Goal: Task Accomplishment & Management: Use online tool/utility

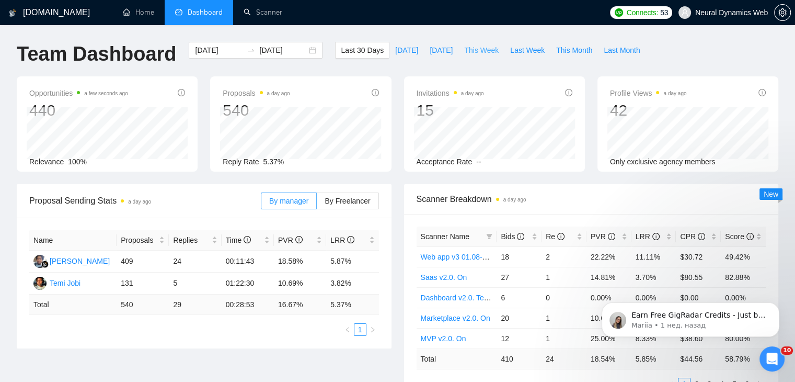
click at [476, 48] on span "This Week" at bounding box center [481, 50] width 35 height 12
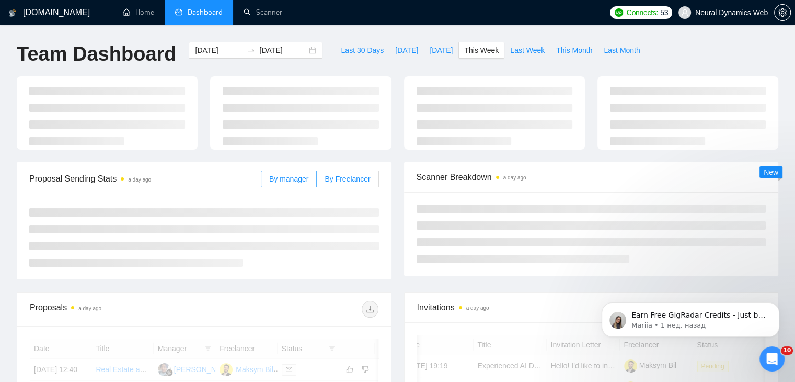
type input "2025-09-01"
type input "2025-09-07"
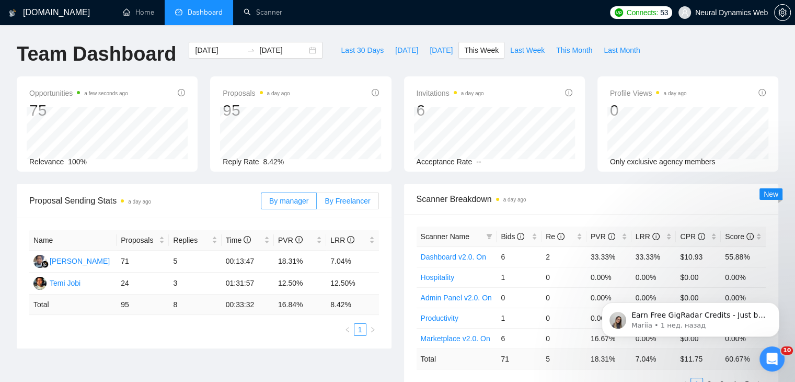
click at [341, 198] on span "By Freelancer" at bounding box center [348, 201] width 46 height 8
click at [317, 203] on input "By Freelancer" at bounding box center [317, 203] width 0 height 0
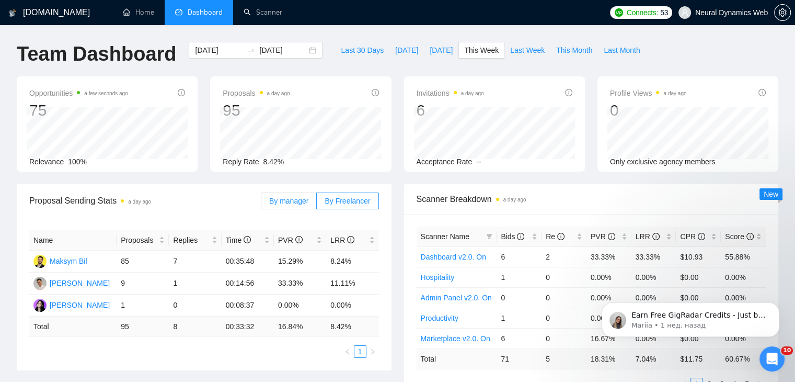
click at [315, 197] on label "By manager" at bounding box center [289, 200] width 56 height 17
click at [262, 203] on input "By manager" at bounding box center [262, 203] width 0 height 0
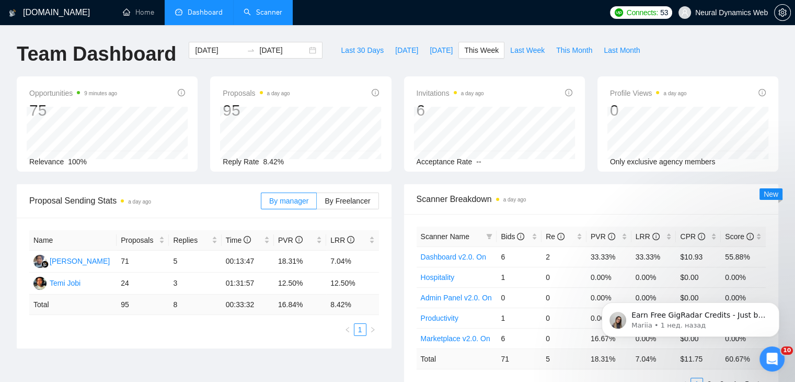
click at [280, 17] on link "Scanner" at bounding box center [263, 12] width 39 height 9
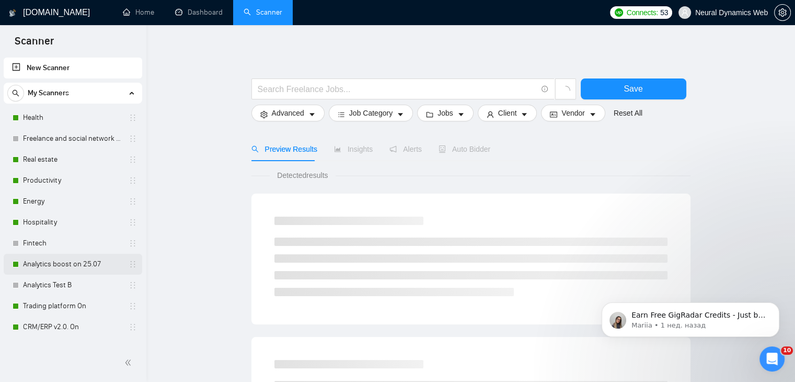
click at [47, 270] on link "Analytics boost on 25.07" at bounding box center [72, 264] width 99 height 21
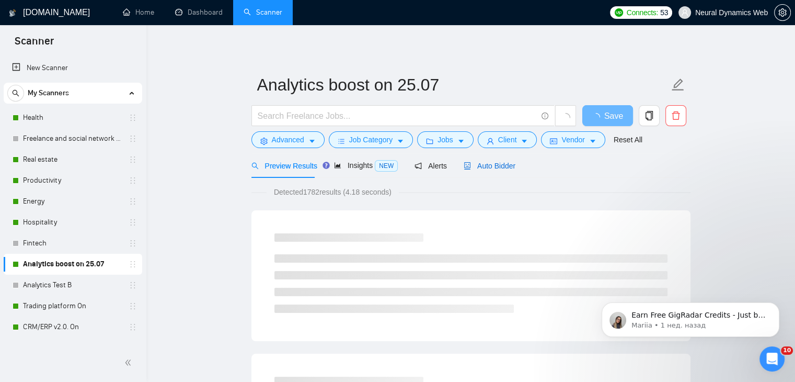
click at [477, 171] on div "Auto Bidder" at bounding box center [490, 166] width 52 height 12
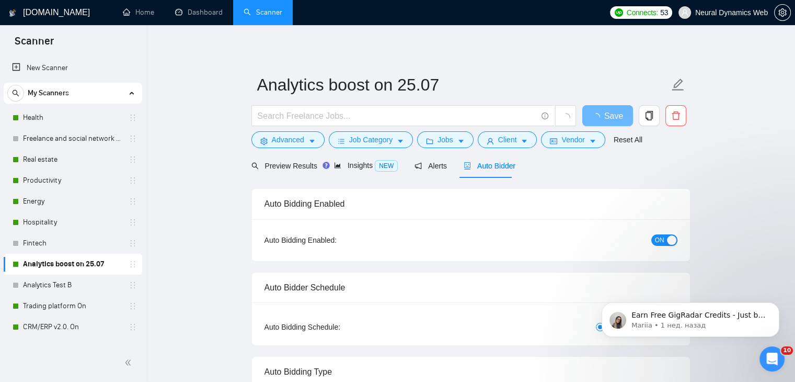
checkbox input "true"
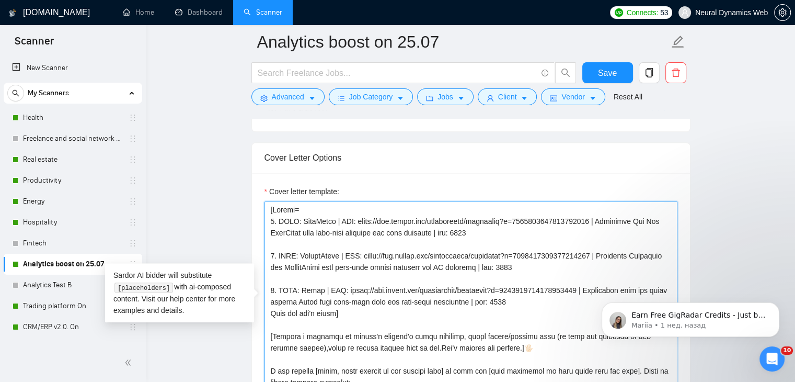
drag, startPoint x: 530, startPoint y: 284, endPoint x: 269, endPoint y: 272, distance: 260.7
click at [269, 272] on textarea "Cover letter template:" at bounding box center [471, 318] width 413 height 235
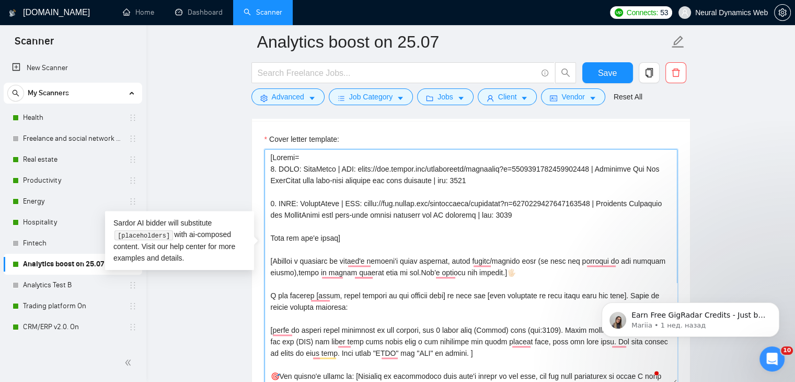
drag, startPoint x: 362, startPoint y: 186, endPoint x: 604, endPoint y: 185, distance: 241.6
click at [604, 185] on textarea "Cover letter template:" at bounding box center [471, 266] width 413 height 235
paste textarea "~01233fa30bcc59530b?p=196381537785316556"
drag, startPoint x: 358, startPoint y: 150, endPoint x: 600, endPoint y: 148, distance: 242.7
click at [600, 149] on textarea "Cover letter template:" at bounding box center [471, 266] width 413 height 235
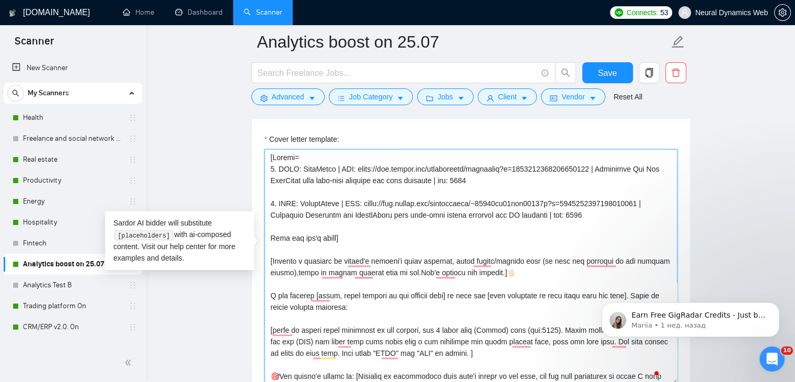
paste textarea "~01233fa30bcc59530b?p=195886455178209280"
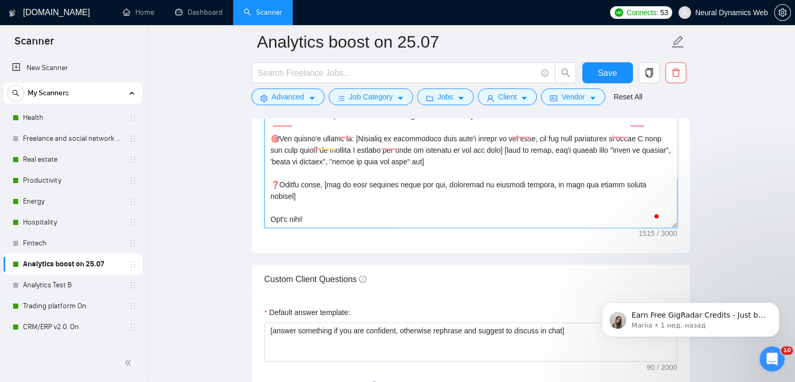
scroll to position [88, 0]
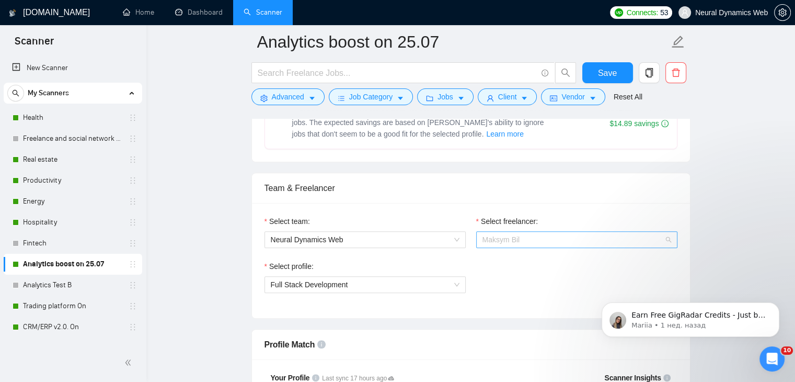
click at [509, 244] on span "Maksym Bil" at bounding box center [577, 240] width 189 height 16
type textarea "[Folder= 1. CLNT: TubeTamer | URL: https://www.upwork.com/freelancers/~01233fa3…"
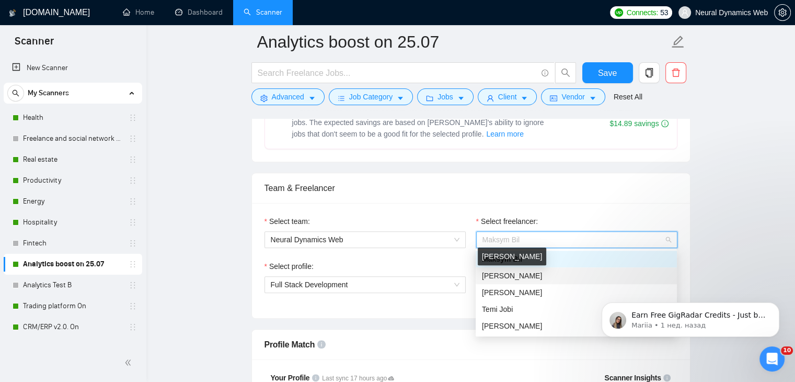
click at [517, 279] on span "Mykola Krykunov" at bounding box center [512, 275] width 60 height 8
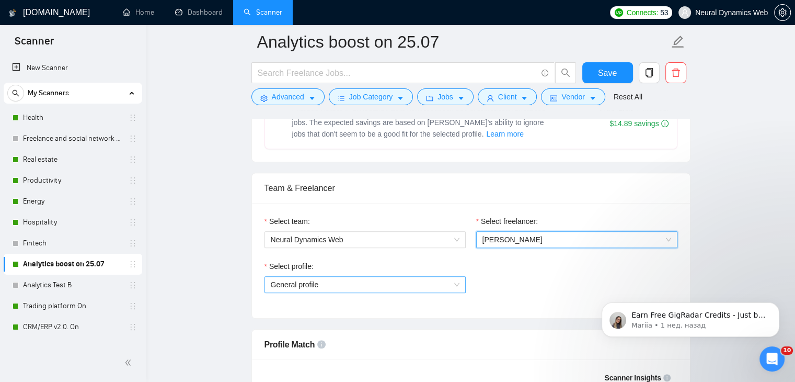
click at [414, 286] on span "General profile" at bounding box center [365, 285] width 189 height 16
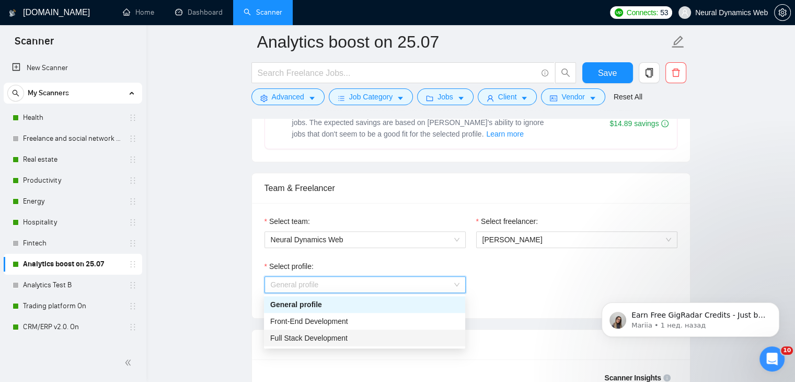
click at [355, 337] on div "Full Stack Development" at bounding box center [364, 338] width 189 height 12
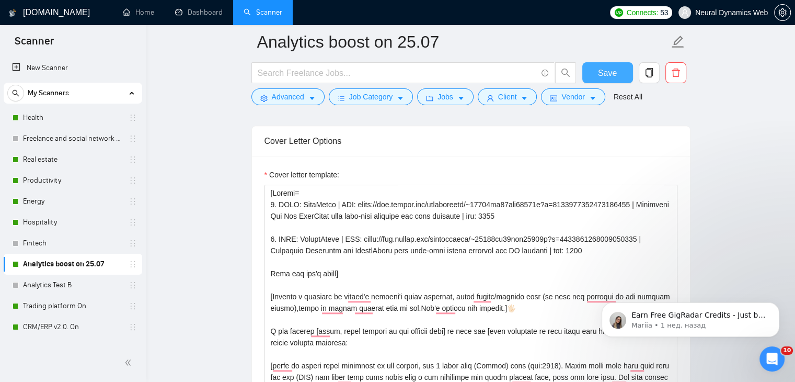
click at [613, 78] on span "Save" at bounding box center [607, 72] width 19 height 13
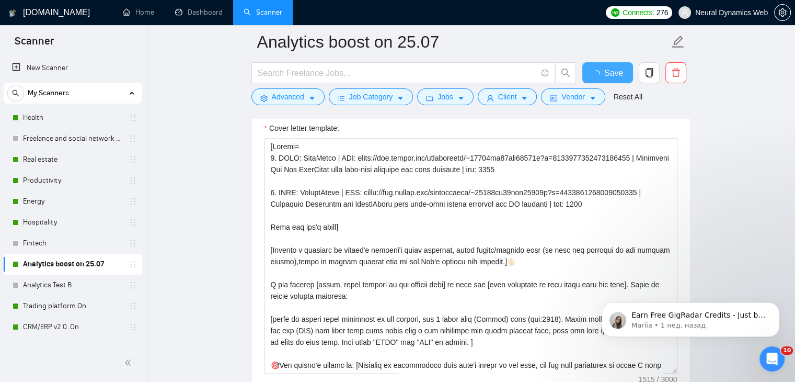
checkbox input "true"
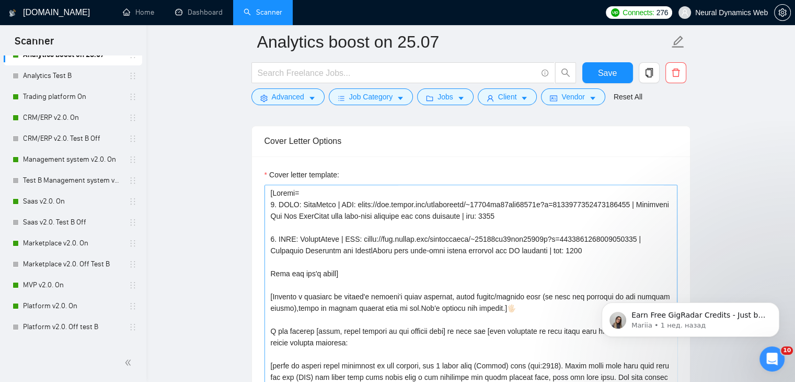
drag, startPoint x: 44, startPoint y: 201, endPoint x: 280, endPoint y: 187, distance: 236.9
click at [44, 201] on link "Saas v2.0. On" at bounding box center [72, 201] width 99 height 21
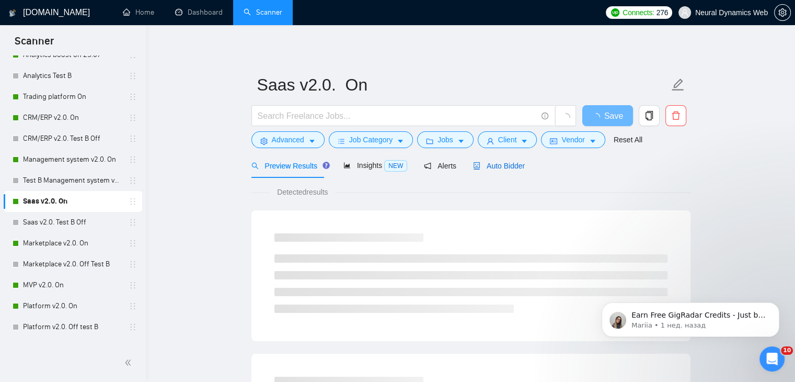
click at [498, 168] on span "Auto Bidder" at bounding box center [499, 166] width 52 height 8
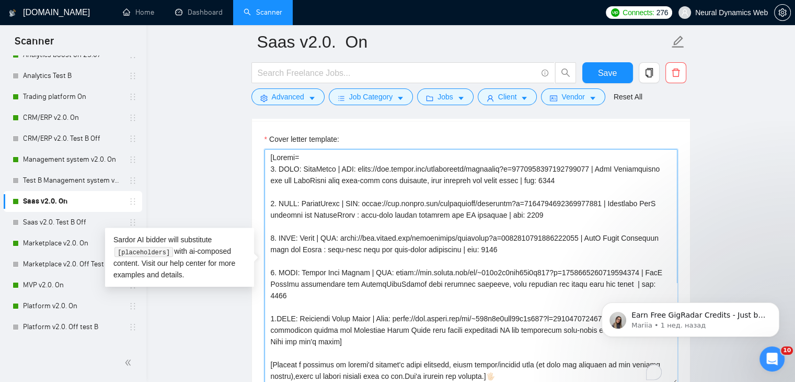
drag, startPoint x: 522, startPoint y: 160, endPoint x: 600, endPoint y: 163, distance: 78.0
click at [600, 163] on textarea "Cover letter template:" at bounding box center [471, 266] width 413 height 235
paste textarea "~01233fa30bcc59530b?p=195886455178209280"
drag, startPoint x: 362, startPoint y: 203, endPoint x: 604, endPoint y: 203, distance: 241.6
click at [604, 203] on textarea "Cover letter template:" at bounding box center [471, 266] width 413 height 235
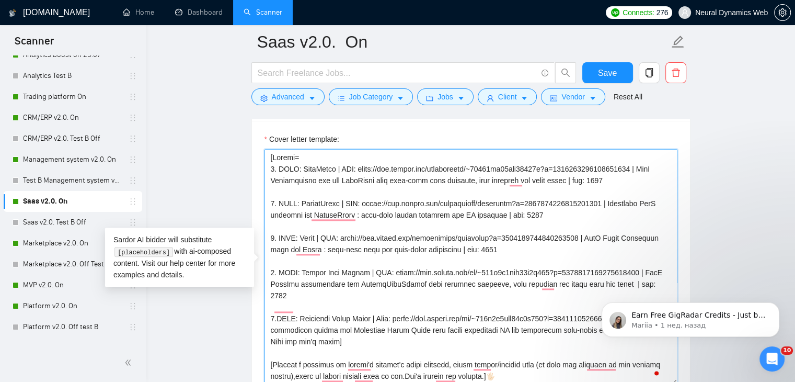
paste textarea "~01233fa30bcc59530b?p=196381537785316556"
drag, startPoint x: 393, startPoint y: 270, endPoint x: 417, endPoint y: 270, distance: 24.1
click at [417, 270] on textarea "Cover letter template:" at bounding box center [471, 266] width 413 height 235
drag, startPoint x: 392, startPoint y: 269, endPoint x: 642, endPoint y: 265, distance: 250.6
click at [642, 265] on textarea "Cover letter template:" at bounding box center [471, 266] width 413 height 235
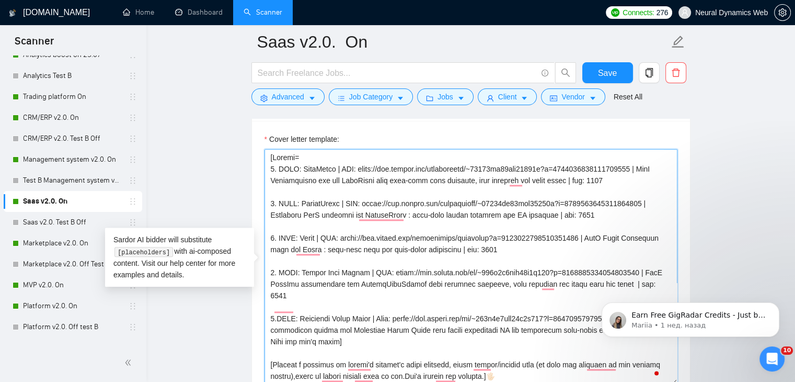
paste textarea "reelancers/~01233fa30bcc59530b?p=1963817938920808448"
drag, startPoint x: 502, startPoint y: 245, endPoint x: 270, endPoint y: 238, distance: 232.3
click at [268, 238] on div "Cover Letter Options Cover letter template:" at bounding box center [471, 250] width 439 height 320
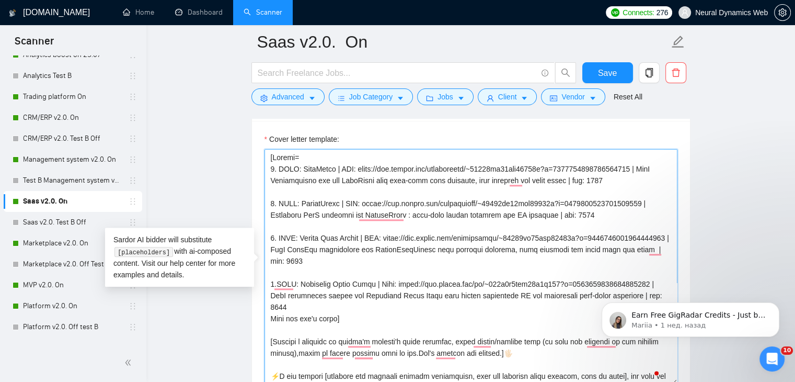
click at [271, 236] on textarea "Cover letter template:" at bounding box center [471, 266] width 413 height 235
drag, startPoint x: 274, startPoint y: 287, endPoint x: 268, endPoint y: 285, distance: 6.0
click at [268, 285] on textarea "Cover letter template:" at bounding box center [471, 266] width 413 height 235
drag, startPoint x: 978, startPoint y: 562, endPoint x: 634, endPoint y: 282, distance: 443.1
paste textarea "reelancers/~01233fa30bcc59530b?p=1963913204496617472"
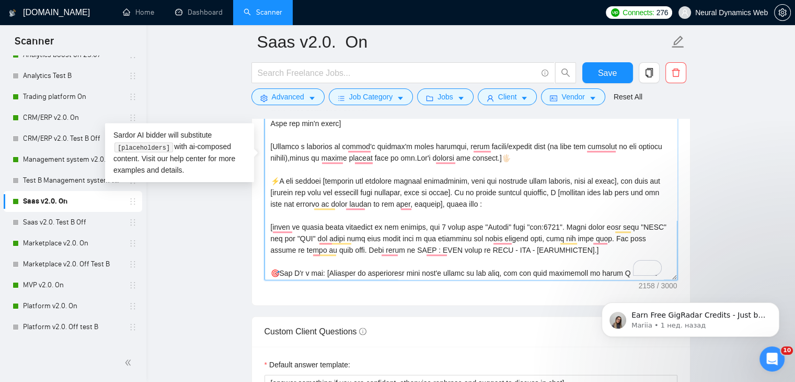
scroll to position [48, 0]
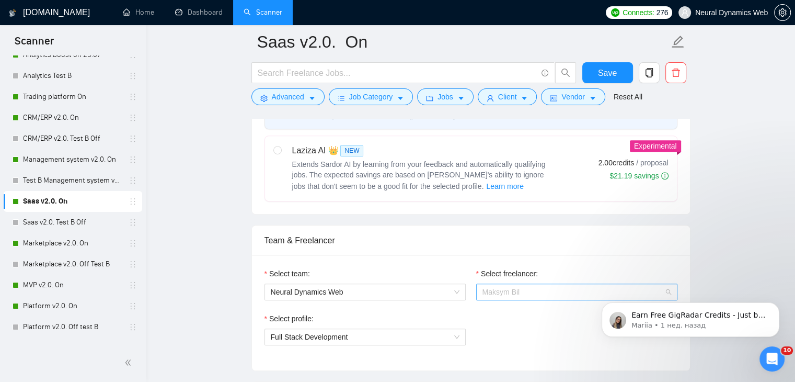
click at [508, 293] on span "Maksym Bil" at bounding box center [502, 292] width 38 height 8
type textarea "[Folder= 1. CLNT: TubeTamer | URL: https://www.upwork.com/freelancers/~01233fa3…"
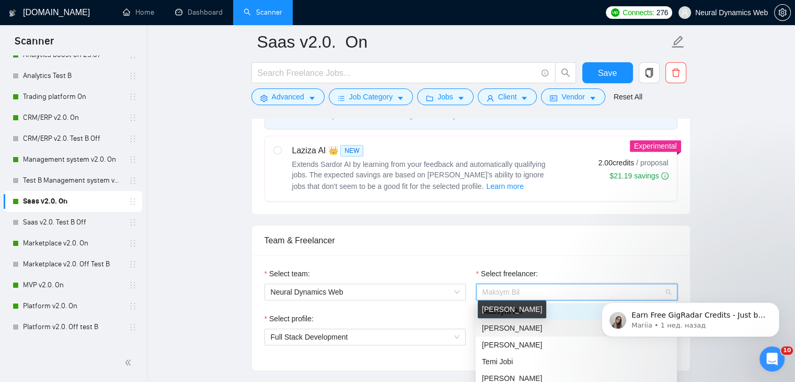
click at [512, 328] on span "Mykola Krykunov" at bounding box center [512, 328] width 60 height 8
click at [415, 336] on span "Full Stack Development" at bounding box center [365, 337] width 189 height 16
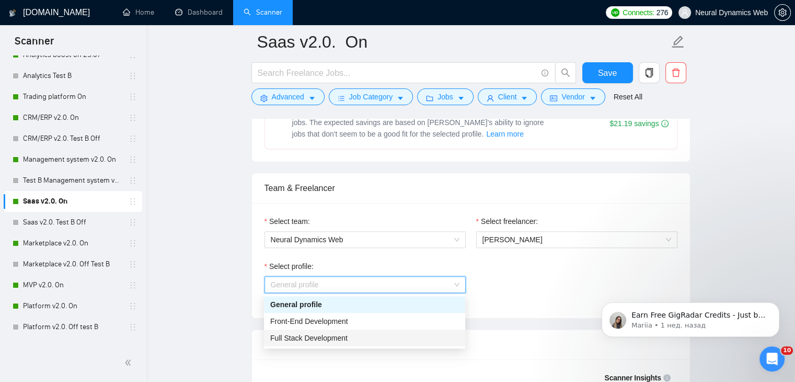
click at [349, 337] on div "Full Stack Development" at bounding box center [364, 338] width 189 height 12
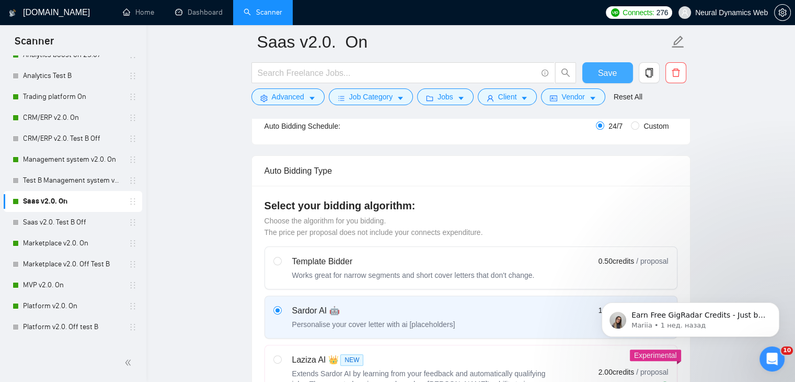
click at [605, 72] on span "Save" at bounding box center [607, 72] width 19 height 13
checkbox input "true"
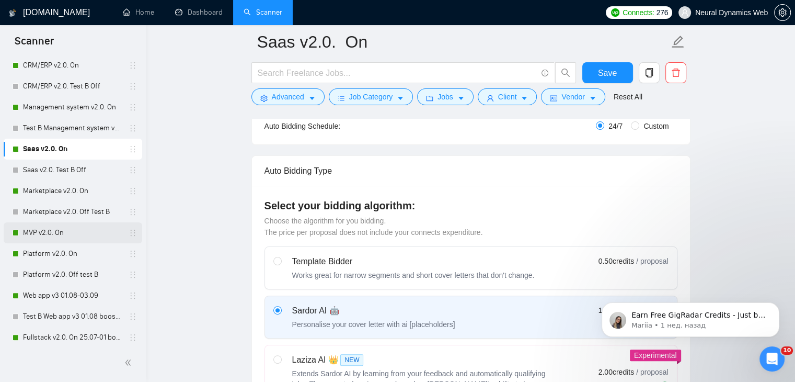
click at [59, 234] on link "MVP v2.0. On" at bounding box center [72, 232] width 99 height 21
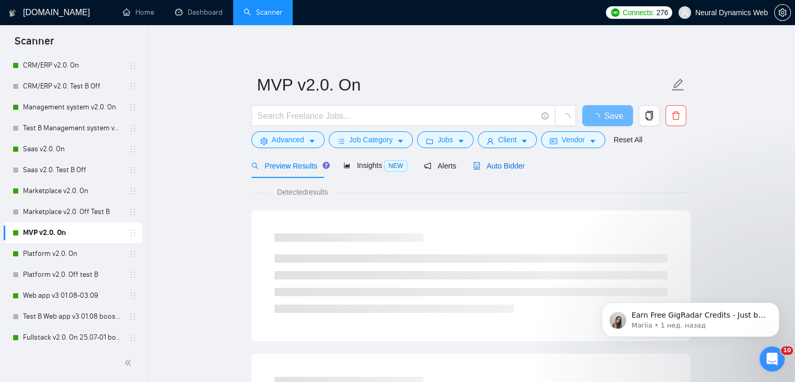
click at [517, 162] on span "Auto Bidder" at bounding box center [499, 166] width 52 height 8
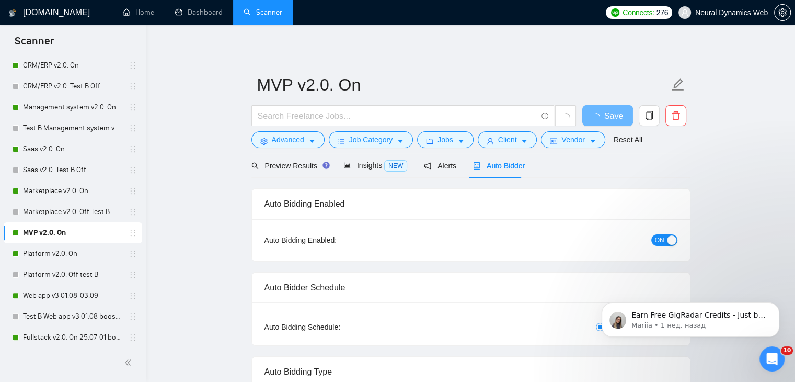
checkbox input "true"
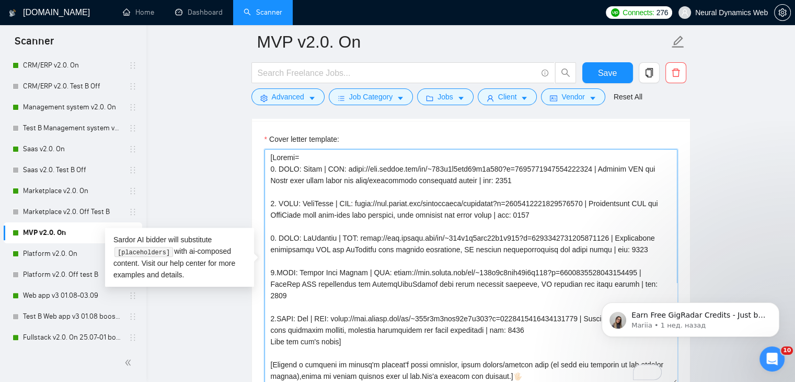
drag, startPoint x: 339, startPoint y: 168, endPoint x: 588, endPoint y: 164, distance: 249.0
click at [588, 164] on textarea "Cover letter template:" at bounding box center [471, 266] width 413 height 235
paste textarea "reelancers/~01233fa30bcc59530b?p=1684247834774179840"
drag, startPoint x: 356, startPoint y: 197, endPoint x: 598, endPoint y: 202, distance: 242.2
click at [598, 202] on textarea "Cover letter template:" at bounding box center [471, 266] width 413 height 235
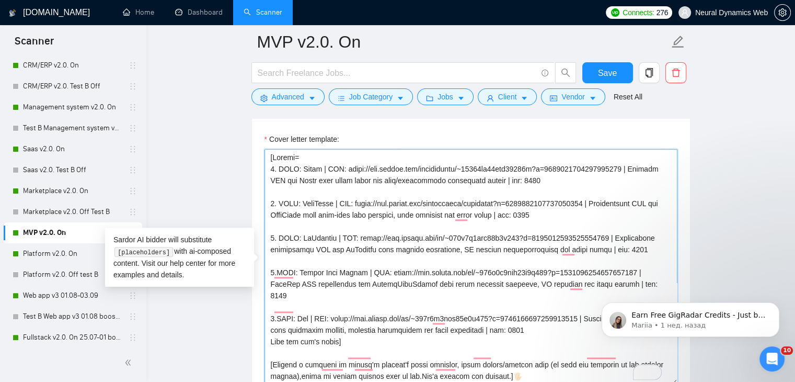
paste textarea "~01233fa30bcc59530b?p=195886455178209280"
drag, startPoint x: 360, startPoint y: 236, endPoint x: 610, endPoint y: 237, distance: 250.0
click at [610, 237] on textarea "Cover letter template:" at bounding box center [471, 266] width 413 height 235
paste textarea "reelancers/~01233fa30bcc59530b?p=168424422393939558"
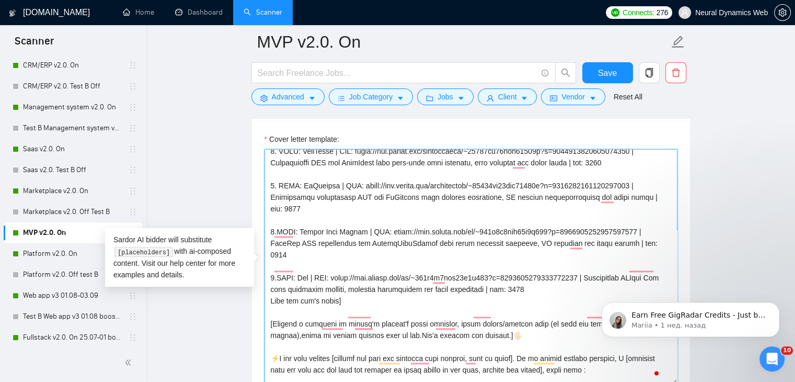
scroll to position [105, 0]
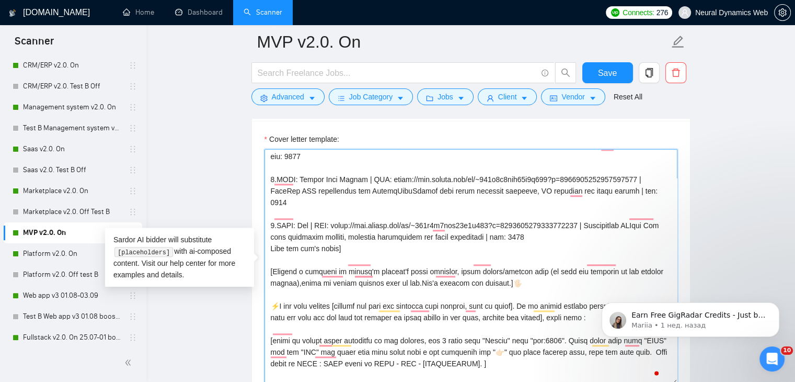
drag, startPoint x: 391, startPoint y: 177, endPoint x: 638, endPoint y: 176, distance: 247.4
click at [638, 176] on textarea "Cover letter template:" at bounding box center [471, 266] width 413 height 235
paste textarea "reelancers/~01233fa30bcc59530b?p=1963817938920808448"
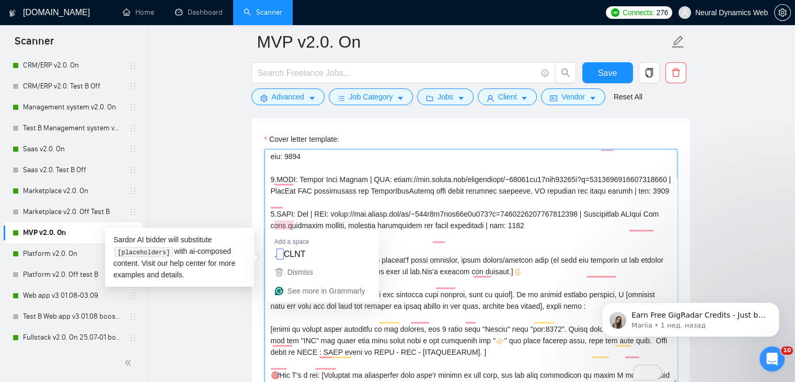
drag, startPoint x: 268, startPoint y: 222, endPoint x: 559, endPoint y: 237, distance: 290.6
click at [559, 237] on textarea "Cover letter template:" at bounding box center [471, 266] width 413 height 235
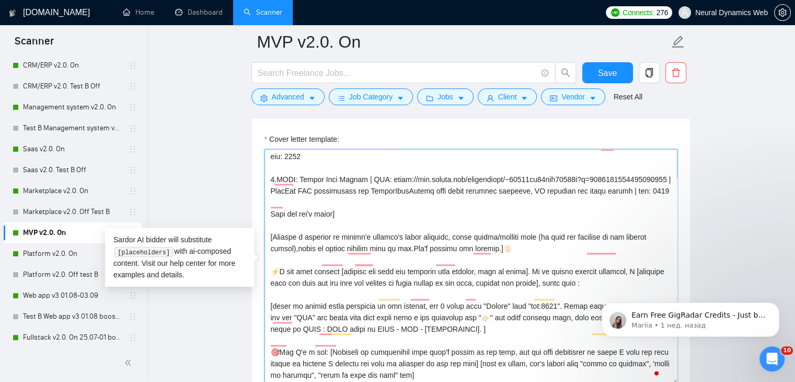
type textarea "[Folder= 1. CLNT: Tuker | URL: https://www.upwork.com/freelancers/~01233fa30bcc…"
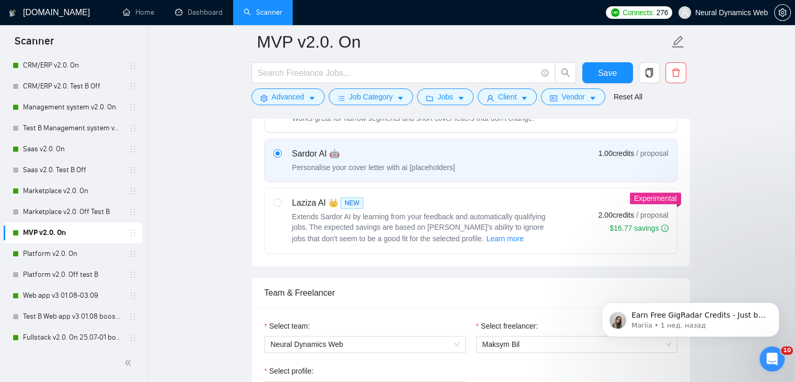
scroll to position [471, 0]
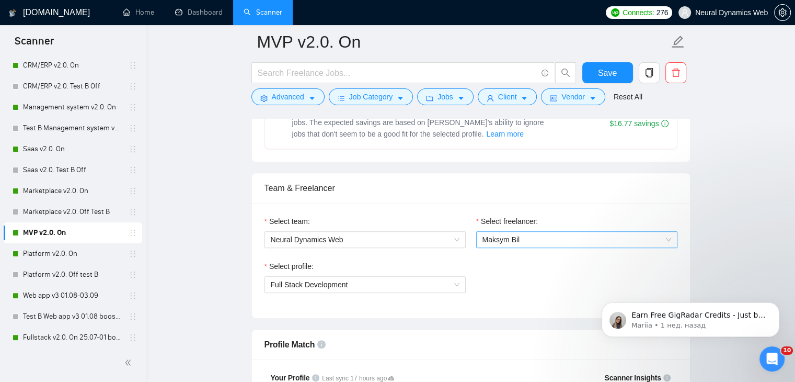
click at [504, 235] on span "Maksym Bil" at bounding box center [502, 239] width 38 height 8
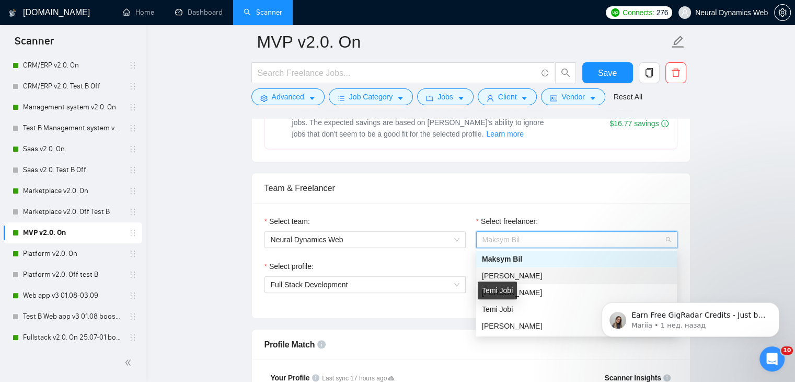
click at [517, 277] on span "Mykola Krykunov" at bounding box center [512, 275] width 60 height 8
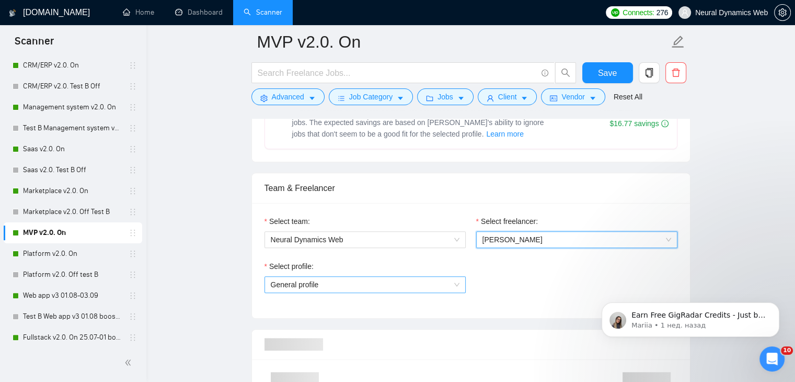
click at [430, 285] on span "General profile" at bounding box center [365, 285] width 189 height 16
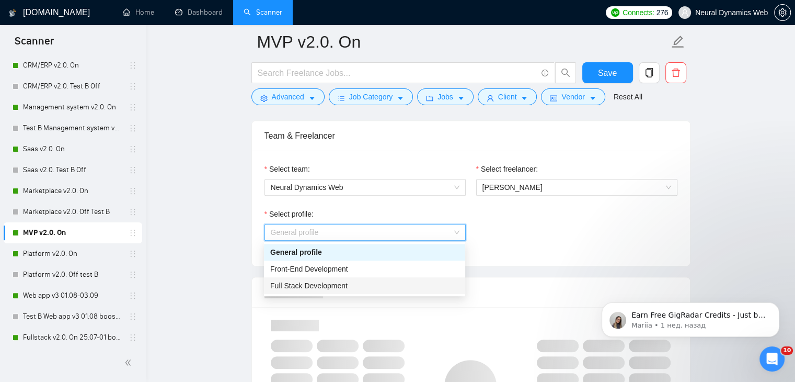
click at [346, 285] on div "Full Stack Development" at bounding box center [364, 286] width 189 height 12
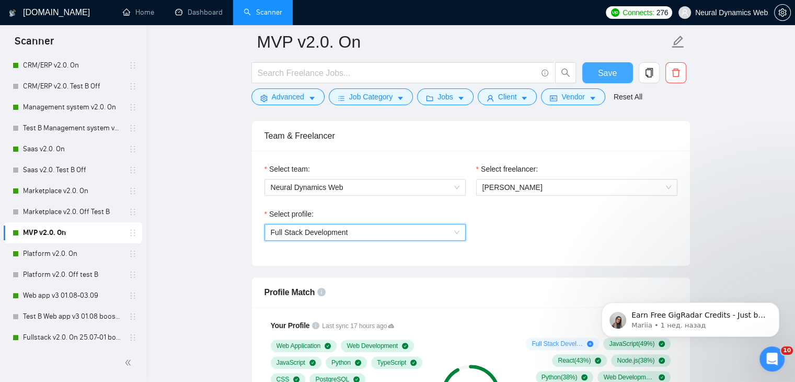
click at [600, 78] on span "Save" at bounding box center [607, 72] width 19 height 13
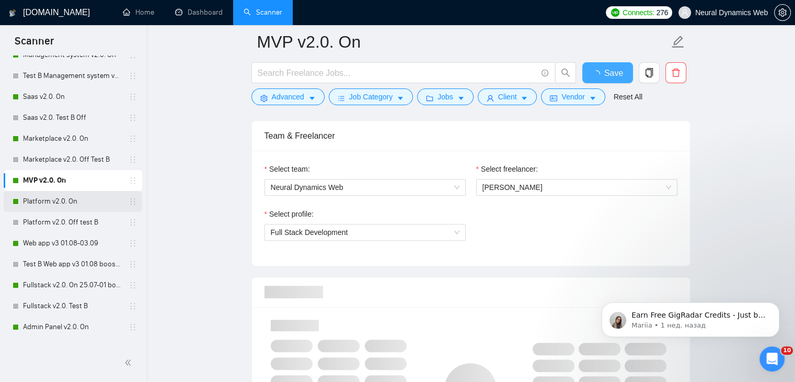
checkbox input "true"
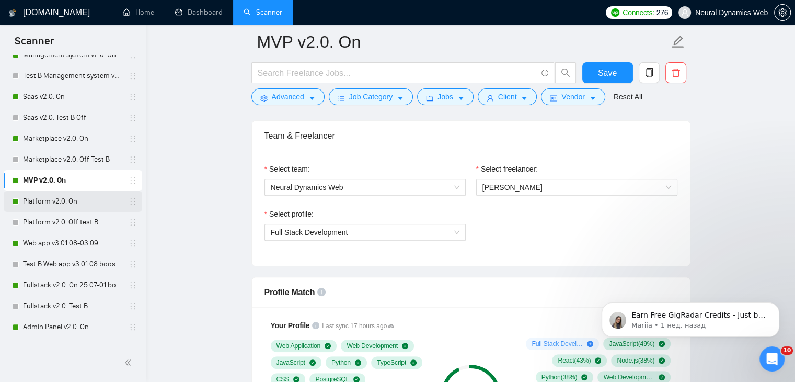
click at [38, 203] on link "Platform v2.0. On" at bounding box center [72, 201] width 99 height 21
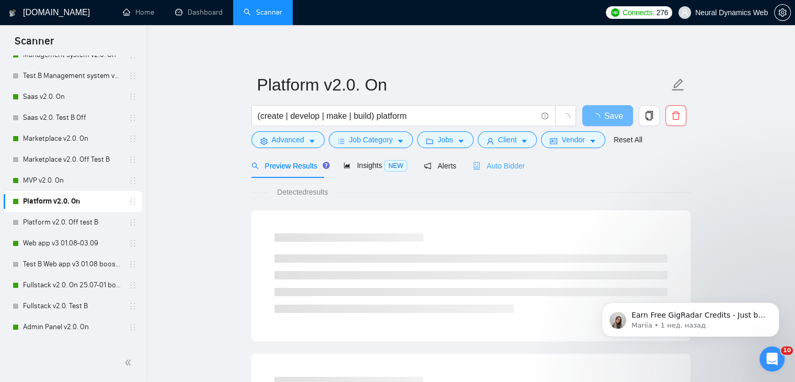
click at [492, 172] on div "Auto Bidder" at bounding box center [499, 165] width 52 height 25
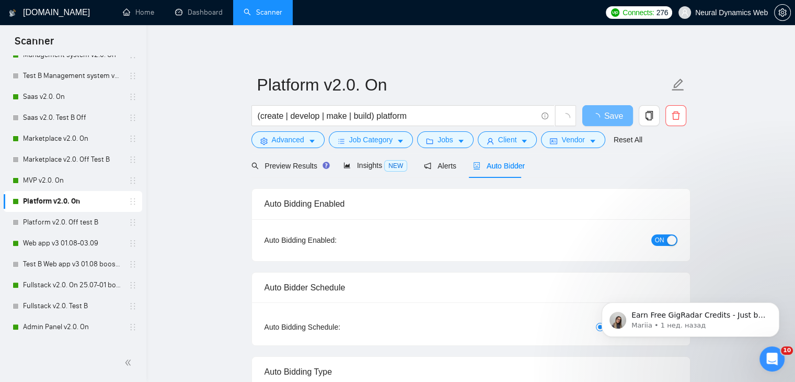
checkbox input "true"
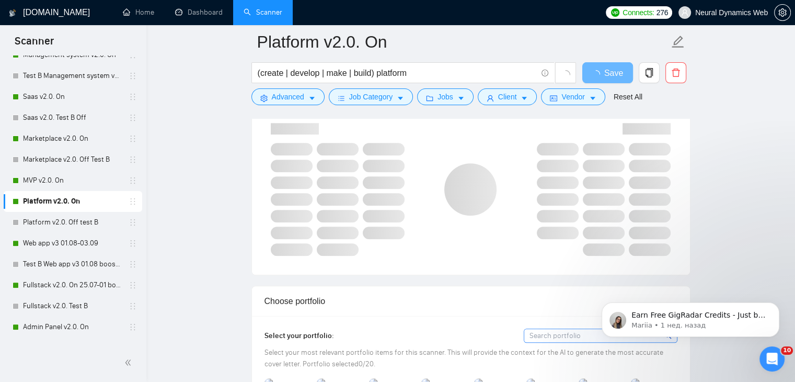
scroll to position [732, 0]
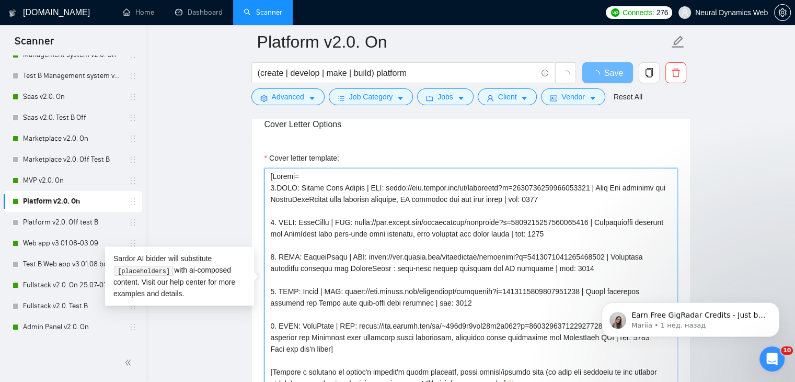
drag, startPoint x: 390, startPoint y: 185, endPoint x: 600, endPoint y: 185, distance: 210.3
click at [600, 185] on textarea "Cover letter template:" at bounding box center [471, 285] width 413 height 235
paste textarea "reelancers/~01233fa30bcc59530b?p=1963817938920808448"
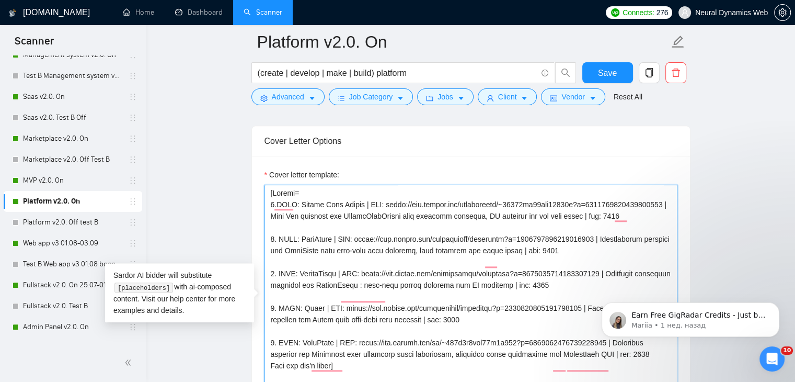
drag, startPoint x: 358, startPoint y: 247, endPoint x: 599, endPoint y: 250, distance: 241.1
click at [599, 250] on textarea "Cover letter template:" at bounding box center [471, 302] width 413 height 235
paste textarea "~01233fa30bcc59530b?p=195886455178209280"
drag, startPoint x: 949, startPoint y: 565, endPoint x: 599, endPoint y: 284, distance: 449.0
paste textarea "~01233fa30bcc59530b?p=196381537785316556"
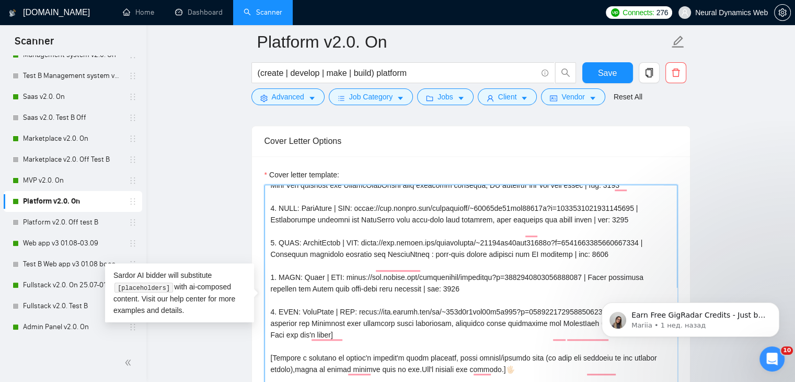
scroll to position [52, 0]
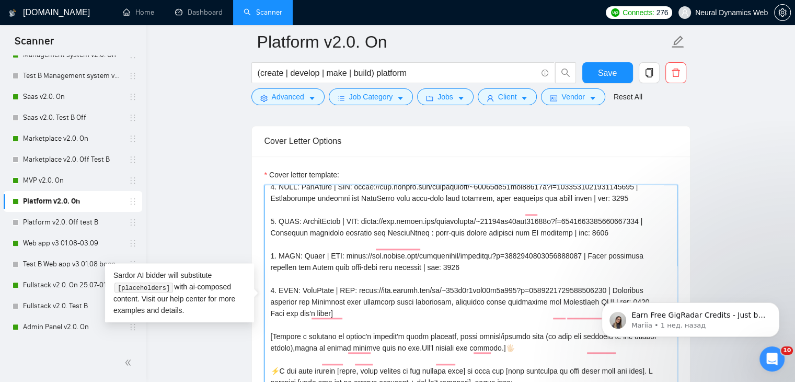
drag, startPoint x: 268, startPoint y: 264, endPoint x: 471, endPoint y: 277, distance: 203.3
click at [471, 277] on textarea "Cover letter template:" at bounding box center [471, 302] width 413 height 235
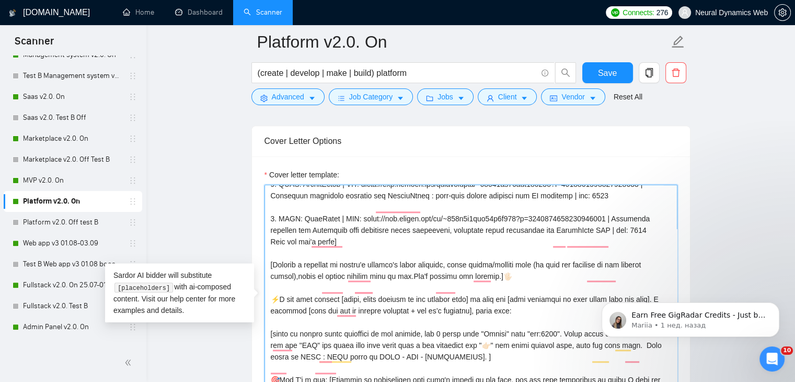
scroll to position [105, 0]
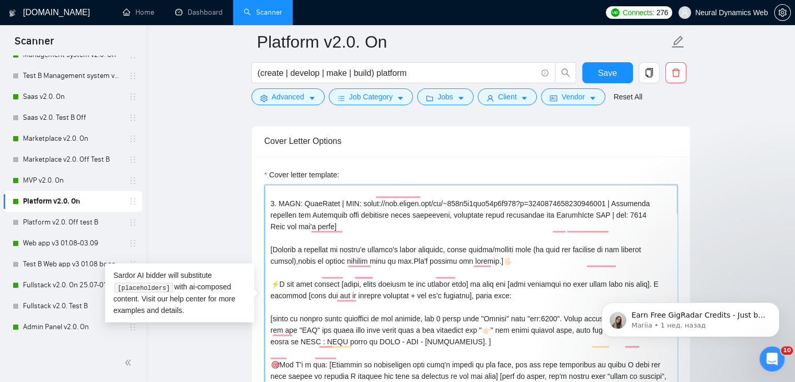
drag, startPoint x: 353, startPoint y: 212, endPoint x: 603, endPoint y: 212, distance: 250.5
click at [603, 212] on textarea "Cover letter template:" at bounding box center [471, 302] width 413 height 235
paste textarea "reelancers/~01233fa30bcc59530b?p=1684241276592996352"
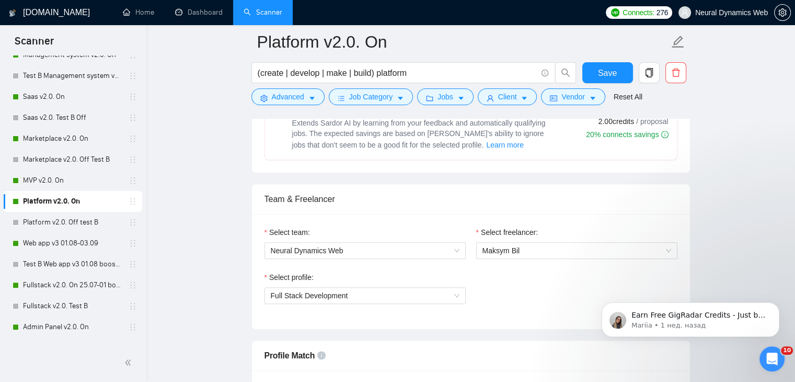
scroll to position [523, 0]
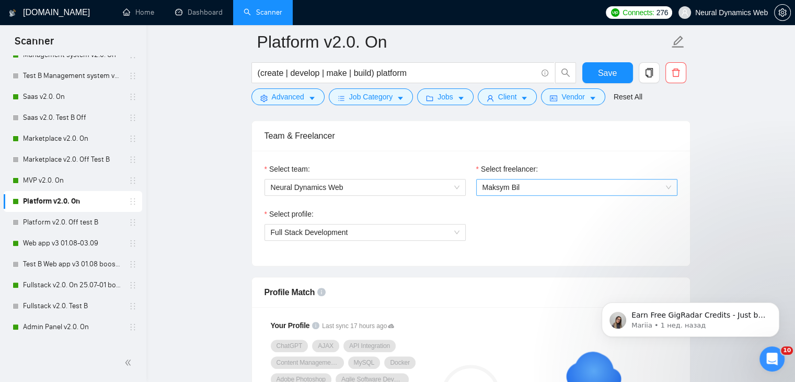
click at [504, 193] on span "Maksym Bil" at bounding box center [577, 187] width 189 height 16
type textarea "[Folder= 1.CLNT: Mobile Home Movers | URL: https://www.upwork.com/freelancers/~…"
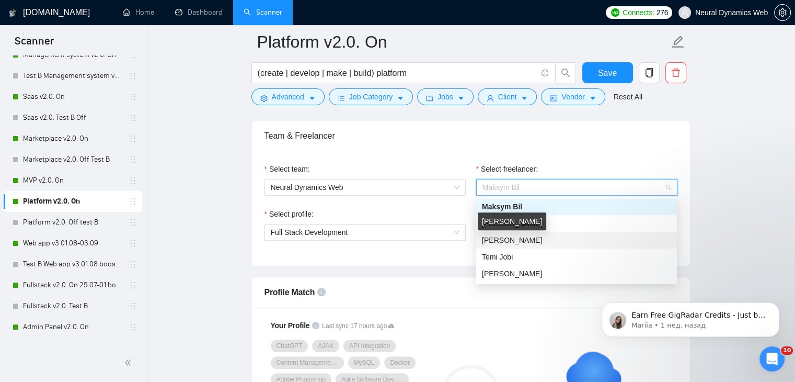
click at [504, 243] on span "Kateryna Kondiuk" at bounding box center [512, 240] width 60 height 8
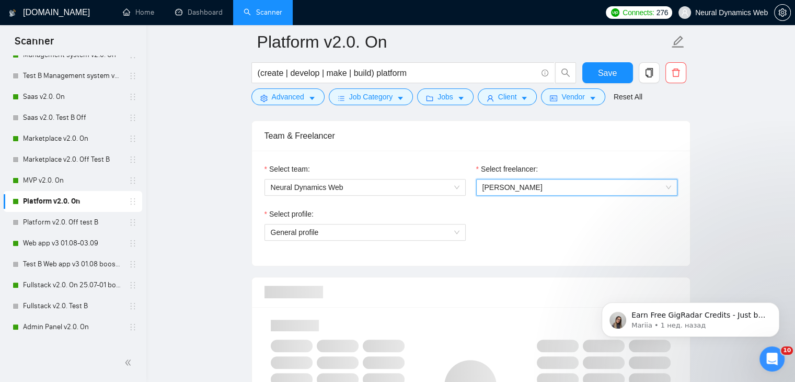
click at [506, 183] on span "Kateryna Kondiuk" at bounding box center [513, 187] width 60 height 8
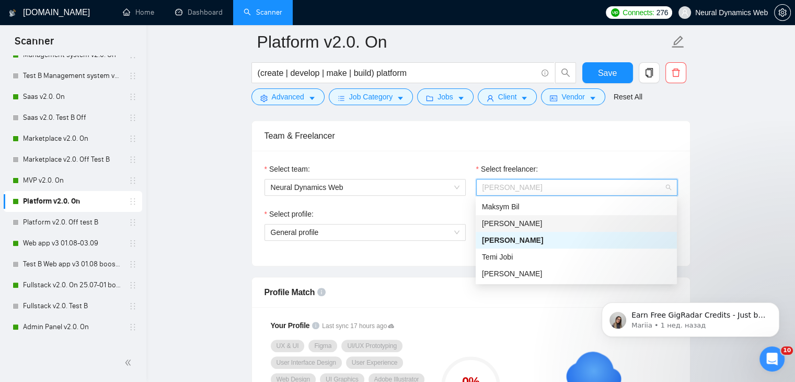
click at [507, 221] on span "Mykola Krykunov" at bounding box center [512, 223] width 60 height 8
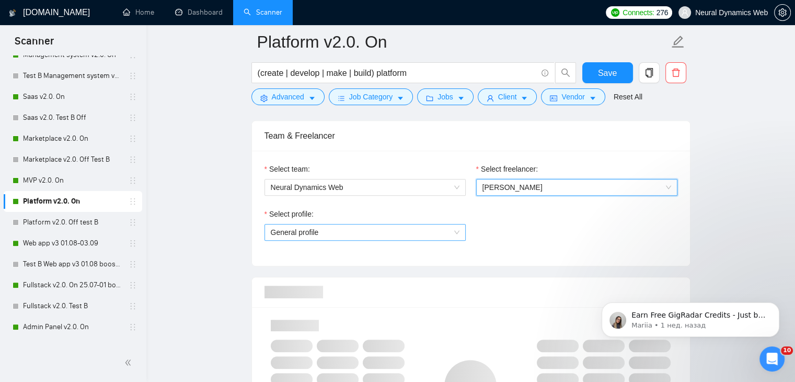
click at [408, 231] on span "General profile" at bounding box center [365, 232] width 189 height 16
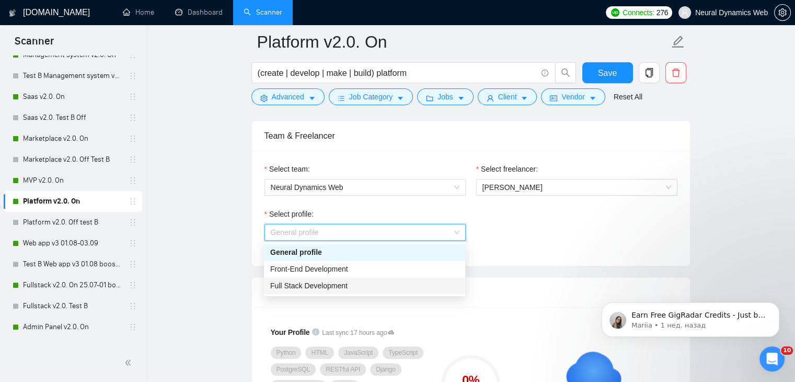
click at [356, 291] on div "Full Stack Development" at bounding box center [364, 286] width 189 height 12
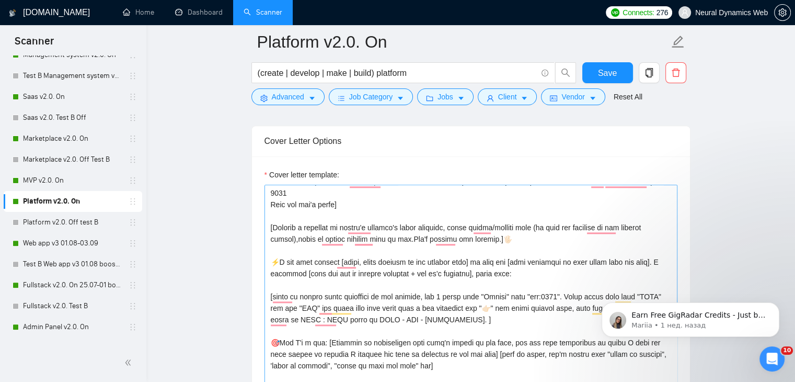
scroll to position [69, 0]
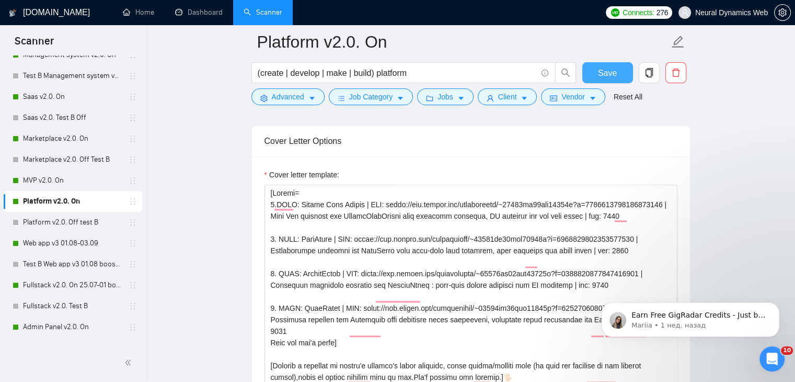
click at [596, 79] on button "Save" at bounding box center [608, 72] width 51 height 21
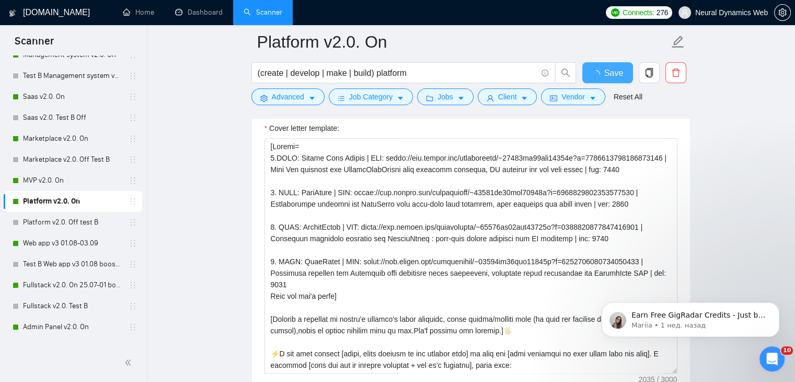
checkbox input "true"
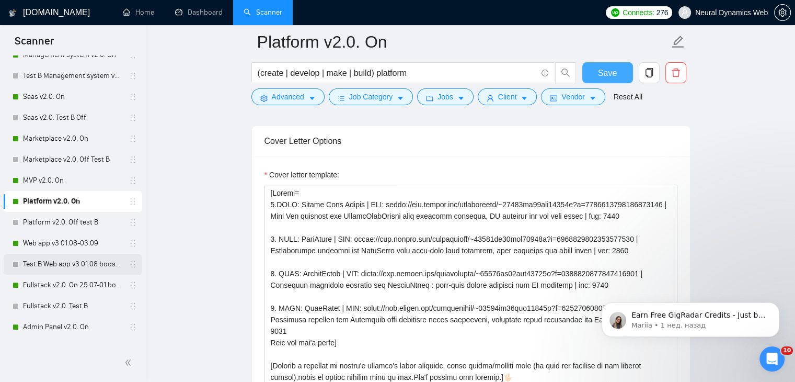
scroll to position [366, 0]
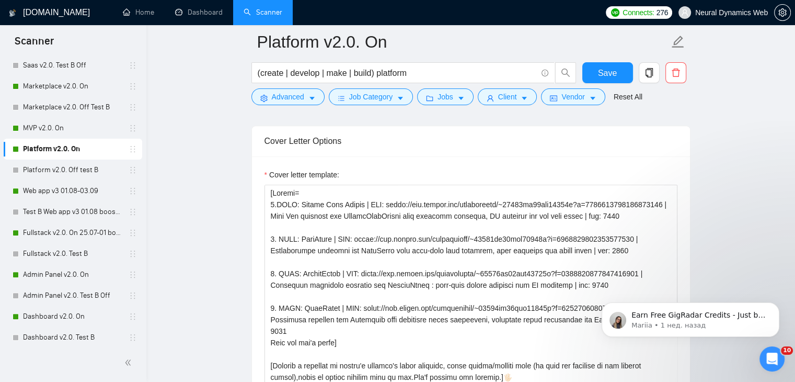
drag, startPoint x: 51, startPoint y: 233, endPoint x: 407, endPoint y: 146, distance: 366.5
click at [51, 233] on link "Fullstack v2.0. On 25.07-01 boost" at bounding box center [72, 232] width 99 height 21
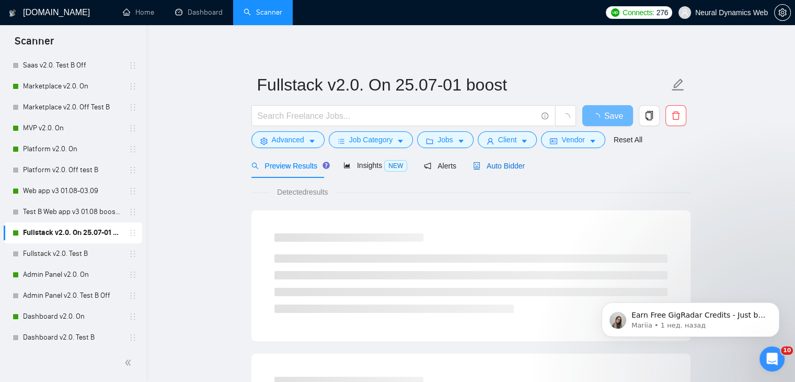
click at [488, 166] on span "Auto Bidder" at bounding box center [499, 166] width 52 height 8
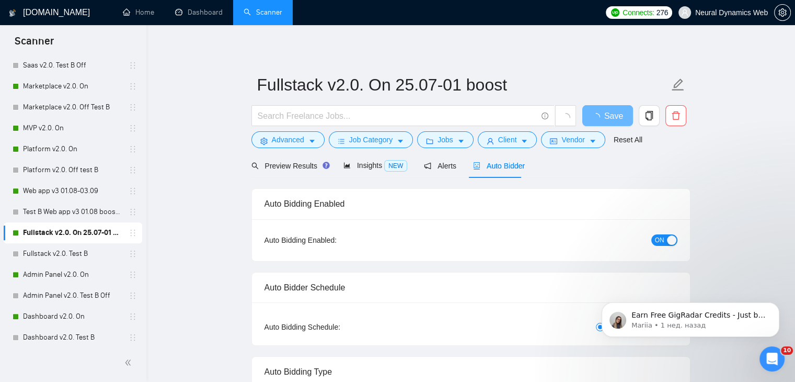
checkbox input "true"
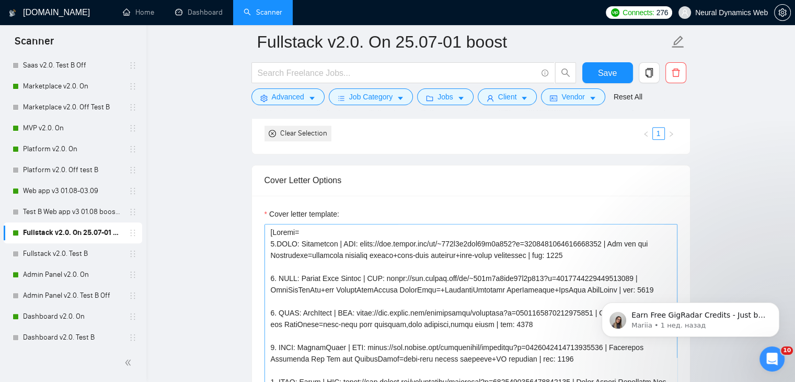
scroll to position [1151, 0]
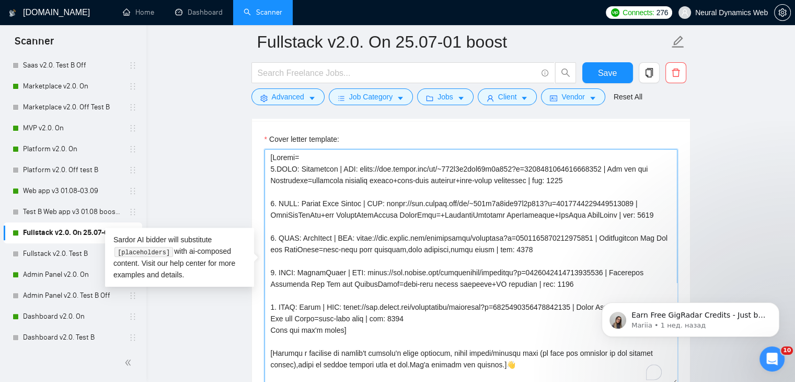
drag, startPoint x: 361, startPoint y: 166, endPoint x: 611, endPoint y: 167, distance: 250.0
click at [611, 167] on textarea "Cover letter template:" at bounding box center [471, 266] width 413 height 235
paste textarea "reelancers/~01233fa30bcc59530b?p=1963913770508169216"
drag, startPoint x: 393, startPoint y: 201, endPoint x: 640, endPoint y: 200, distance: 246.9
click at [640, 200] on textarea "Cover letter template:" at bounding box center [471, 266] width 413 height 235
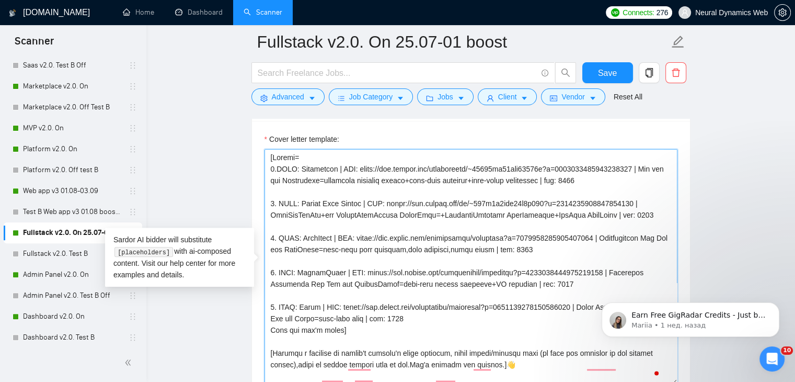
paste textarea "reelancers/~01233fa30bcc59530b?p=1963817938920808448"
type textarea "[Folder= 1.CLNT: Woudbourne | URL: https://www.upwork.com/freelancers/~01233fa3…"
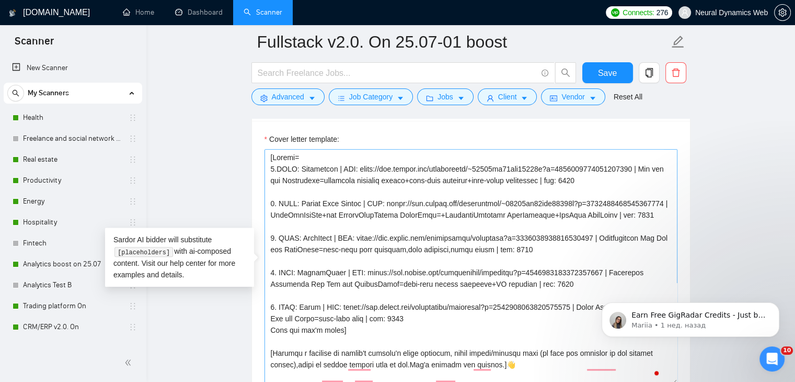
scroll to position [366, 0]
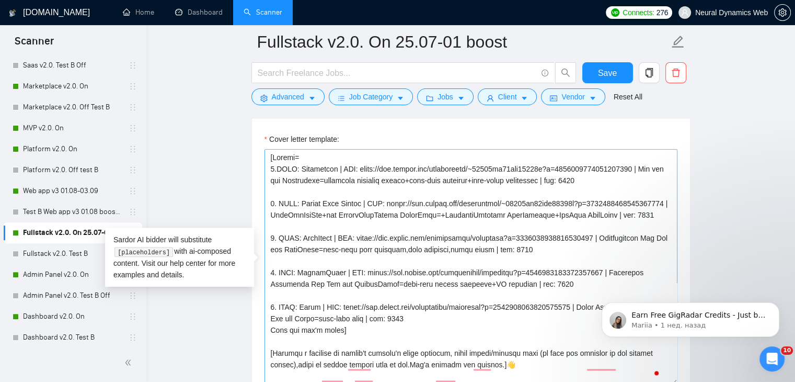
drag, startPoint x: 358, startPoint y: 246, endPoint x: 600, endPoint y: 246, distance: 242.2
click at [600, 246] on textarea "Cover letter template:" at bounding box center [471, 266] width 413 height 235
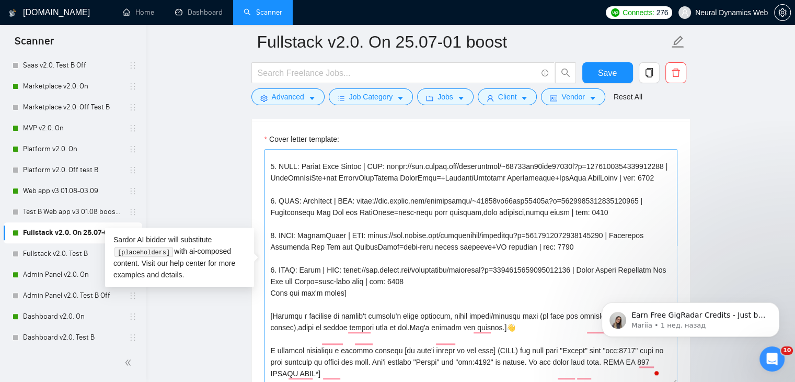
scroll to position [52, 0]
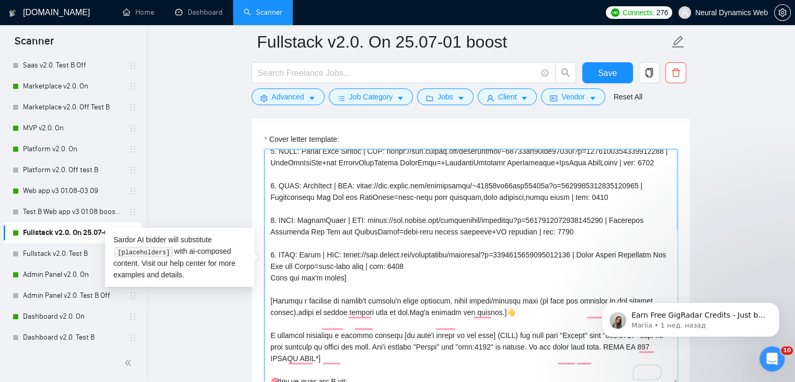
drag, startPoint x: 363, startPoint y: 229, endPoint x: 606, endPoint y: 226, distance: 242.7
click at [606, 226] on textarea "Cover letter template:" at bounding box center [471, 266] width 413 height 235
paste textarea "~01233fa30bcc59530b?p=196381537785316556"
drag, startPoint x: 435, startPoint y: 277, endPoint x: 271, endPoint y: 265, distance: 164.1
click at [271, 265] on textarea "Cover letter template:" at bounding box center [471, 266] width 413 height 235
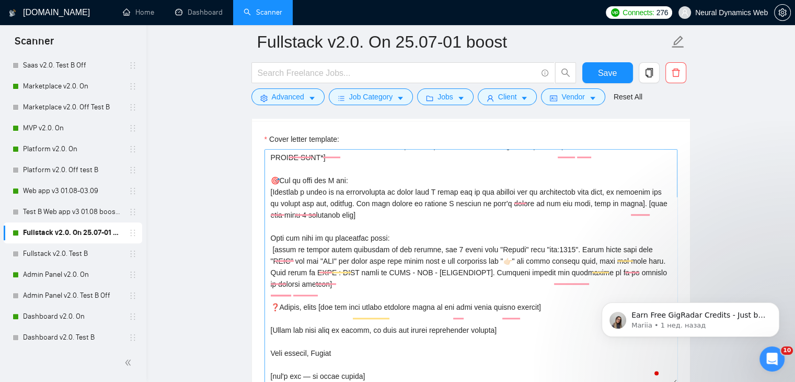
scroll to position [0, 0]
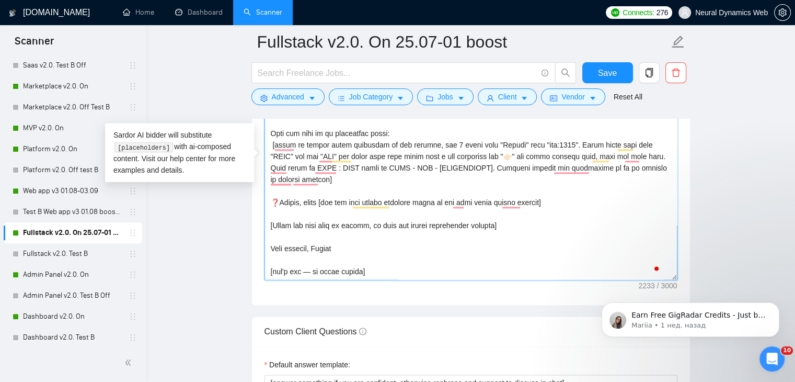
drag, startPoint x: 365, startPoint y: 247, endPoint x: 315, endPoint y: 245, distance: 49.2
click at [315, 245] on textarea "Cover letter template:" at bounding box center [471, 161] width 413 height 235
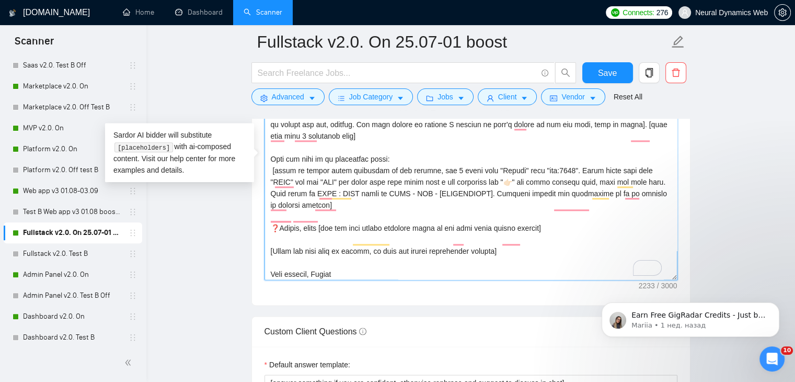
scroll to position [132, 0]
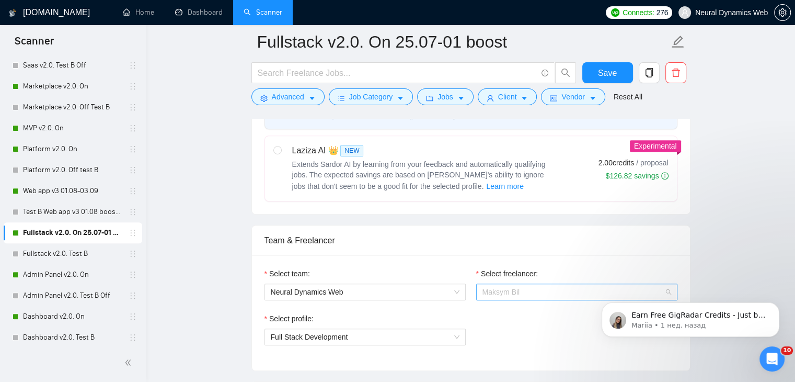
click at [502, 298] on span "Maksym Bil" at bounding box center [577, 292] width 189 height 16
type textarea "[Folder= 1.CLNT: Woudbourne | URL: https://www.upwork.com/freelancers/~01233fa3…"
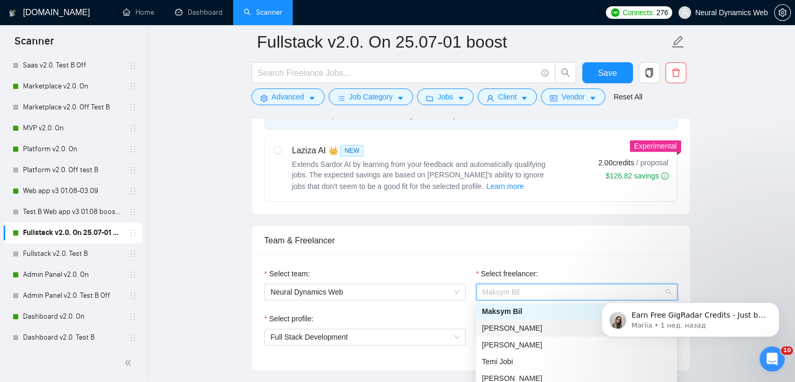
click at [516, 331] on span "Mykola Krykunov" at bounding box center [512, 328] width 60 height 8
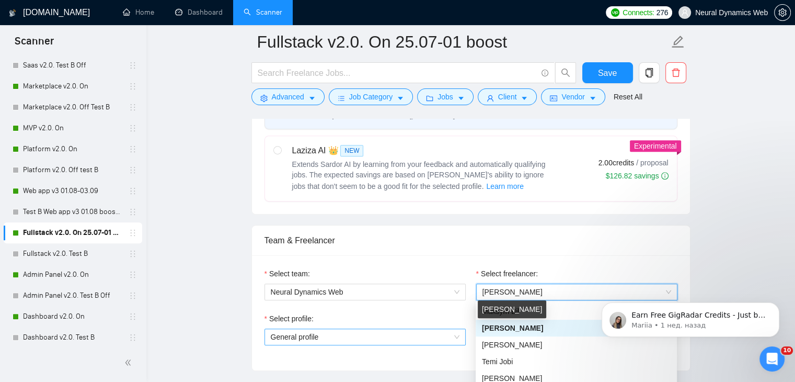
click at [391, 335] on span "General profile" at bounding box center [365, 337] width 189 height 16
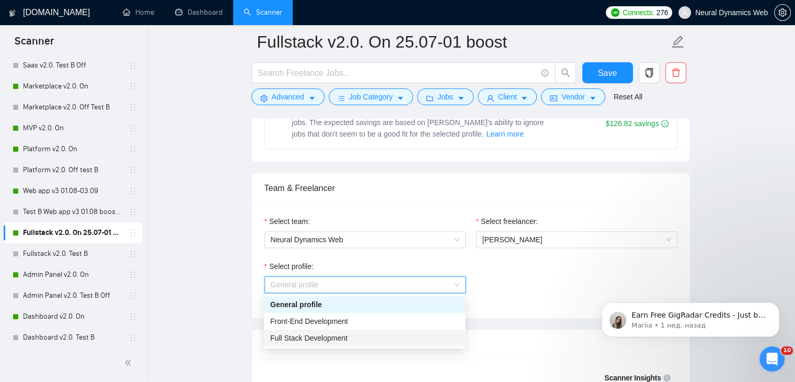
click at [342, 338] on span "Full Stack Development" at bounding box center [308, 338] width 77 height 8
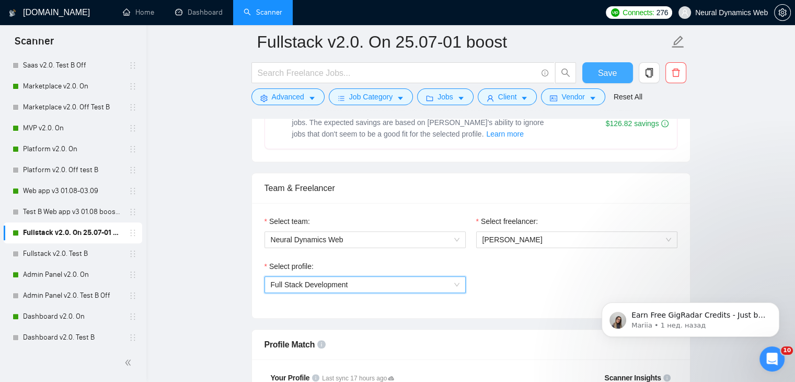
click at [619, 76] on button "Save" at bounding box center [608, 72] width 51 height 21
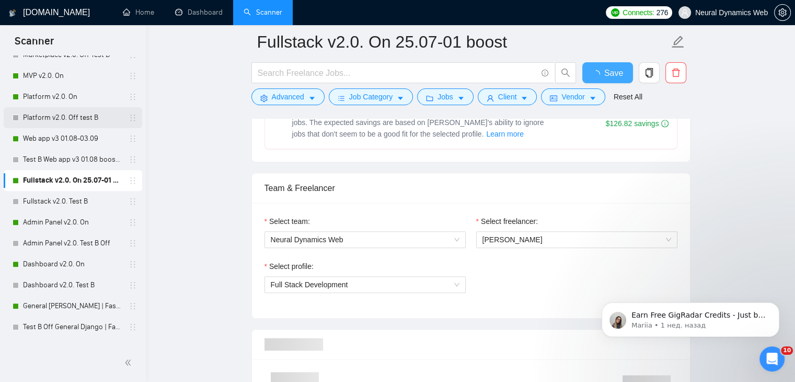
checkbox input "true"
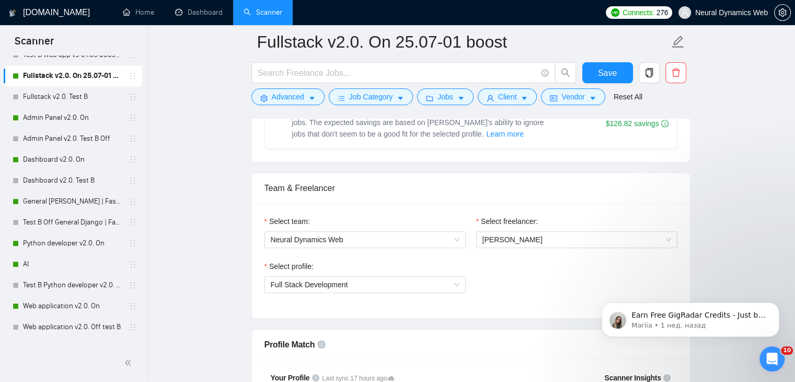
drag, startPoint x: 40, startPoint y: 264, endPoint x: 518, endPoint y: 161, distance: 489.5
click at [40, 264] on link "AI" at bounding box center [72, 264] width 99 height 21
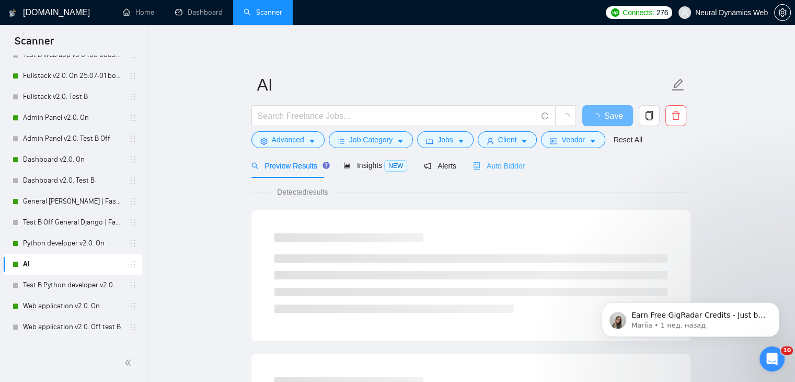
click at [499, 173] on div "Auto Bidder" at bounding box center [499, 165] width 52 height 25
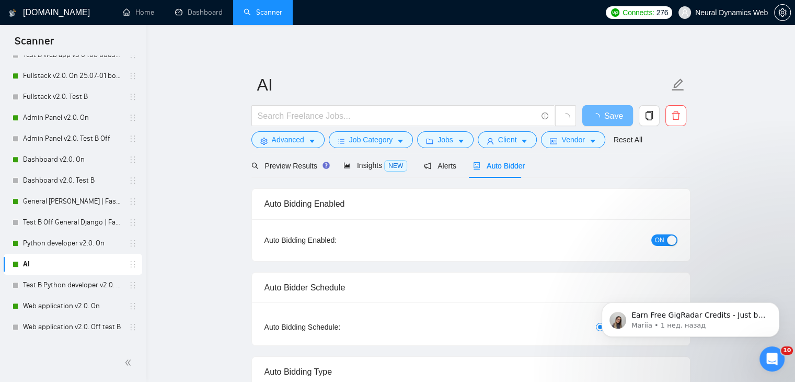
checkbox input "true"
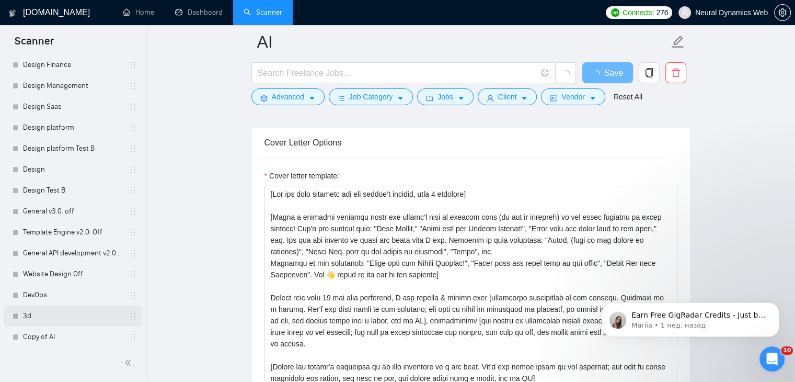
scroll to position [977, 0]
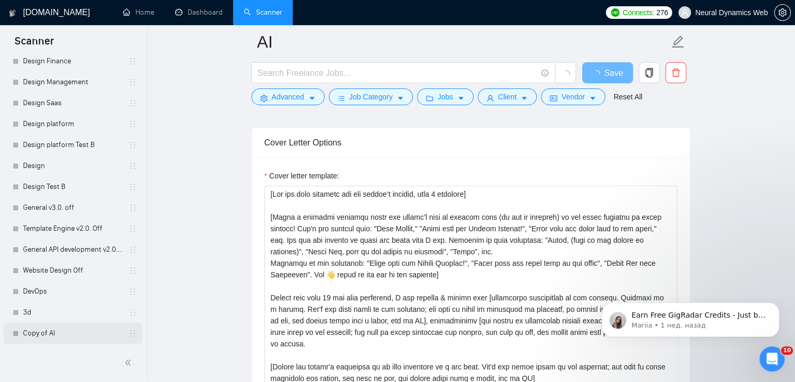
click at [58, 332] on link "Copy of AI" at bounding box center [72, 333] width 99 height 21
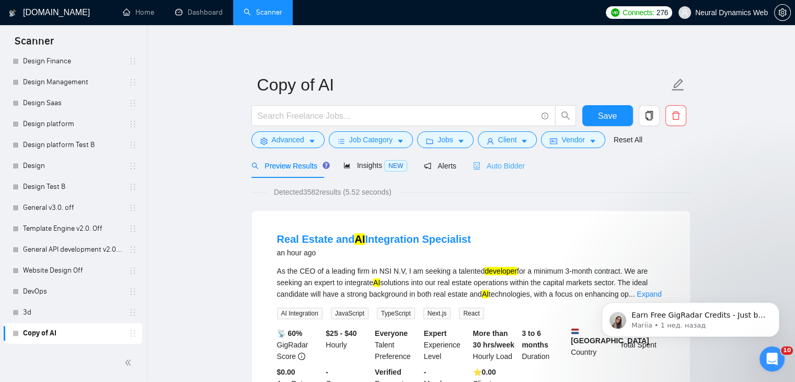
click at [498, 174] on div "Auto Bidder" at bounding box center [499, 165] width 52 height 25
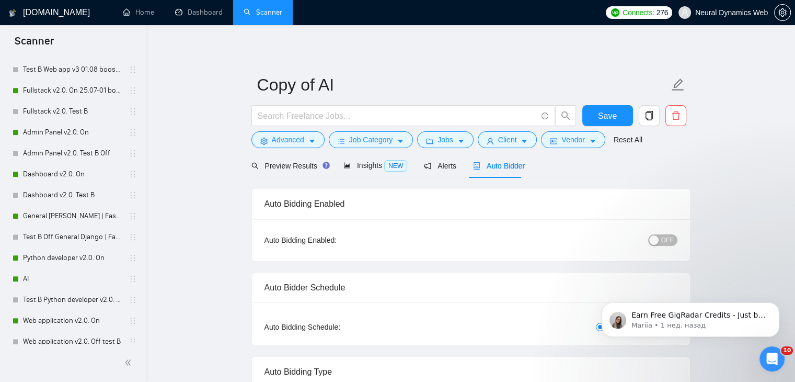
scroll to position [506, 0]
drag, startPoint x: 49, startPoint y: 112, endPoint x: 368, endPoint y: 155, distance: 322.0
click at [49, 112] on link "Fullstack v2.0. Test B" at bounding box center [72, 113] width 99 height 21
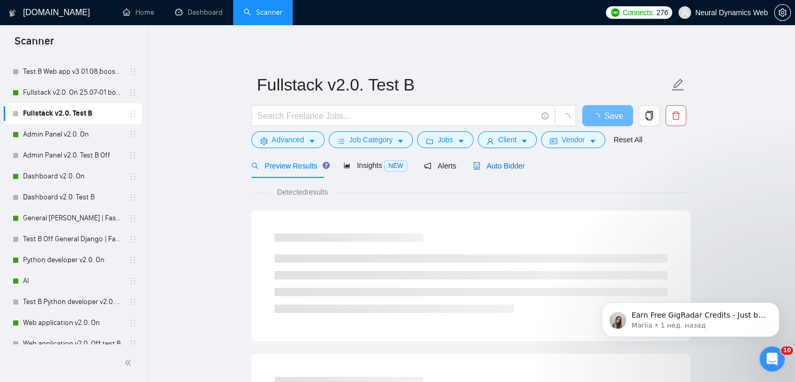
click at [484, 164] on span "Auto Bidder" at bounding box center [499, 166] width 52 height 8
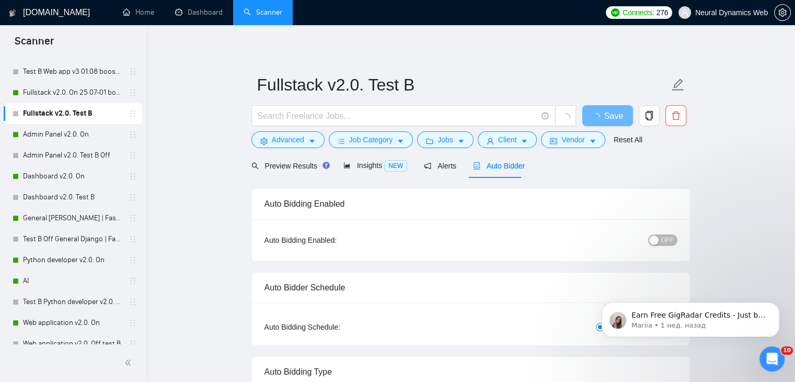
radio input "false"
radio input "true"
checkbox input "true"
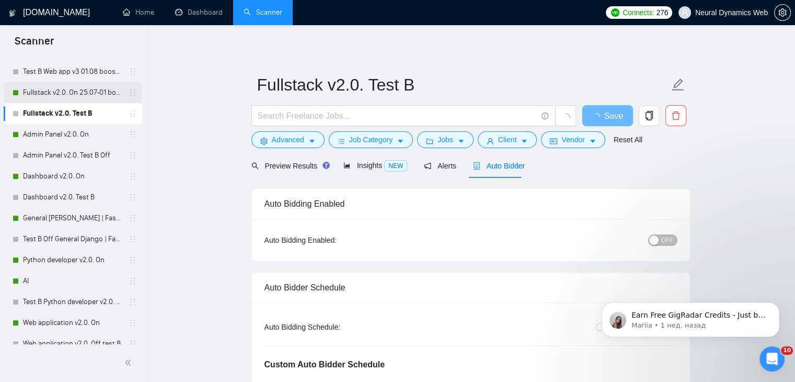
click at [68, 94] on link "Fullstack v2.0. On 25.07-01 boost" at bounding box center [72, 92] width 99 height 21
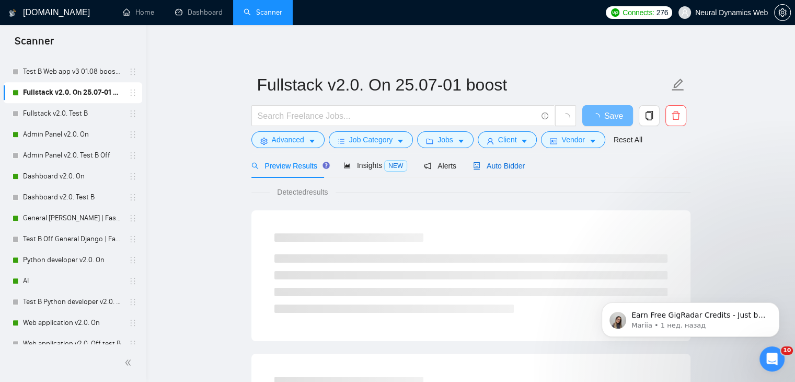
click at [483, 165] on span "Auto Bidder" at bounding box center [499, 166] width 52 height 8
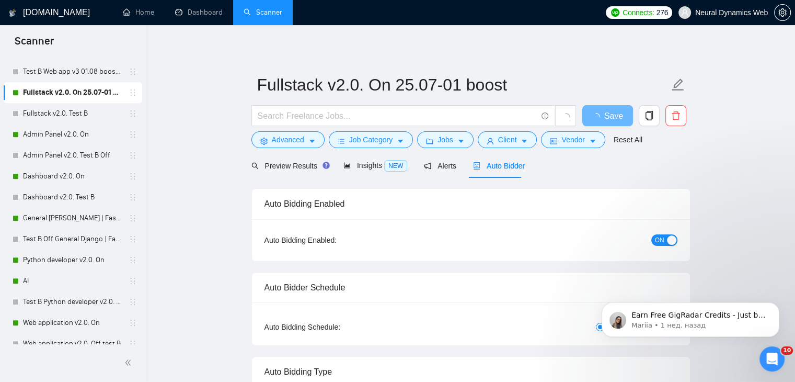
checkbox input "true"
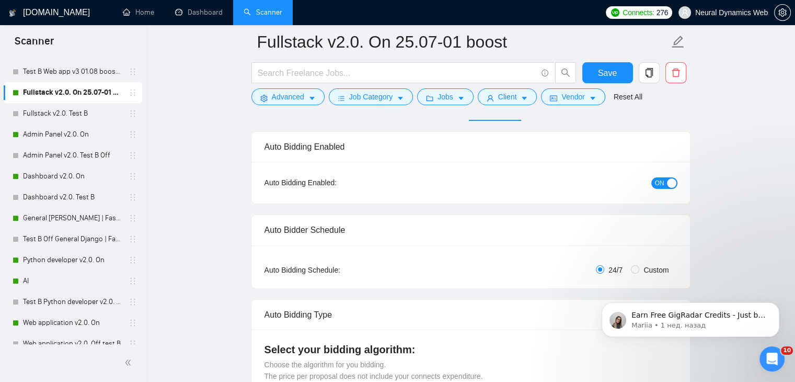
scroll to position [105, 0]
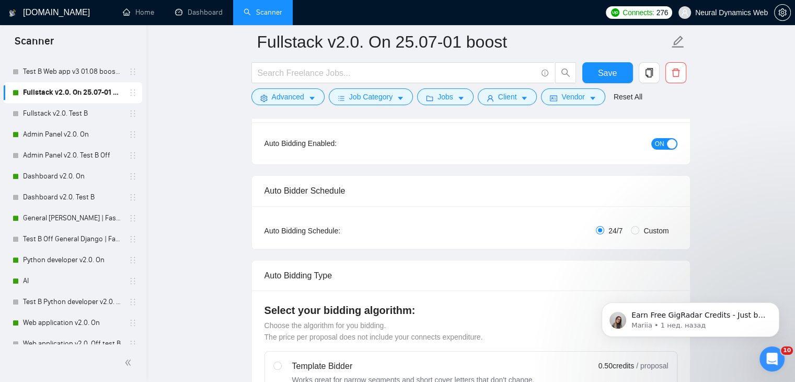
click at [647, 226] on span "Custom" at bounding box center [656, 231] width 33 height 12
click at [640, 226] on input "Custom" at bounding box center [635, 230] width 8 height 8
radio input "true"
radio input "false"
checkbox input "true"
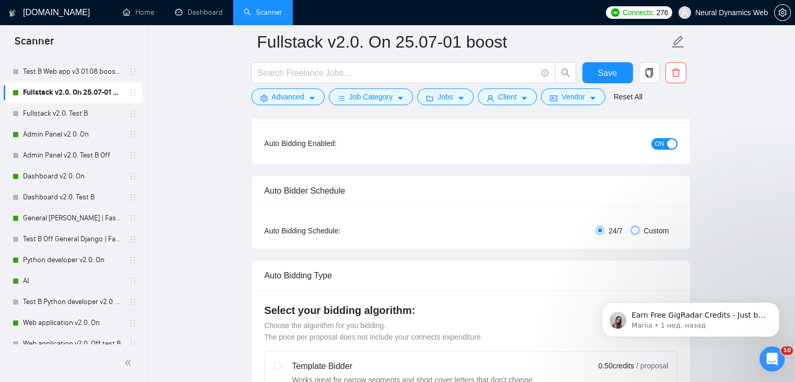
checkbox input "true"
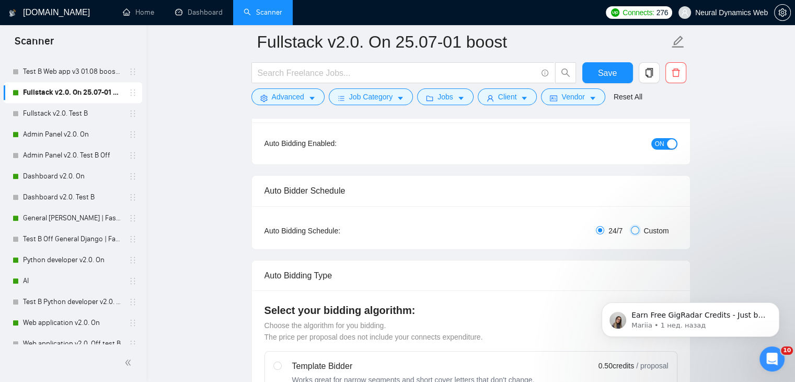
checkbox input "true"
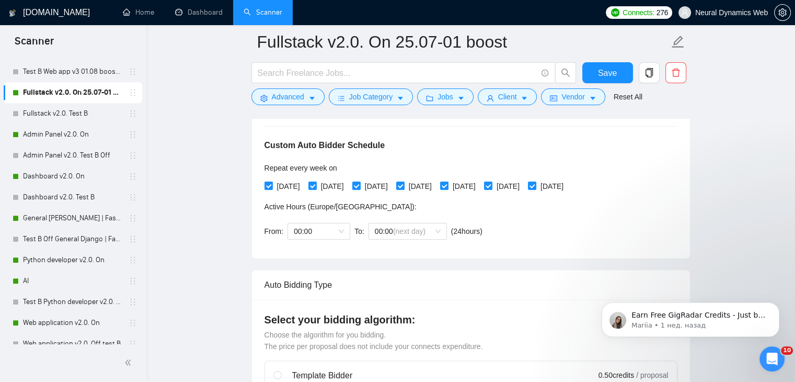
scroll to position [209, 0]
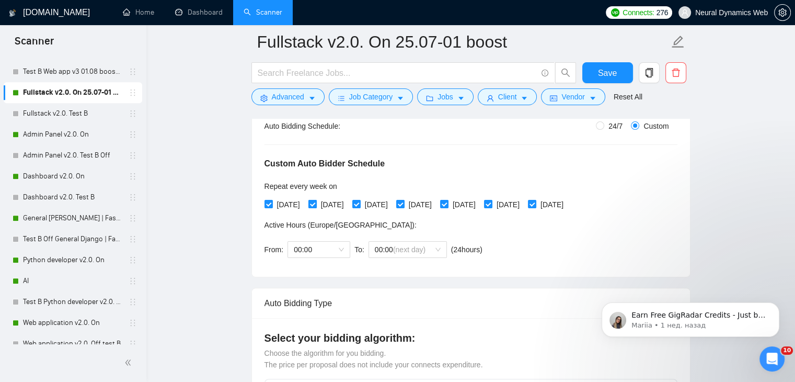
click at [339, 204] on span "[DATE]" at bounding box center [332, 205] width 31 height 12
click at [316, 204] on input "[DATE]" at bounding box center [312, 203] width 7 height 7
checkbox input "false"
click at [435, 202] on span "[DATE]" at bounding box center [420, 205] width 31 height 12
click at [404, 202] on input "[DATE]" at bounding box center [399, 203] width 7 height 7
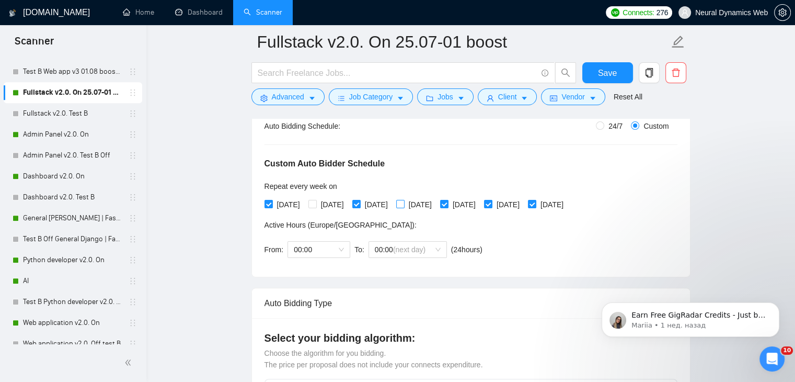
checkbox input "false"
click at [493, 202] on span at bounding box center [488, 204] width 8 height 8
click at [492, 202] on input "[DATE]" at bounding box center [487, 203] width 7 height 7
checkbox input "false"
click at [608, 73] on span "Save" at bounding box center [607, 72] width 19 height 13
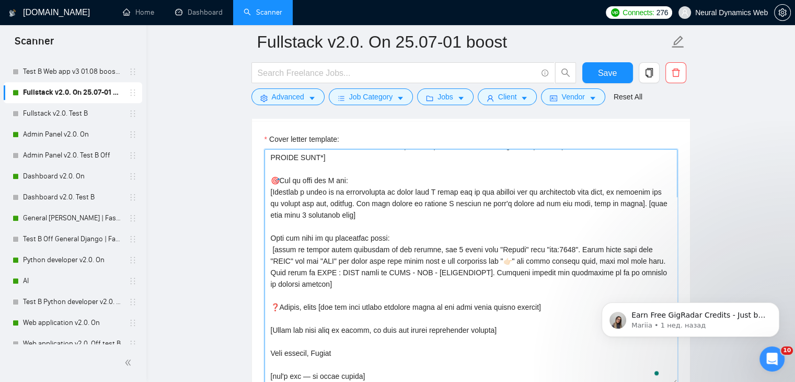
scroll to position [1300, 0]
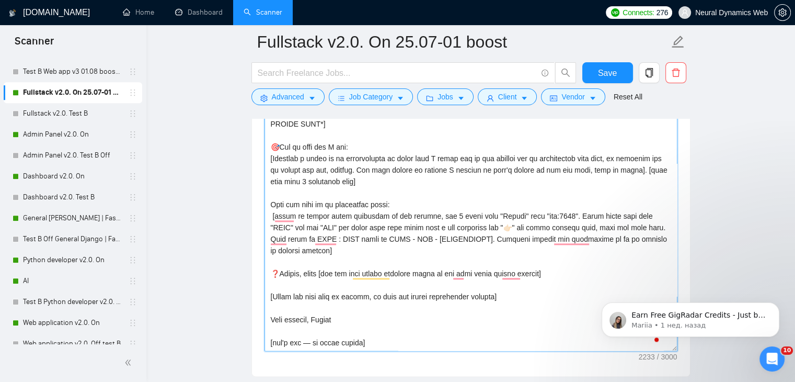
drag, startPoint x: 266, startPoint y: 164, endPoint x: 349, endPoint y: 204, distance: 92.6
click at [377, 349] on div "Cover letter template:" at bounding box center [471, 231] width 438 height 289
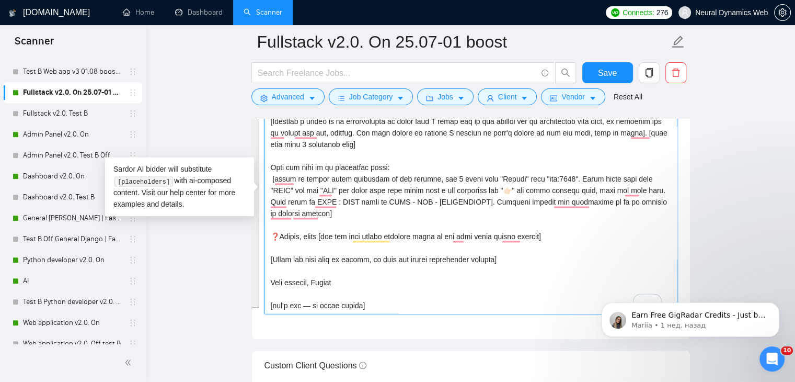
scroll to position [1352, 0]
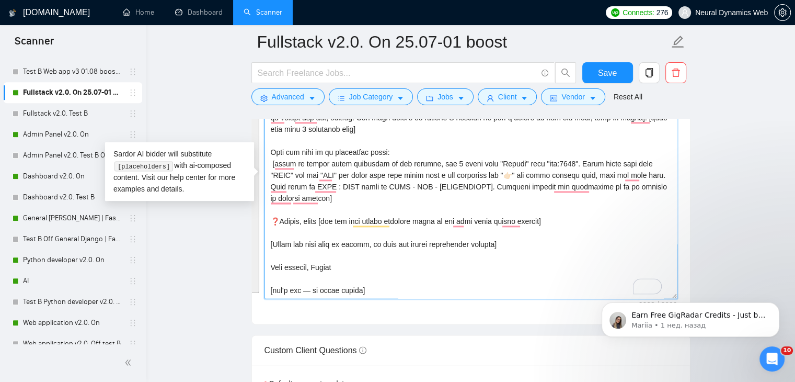
click at [357, 207] on textarea "Cover letter template:" at bounding box center [471, 180] width 413 height 235
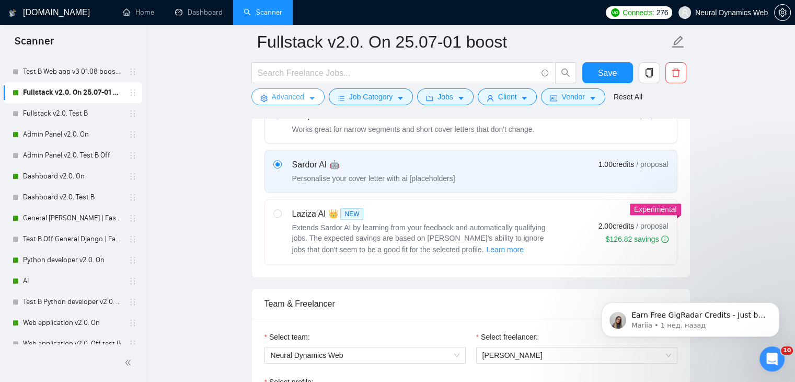
click at [286, 89] on button "Advanced" at bounding box center [288, 96] width 73 height 17
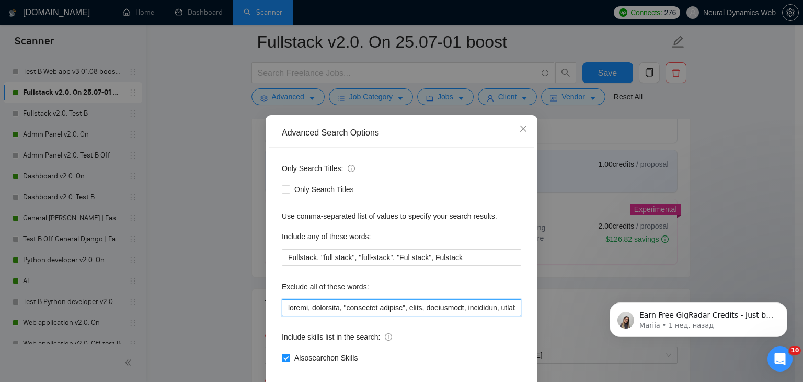
click at [298, 308] on input "text" at bounding box center [402, 307] width 240 height 17
click at [519, 129] on icon "close" at bounding box center [523, 128] width 8 height 8
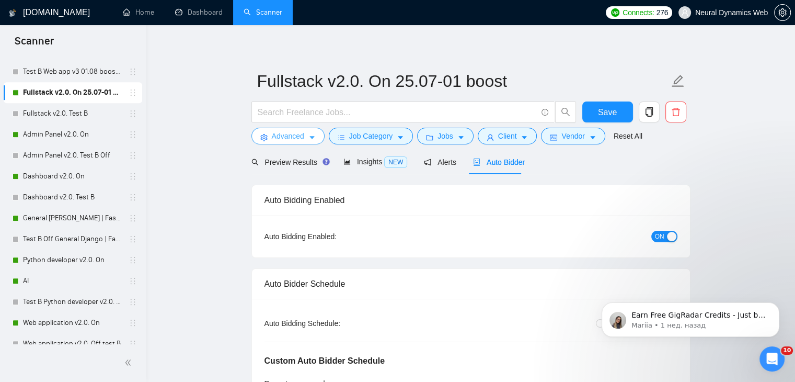
scroll to position [0, 0]
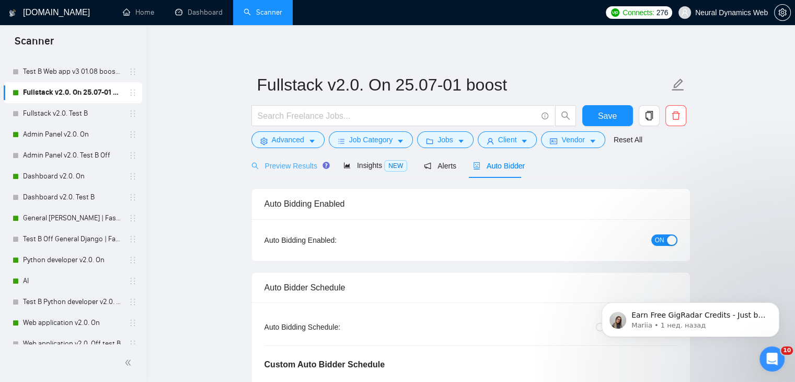
click at [295, 160] on div "Preview Results" at bounding box center [289, 165] width 75 height 25
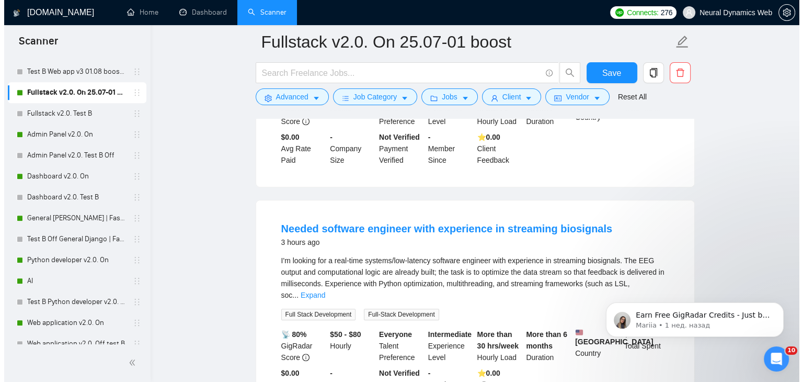
scroll to position [471, 0]
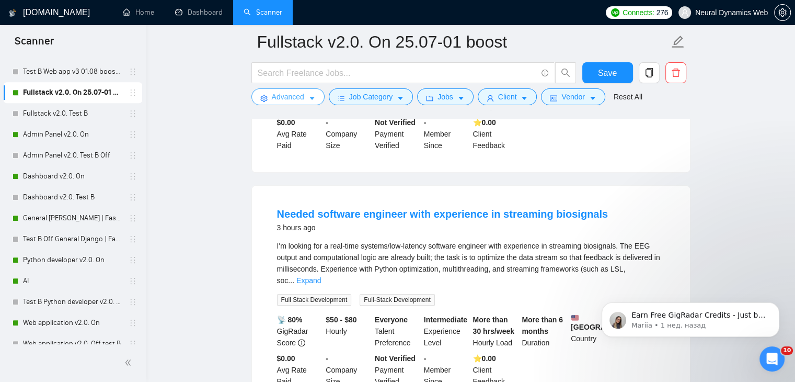
drag, startPoint x: 306, startPoint y: 98, endPoint x: 280, endPoint y: 339, distance: 242.5
click at [306, 98] on button "Advanced" at bounding box center [288, 96] width 73 height 17
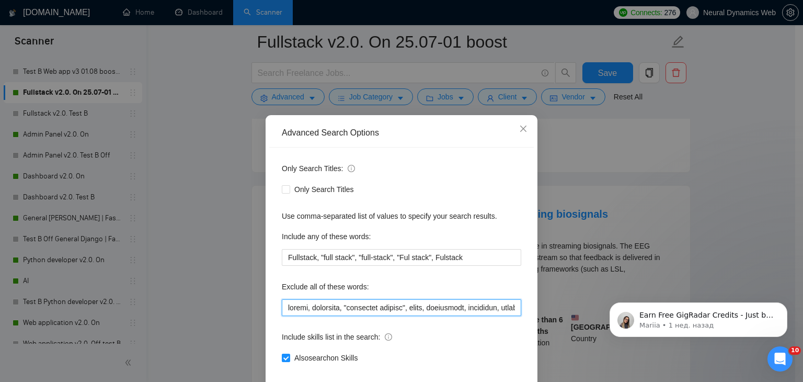
click at [283, 308] on input "text" at bounding box center [402, 307] width 240 height 17
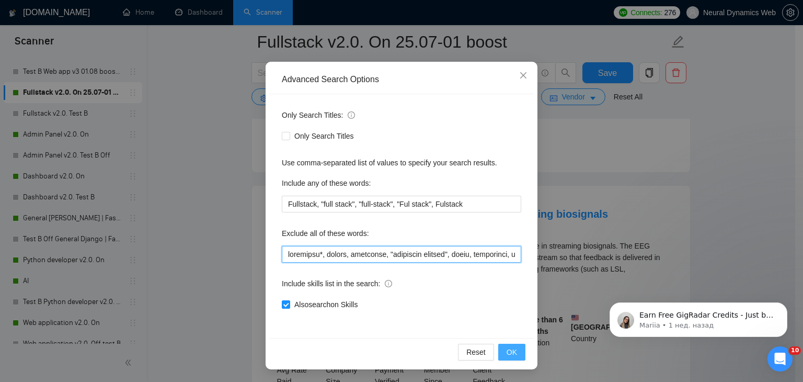
type input "biosignal*, claude, guidewire, "augmented reality", attio, smartsuite, suitedas…"
click at [517, 347] on button "OK" at bounding box center [511, 352] width 27 height 17
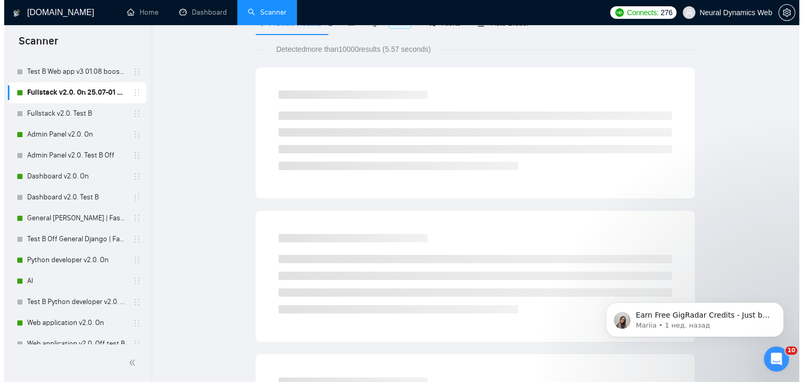
scroll to position [0, 0]
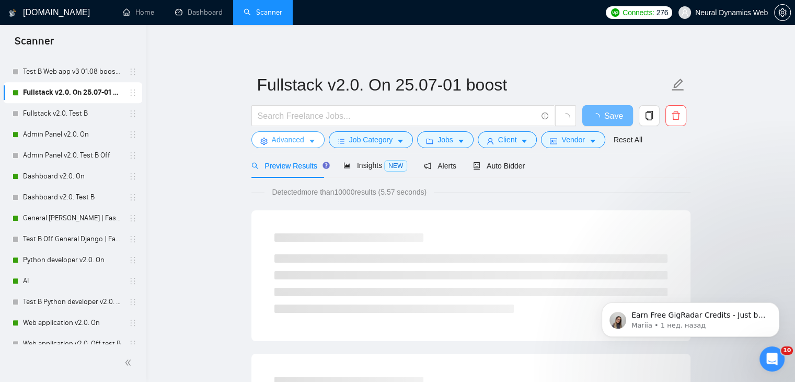
click at [318, 139] on button "Advanced" at bounding box center [288, 139] width 73 height 17
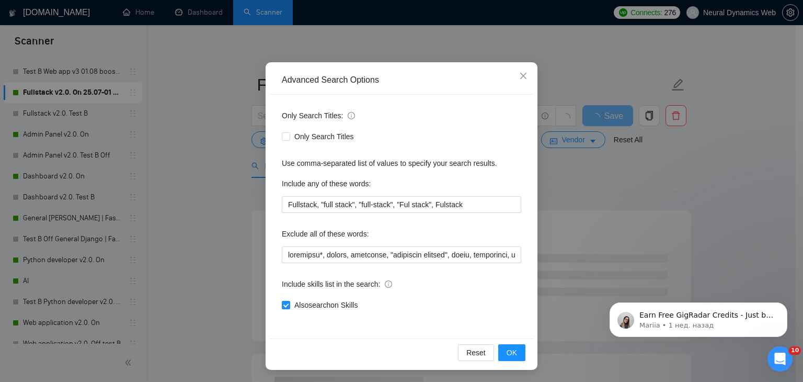
scroll to position [53, 0]
click at [512, 349] on span "OK" at bounding box center [512, 352] width 10 height 12
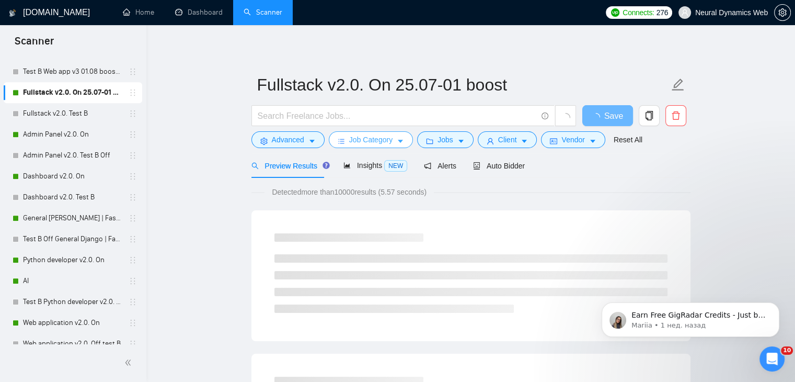
click at [359, 136] on span "Job Category" at bounding box center [370, 140] width 43 height 12
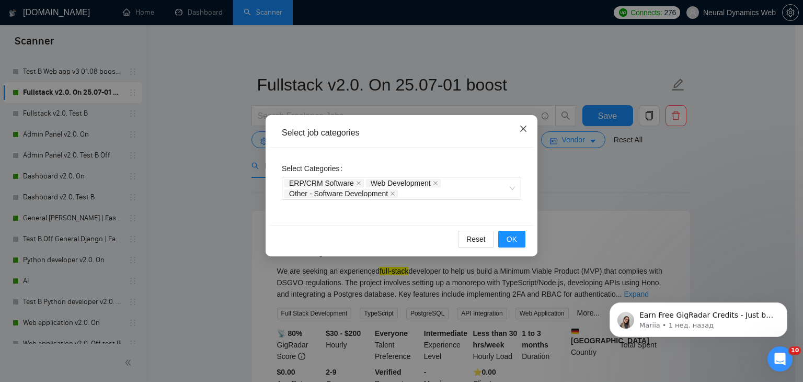
click at [532, 131] on span "Close" at bounding box center [523, 129] width 28 height 28
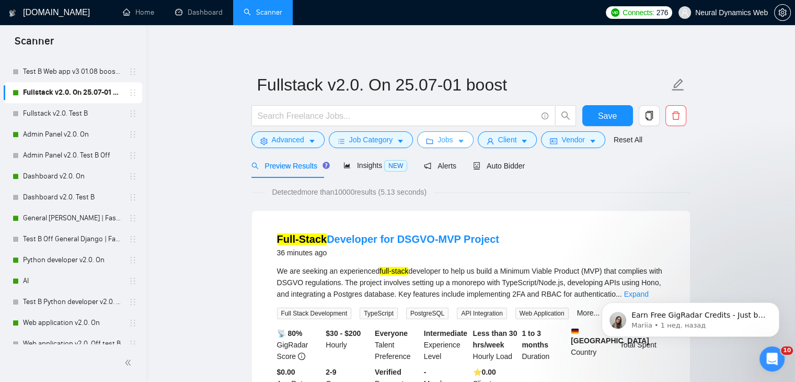
click at [449, 140] on span "Jobs" at bounding box center [446, 140] width 16 height 12
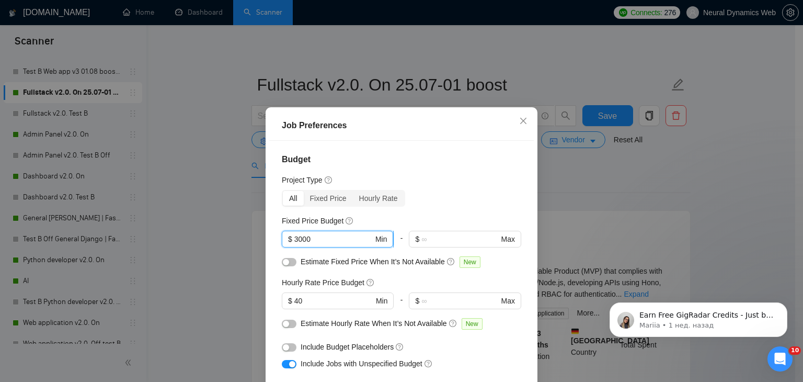
click at [294, 237] on input "3000" at bounding box center [333, 239] width 79 height 12
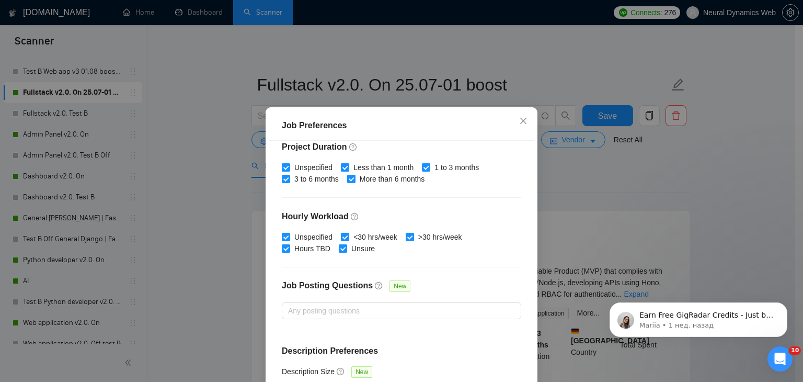
scroll to position [322, 0]
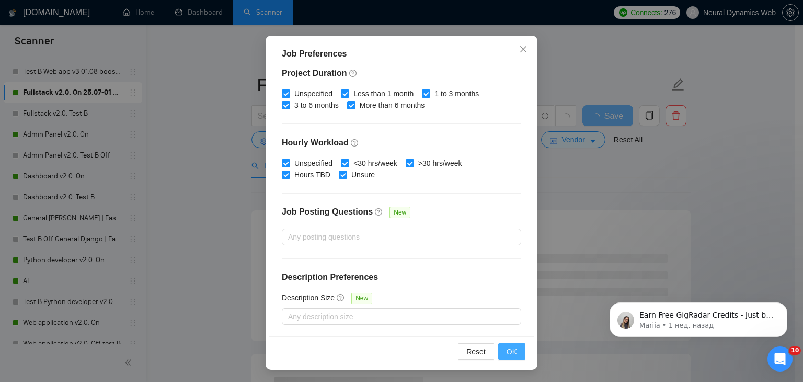
type input "5000"
click at [508, 350] on span "OK" at bounding box center [512, 352] width 10 height 12
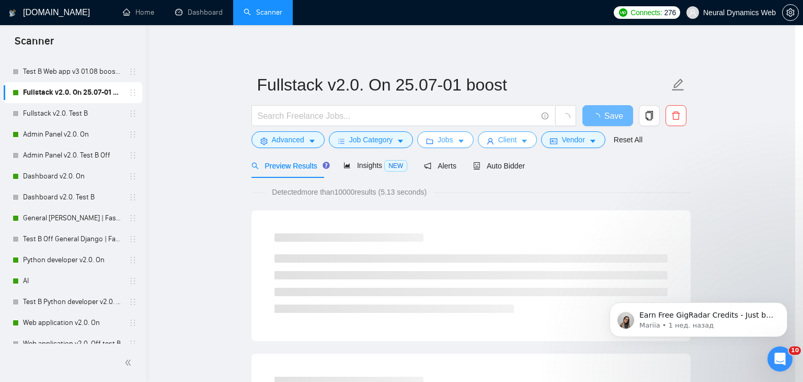
scroll to position [0, 0]
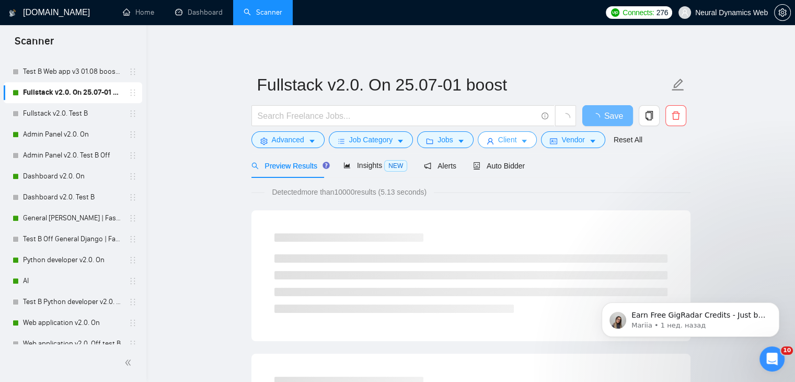
click at [489, 140] on icon "user" at bounding box center [490, 141] width 7 height 7
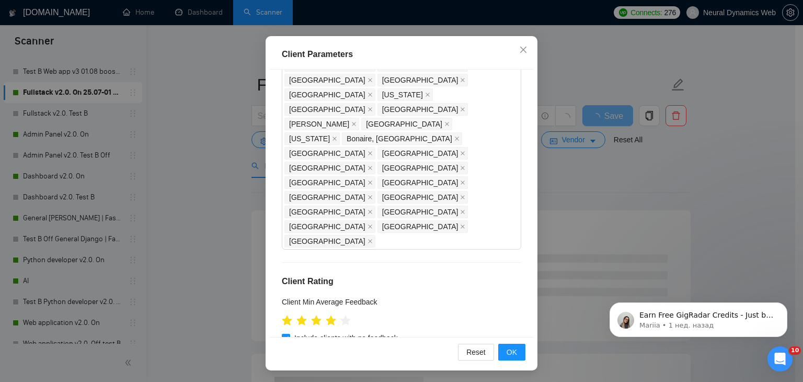
scroll to position [72, 0]
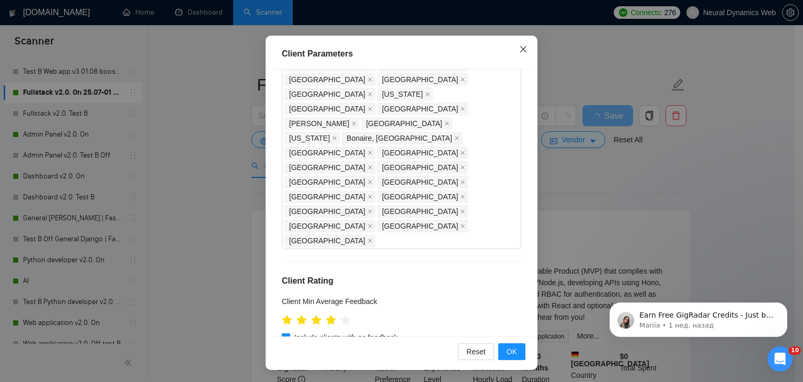
click at [530, 51] on span "Close" at bounding box center [523, 50] width 28 height 28
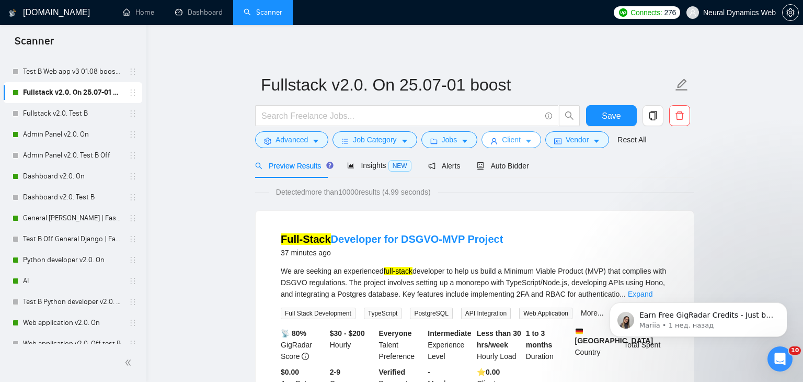
scroll to position [0, 0]
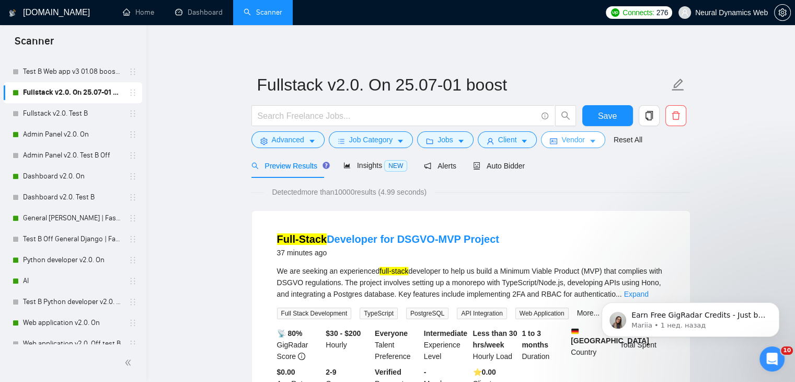
click at [550, 137] on span "idcard" at bounding box center [553, 141] width 7 height 8
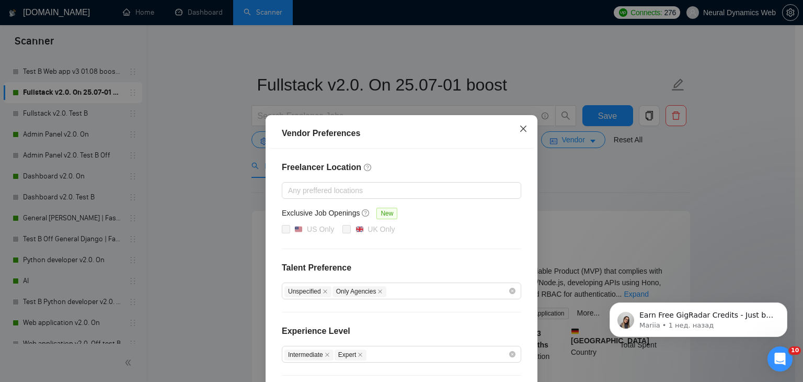
click at [519, 131] on icon "close" at bounding box center [523, 128] width 8 height 8
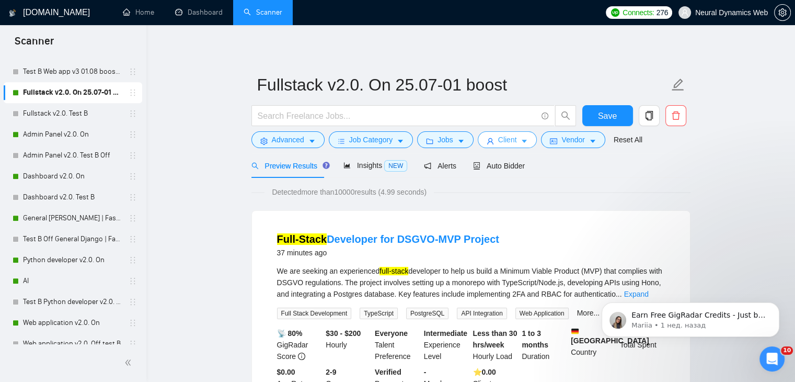
click at [501, 139] on span "Client" at bounding box center [507, 140] width 19 height 12
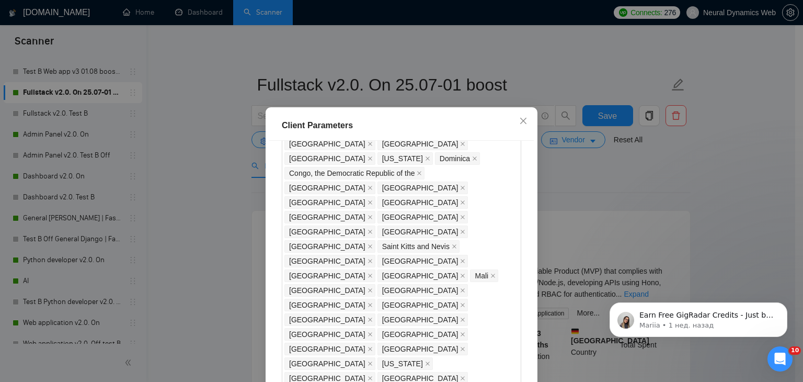
scroll to position [676, 0]
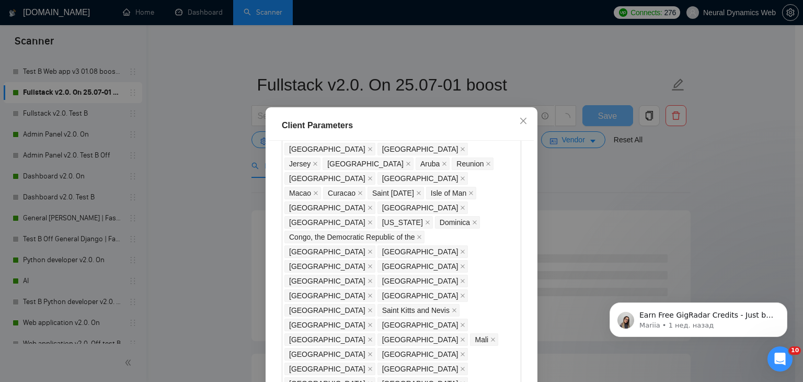
checkbox input "false"
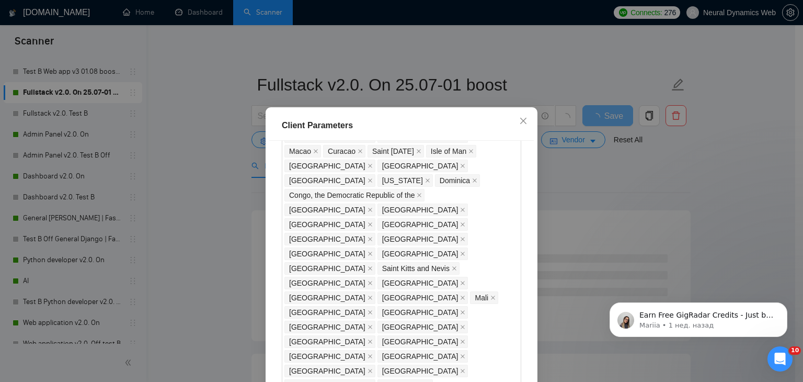
scroll to position [937, 0]
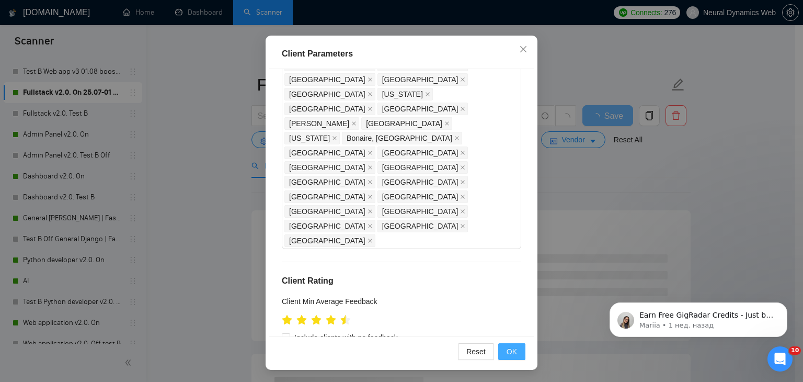
click at [507, 346] on span "OK" at bounding box center [512, 352] width 10 height 12
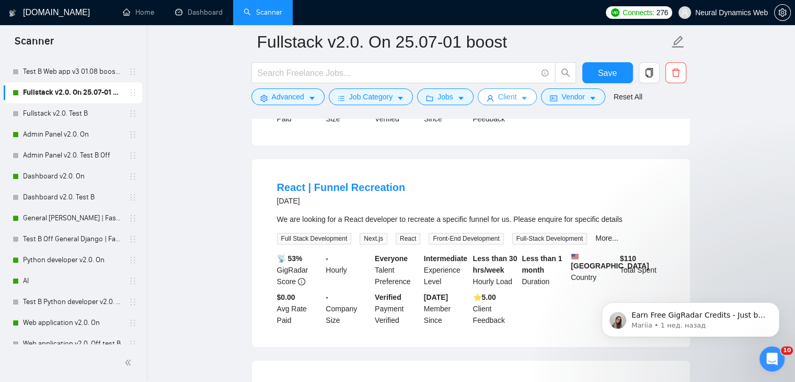
scroll to position [418, 0]
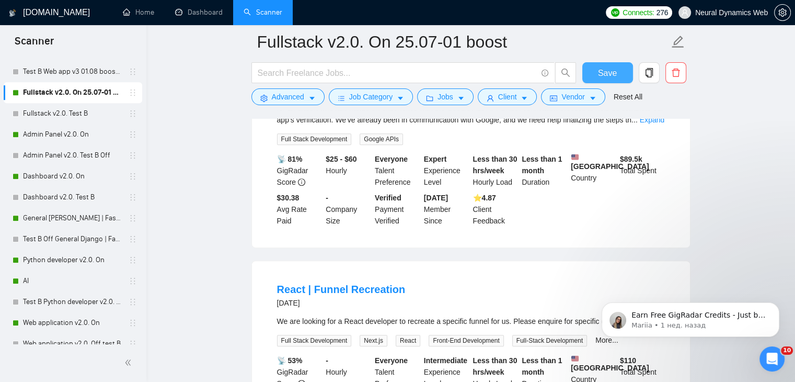
click at [598, 75] on button "Save" at bounding box center [608, 72] width 51 height 21
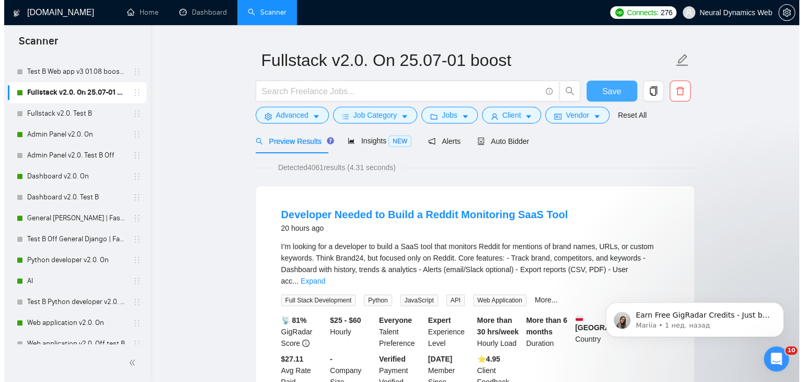
scroll to position [0, 0]
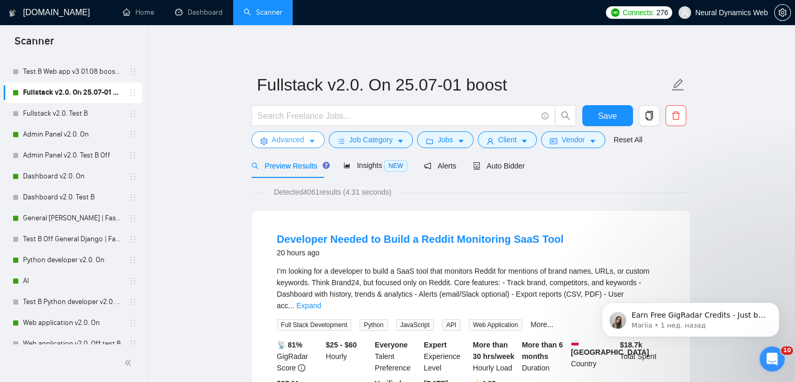
click at [307, 144] on button "Advanced" at bounding box center [288, 139] width 73 height 17
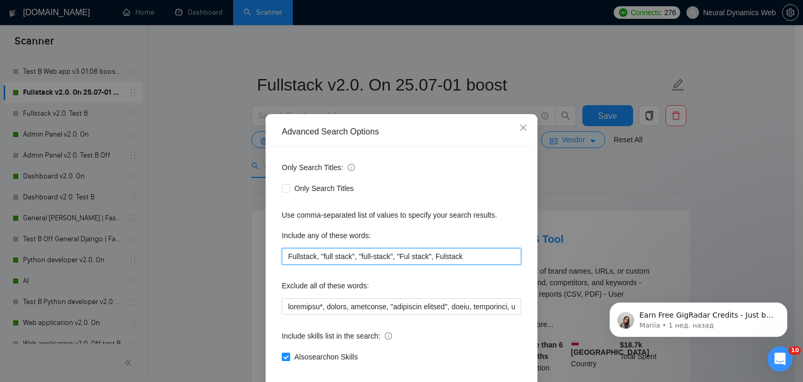
click at [312, 254] on input "Fullstack, "full stack", "full-stack", "Ful stack", Fulstack" at bounding box center [402, 256] width 240 height 17
drag, startPoint x: 513, startPoint y: 124, endPoint x: 503, endPoint y: 119, distance: 11.0
click at [513, 124] on span "Close" at bounding box center [523, 128] width 28 height 28
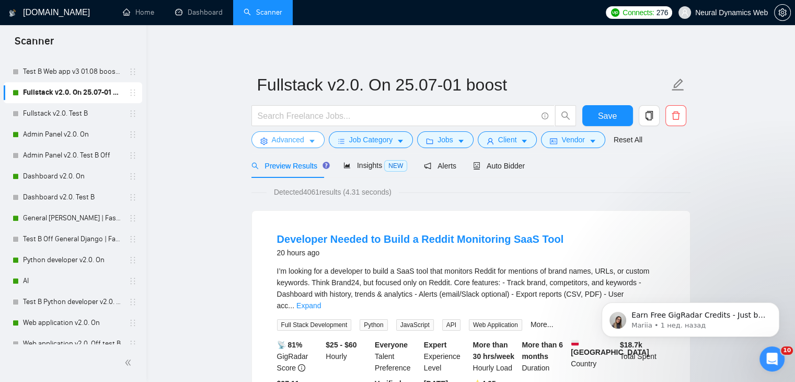
click at [290, 141] on span "Advanced" at bounding box center [288, 140] width 32 height 12
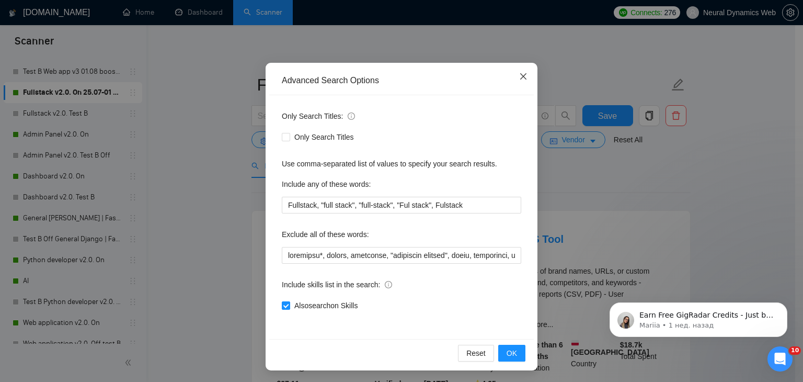
click at [525, 71] on span "Close" at bounding box center [523, 77] width 28 height 28
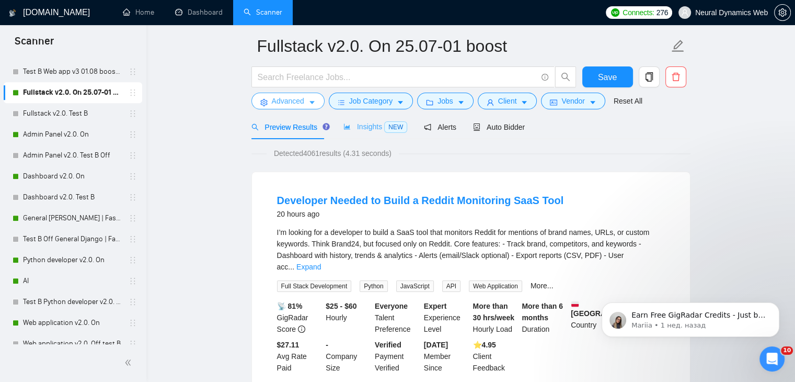
scroll to position [52, 0]
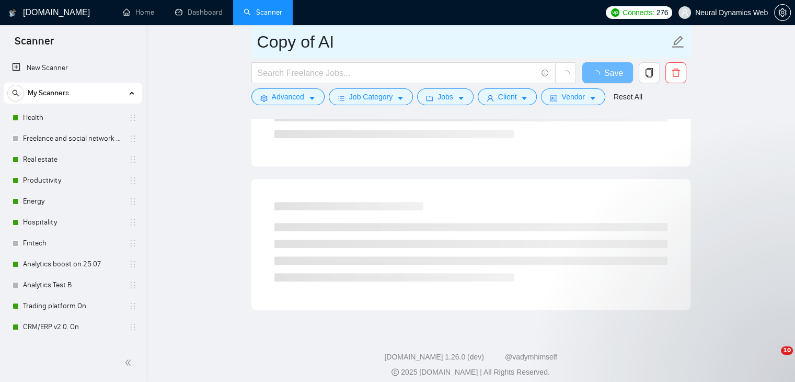
click at [190, 17] on link "Dashboard" at bounding box center [199, 12] width 48 height 9
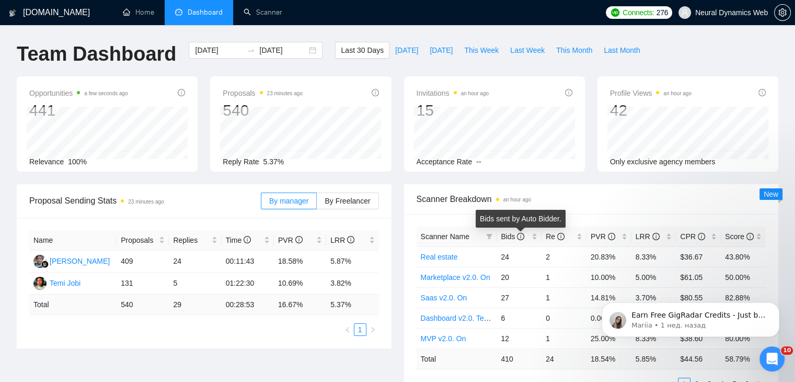
click at [481, 238] on span "Scanner Name" at bounding box center [452, 237] width 62 height 12
click at [492, 237] on icon "filter" at bounding box center [489, 236] width 6 height 6
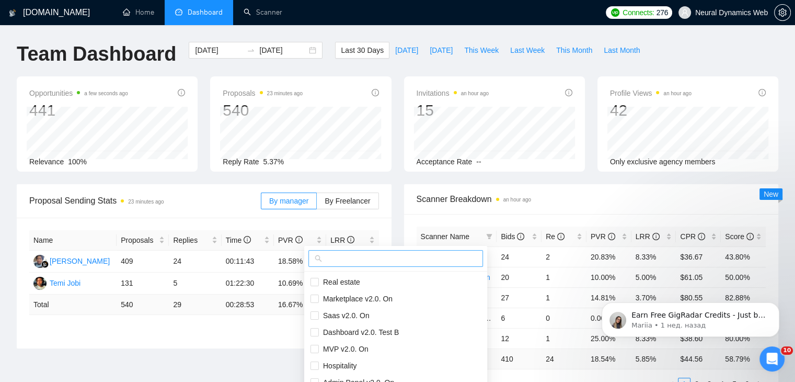
click at [444, 258] on input "text" at bounding box center [400, 259] width 153 height 12
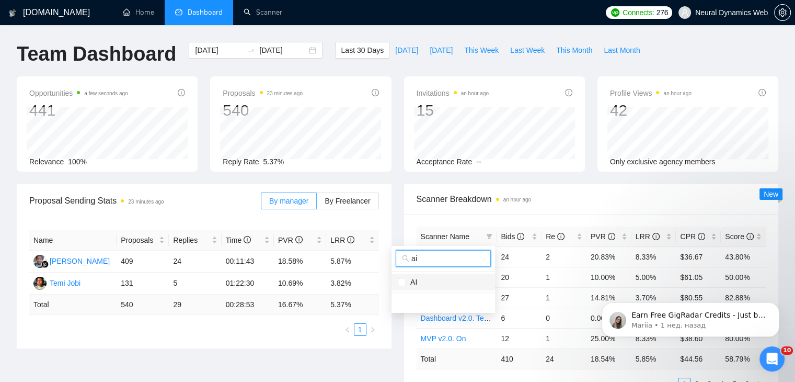
type input "ai"
click at [413, 280] on span "AI" at bounding box center [411, 282] width 11 height 8
checkbox input "true"
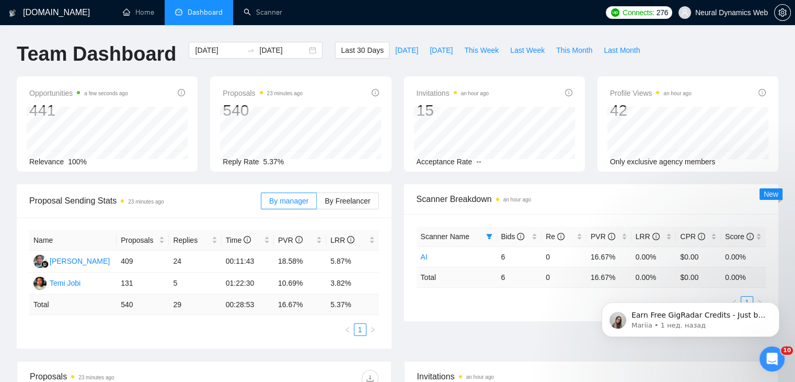
click at [573, 202] on span "Scanner Breakdown an hour ago" at bounding box center [592, 198] width 350 height 13
click at [272, 8] on link "Scanner" at bounding box center [263, 12] width 39 height 9
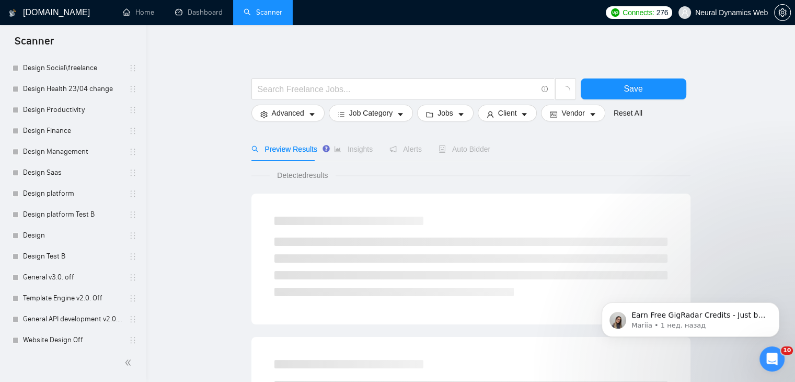
scroll to position [977, 0]
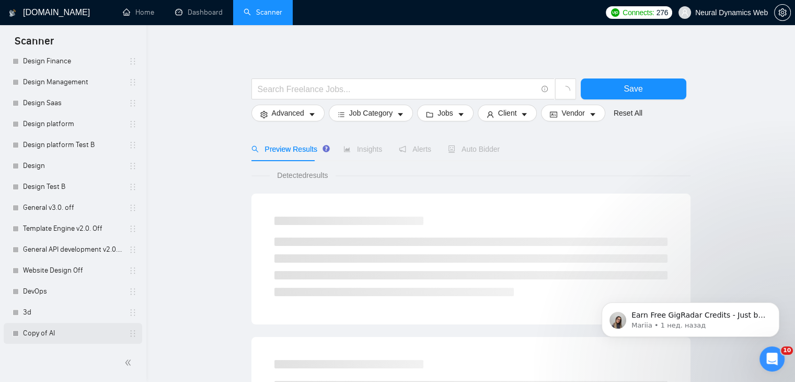
click at [43, 339] on link "Copy of AI" at bounding box center [72, 333] width 99 height 21
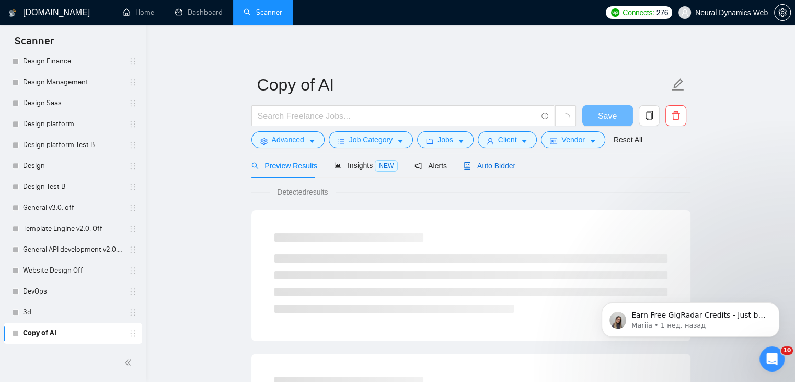
click at [482, 165] on span "Auto Bidder" at bounding box center [490, 166] width 52 height 8
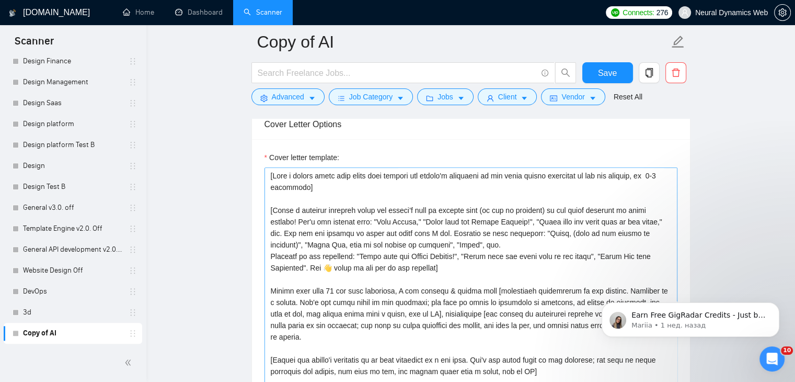
scroll to position [1203, 0]
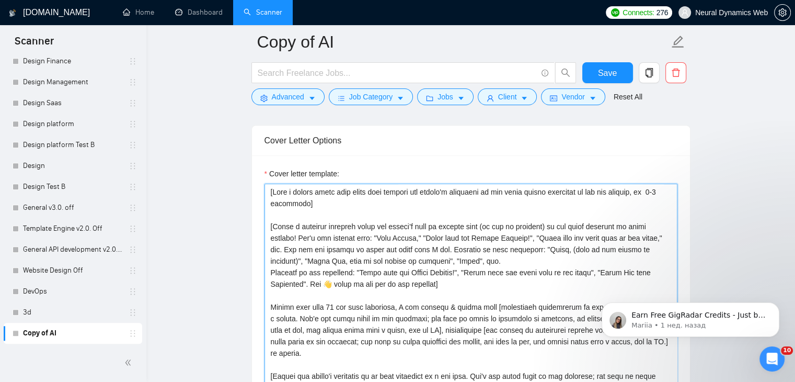
drag, startPoint x: 252, startPoint y: 179, endPoint x: 314, endPoint y: 0, distance: 189.9
click at [253, 175] on div "Cover letter template:" at bounding box center [471, 299] width 438 height 289
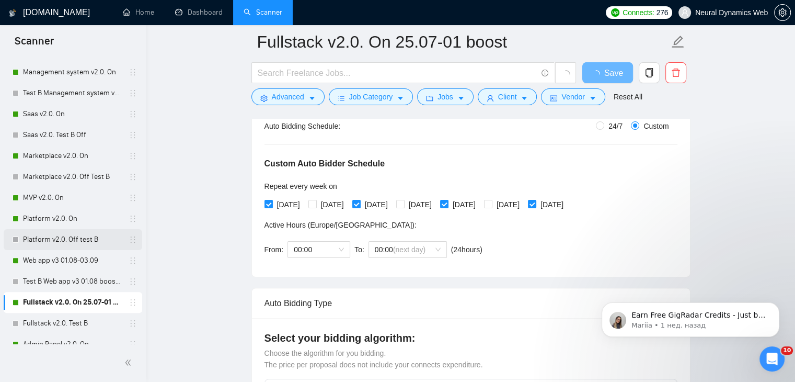
scroll to position [366, 0]
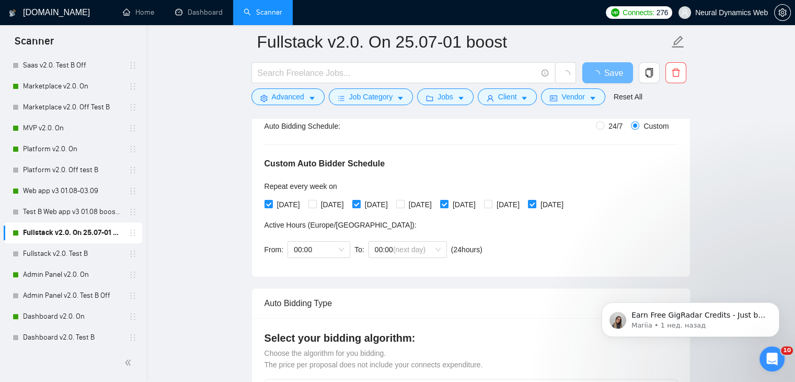
drag, startPoint x: 37, startPoint y: 258, endPoint x: 153, endPoint y: 209, distance: 126.1
click at [37, 258] on link "Fullstack v2.0. Test B" at bounding box center [72, 253] width 99 height 21
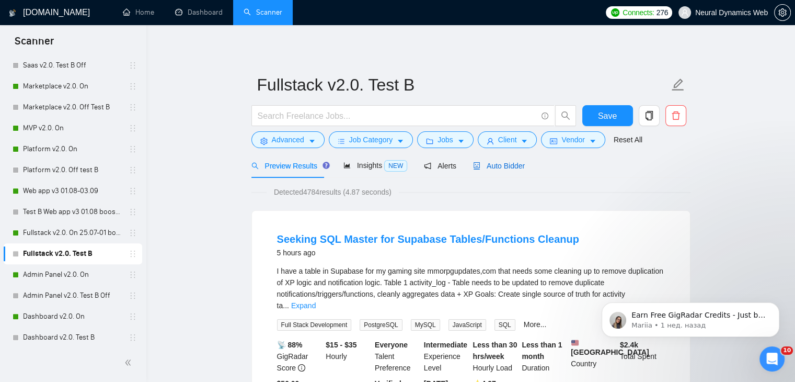
click at [480, 160] on div "Auto Bidder" at bounding box center [499, 166] width 52 height 12
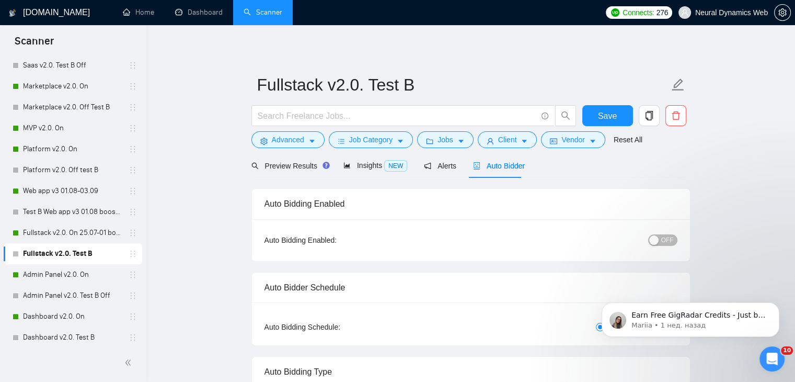
radio input "false"
radio input "true"
checkbox input "true"
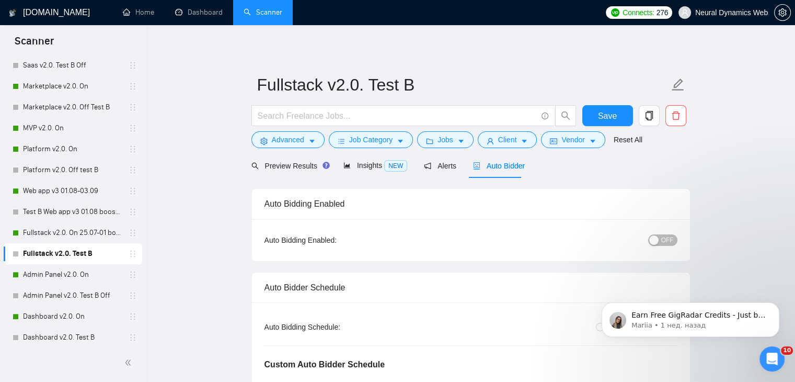
click at [661, 240] on button "OFF" at bounding box center [663, 240] width 29 height 12
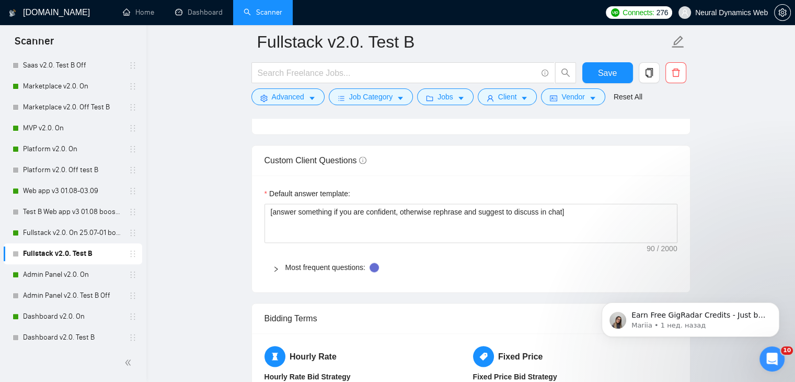
scroll to position [1454, 0]
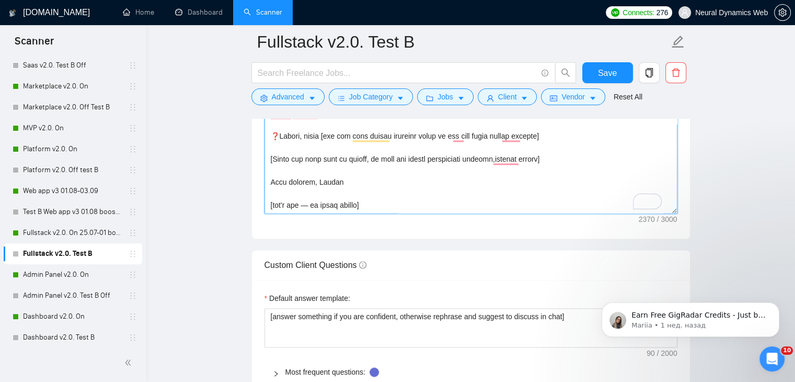
drag, startPoint x: 338, startPoint y: 384, endPoint x: 390, endPoint y: 208, distance: 183.9
click at [390, 208] on textarea "Cover letter template:" at bounding box center [471, 95] width 413 height 235
paste textarea "reelancers/~01233fa30bcc59530b?p=1963913770508169216 | Web app for Woudbourne=a…"
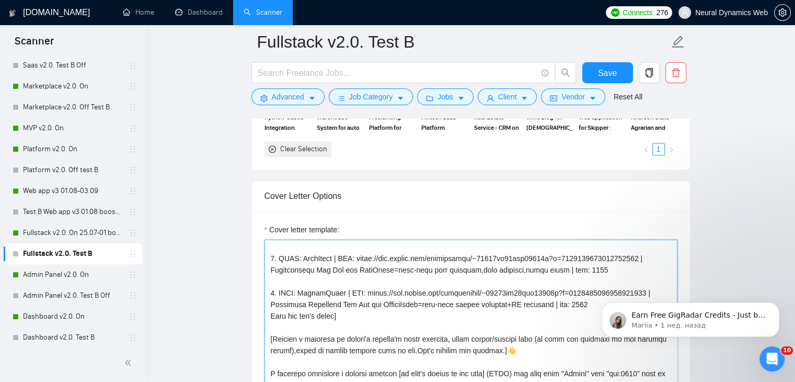
scroll to position [0, 0]
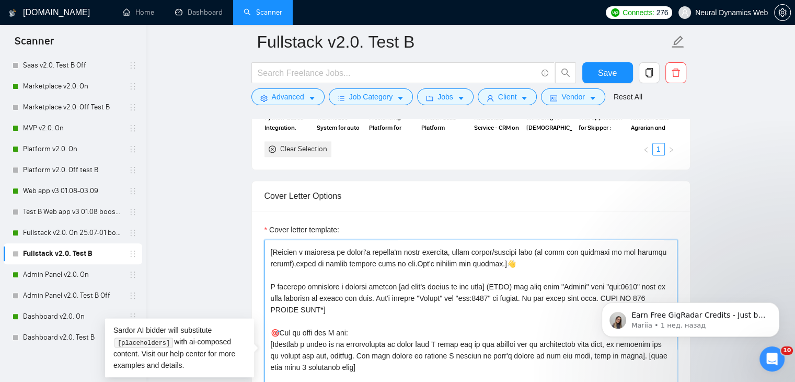
drag, startPoint x: 265, startPoint y: 263, endPoint x: 546, endPoint y: 272, distance: 281.0
click at [546, 272] on textarea "Cover letter template:" at bounding box center [471, 357] width 413 height 235
paste textarea "Make a random funny fact which will attract the client's attention to our cover…"
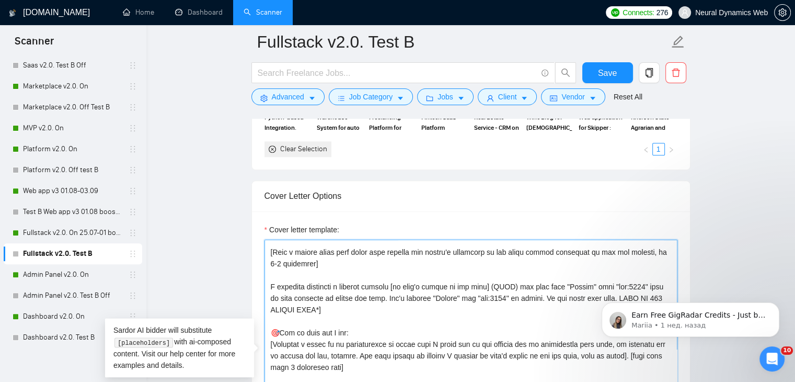
click at [270, 296] on textarea "Cover letter template:" at bounding box center [471, 357] width 413 height 235
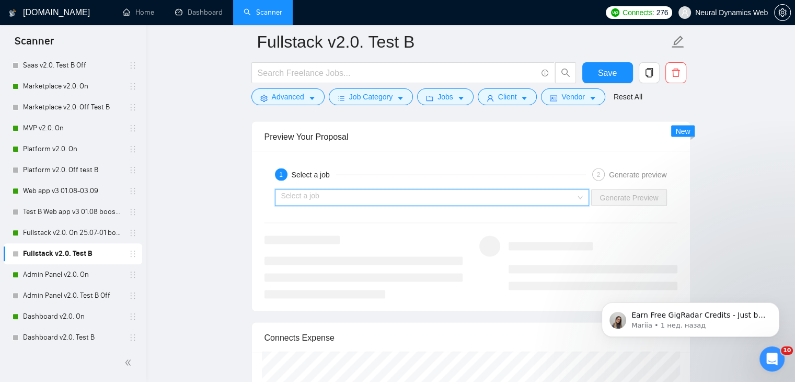
click at [328, 197] on input "search" at bounding box center [428, 198] width 295 height 16
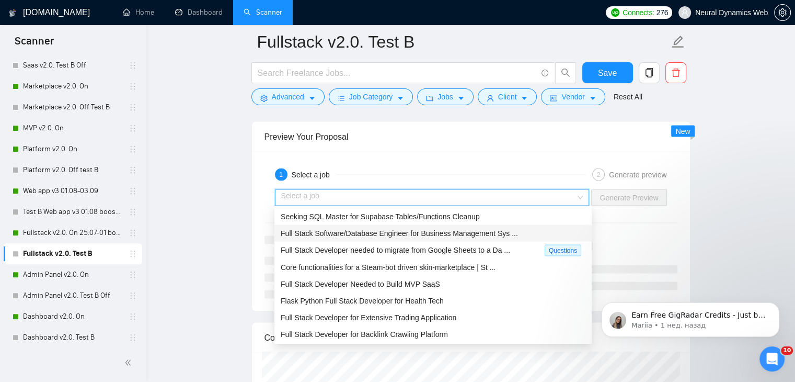
click at [334, 233] on span "Full Stack Software/Database Engineer for Business Management Sys ..." at bounding box center [399, 233] width 237 height 8
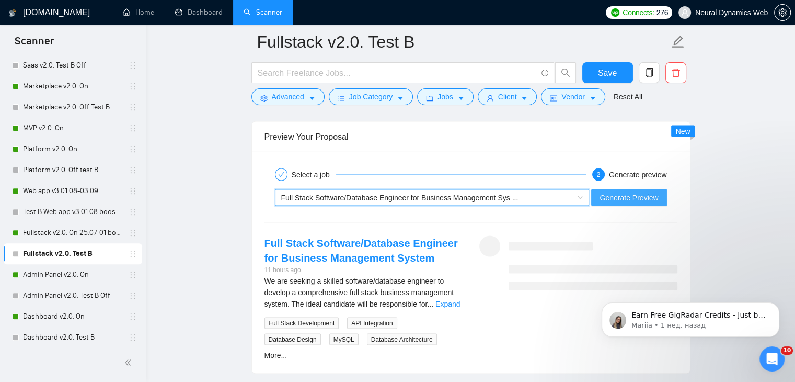
drag, startPoint x: 584, startPoint y: 203, endPoint x: 600, endPoint y: 197, distance: 17.7
click at [584, 202] on span "Full Stack Software/Database Engineer for Business Management Sys ..." at bounding box center [432, 198] width 302 height 16
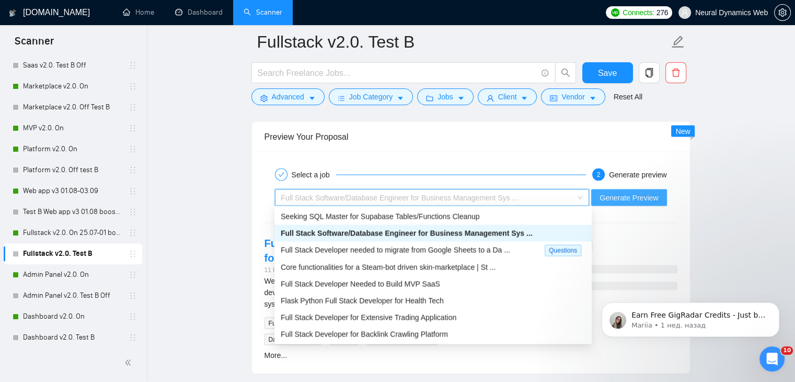
click at [600, 197] on button "Generate Preview" at bounding box center [629, 197] width 75 height 17
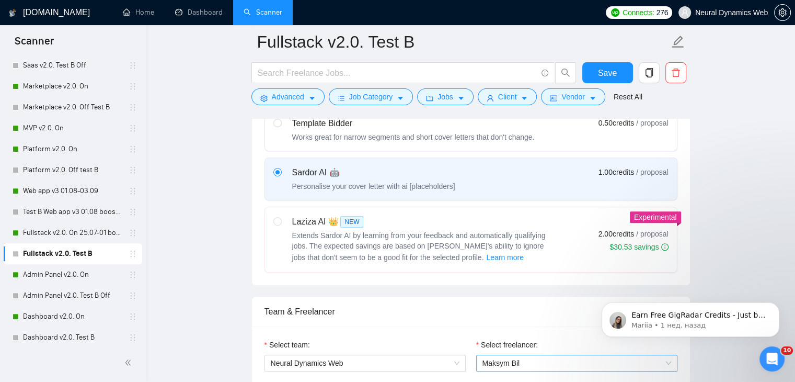
scroll to position [617, 0]
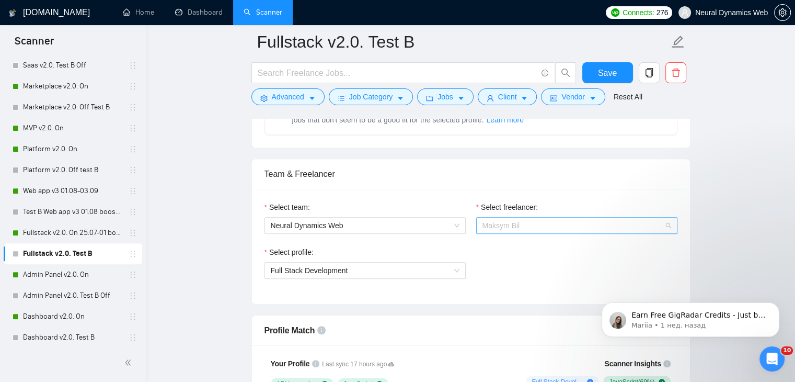
click at [582, 220] on span "Maksym Bil" at bounding box center [577, 226] width 189 height 16
drag, startPoint x: 508, startPoint y: 266, endPoint x: 507, endPoint y: 246, distance: 19.9
click at [508, 265] on div "Kateryna Kondiuk" at bounding box center [512, 259] width 69 height 18
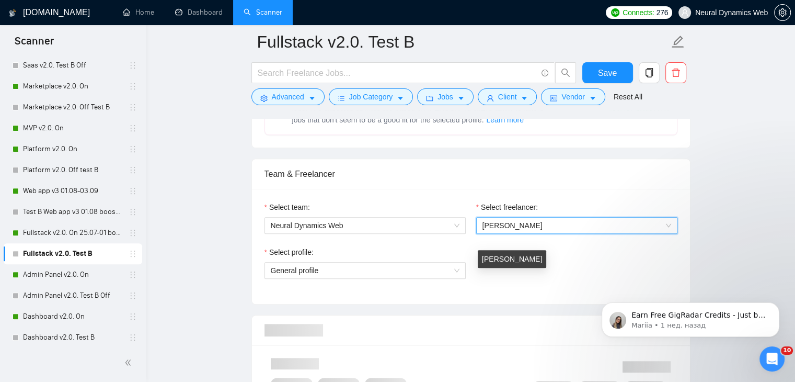
click at [509, 226] on span "Kateryna Kondiuk" at bounding box center [513, 225] width 60 height 8
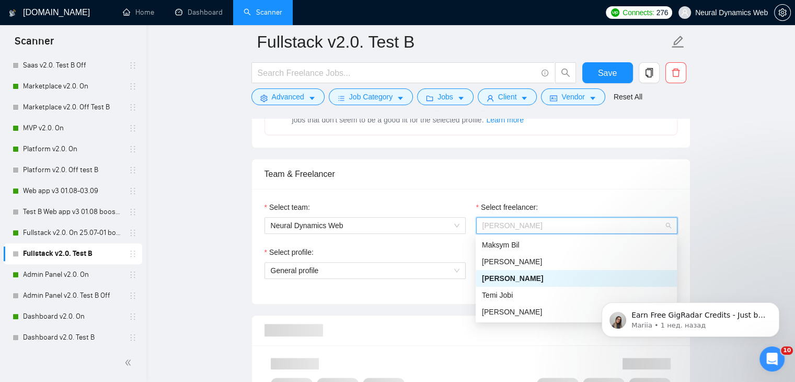
click at [499, 262] on span "Mykola Krykunov" at bounding box center [512, 261] width 60 height 8
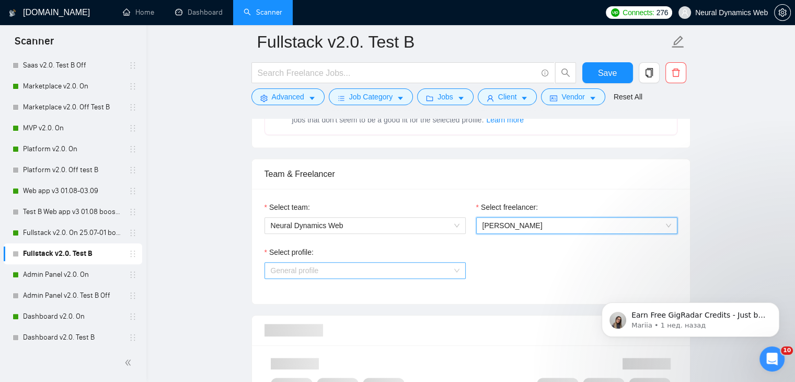
click at [415, 271] on span "General profile" at bounding box center [365, 271] width 189 height 16
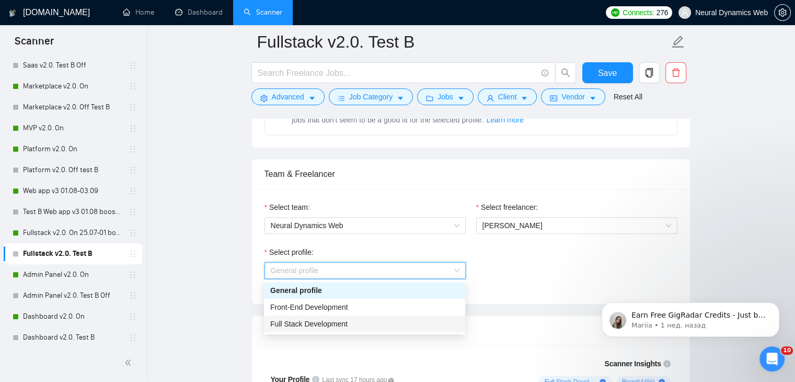
click at [358, 321] on div "Full Stack Development" at bounding box center [364, 324] width 189 height 12
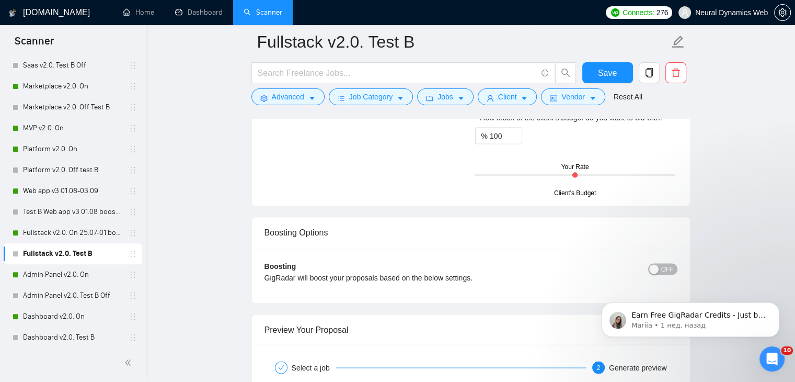
scroll to position [1925, 0]
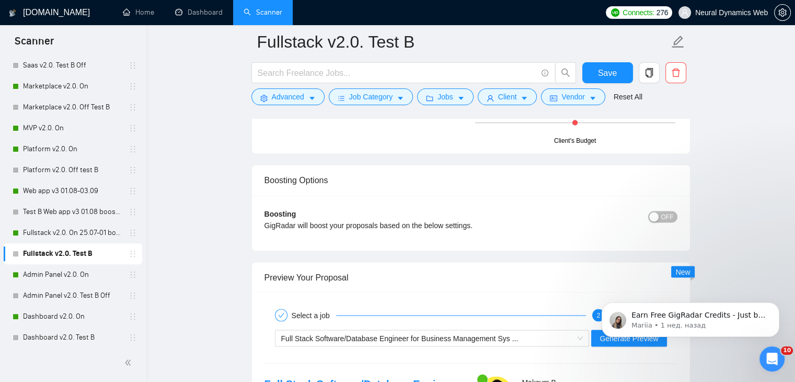
click at [665, 211] on span "OFF" at bounding box center [668, 217] width 13 height 12
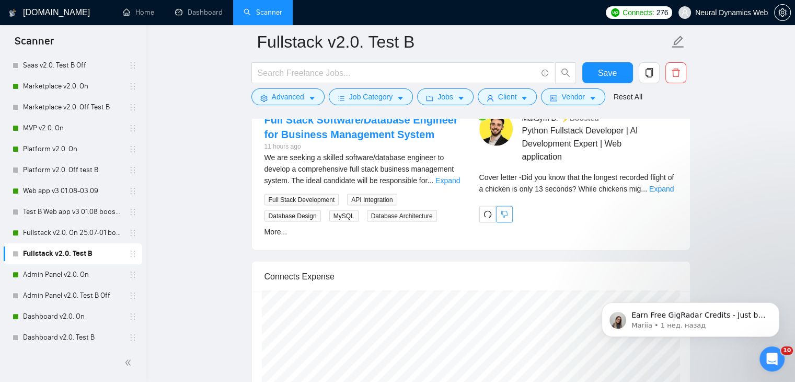
scroll to position [2238, 0]
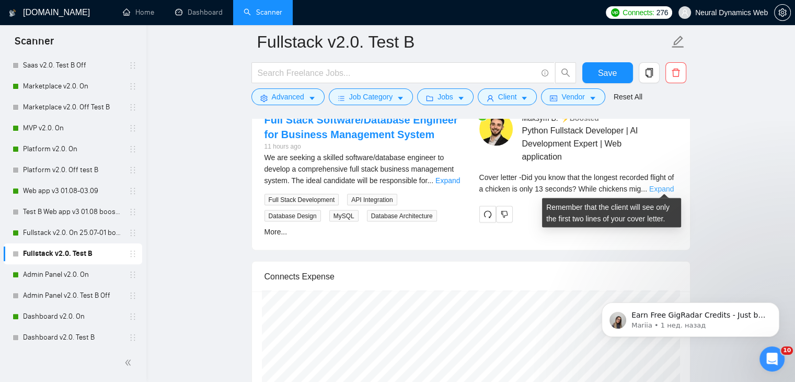
click at [663, 185] on link "Expand" at bounding box center [662, 189] width 25 height 8
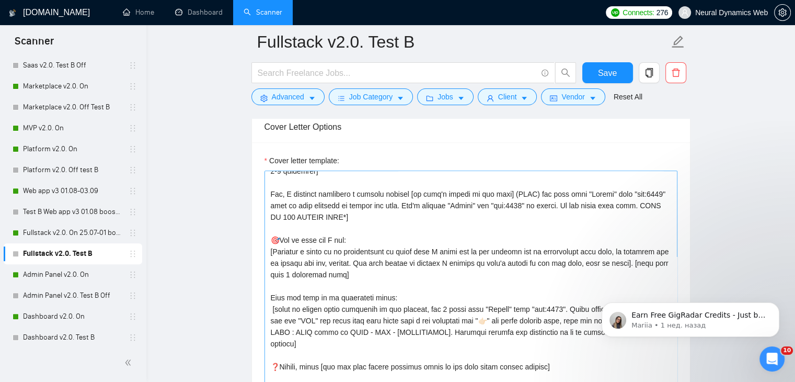
scroll to position [126, 0]
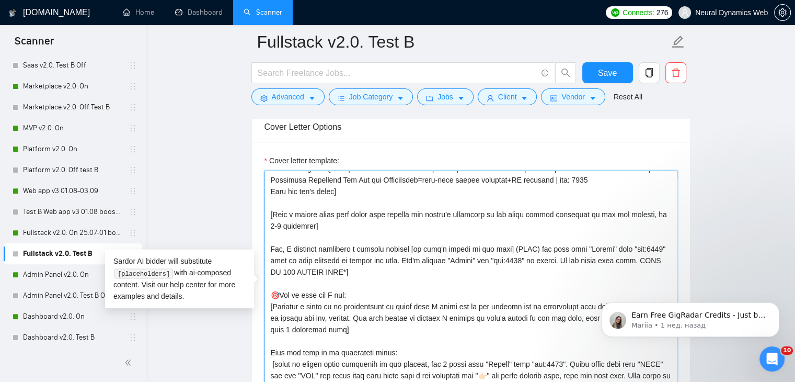
drag, startPoint x: 283, startPoint y: 260, endPoint x: 279, endPoint y: 256, distance: 5.6
click at [271, 260] on textarea "Cover letter template:" at bounding box center [471, 288] width 413 height 235
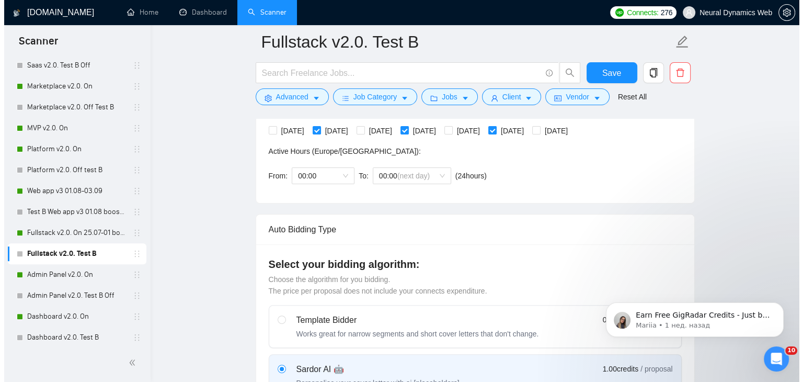
scroll to position [199, 0]
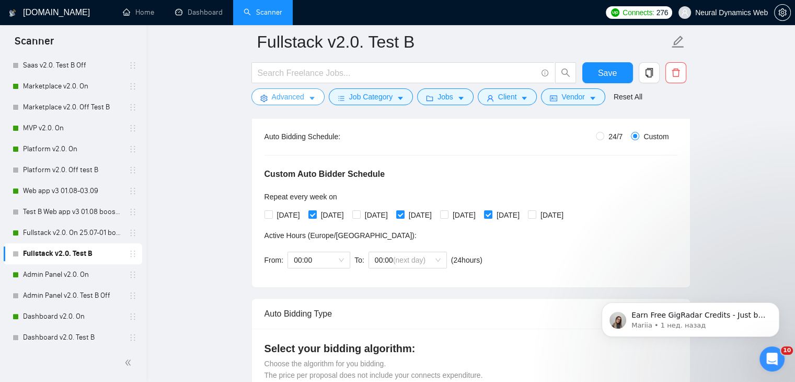
type textarea "[Folder= 1.CLNT: Woudbourne | URL: https://www.upwork.com/freelancers/~01233fa3…"
click at [317, 97] on button "Advanced" at bounding box center [288, 96] width 73 height 17
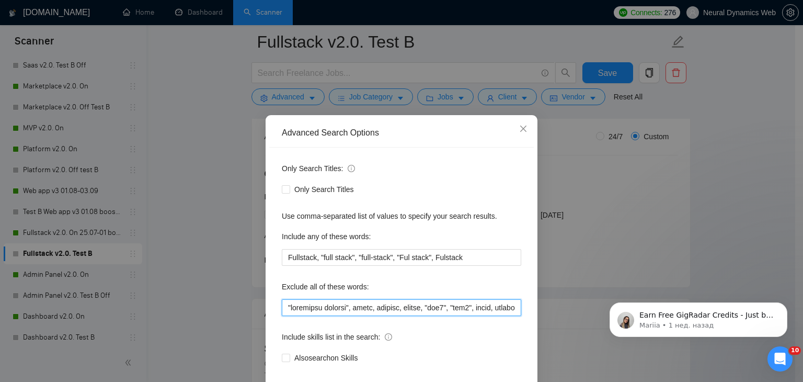
click at [313, 311] on input "text" at bounding box center [402, 307] width 240 height 17
paste input "claude, guidewire, "augmented reality", attio, smartsuite, suitedash, suite, "c…"
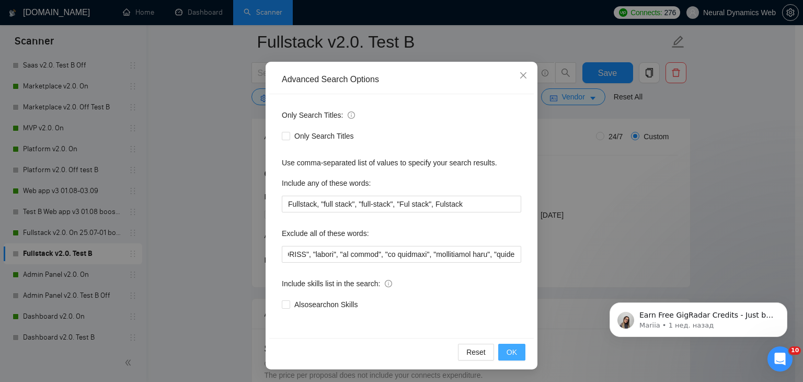
click at [509, 349] on span "OK" at bounding box center [512, 352] width 10 height 12
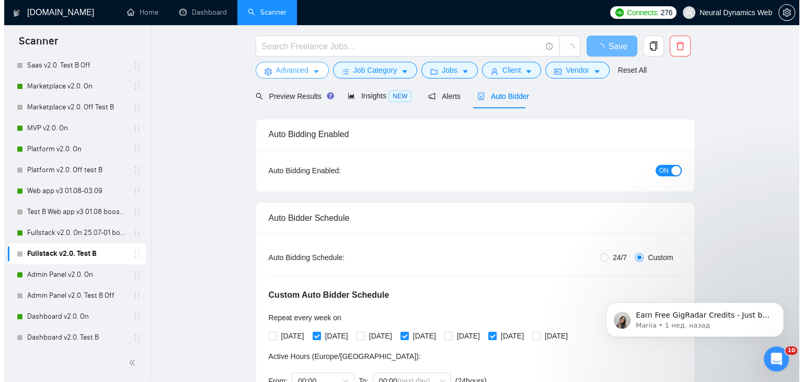
scroll to position [0, 0]
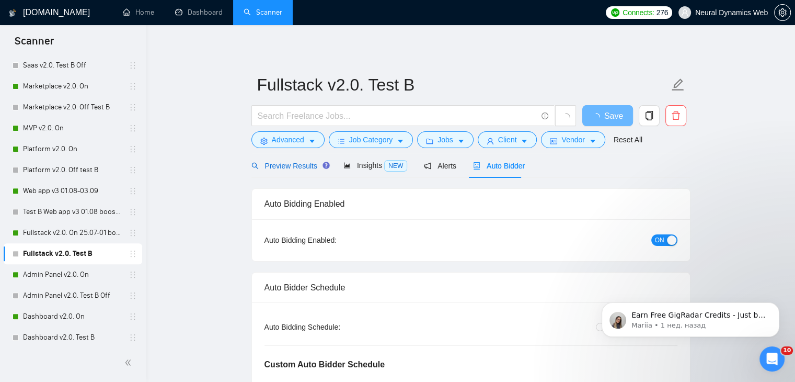
click at [299, 166] on span "Preview Results" at bounding box center [289, 166] width 75 height 8
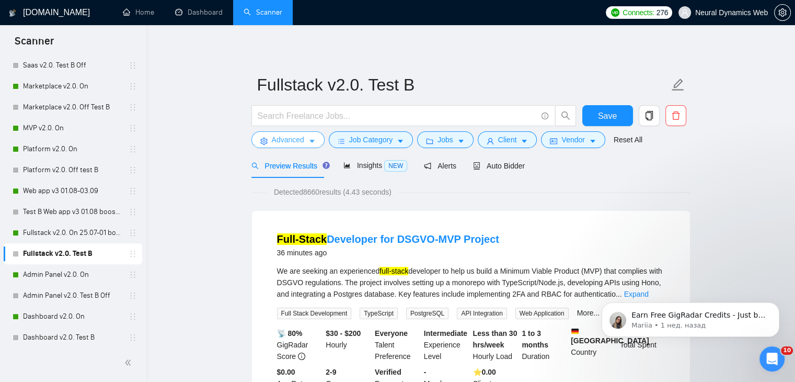
click at [312, 141] on icon "caret-down" at bounding box center [312, 141] width 5 height 3
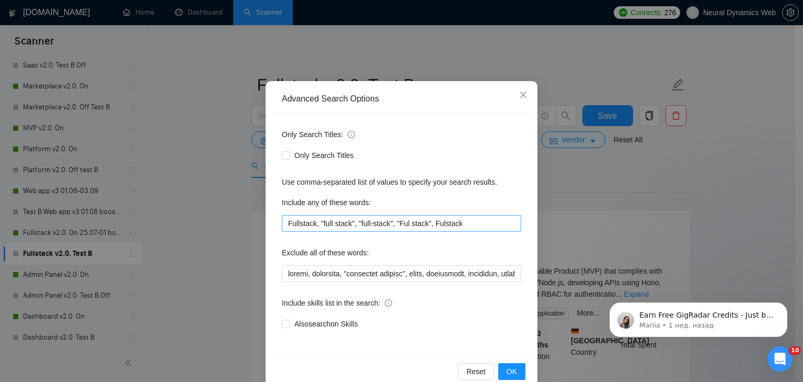
scroll to position [52, 0]
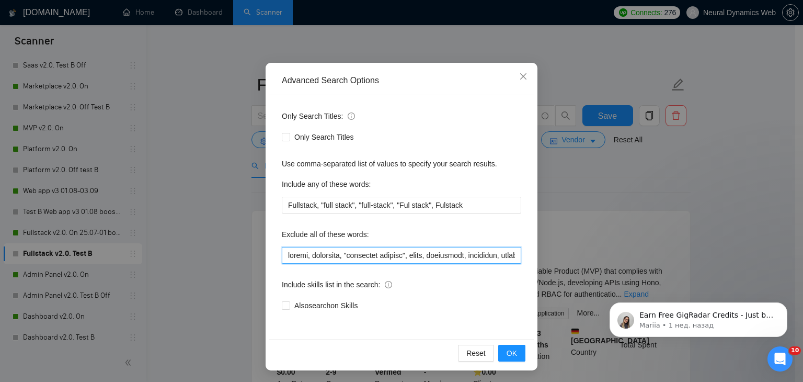
click at [284, 255] on input "text" at bounding box center [402, 255] width 240 height 17
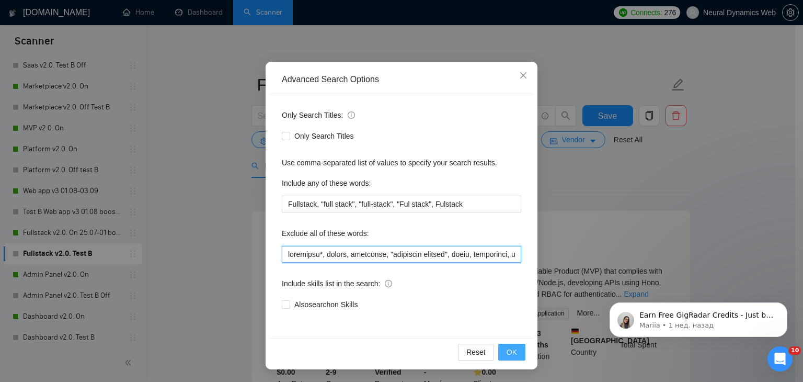
type input "biosignal*, claude, guidewire, "augmented reality", attio, smartsuite, suitedas…"
click at [502, 348] on button "OK" at bounding box center [511, 352] width 27 height 17
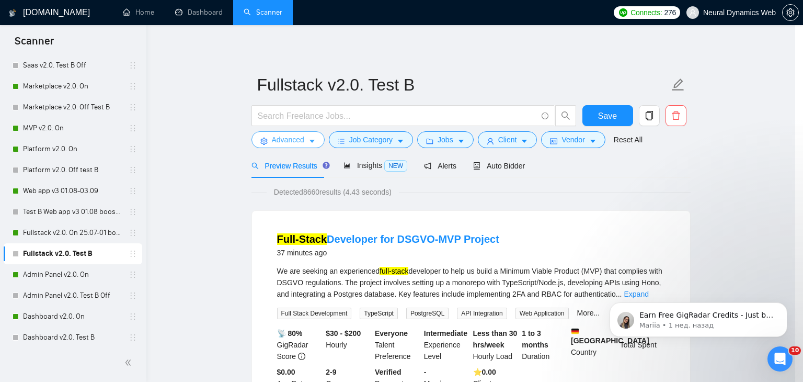
scroll to position [0, 0]
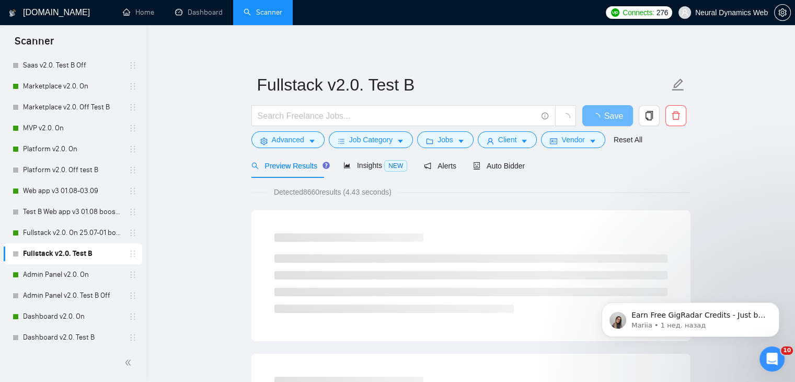
click at [368, 149] on form "Fullstack v2.0. Test B Save Advanced Job Category Jobs Client Vendor Reset All" at bounding box center [471, 110] width 439 height 85
click at [376, 141] on span "Job Category" at bounding box center [370, 140] width 43 height 12
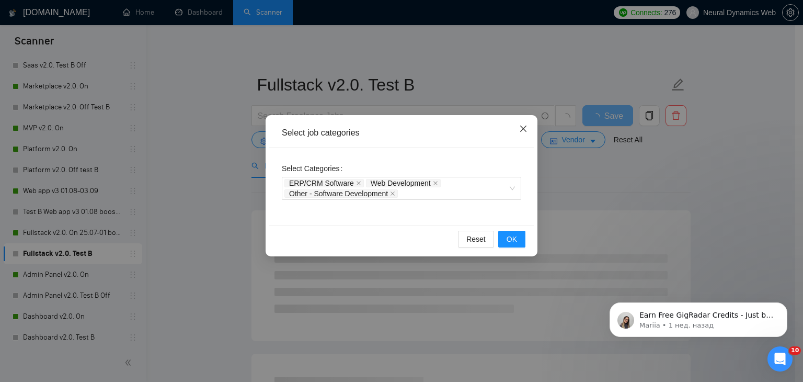
click at [527, 130] on icon "close" at bounding box center [523, 128] width 8 height 8
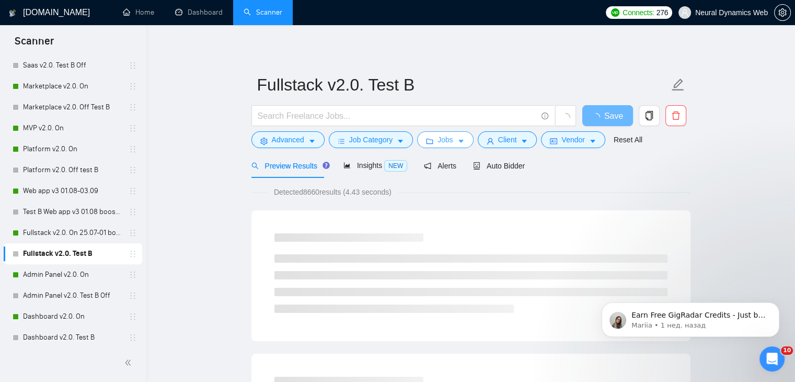
click at [438, 139] on span "Jobs" at bounding box center [446, 140] width 16 height 12
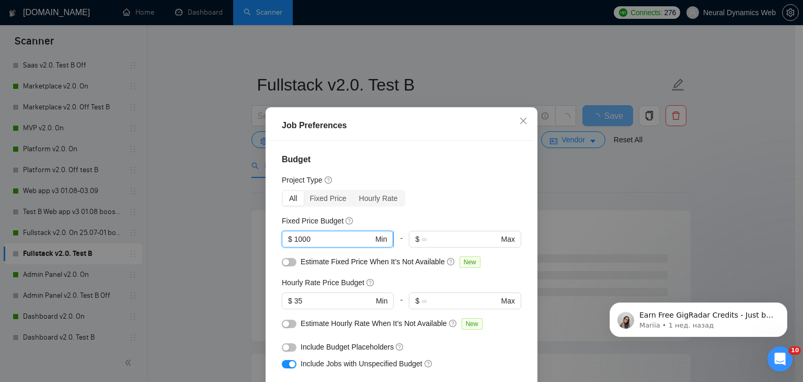
click at [294, 238] on input "1000" at bounding box center [333, 239] width 79 height 12
type input "5000"
drag, startPoint x: 300, startPoint y: 296, endPoint x: 291, endPoint y: 297, distance: 9.5
click at [294, 297] on input "35" at bounding box center [333, 301] width 79 height 12
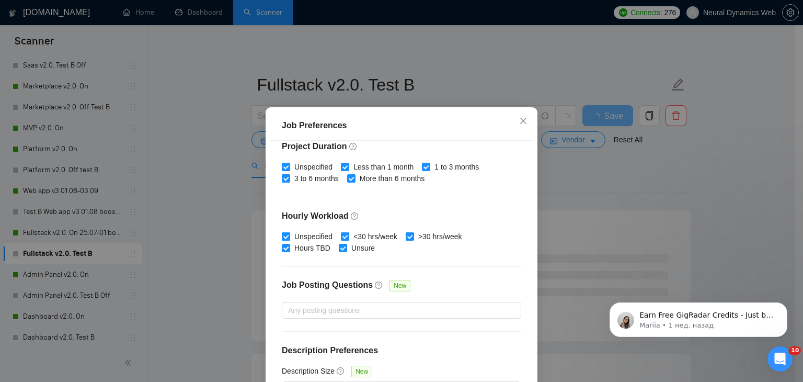
scroll to position [322, 0]
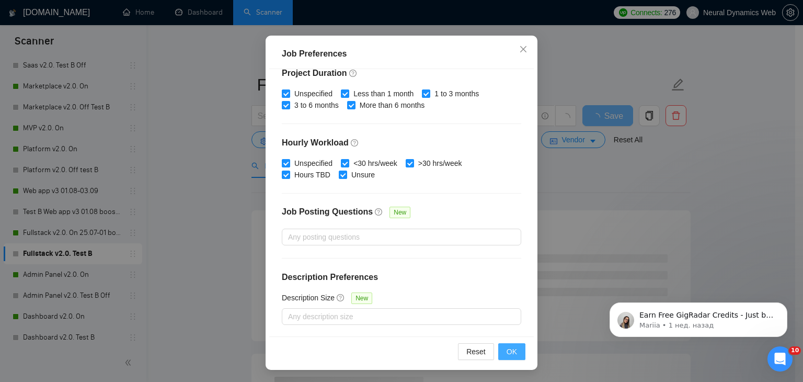
type input "40"
click at [518, 354] on button "OK" at bounding box center [511, 351] width 27 height 17
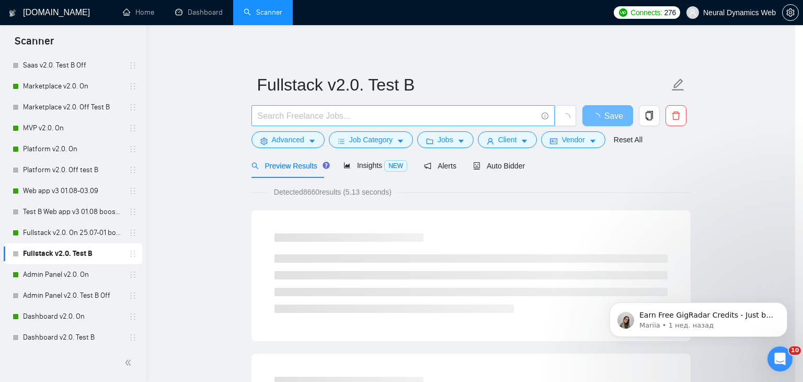
scroll to position [27, 0]
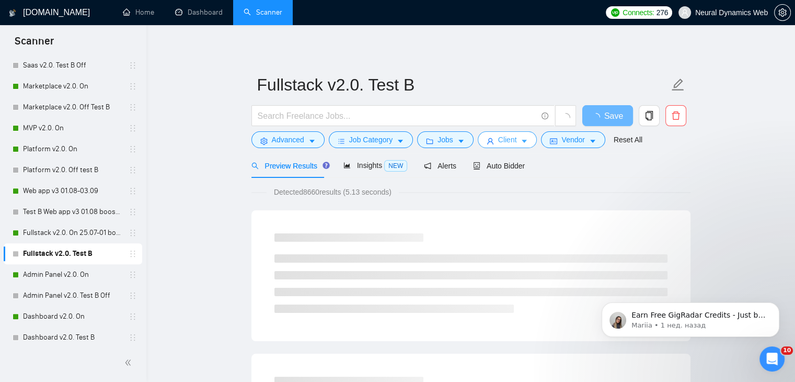
click at [504, 137] on span "Client" at bounding box center [507, 140] width 19 height 12
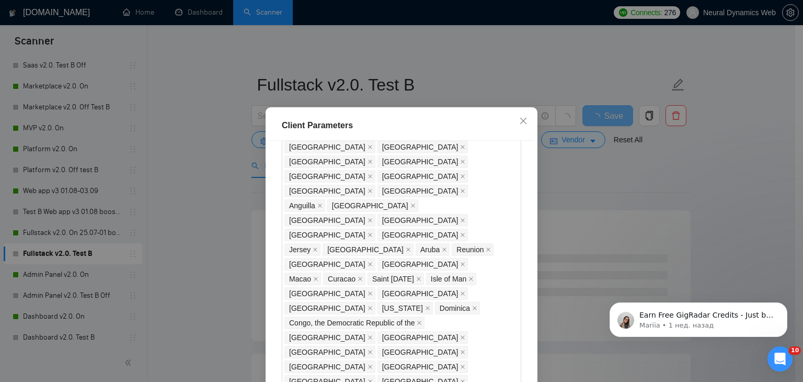
scroll to position [628, 0]
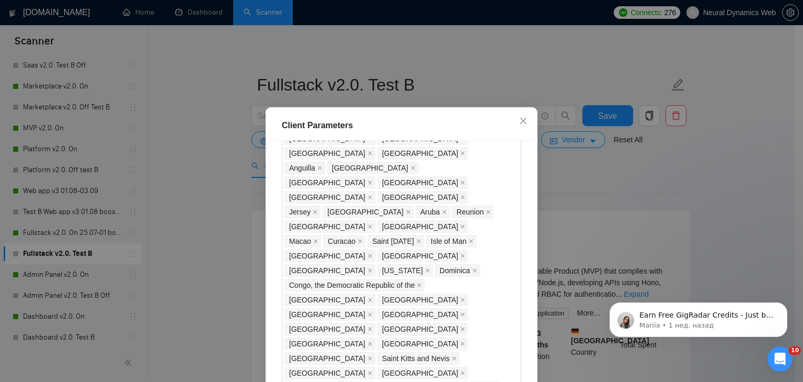
checkbox input "false"
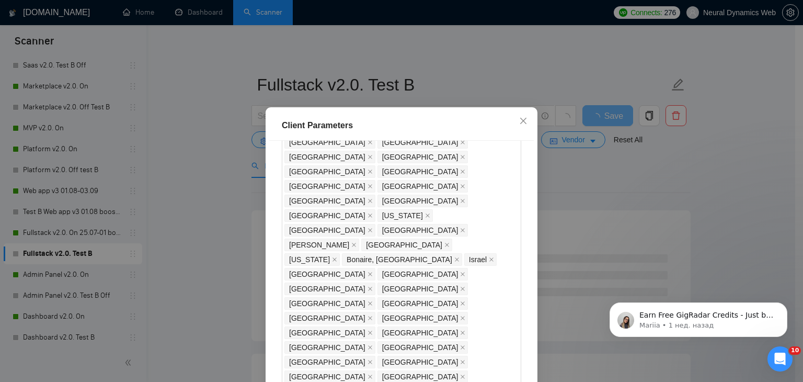
scroll to position [952, 0]
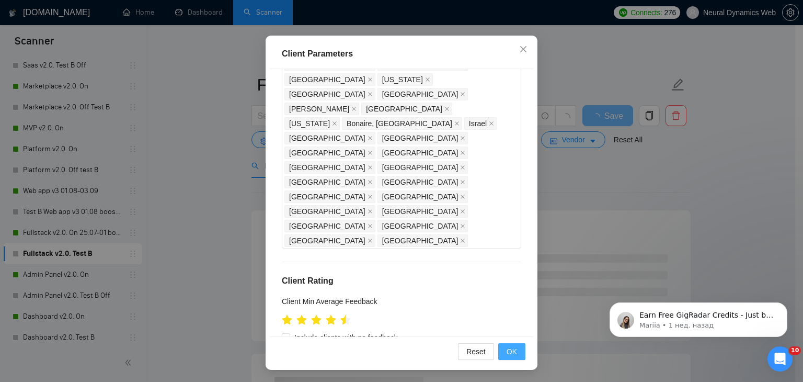
click at [509, 353] on span "OK" at bounding box center [512, 352] width 10 height 12
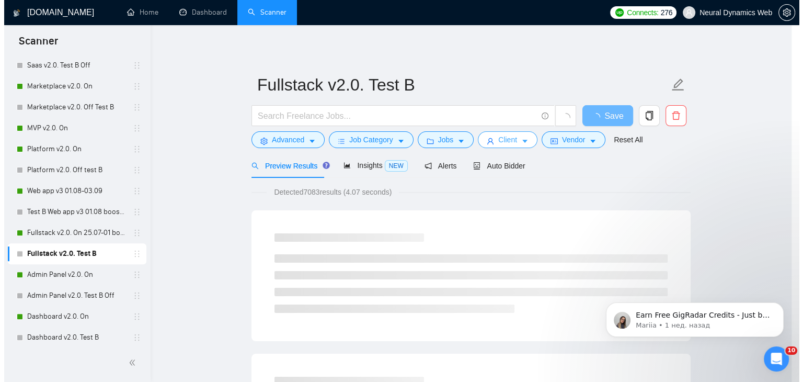
scroll to position [0, 0]
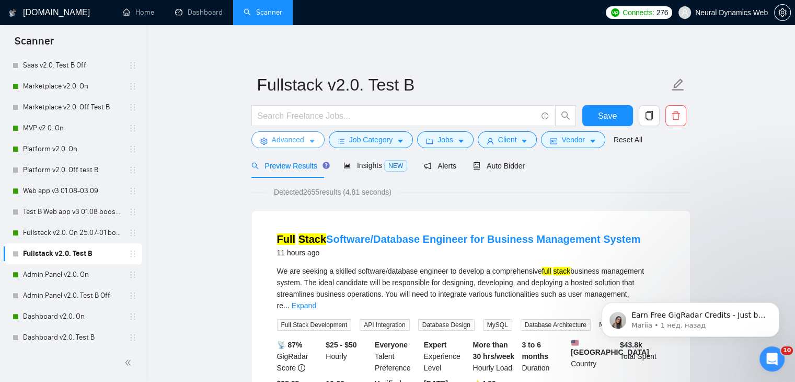
click at [304, 135] on button "Advanced" at bounding box center [288, 139] width 73 height 17
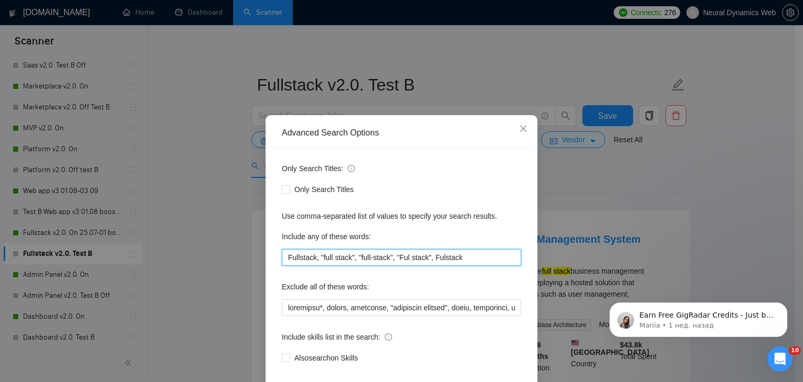
click at [306, 255] on input "Fullstack, "full stack", "full-stack", "Ful stack", Fulstack" at bounding box center [402, 257] width 240 height 17
click at [307, 255] on input "Fullstack, "full stack", "full-stack", "Ful stack", Fulstack" at bounding box center [402, 257] width 240 height 17
paste input "Fullstack, "full stack", "full-stack", "Ful stack", Fulstack"
click at [390, 256] on input "FullstacFullstack, "full stack", "full-stack", "Ful stack", Fulstackk, "full st…" at bounding box center [402, 257] width 240 height 17
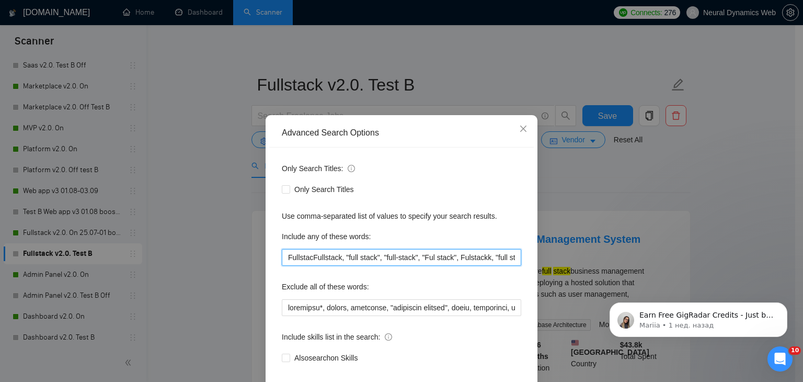
click at [390, 256] on input "FullstacFullstack, "full stack", "full-stack", "Ful stack", Fulstackk, "full st…" at bounding box center [402, 257] width 240 height 17
paste input "text"
type input "Fullstack, "full stack", "full-stack", "Ful stack", Fulstack"
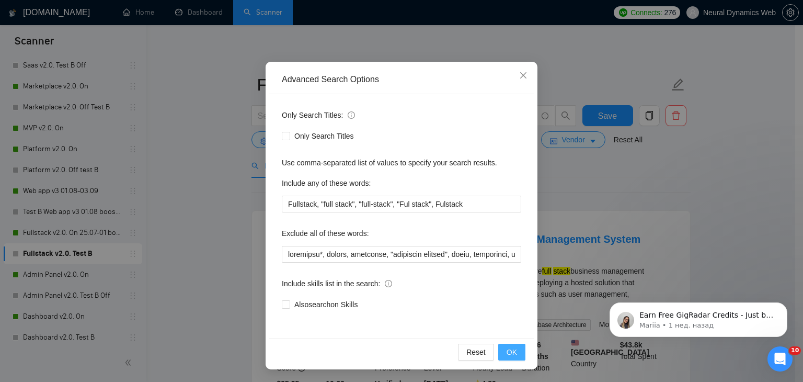
click at [514, 349] on button "OK" at bounding box center [511, 352] width 27 height 17
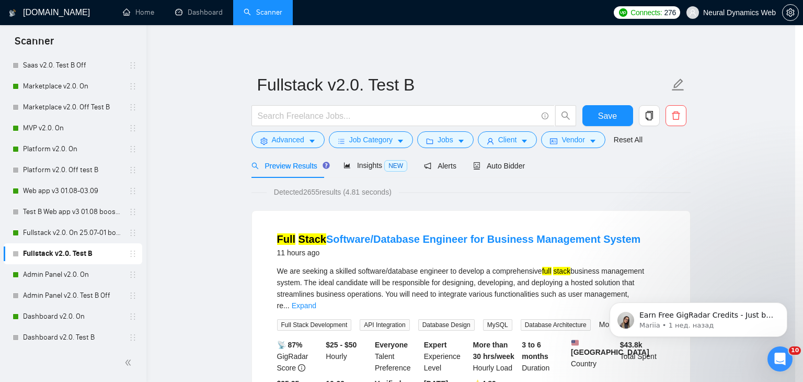
scroll to position [1, 0]
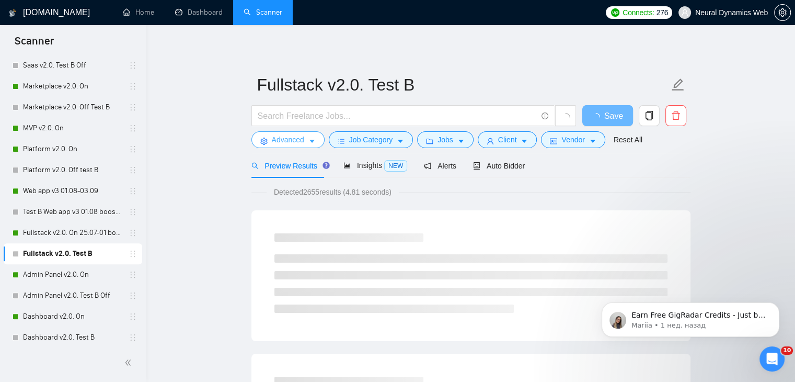
click at [269, 137] on button "Advanced" at bounding box center [288, 139] width 73 height 17
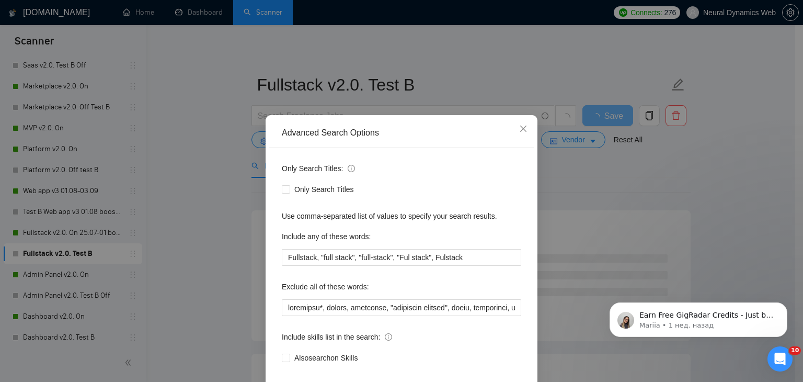
scroll to position [0, 0]
click at [523, 122] on span "Close" at bounding box center [523, 129] width 28 height 28
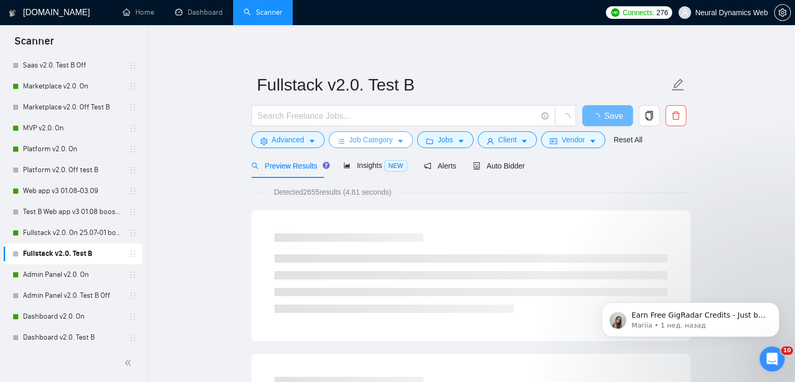
click at [362, 141] on span "Job Category" at bounding box center [370, 140] width 43 height 12
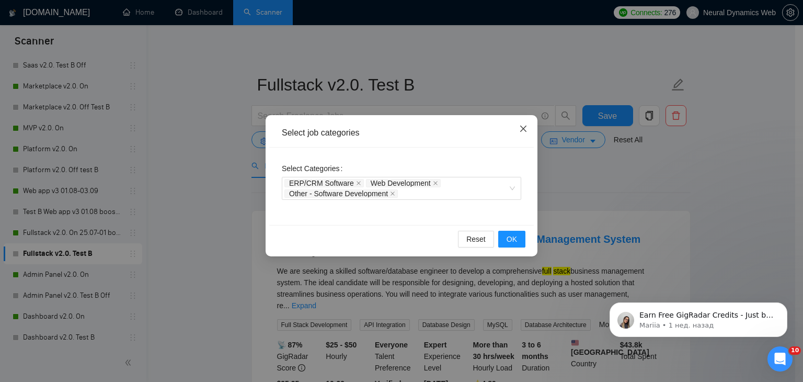
click at [523, 128] on icon "close" at bounding box center [523, 128] width 8 height 8
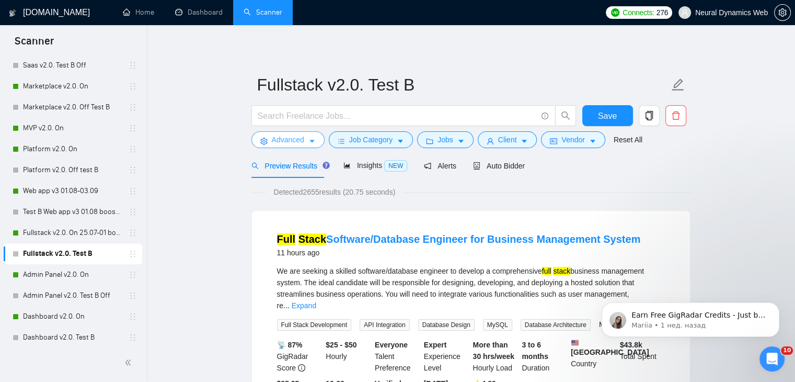
drag, startPoint x: 276, startPoint y: 144, endPoint x: 287, endPoint y: 168, distance: 26.4
click at [276, 143] on span "Advanced" at bounding box center [288, 140] width 32 height 12
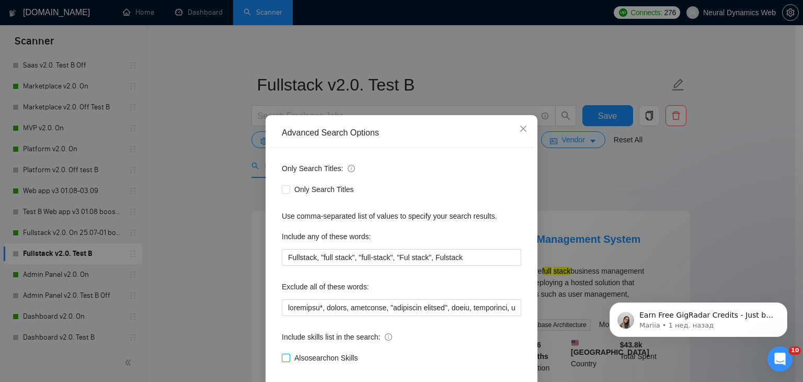
click at [301, 354] on span "Also search on Skills" at bounding box center [326, 358] width 72 height 12
click at [289, 354] on input "Also search on Skills" at bounding box center [285, 357] width 7 height 7
checkbox input "true"
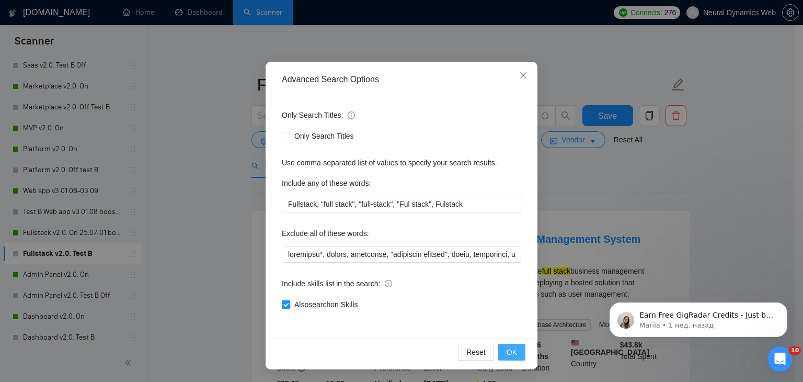
click at [507, 353] on span "OK" at bounding box center [512, 352] width 10 height 12
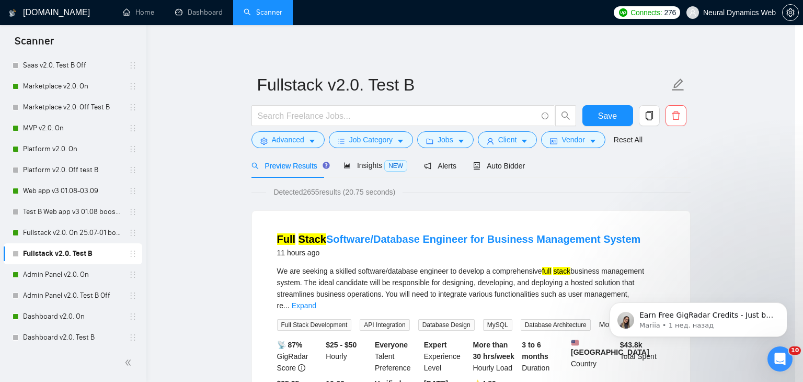
scroll to position [1, 0]
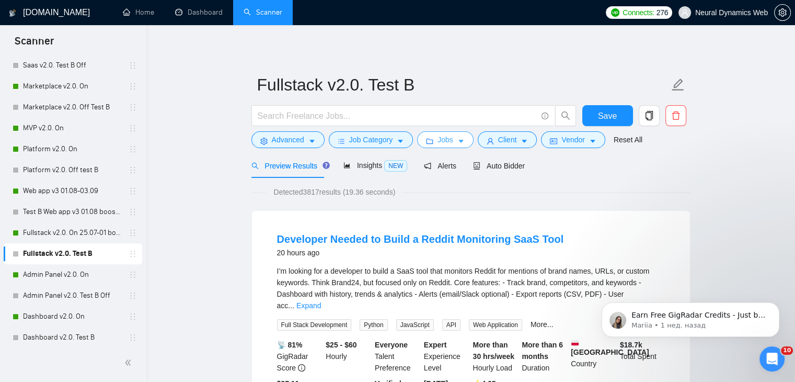
click at [464, 140] on button "Jobs" at bounding box center [445, 139] width 56 height 17
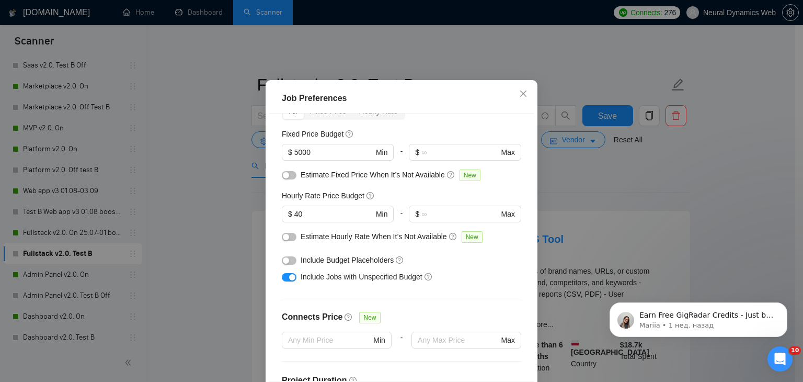
scroll to position [0, 0]
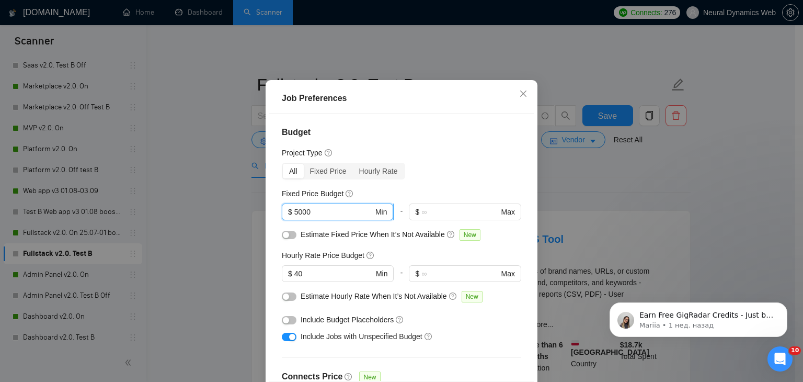
click at [294, 218] on input "5000" at bounding box center [333, 212] width 79 height 12
click at [413, 199] on div "Fixed Price Budget" at bounding box center [402, 194] width 240 height 12
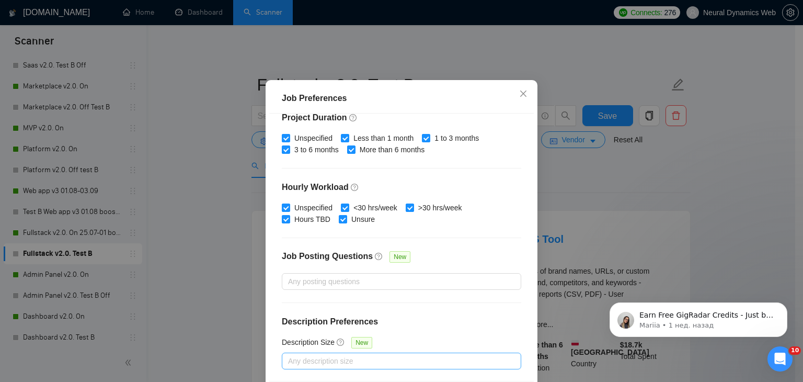
scroll to position [72, 0]
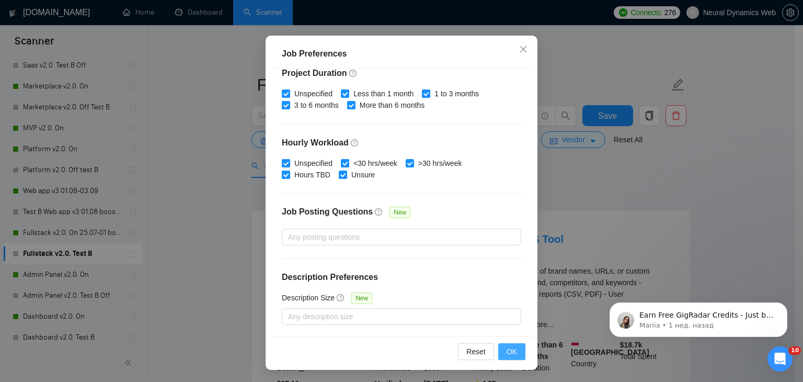
click at [518, 347] on button "OK" at bounding box center [511, 351] width 27 height 17
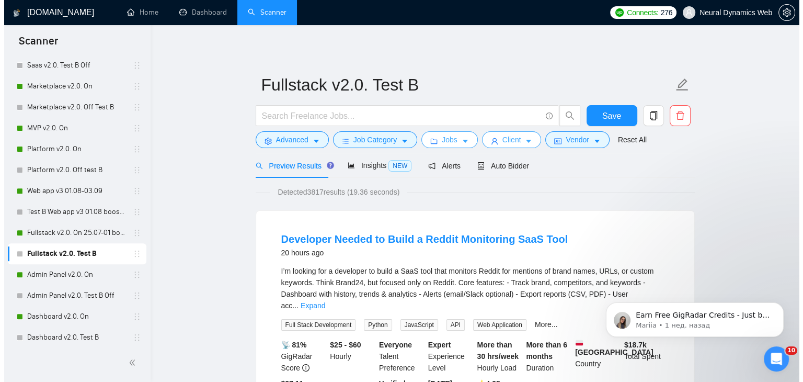
scroll to position [0, 0]
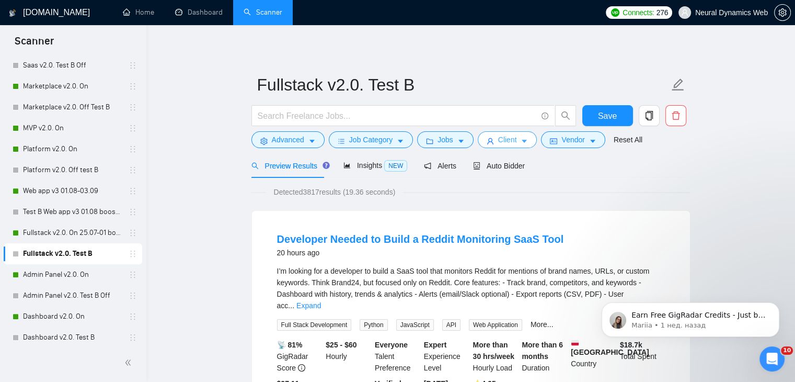
click at [492, 142] on button "Client" at bounding box center [508, 139] width 60 height 17
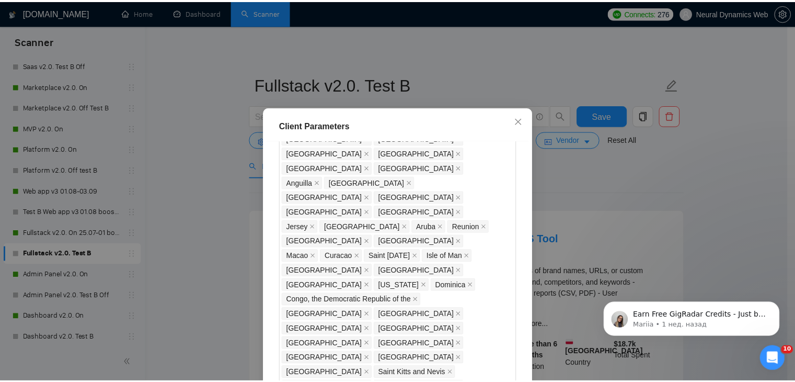
scroll to position [586, 0]
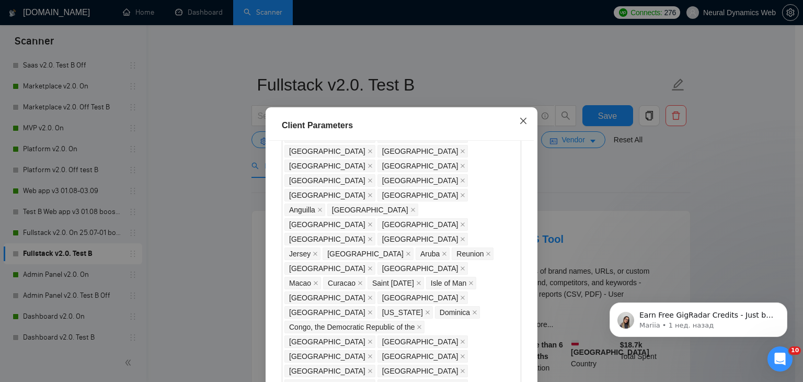
click at [519, 118] on icon "close" at bounding box center [523, 121] width 8 height 8
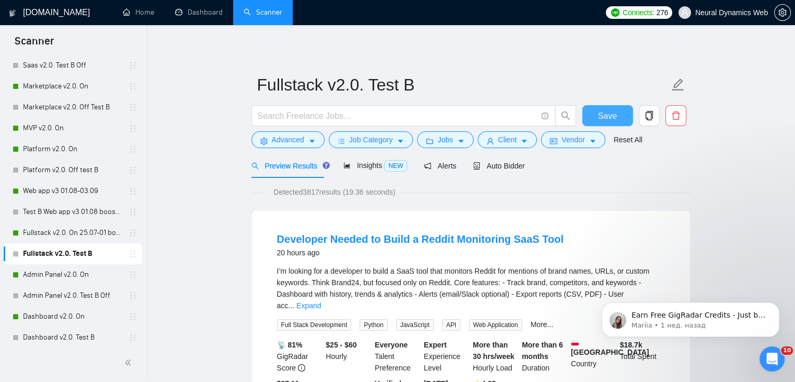
click at [606, 114] on span "Save" at bounding box center [607, 115] width 19 height 13
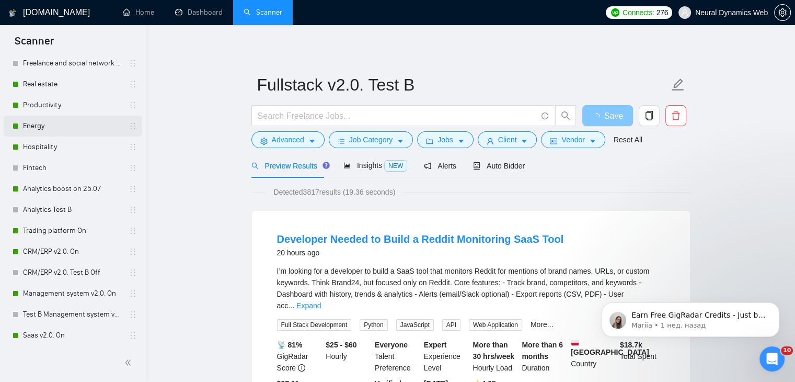
scroll to position [0, 0]
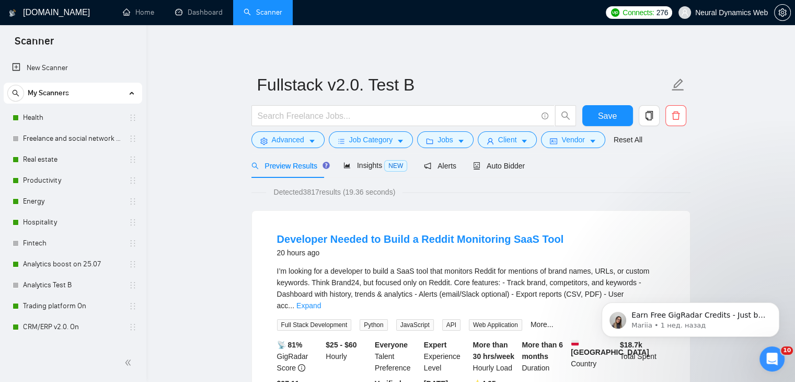
drag, startPoint x: 47, startPoint y: 116, endPoint x: 261, endPoint y: 176, distance: 222.9
click at [47, 116] on link "Health" at bounding box center [72, 117] width 99 height 21
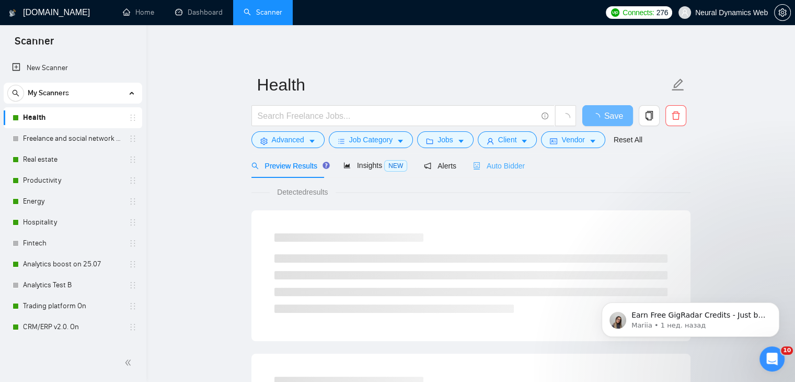
click at [493, 160] on div "Auto Bidder" at bounding box center [499, 165] width 52 height 25
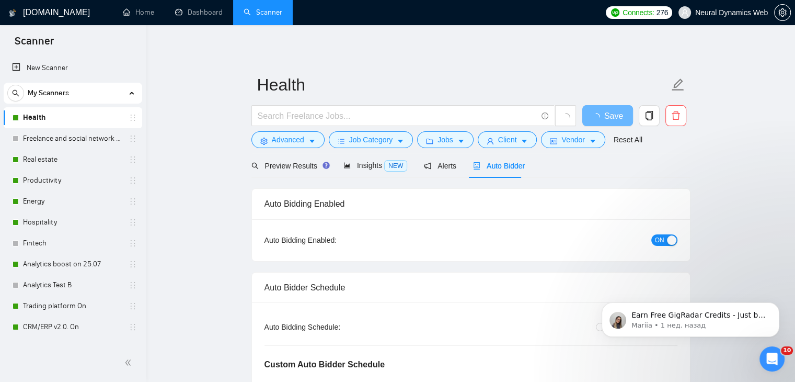
radio input "true"
radio input "false"
checkbox input "true"
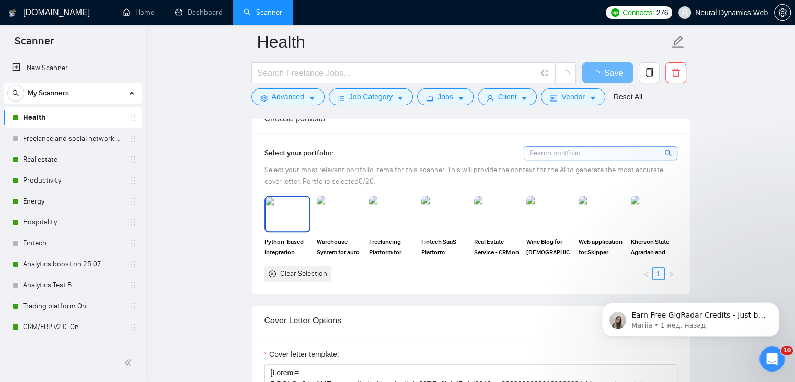
scroll to position [1046, 0]
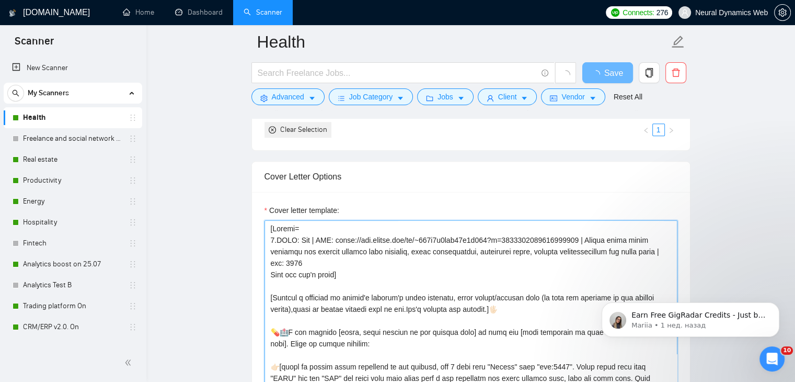
drag, startPoint x: 292, startPoint y: 239, endPoint x: 303, endPoint y: 181, distance: 58.7
click at [280, 238] on div "Cover letter template:" at bounding box center [471, 329] width 413 height 251
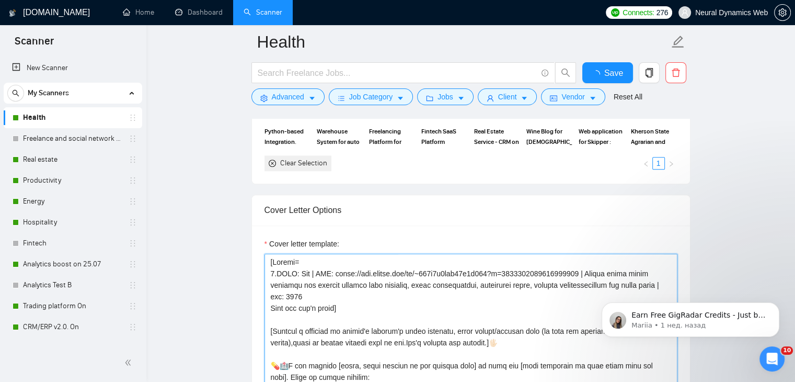
type textarea "[Folder= 1.Cl: Med | URL: https://www.upwork.com/fl/~014c1e4fcd57b8f655?p=19049…"
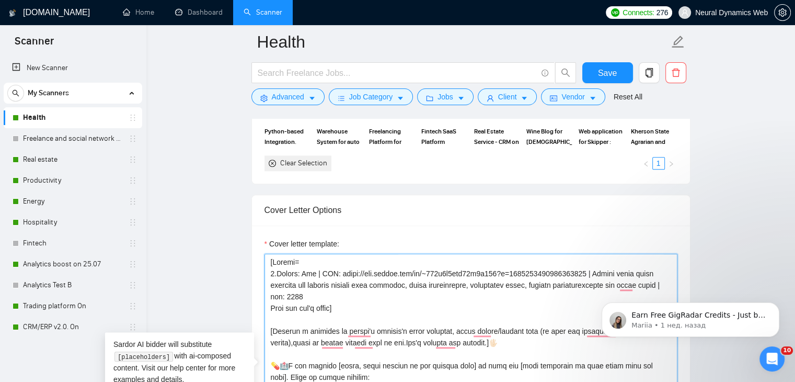
drag, startPoint x: 331, startPoint y: 272, endPoint x: 319, endPoint y: 272, distance: 11.5
click at [319, 272] on textarea "Cover letter template:" at bounding box center [471, 371] width 413 height 235
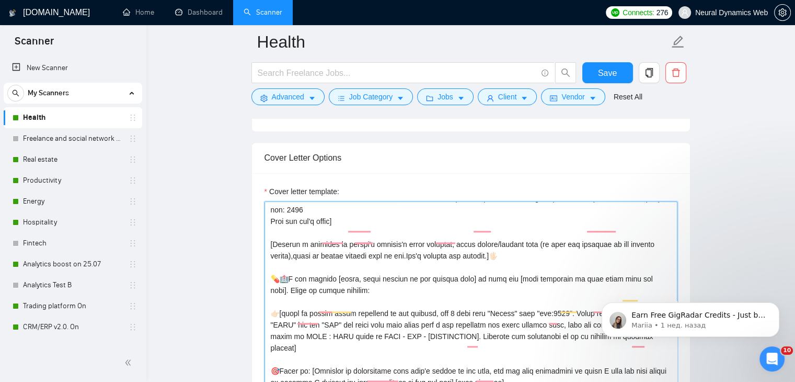
scroll to position [103, 0]
drag, startPoint x: 658, startPoint y: 240, endPoint x: 647, endPoint y: 241, distance: 11.5
click at [647, 241] on textarea "Cover letter template:" at bounding box center [471, 318] width 413 height 235
drag, startPoint x: 340, startPoint y: 254, endPoint x: 328, endPoint y: 255, distance: 12.1
click at [328, 255] on textarea "Cover letter template:" at bounding box center [471, 318] width 413 height 235
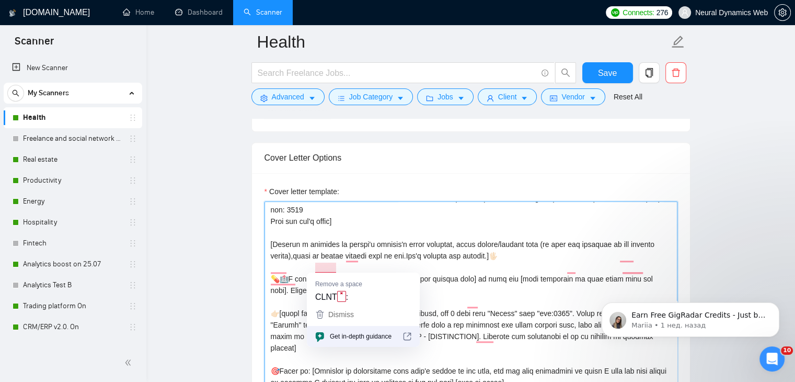
drag, startPoint x: 332, startPoint y: 266, endPoint x: 321, endPoint y: 266, distance: 10.5
click at [321, 266] on textarea "Cover letter template:" at bounding box center [471, 318] width 413 height 235
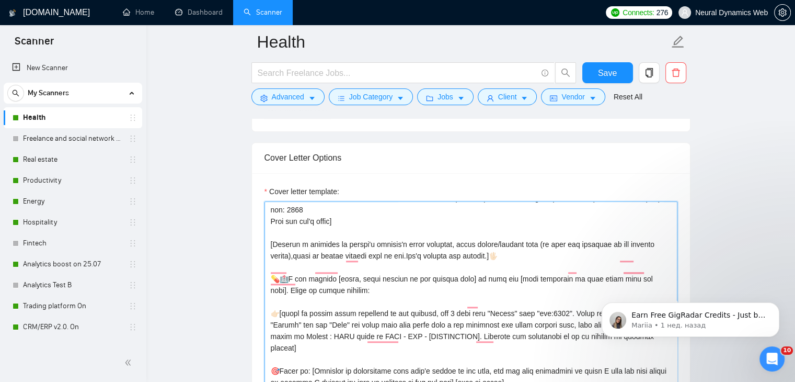
drag, startPoint x: 358, startPoint y: 267, endPoint x: 340, endPoint y: 268, distance: 18.3
click at [340, 268] on textarea "Cover letter template:" at bounding box center [471, 318] width 413 height 235
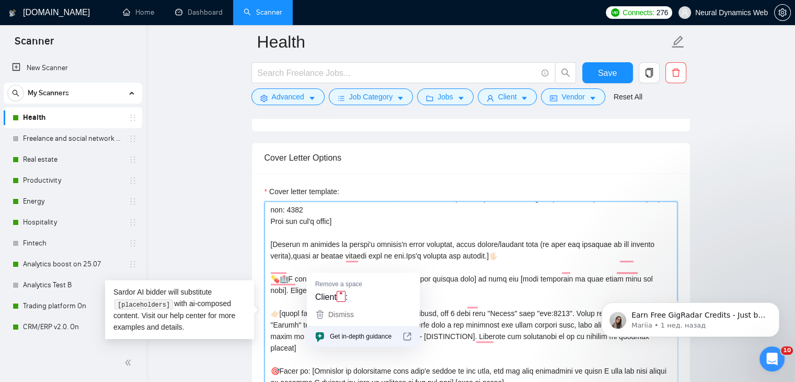
drag, startPoint x: 289, startPoint y: 268, endPoint x: 329, endPoint y: 270, distance: 40.8
click at [329, 270] on textarea "Cover letter template:" at bounding box center [471, 318] width 413 height 235
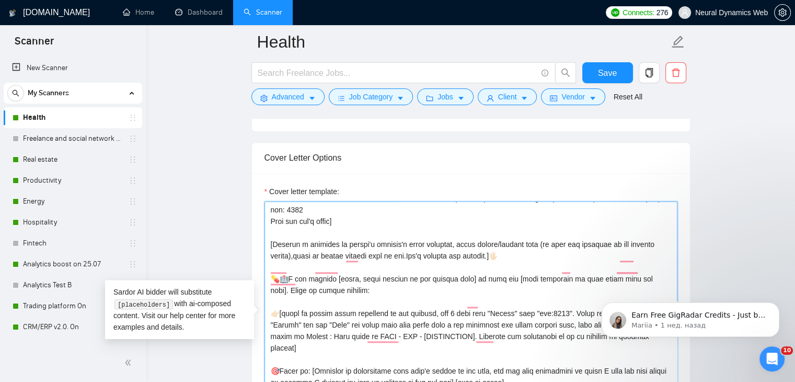
click at [304, 267] on textarea "Cover letter template:" at bounding box center [471, 318] width 413 height 235
drag, startPoint x: 305, startPoint y: 267, endPoint x: 476, endPoint y: 269, distance: 170.5
click at [476, 269] on textarea "Cover letter template:" at bounding box center [471, 318] width 413 height 235
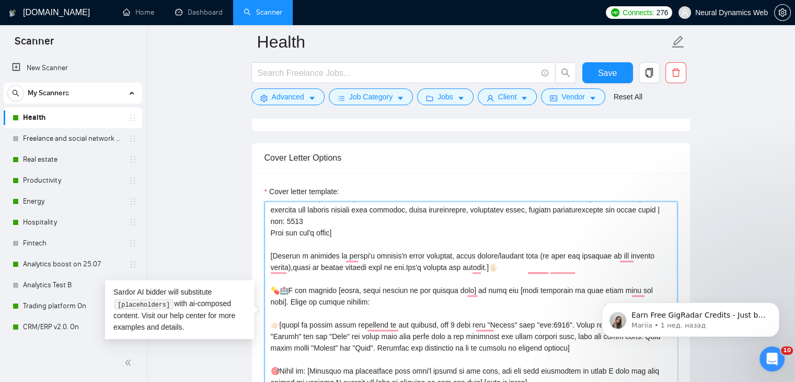
drag, startPoint x: 312, startPoint y: 290, endPoint x: 282, endPoint y: 291, distance: 29.8
click at [282, 291] on textarea "Cover letter template:" at bounding box center [471, 318] width 413 height 235
click at [305, 284] on textarea "Cover letter template:" at bounding box center [471, 318] width 413 height 235
drag, startPoint x: 273, startPoint y: 288, endPoint x: 571, endPoint y: 298, distance: 298.3
click at [571, 298] on textarea "Cover letter template:" at bounding box center [471, 318] width 413 height 235
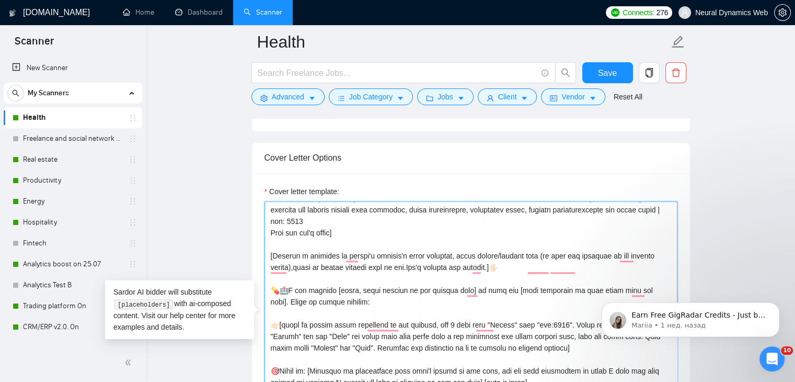
click at [291, 288] on textarea "Cover letter template:" at bounding box center [471, 318] width 413 height 235
click at [311, 289] on textarea "Cover letter template:" at bounding box center [471, 318] width 413 height 235
drag, startPoint x: 311, startPoint y: 289, endPoint x: 278, endPoint y: 291, distance: 33.0
click at [278, 291] on textarea "Cover letter template:" at bounding box center [471, 318] width 413 height 235
paste textarea "Why I match this role"
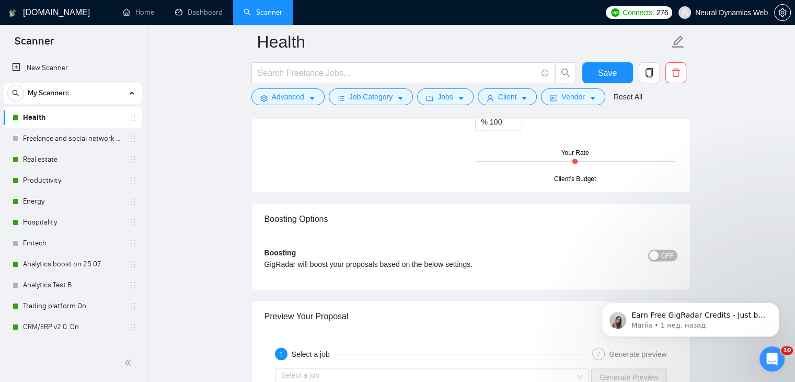
scroll to position [1883, 0]
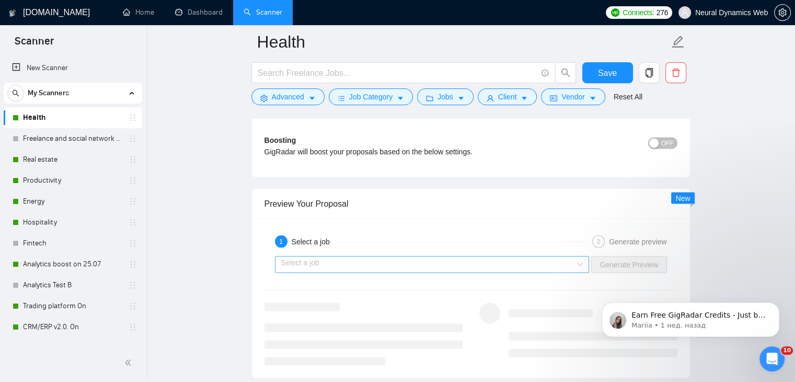
type textarea "[Folder= 1.Client: Med | Link: https://www.upwork.com/fl/~014c1e4fcd57b8f655?p=…"
click at [315, 265] on input "search" at bounding box center [428, 264] width 295 height 16
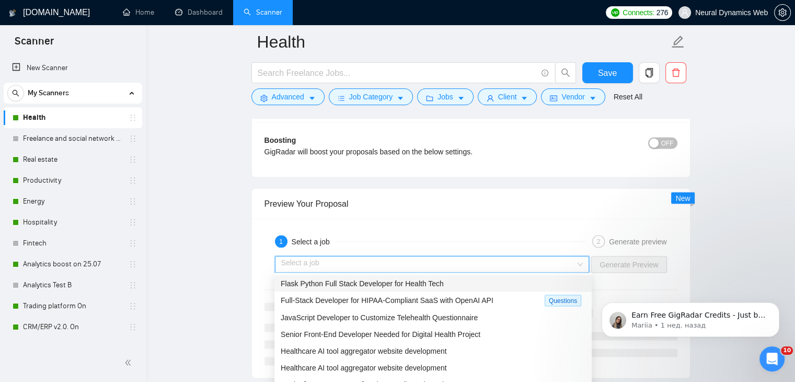
click at [323, 285] on span "Flask Python Full Stack Developer for Health Tech" at bounding box center [362, 283] width 163 height 8
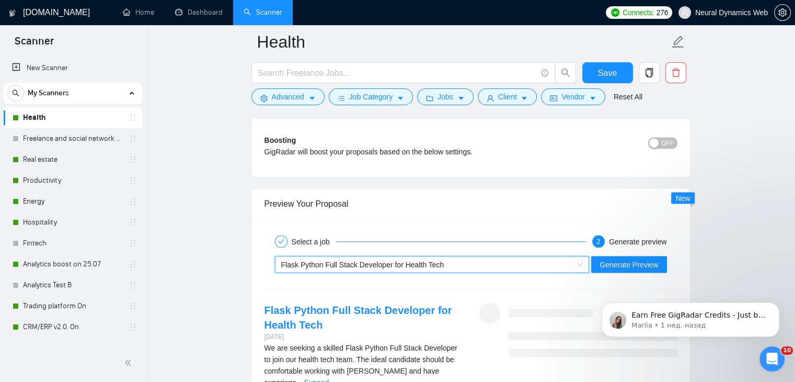
click at [656, 144] on div "button" at bounding box center [654, 142] width 9 height 9
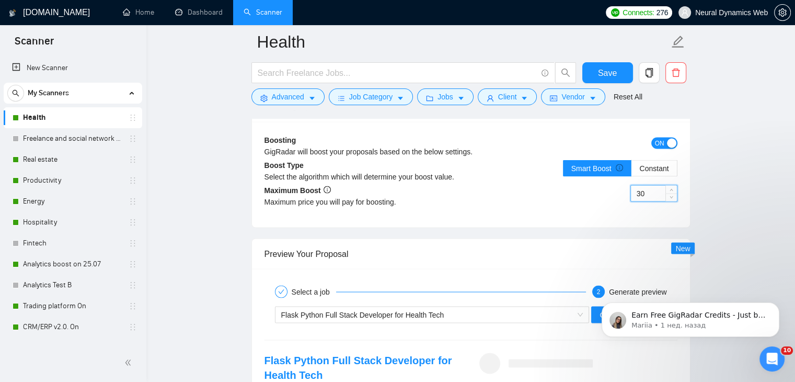
drag, startPoint x: 642, startPoint y: 191, endPoint x: 634, endPoint y: 192, distance: 7.4
click at [634, 192] on input "30" at bounding box center [654, 193] width 46 height 16
type input "50"
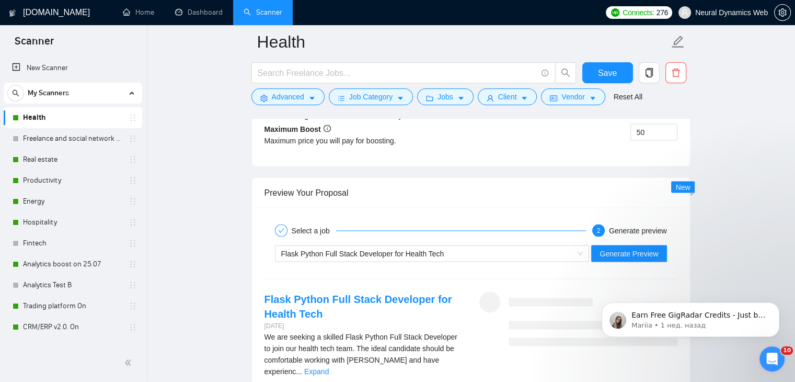
scroll to position [2040, 0]
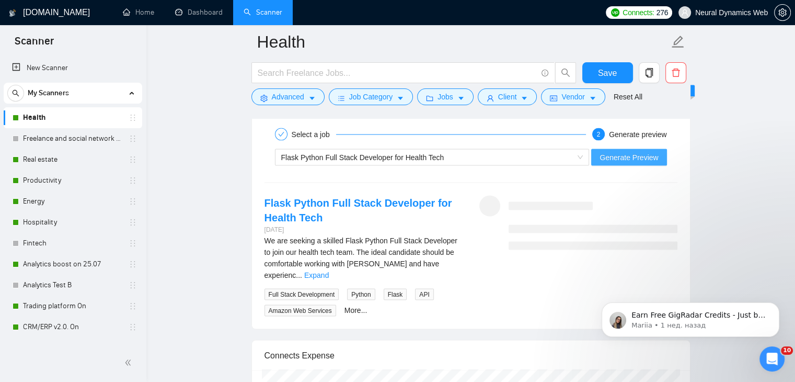
click at [619, 153] on span "Generate Preview" at bounding box center [629, 158] width 59 height 12
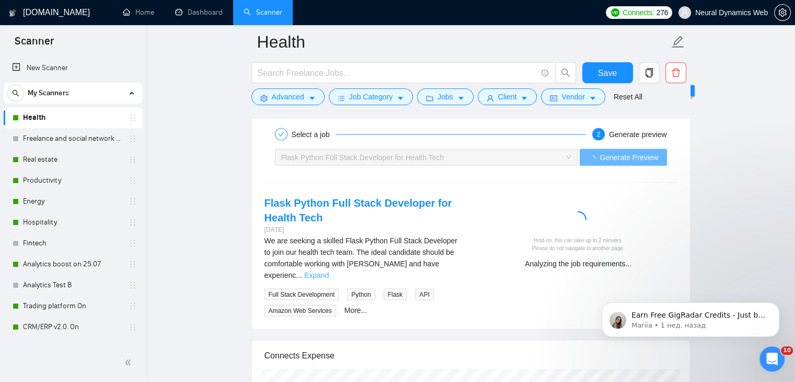
click at [329, 271] on link "Expand" at bounding box center [316, 275] width 25 height 8
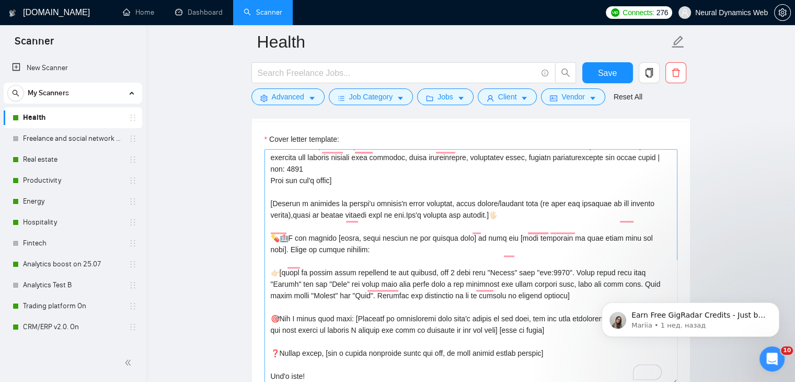
scroll to position [103, 0]
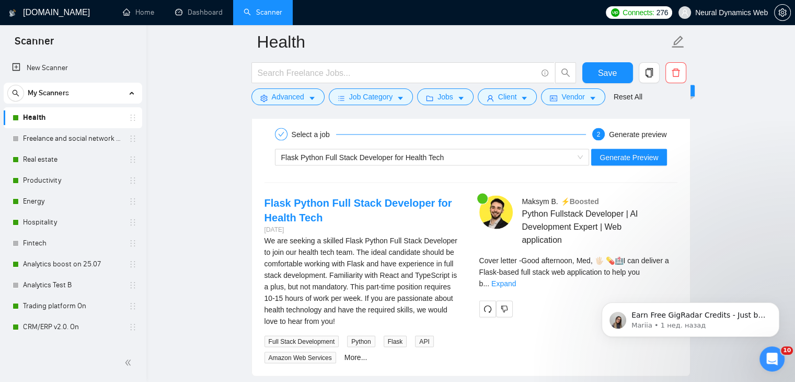
click at [661, 268] on div "Earn Free GigRadar Credits - Just by Sharing Your Story! 💬 Want more credits fo…" at bounding box center [691, 271] width 192 height 131
click at [654, 271] on div "Earn Free GigRadar Credits - Just by Sharing Your Story! 💬 Want more credits fo…" at bounding box center [691, 271] width 192 height 131
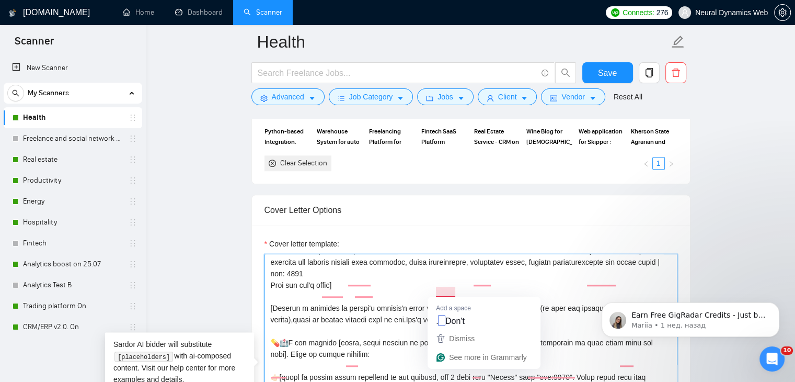
drag, startPoint x: 450, startPoint y: 279, endPoint x: 438, endPoint y: 291, distance: 17.0
click at [438, 291] on textarea "Cover letter template:" at bounding box center [471, 371] width 413 height 235
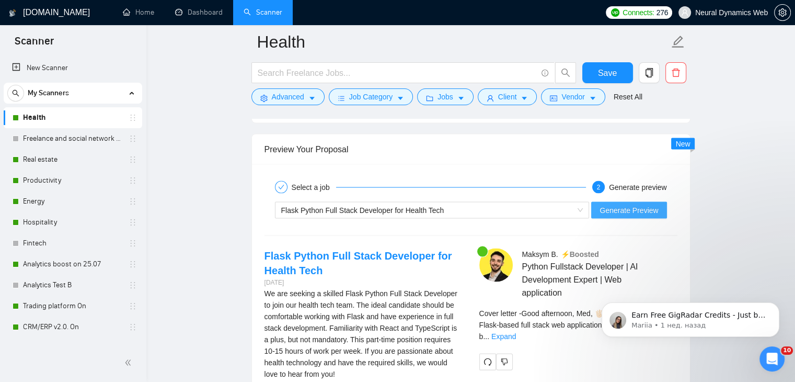
type textarea "[Folder= 1.Client: Med | Link: https://www.upwork.com/fl/~014c1e4fcd57b8f655?p=…"
click at [610, 209] on span "Generate Preview" at bounding box center [629, 210] width 59 height 12
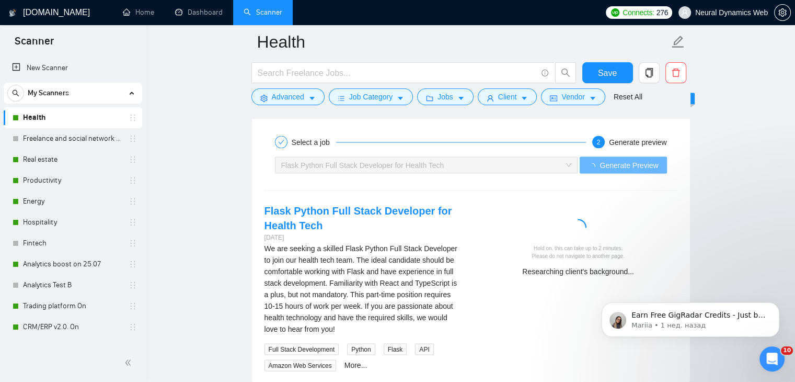
scroll to position [2092, 0]
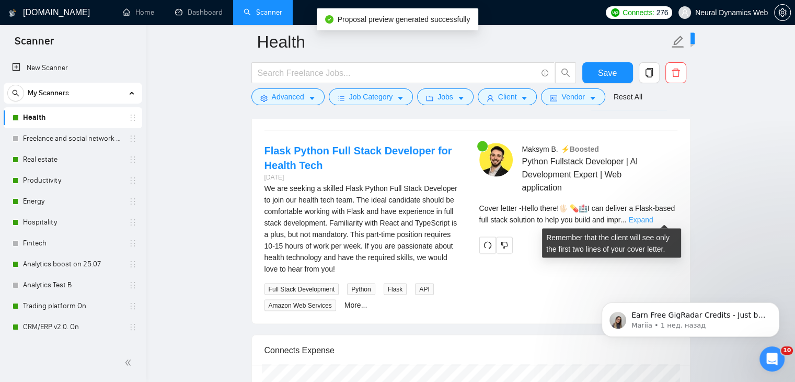
click at [653, 215] on link "Expand" at bounding box center [641, 219] width 25 height 8
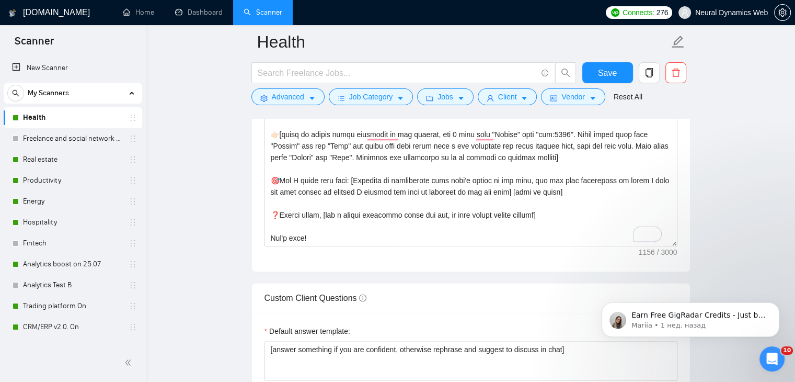
scroll to position [1151, 0]
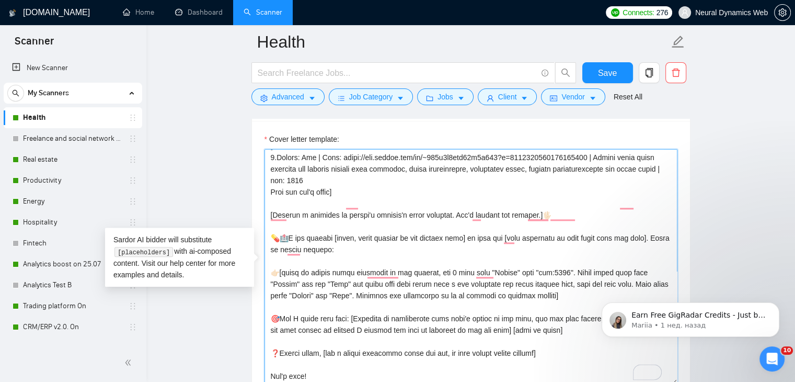
drag, startPoint x: 573, startPoint y: 249, endPoint x: 558, endPoint y: 249, distance: 15.2
click at [558, 249] on textarea "Cover letter template:" at bounding box center [471, 266] width 413 height 235
click at [563, 247] on textarea "Cover letter template:" at bounding box center [471, 266] width 413 height 235
click at [573, 246] on textarea "Cover letter template:" at bounding box center [471, 266] width 413 height 235
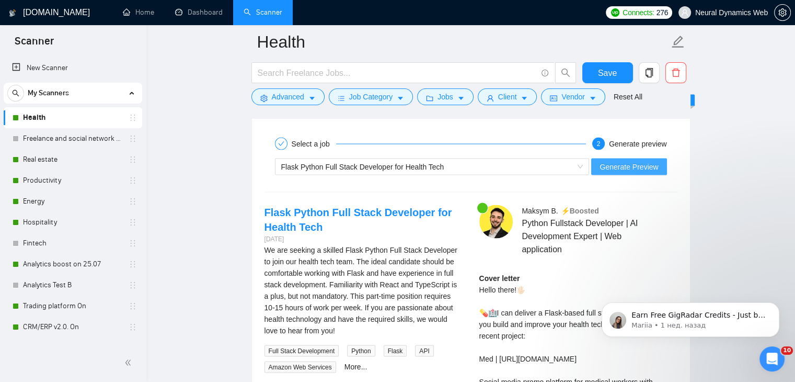
scroll to position [1987, 0]
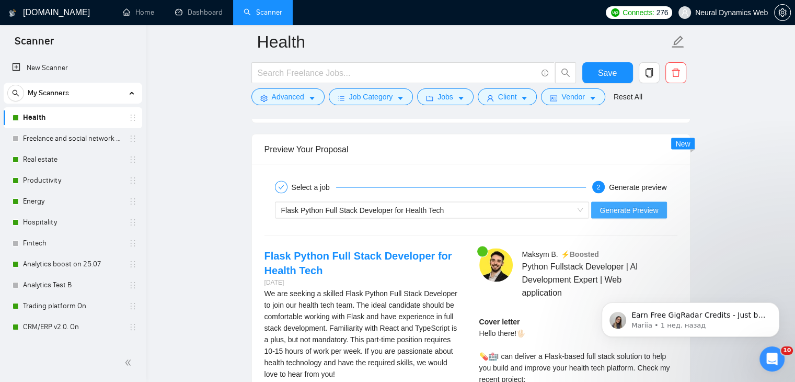
type textarea "[Loremi= 6.Dolors: Ame | Cons: adipi://eli.seddoe.tem/in/~786u7l4etd81m2a013?e=…"
click at [629, 211] on span "Generate Preview" at bounding box center [629, 210] width 59 height 12
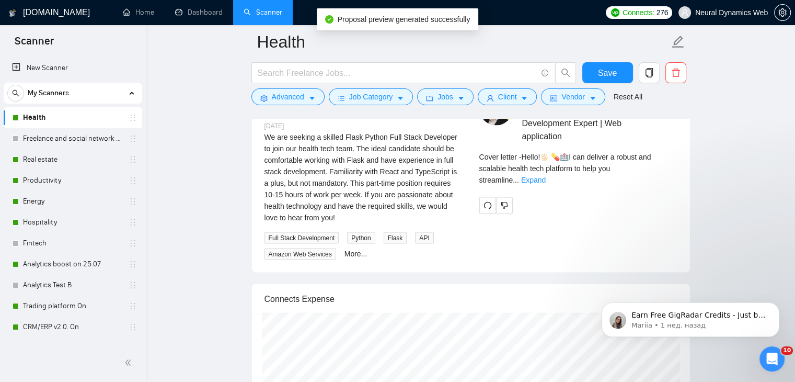
scroll to position [2144, 0]
click at [546, 175] on link "Expand" at bounding box center [533, 179] width 25 height 8
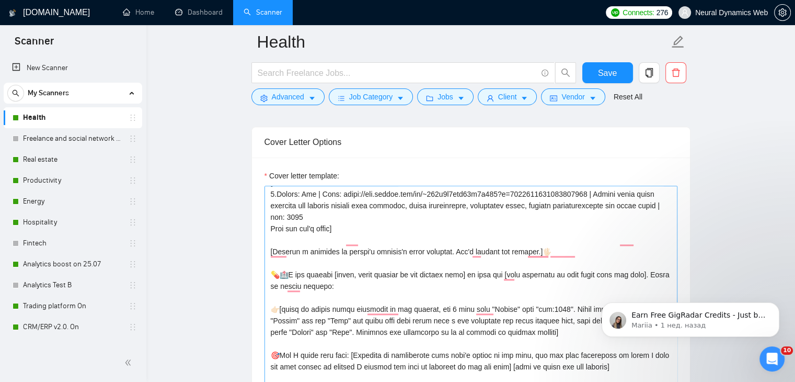
scroll to position [1046, 0]
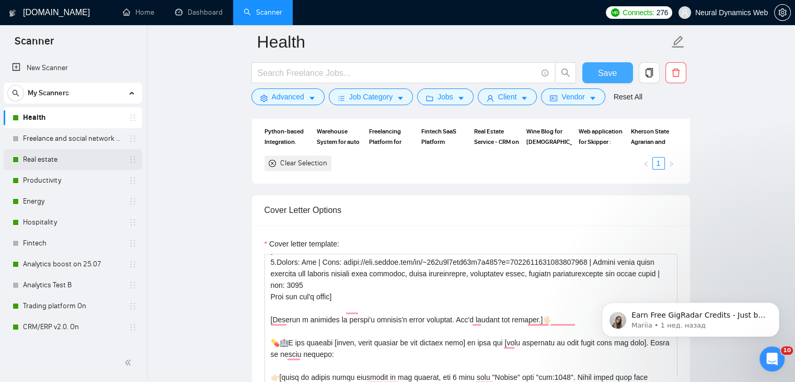
click at [600, 71] on span "Save" at bounding box center [607, 72] width 19 height 13
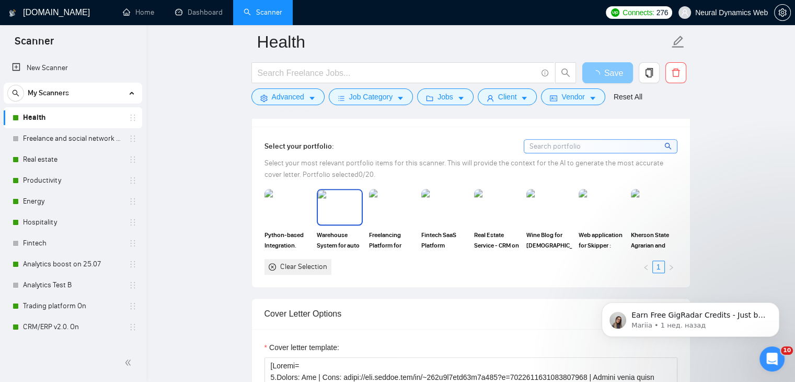
scroll to position [889, 0]
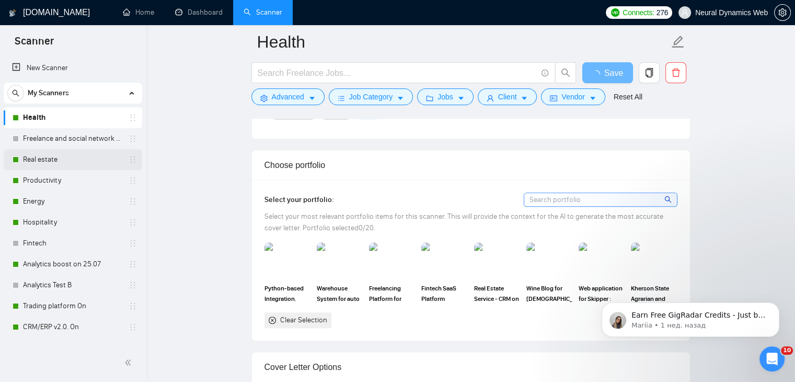
click at [57, 162] on link "Real estate" at bounding box center [72, 159] width 99 height 21
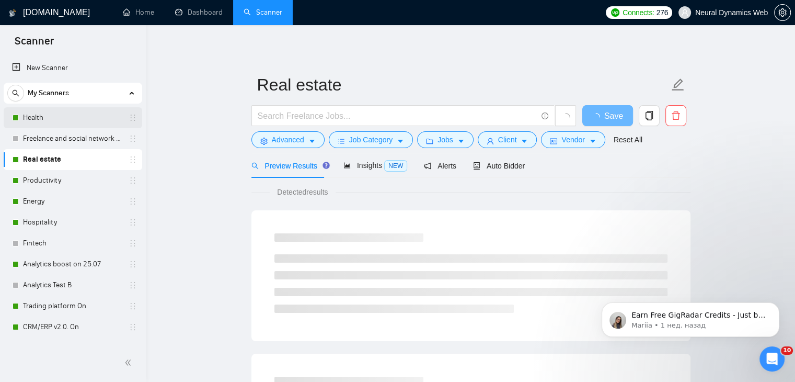
click at [71, 116] on link "Health" at bounding box center [72, 117] width 99 height 21
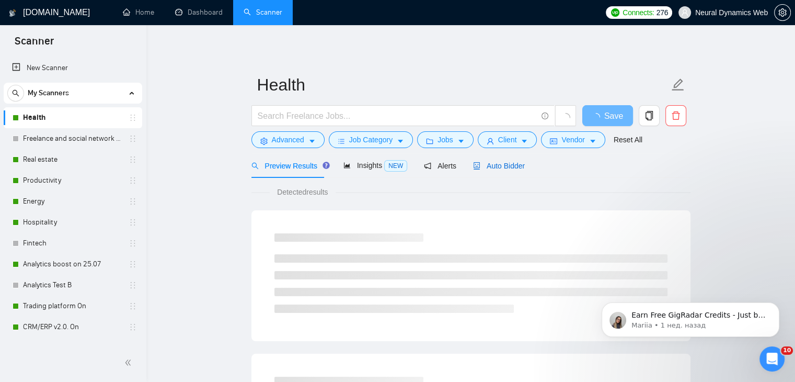
click at [480, 169] on span "Auto Bidder" at bounding box center [499, 166] width 52 height 8
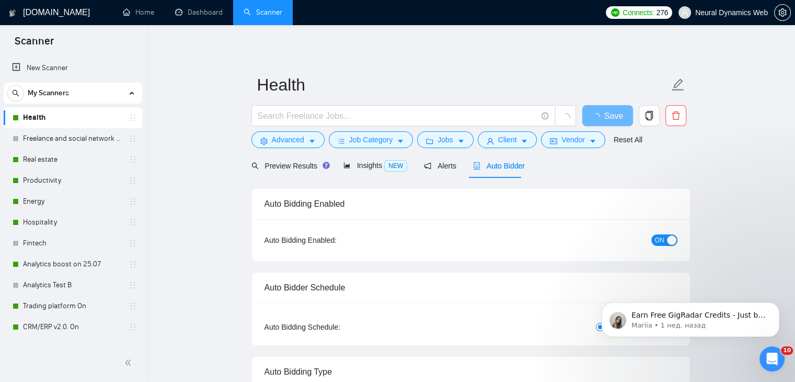
scroll to position [262, 0]
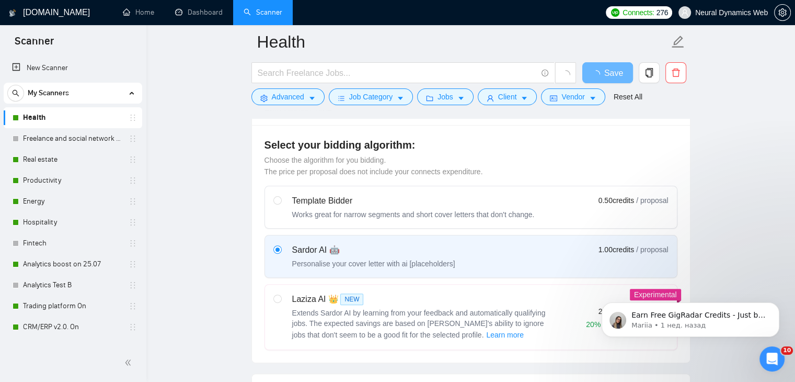
checkbox input "true"
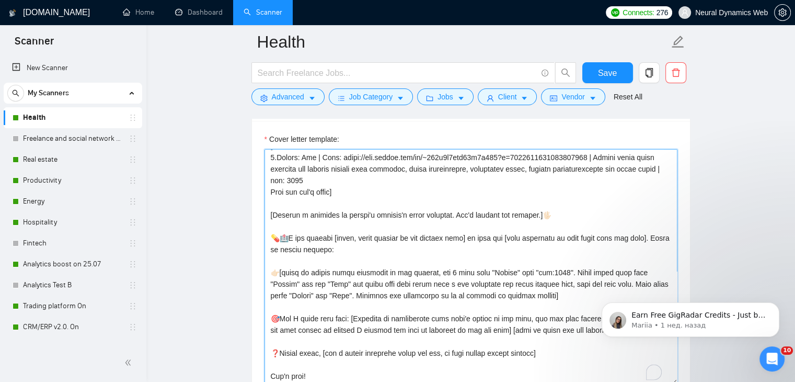
scroll to position [52, 0]
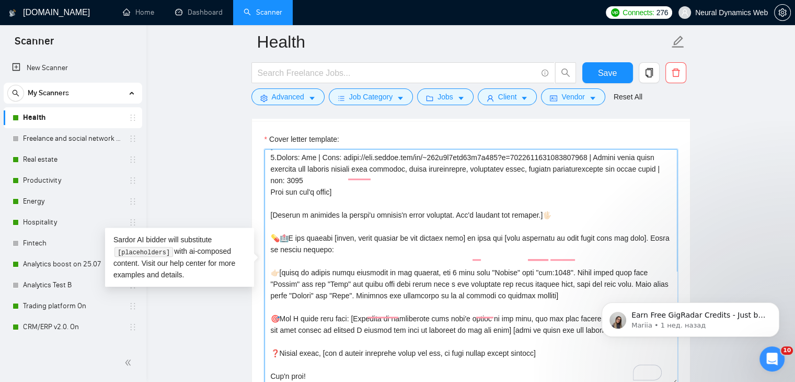
drag, startPoint x: 326, startPoint y: 254, endPoint x: 390, endPoint y: 249, distance: 63.4
click at [390, 249] on textarea "Cover letter template:" at bounding box center [471, 266] width 413 height 235
drag, startPoint x: 283, startPoint y: 275, endPoint x: 351, endPoint y: 275, distance: 68.0
click at [351, 275] on textarea "Cover letter template:" at bounding box center [471, 266] width 413 height 235
drag, startPoint x: 271, startPoint y: 252, endPoint x: 389, endPoint y: 252, distance: 118.2
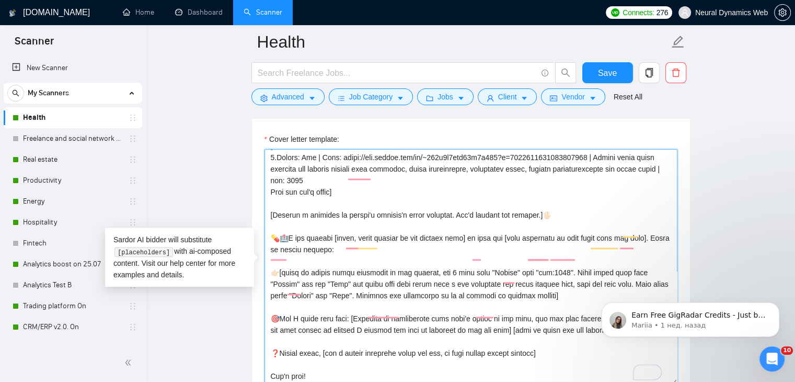
click at [389, 252] on textarea "Cover letter template:" at bounding box center [471, 266] width 413 height 235
drag, startPoint x: 278, startPoint y: 275, endPoint x: 314, endPoint y: 53, distance: 225.1
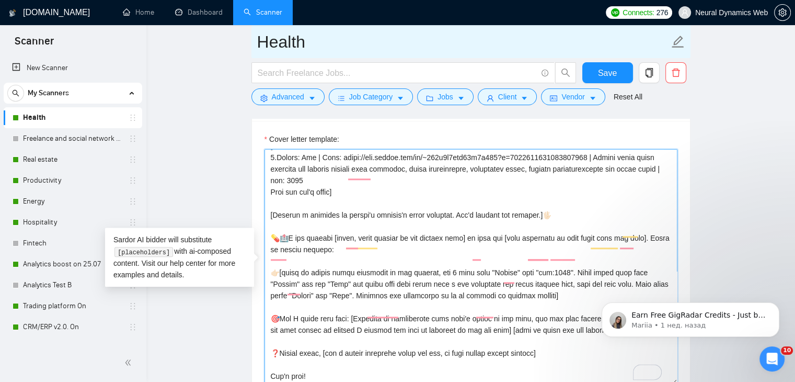
click at [351, 275] on textarea "Cover letter template:" at bounding box center [471, 266] width 413 height 235
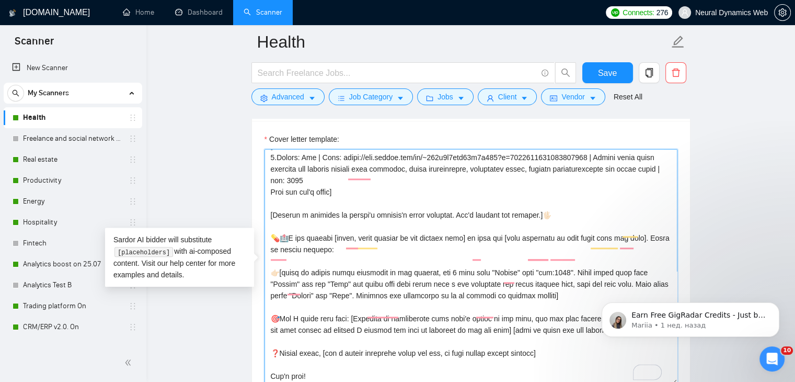
drag, startPoint x: 272, startPoint y: 254, endPoint x: 388, endPoint y: 252, distance: 115.6
click at [388, 252] on textarea "Cover letter template:" at bounding box center [471, 266] width 413 height 235
drag, startPoint x: 280, startPoint y: 276, endPoint x: 350, endPoint y: 276, distance: 69.6
click at [350, 276] on textarea "Cover letter template:" at bounding box center [471, 266] width 413 height 235
paste textarea "client's choose me"
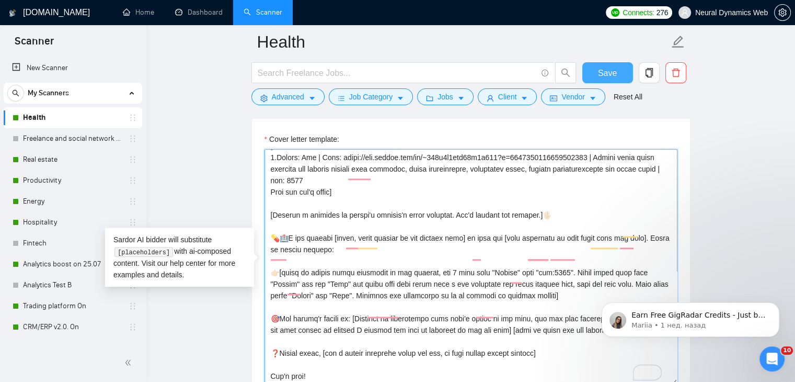
type textarea "[Loremi= 0.Dolors: Ame | Cons: adipi://eli.seddoe.tem/in/~477u4l6etd12m4a005?e=…"
click at [611, 67] on span "Save" at bounding box center [607, 72] width 19 height 13
drag, startPoint x: 270, startPoint y: 253, endPoint x: 389, endPoint y: 249, distance: 118.8
click at [389, 249] on textarea "Cover letter template:" at bounding box center [471, 266] width 413 height 235
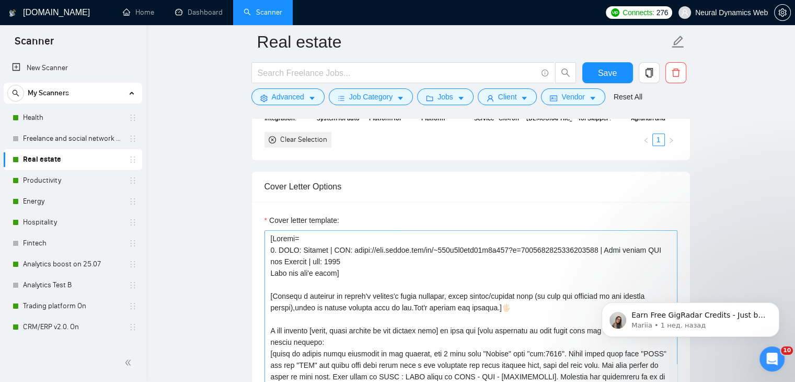
scroll to position [1098, 0]
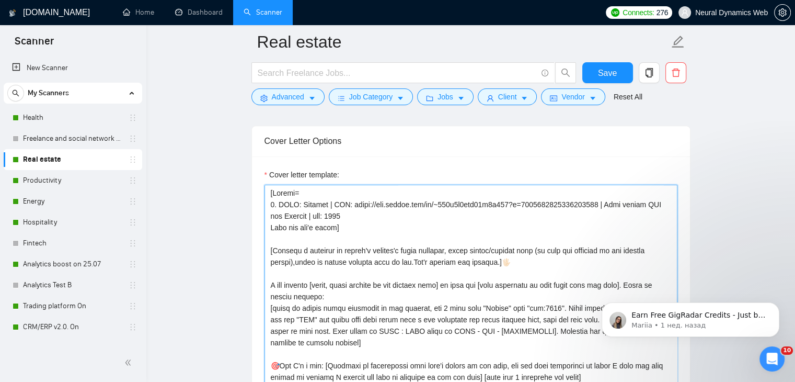
drag, startPoint x: 294, startPoint y: 202, endPoint x: 283, endPoint y: 202, distance: 11.5
click at [283, 202] on textarea "Cover letter template:" at bounding box center [471, 302] width 413 height 235
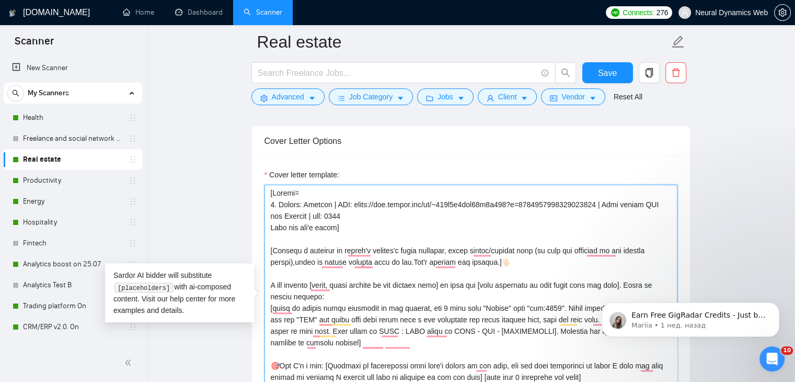
drag, startPoint x: 343, startPoint y: 205, endPoint x: 333, endPoint y: 204, distance: 10.5
click at [333, 204] on textarea "Cover letter template:" at bounding box center [471, 302] width 413 height 235
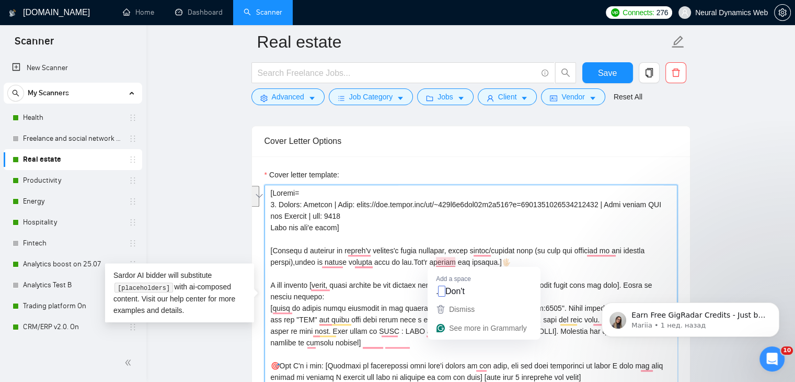
drag, startPoint x: 452, startPoint y: 250, endPoint x: 437, endPoint y: 259, distance: 17.6
click at [437, 259] on textarea "Cover letter template:" at bounding box center [471, 302] width 413 height 235
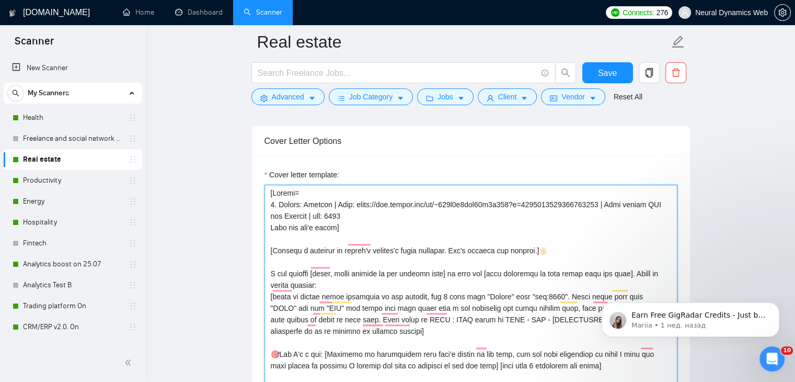
scroll to position [1151, 0]
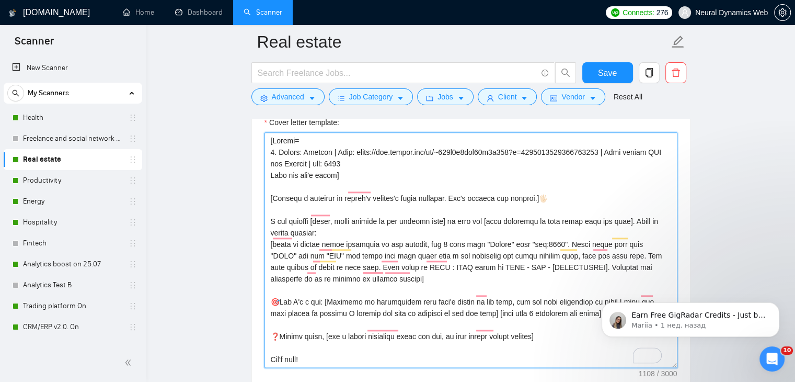
drag, startPoint x: 651, startPoint y: 233, endPoint x: 638, endPoint y: 233, distance: 12.6
click at [638, 233] on textarea "Cover letter template:" at bounding box center [471, 249] width 413 height 235
drag, startPoint x: 314, startPoint y: 245, endPoint x: 301, endPoint y: 245, distance: 12.6
click at [301, 245] on textarea "Cover letter template:" at bounding box center [471, 249] width 413 height 235
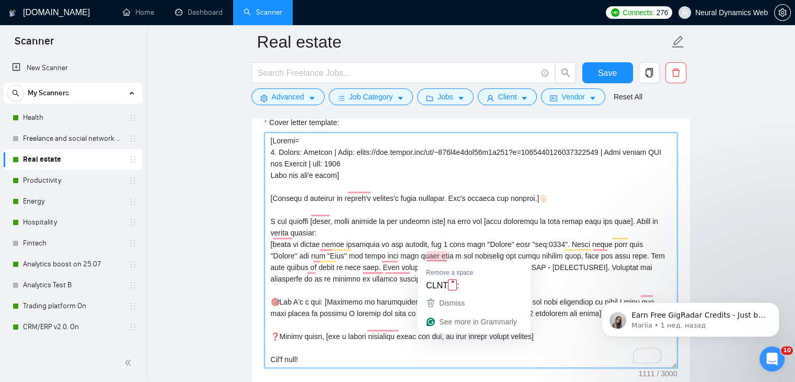
drag, startPoint x: 444, startPoint y: 254, endPoint x: 428, endPoint y: 256, distance: 15.3
click at [428, 256] on textarea "Cover letter template:" at bounding box center [471, 249] width 413 height 235
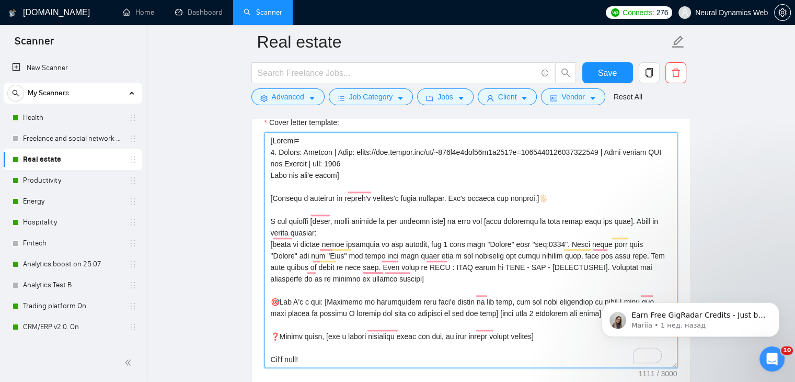
scroll to position [11, 0]
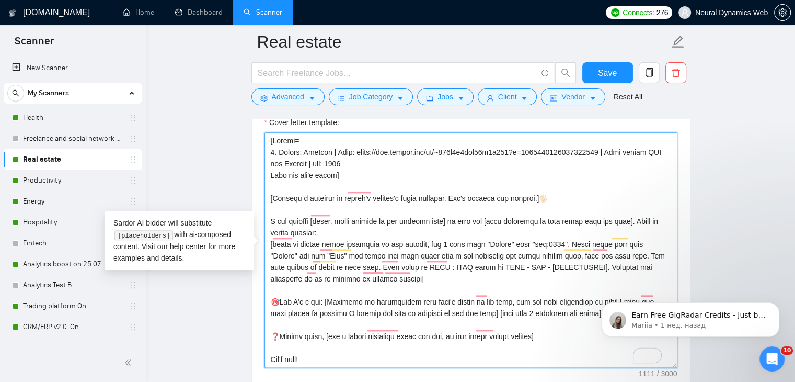
drag, startPoint x: 381, startPoint y: 254, endPoint x: 593, endPoint y: 249, distance: 211.3
click at [593, 249] on textarea "Cover letter template:" at bounding box center [471, 249] width 413 height 235
paste textarea "words "Client" and "Link"."
drag, startPoint x: 280, startPoint y: 285, endPoint x: 325, endPoint y: 286, distance: 44.5
click at [325, 286] on textarea "Cover letter template:" at bounding box center [471, 249] width 413 height 235
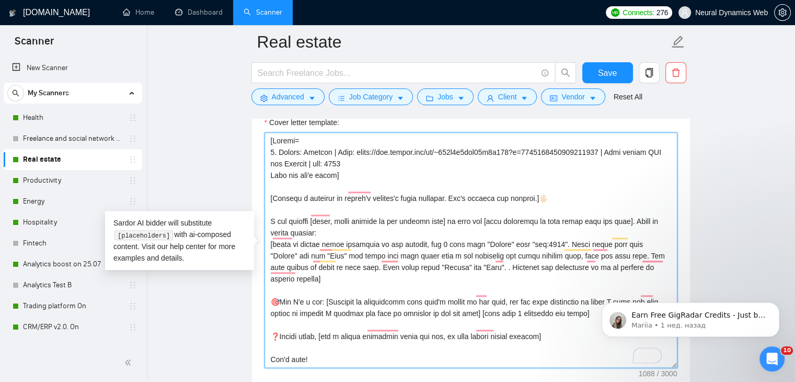
paste textarea "match this role:"
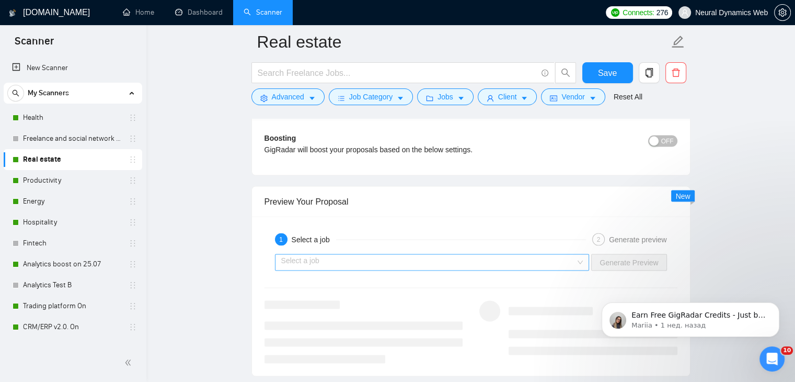
scroll to position [1987, 0]
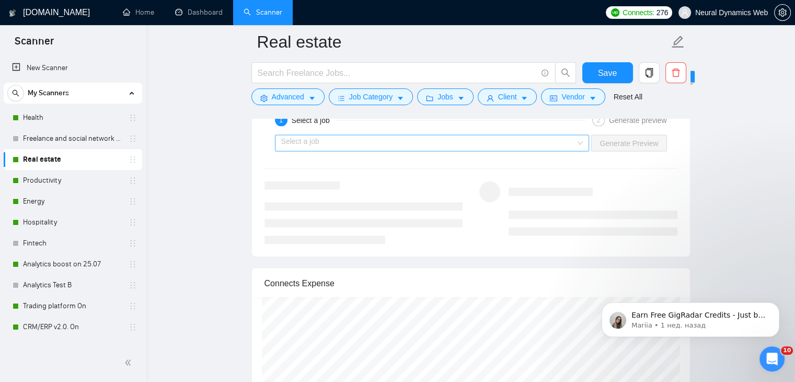
click at [347, 146] on input "search" at bounding box center [428, 143] width 295 height 16
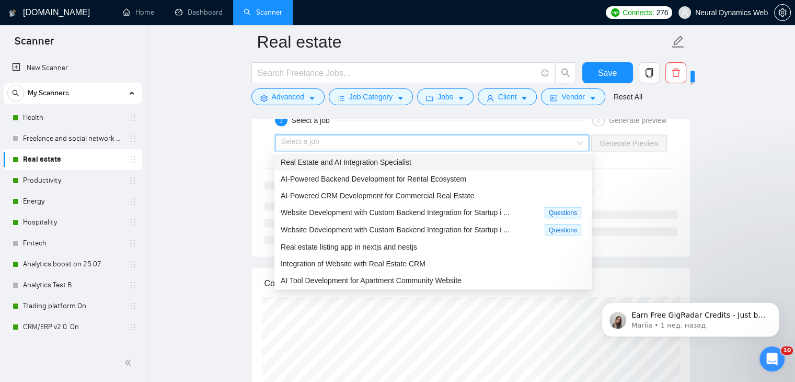
click at [346, 168] on div "Real Estate and AI Integration Specialist" at bounding box center [433, 161] width 317 height 17
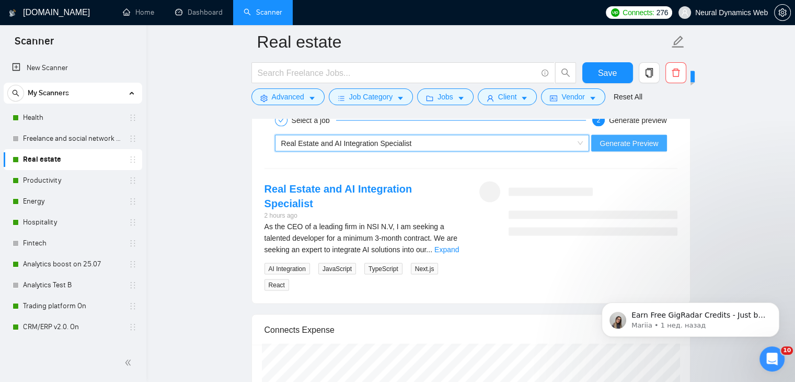
click at [629, 144] on span "Generate Preview" at bounding box center [629, 143] width 59 height 12
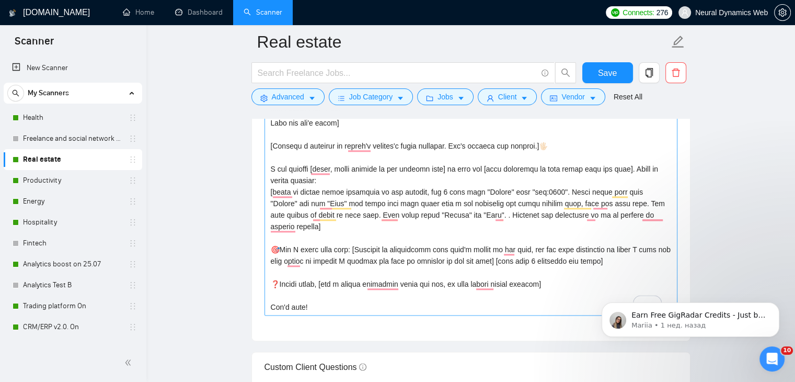
scroll to position [1151, 0]
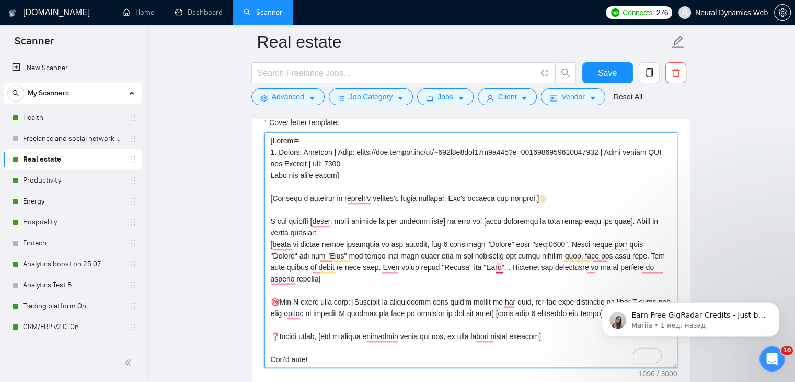
click at [502, 266] on textarea "Cover letter template:" at bounding box center [471, 249] width 413 height 235
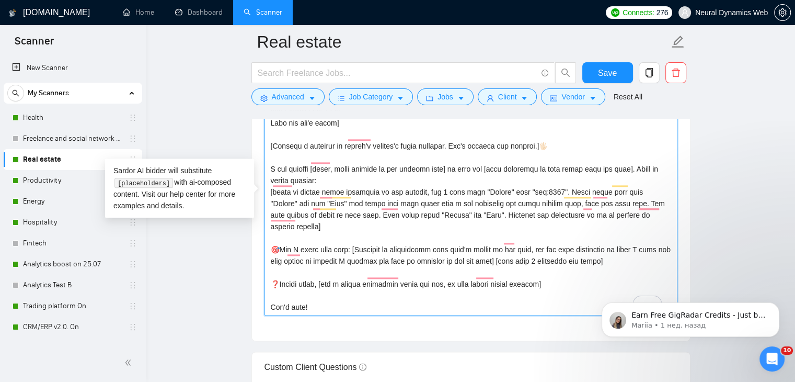
scroll to position [1255, 0]
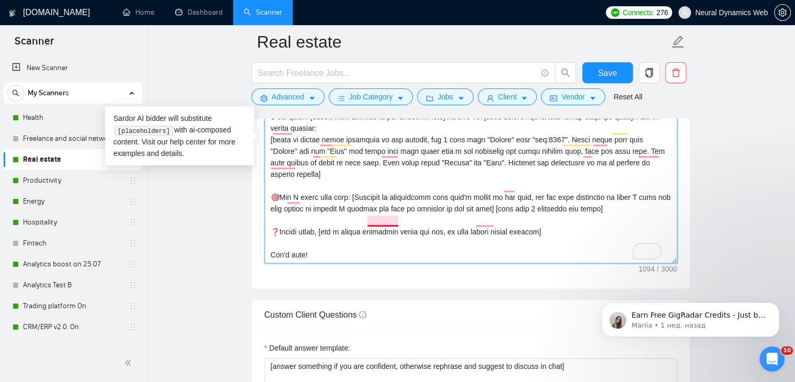
click at [380, 223] on textarea "Cover letter template:" at bounding box center [471, 145] width 413 height 235
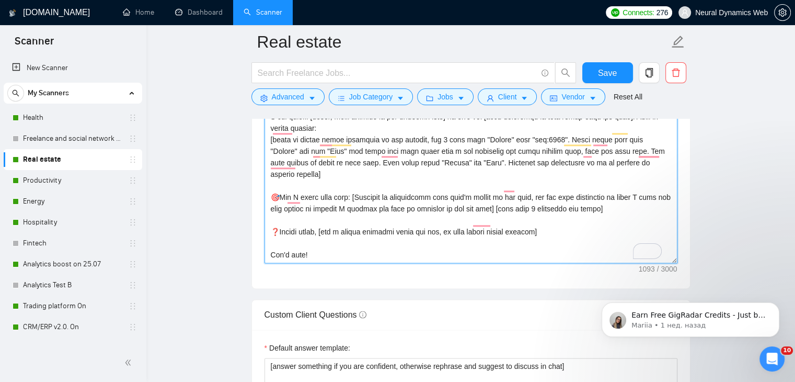
click at [484, 225] on textarea "Cover letter template:" at bounding box center [471, 145] width 413 height 235
click at [484, 223] on textarea "Cover letter template:" at bounding box center [471, 145] width 413 height 235
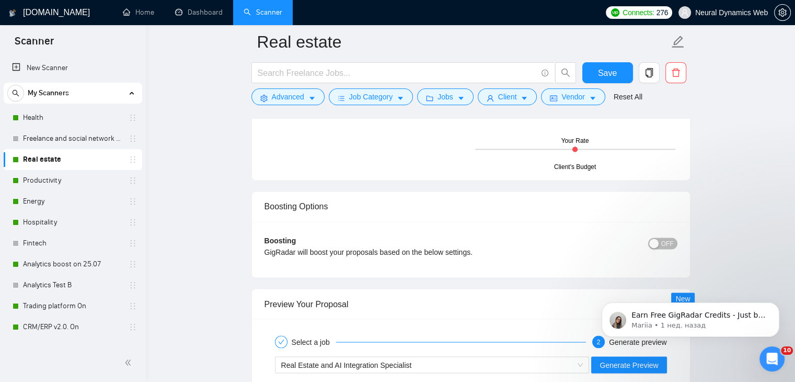
scroll to position [1831, 0]
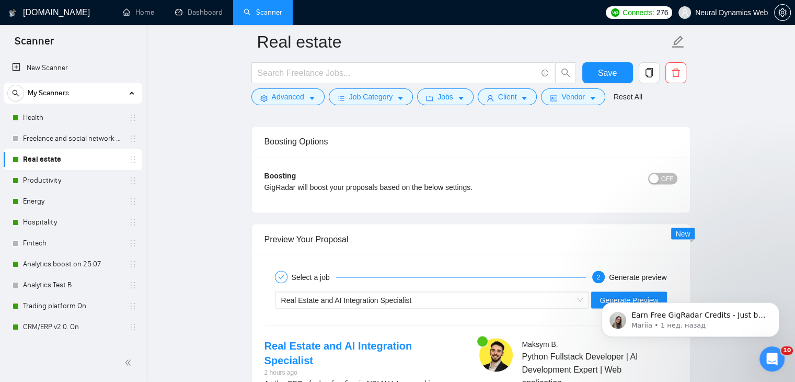
type textarea "[Loremi= 2. Dolors: Ametcon | Adip: elits://doe.tempor.inc/ut/~350l7e6dol84m1a7…"
click at [656, 176] on div "button" at bounding box center [654, 178] width 9 height 9
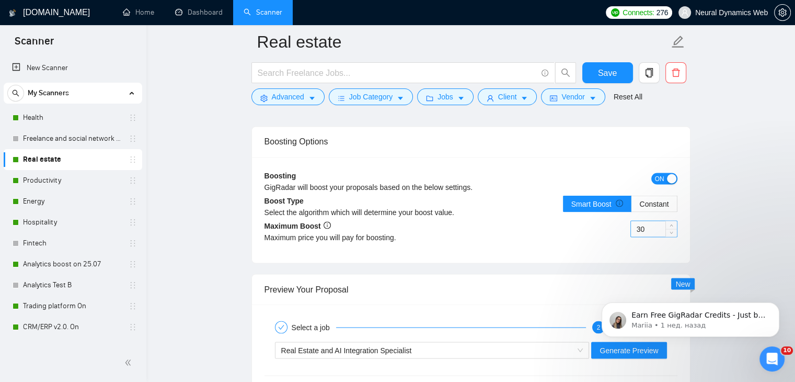
click at [642, 226] on input "30" at bounding box center [654, 229] width 46 height 16
click at [634, 226] on input "30" at bounding box center [654, 229] width 46 height 16
type input "50"
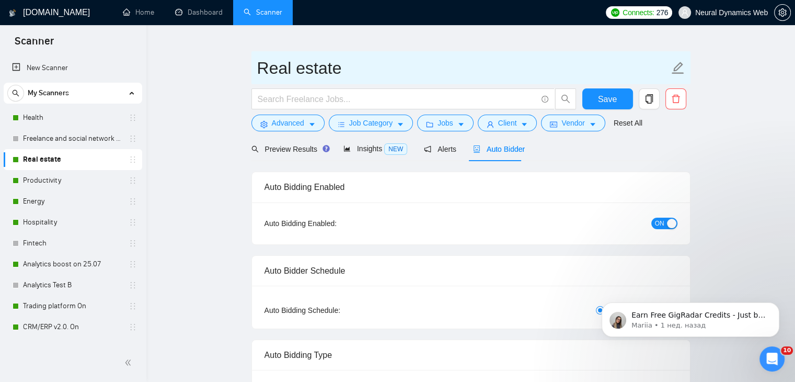
scroll to position [0, 0]
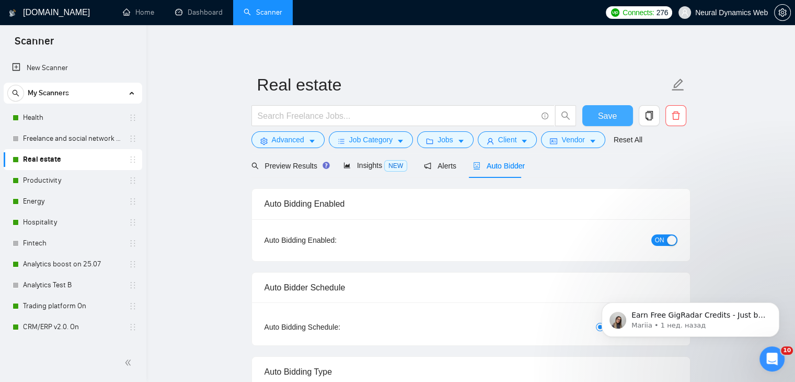
click at [601, 112] on span "Save" at bounding box center [607, 115] width 19 height 13
checkbox input "true"
click at [37, 190] on link "Productivity" at bounding box center [72, 180] width 99 height 21
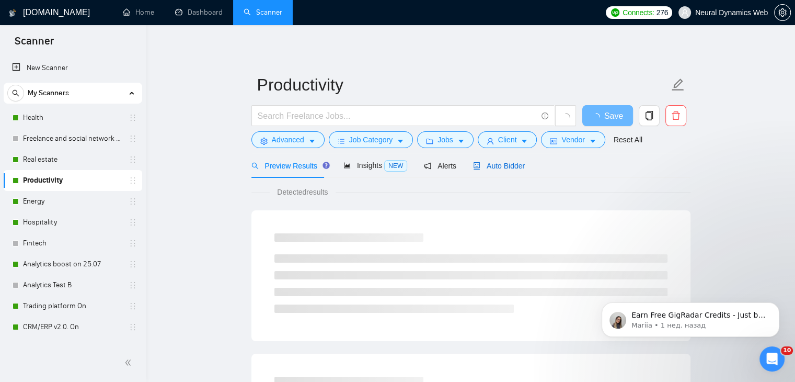
click at [485, 166] on span "Auto Bidder" at bounding box center [499, 166] width 52 height 8
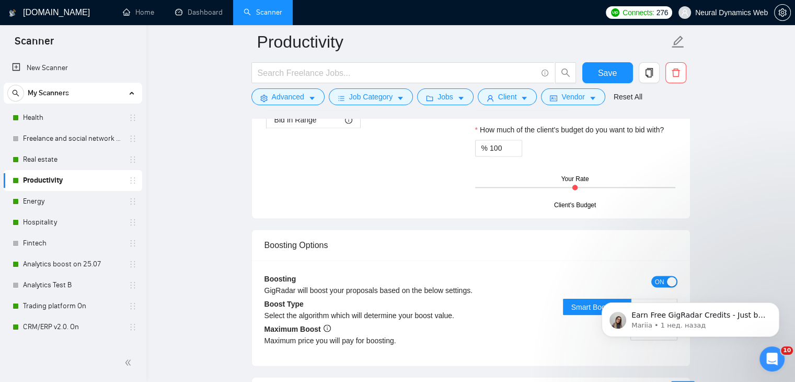
scroll to position [1849, 0]
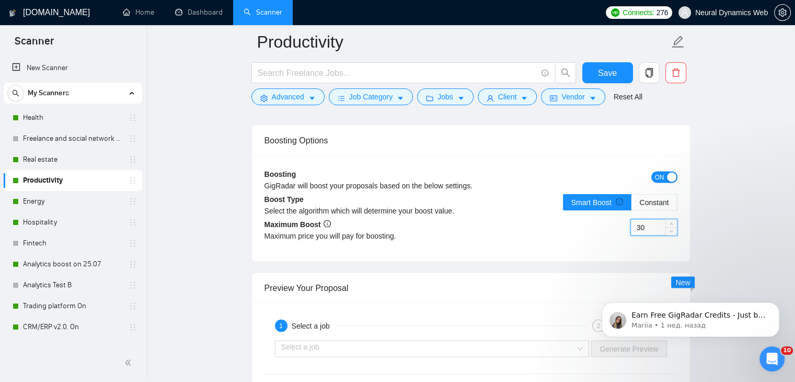
click at [636, 228] on input "30" at bounding box center [654, 227] width 46 height 16
type input "50"
click at [687, 207] on div "Boosting GigRadar will boost your proposals based on the below settings. ON Boo…" at bounding box center [471, 208] width 438 height 106
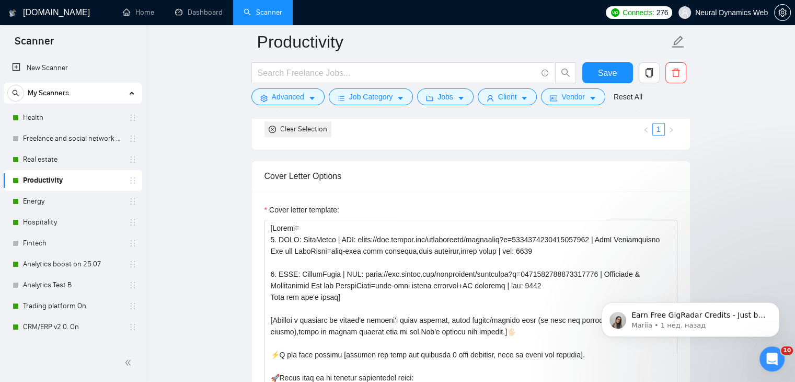
scroll to position [1064, 0]
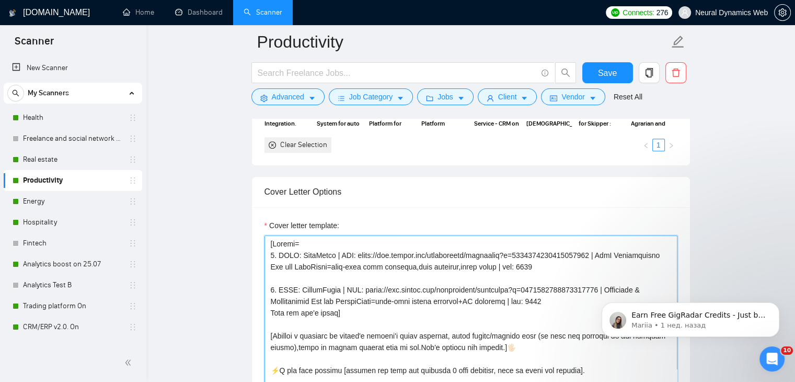
drag, startPoint x: 295, startPoint y: 252, endPoint x: 283, endPoint y: 253, distance: 12.1
click at [283, 253] on textarea "Cover letter template:" at bounding box center [471, 352] width 413 height 235
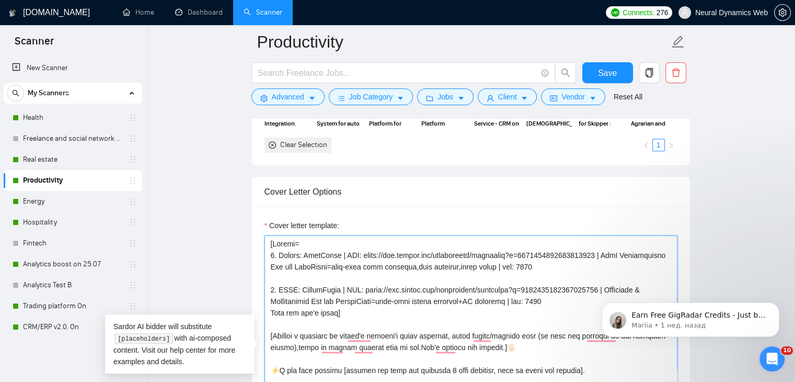
drag, startPoint x: 294, startPoint y: 287, endPoint x: 282, endPoint y: 285, distance: 11.6
click at [282, 285] on textarea "Cover letter template:" at bounding box center [471, 352] width 413 height 235
click at [350, 252] on textarea "Cover letter template:" at bounding box center [471, 352] width 413 height 235
drag, startPoint x: 354, startPoint y: 251, endPoint x: 343, endPoint y: 251, distance: 10.5
click at [343, 251] on textarea "Cover letter template:" at bounding box center [471, 352] width 413 height 235
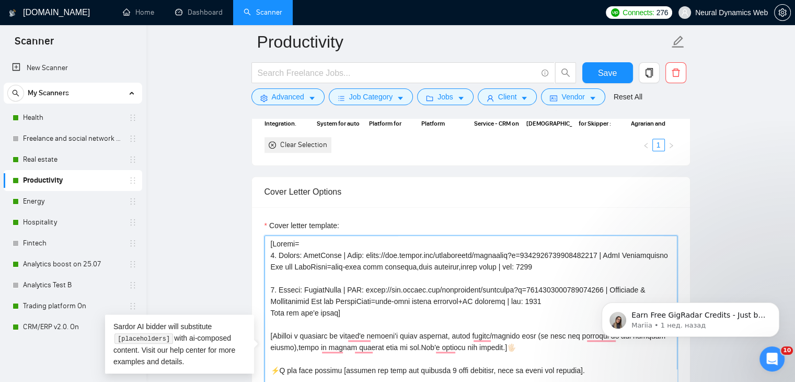
drag, startPoint x: 342, startPoint y: 252, endPoint x: 354, endPoint y: 252, distance: 12.6
click at [354, 252] on textarea "Cover letter template:" at bounding box center [471, 352] width 413 height 235
drag, startPoint x: 346, startPoint y: 288, endPoint x: 358, endPoint y: 287, distance: 11.6
click at [358, 288] on textarea "Cover letter template:" at bounding box center [471, 352] width 413 height 235
paste textarea "Link"
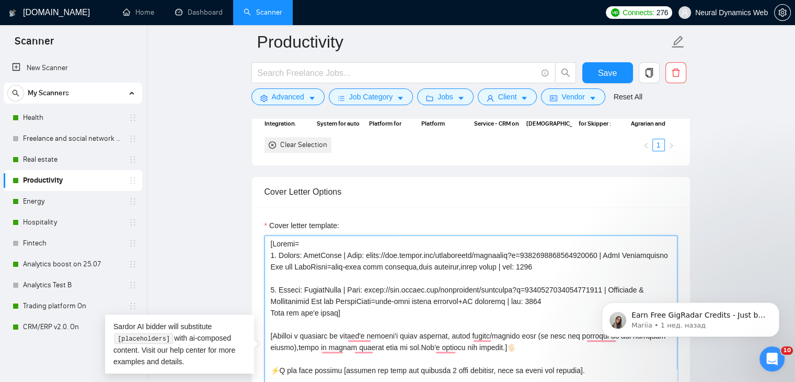
scroll to position [52, 0]
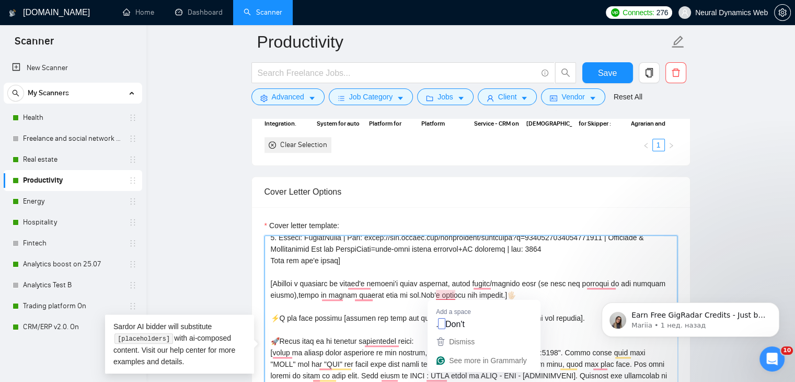
drag, startPoint x: 451, startPoint y: 281, endPoint x: 437, endPoint y: 297, distance: 20.8
click at [437, 297] on textarea "Cover letter template:" at bounding box center [471, 352] width 413 height 235
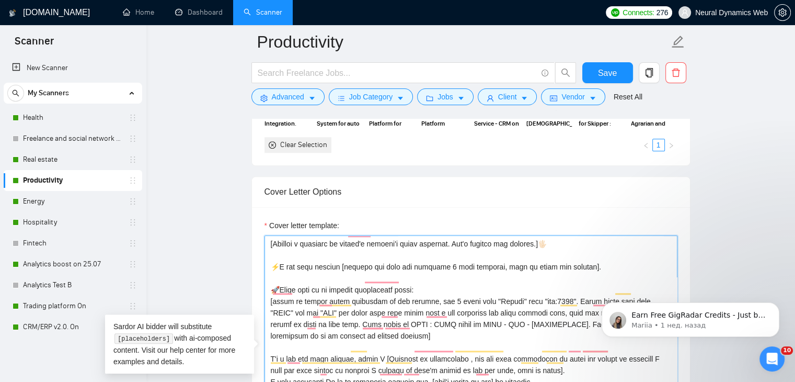
scroll to position [126, 0]
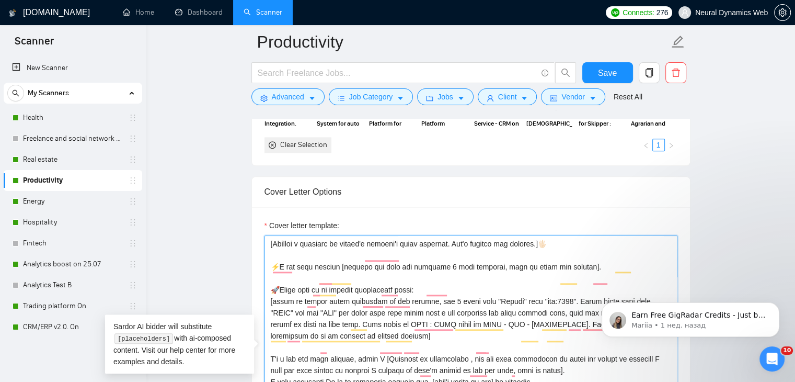
drag, startPoint x: 653, startPoint y: 267, endPoint x: 642, endPoint y: 267, distance: 11.0
click at [642, 267] on textarea "Cover letter template:" at bounding box center [471, 352] width 413 height 235
drag, startPoint x: 313, startPoint y: 275, endPoint x: 304, endPoint y: 275, distance: 8.9
click at [304, 275] on textarea "Cover letter template:" at bounding box center [471, 352] width 413 height 235
drag, startPoint x: 968, startPoint y: 569, endPoint x: 588, endPoint y: 292, distance: 469.8
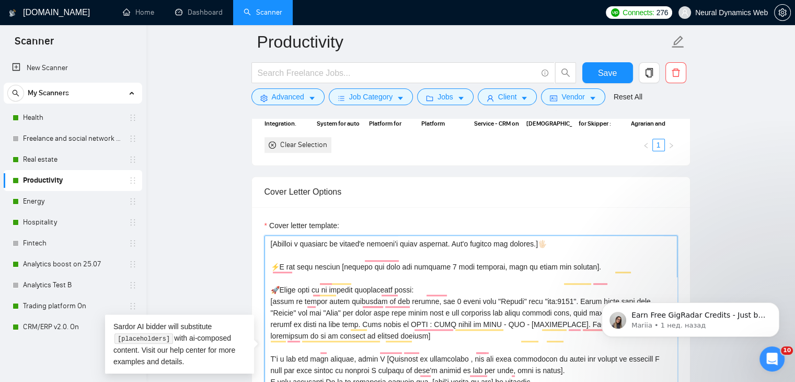
paste textarea "words "Client" and "Link"."
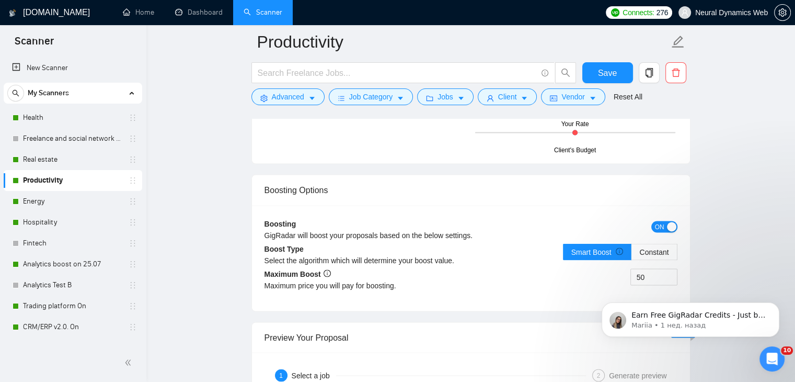
scroll to position [1849, 0]
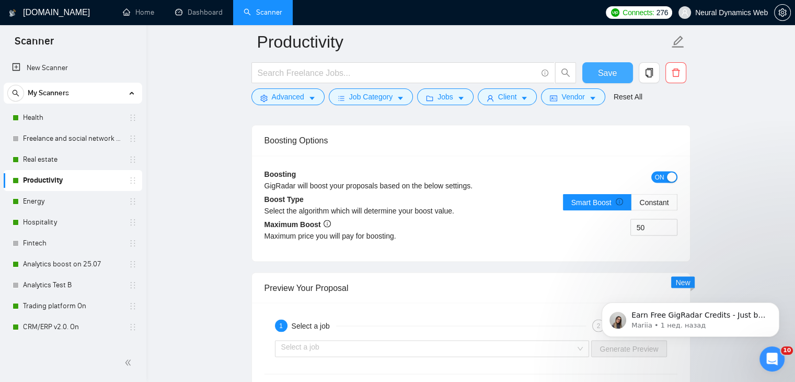
type textarea "[Folder= 1. Client: TubeTamer | Link: https://www.upwork.com/freelancers/bilmak…"
click at [609, 74] on span "Save" at bounding box center [607, 72] width 19 height 13
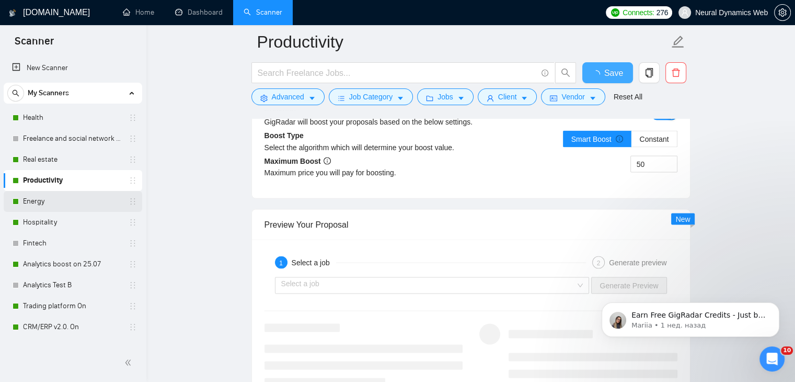
checkbox input "true"
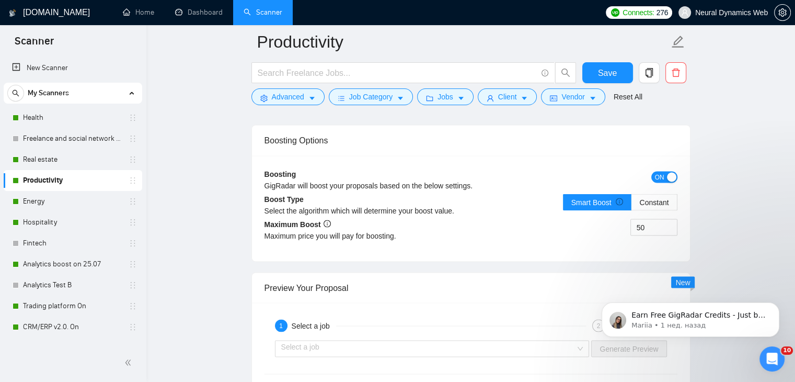
drag, startPoint x: 32, startPoint y: 201, endPoint x: 204, endPoint y: 207, distance: 172.2
click at [32, 201] on link "Energy" at bounding box center [72, 201] width 99 height 21
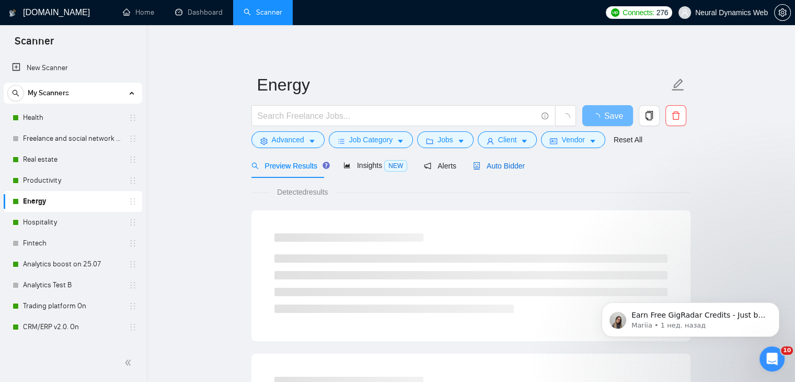
click at [483, 164] on span "Auto Bidder" at bounding box center [499, 166] width 52 height 8
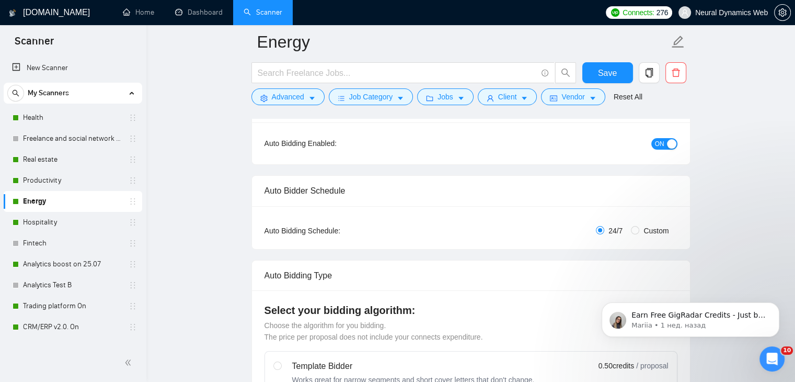
scroll to position [203, 0]
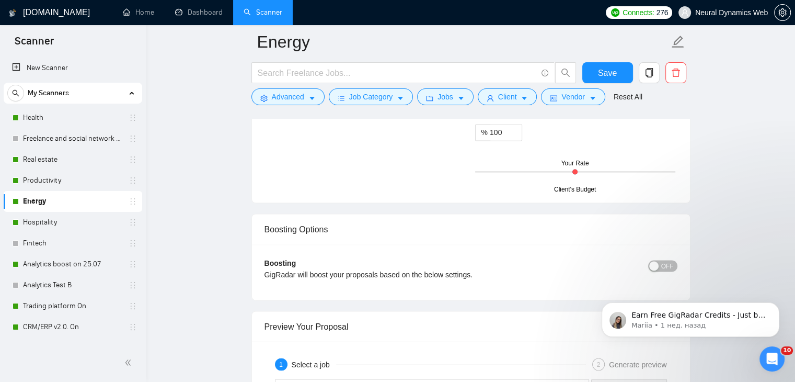
scroll to position [1778, 0]
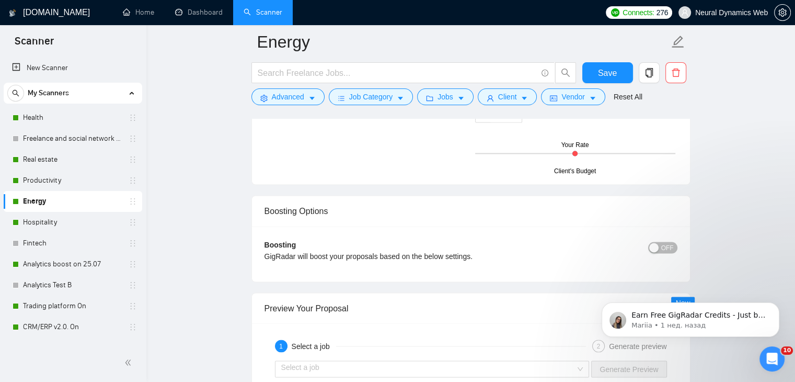
click at [667, 247] on span "OFF" at bounding box center [668, 248] width 13 height 12
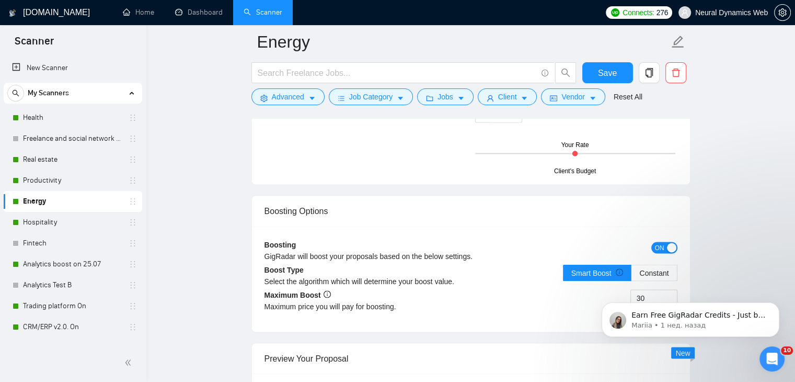
click at [634, 293] on body "Earn Free GigRadar Credits - Just by Sharing Your Story! 💬 Want more credits fo…" at bounding box center [690, 317] width 201 height 65
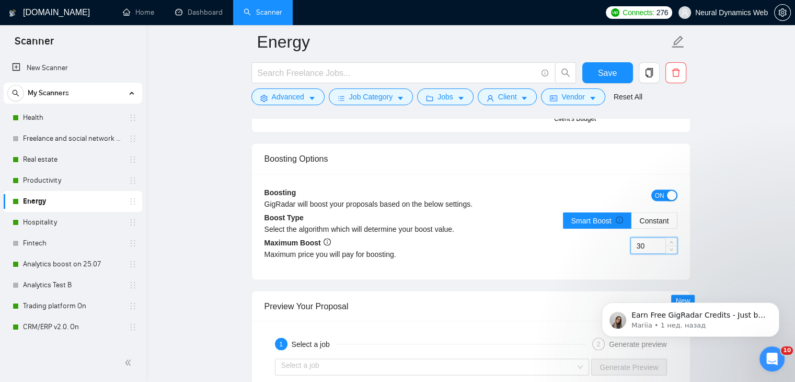
drag, startPoint x: 641, startPoint y: 243, endPoint x: 630, endPoint y: 245, distance: 11.6
click at [630, 245] on div "30" at bounding box center [574, 251] width 207 height 29
type input "50"
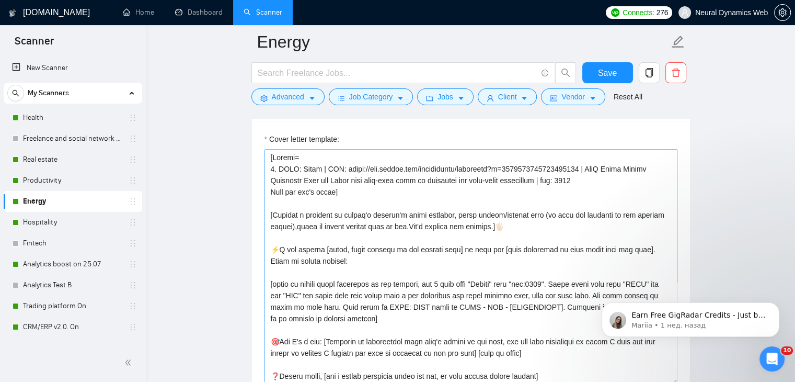
scroll to position [0, 0]
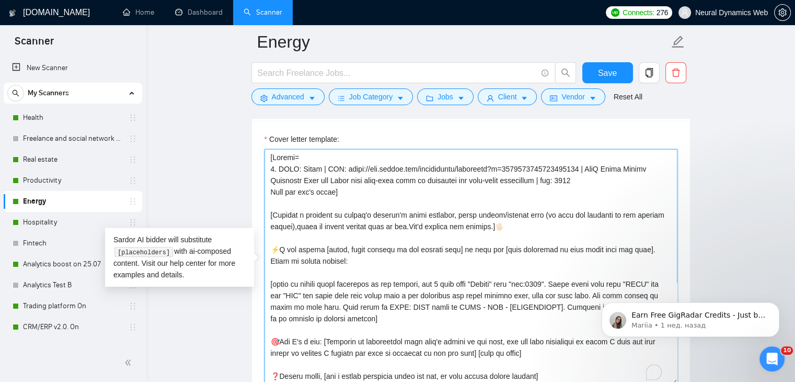
click at [282, 166] on textarea "Cover letter template:" at bounding box center [471, 266] width 413 height 235
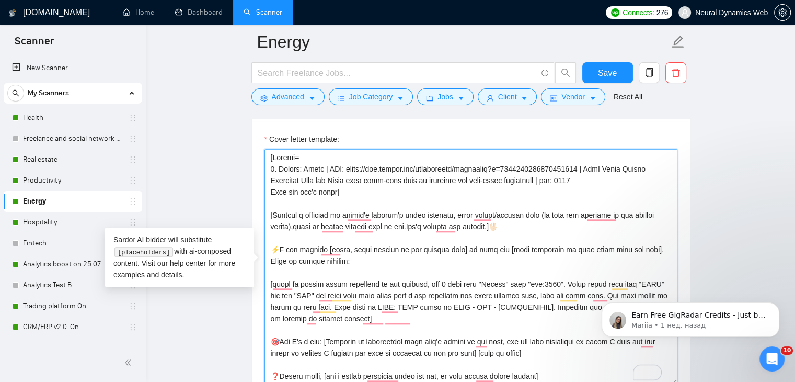
click at [337, 166] on textarea "Cover letter template:" at bounding box center [471, 266] width 413 height 235
drag, startPoint x: 337, startPoint y: 165, endPoint x: 326, endPoint y: 163, distance: 11.3
click at [326, 163] on textarea "Cover letter template:" at bounding box center [471, 266] width 413 height 235
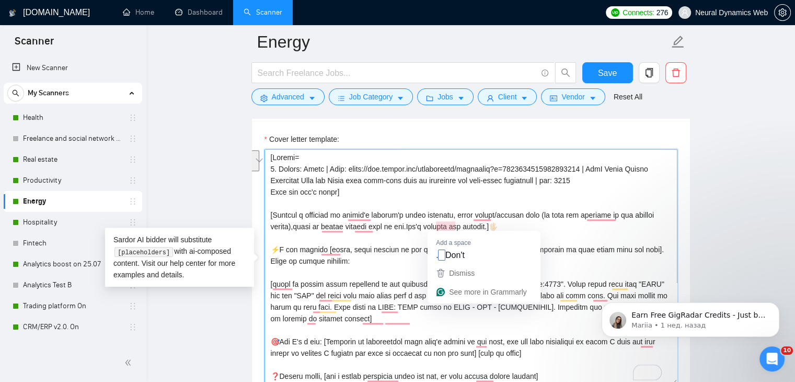
drag, startPoint x: 450, startPoint y: 212, endPoint x: 437, endPoint y: 223, distance: 17.4
click at [437, 223] on textarea "Cover letter template:" at bounding box center [471, 266] width 413 height 235
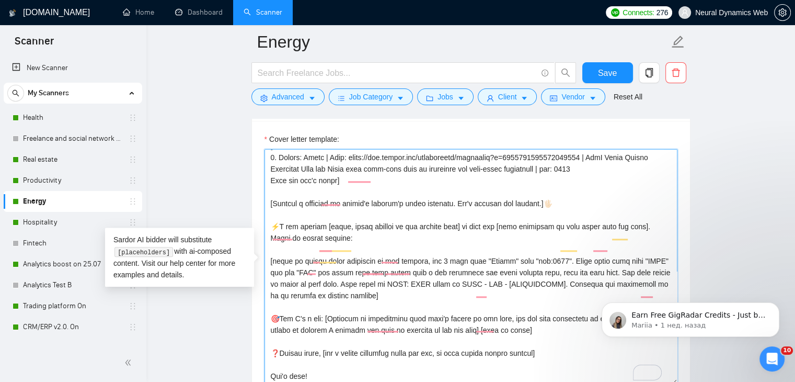
scroll to position [52, 0]
drag, startPoint x: 651, startPoint y: 215, endPoint x: 638, endPoint y: 217, distance: 13.2
click at [638, 217] on textarea "Cover letter template:" at bounding box center [471, 266] width 413 height 235
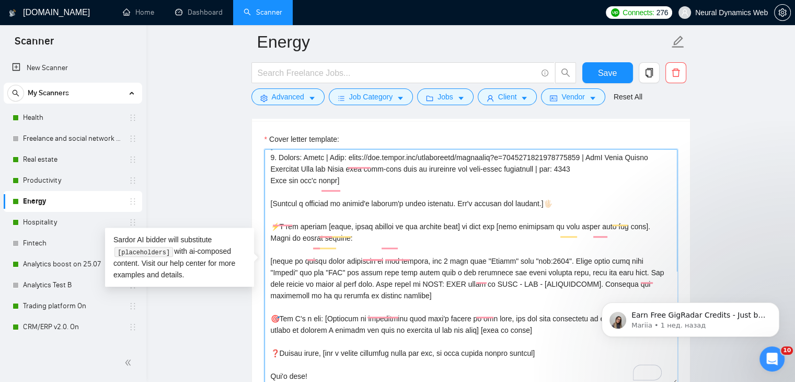
drag, startPoint x: 314, startPoint y: 228, endPoint x: 304, endPoint y: 229, distance: 10.0
click at [304, 229] on textarea "Cover letter template:" at bounding box center [471, 266] width 413 height 235
drag, startPoint x: 382, startPoint y: 239, endPoint x: 591, endPoint y: 239, distance: 208.7
click at [591, 239] on textarea "Cover letter template:" at bounding box center [471, 266] width 413 height 235
paste textarea "words "Client" and "Link"."
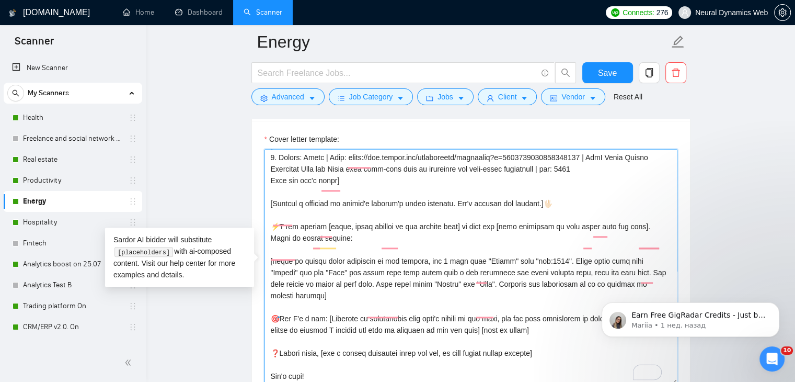
drag, startPoint x: 281, startPoint y: 275, endPoint x: 322, endPoint y: 275, distance: 40.8
click at [322, 275] on textarea "Cover letter template:" at bounding box center [471, 266] width 413 height 235
paste textarea "match this role"
type textarea "[Loremi= 9. Dolors: Ametc | Adip: elits://doe.tempor.inc/utlaboreetd/magnaaliq?…"
click at [617, 74] on button "Save" at bounding box center [608, 72] width 51 height 21
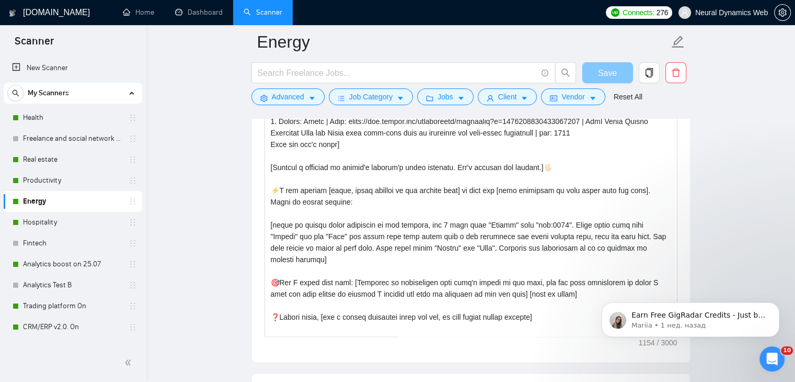
scroll to position [1046, 0]
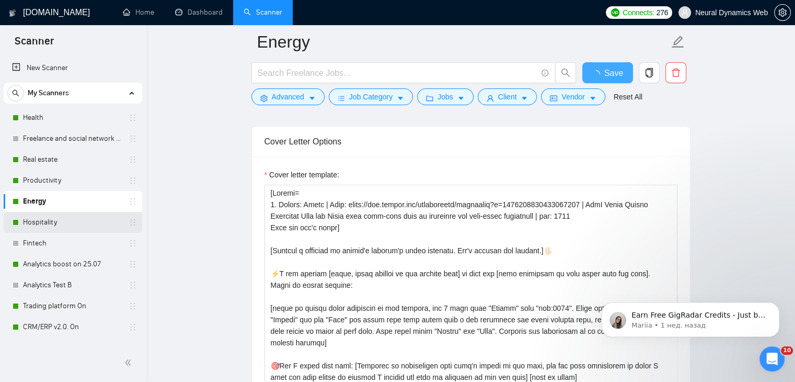
checkbox input "true"
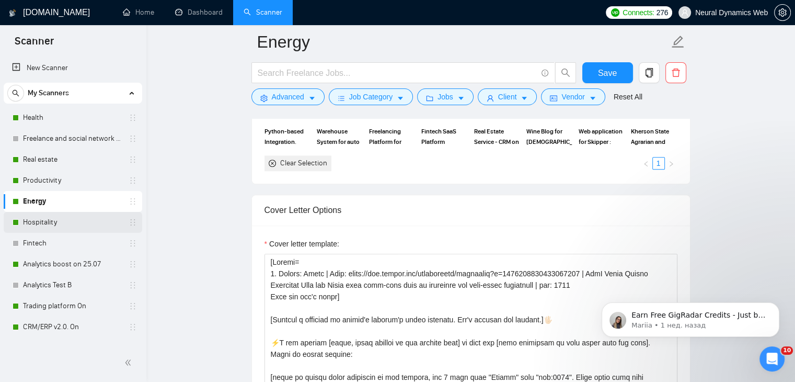
click at [50, 224] on link "Hospitality" at bounding box center [72, 222] width 99 height 21
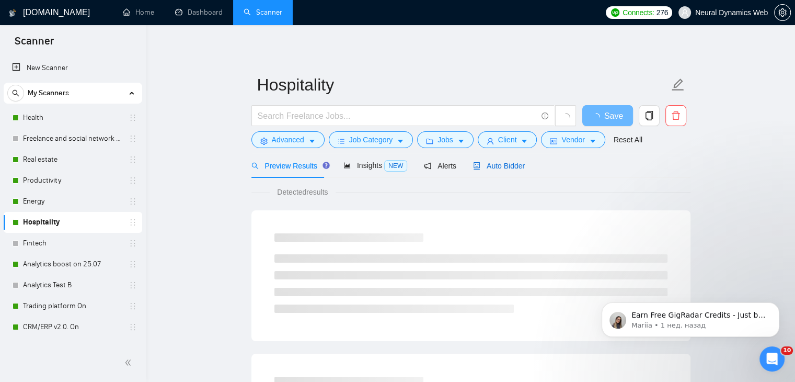
click at [488, 162] on span "Auto Bidder" at bounding box center [499, 166] width 52 height 8
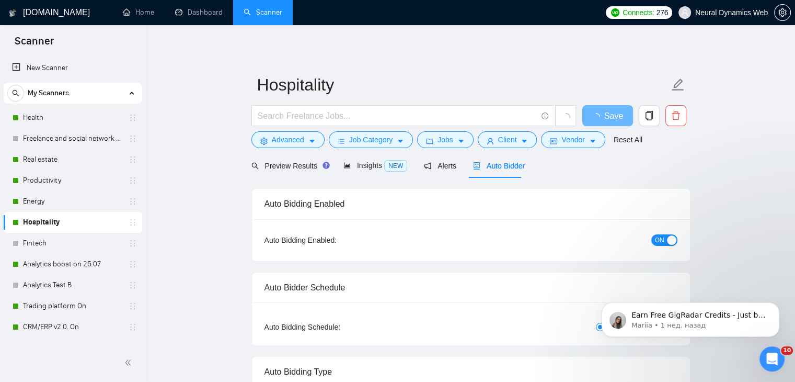
checkbox input "true"
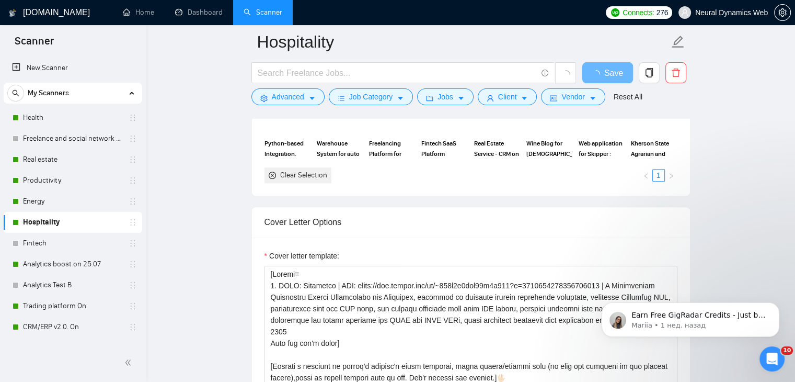
scroll to position [1098, 0]
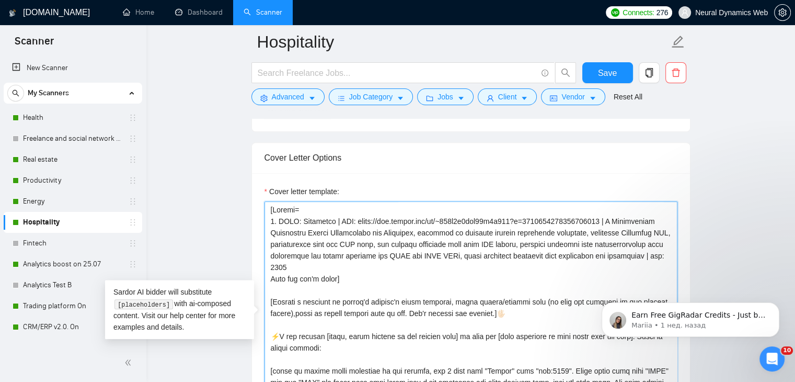
drag, startPoint x: 295, startPoint y: 220, endPoint x: 283, endPoint y: 220, distance: 11.5
click at [283, 220] on textarea "Cover letter template:" at bounding box center [471, 318] width 413 height 235
drag, startPoint x: 353, startPoint y: 220, endPoint x: 342, endPoint y: 219, distance: 10.6
click at [342, 219] on textarea "Cover letter template:" at bounding box center [471, 318] width 413 height 235
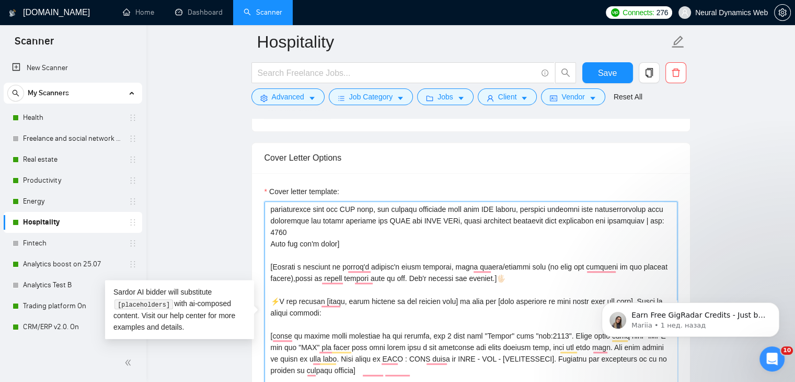
scroll to position [52, 0]
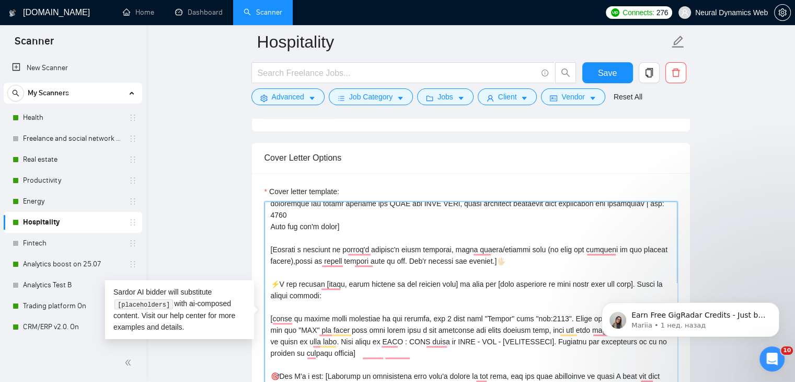
drag, startPoint x: 451, startPoint y: 247, endPoint x: 439, endPoint y: 259, distance: 17.0
click at [439, 259] on textarea "Cover letter template:" at bounding box center [471, 318] width 413 height 235
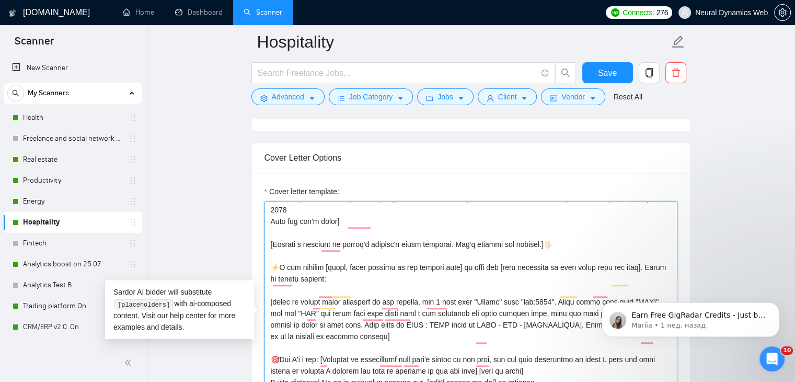
scroll to position [92, 0]
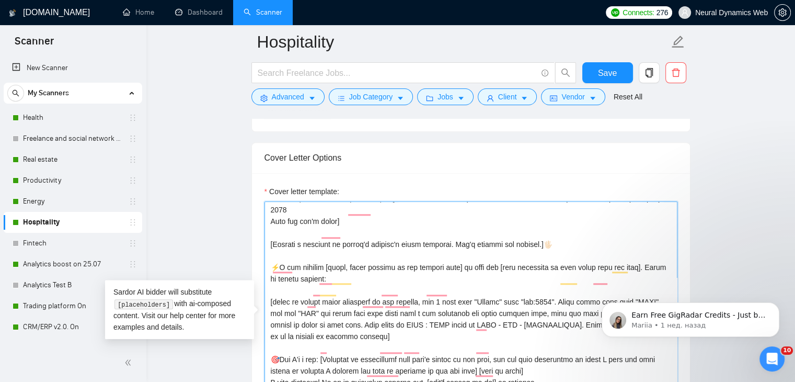
drag, startPoint x: 650, startPoint y: 264, endPoint x: 635, endPoint y: 264, distance: 15.2
click at [635, 264] on textarea "Cover letter template:" at bounding box center [471, 318] width 413 height 235
drag, startPoint x: 314, startPoint y: 276, endPoint x: 304, endPoint y: 278, distance: 10.7
click at [304, 278] on textarea "Cover letter template:" at bounding box center [471, 318] width 413 height 235
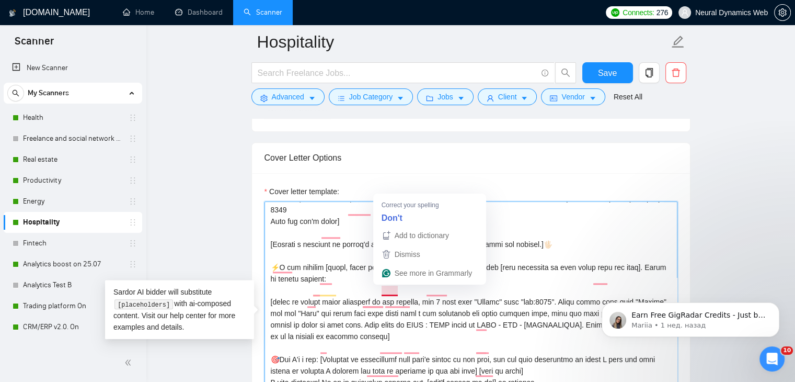
drag, startPoint x: 969, startPoint y: 566, endPoint x: 588, endPoint y: 289, distance: 470.5
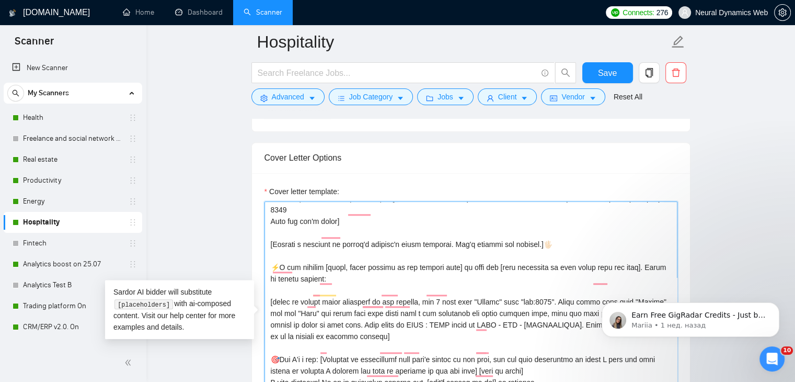
paste textarea "words "Client" and "Link""
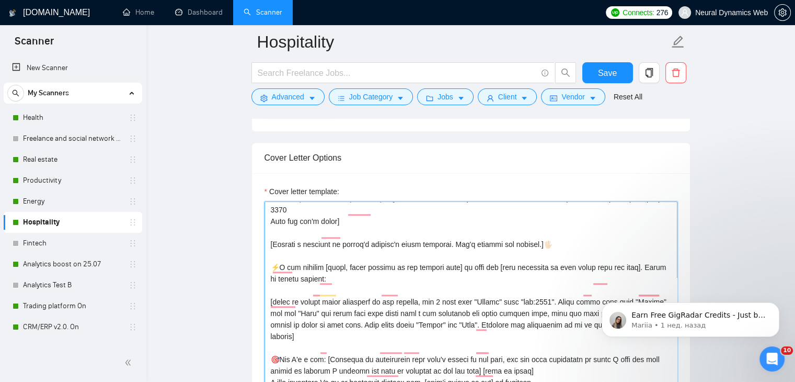
scroll to position [1151, 0]
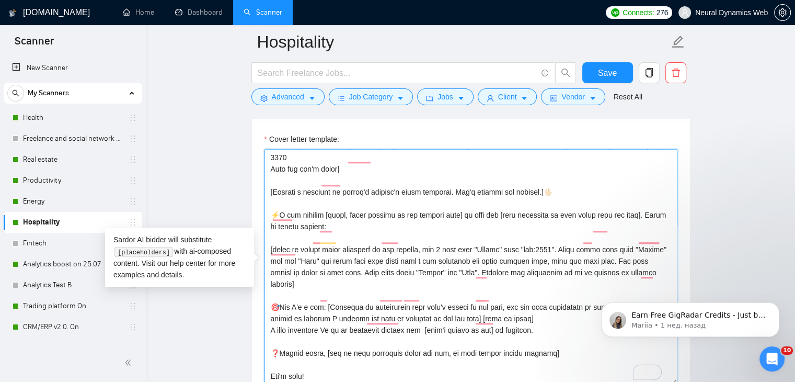
drag, startPoint x: 281, startPoint y: 269, endPoint x: 322, endPoint y: 265, distance: 41.0
click at [322, 265] on textarea "Cover letter template:" at bounding box center [471, 266] width 413 height 235
paste textarea "match this role"
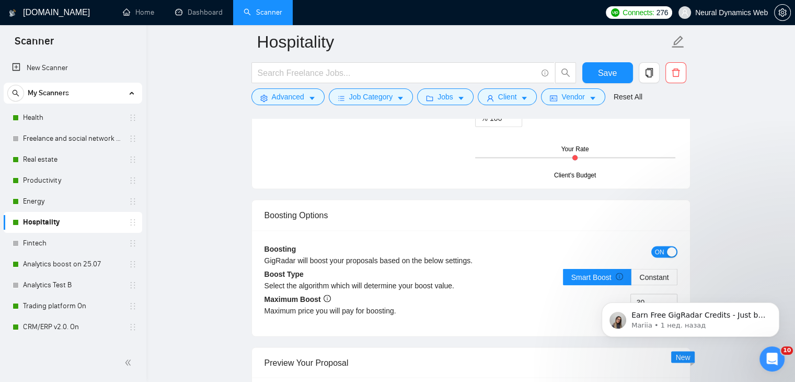
scroll to position [1831, 0]
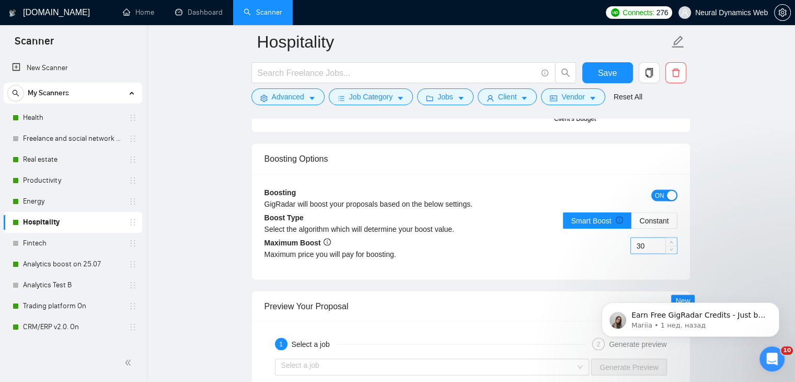
type textarea "[Folder= 1. Client: Cloudbeds | Link: https://www.upwork.com/fl/~014c1e4fcd57b8…"
click at [635, 245] on input "30" at bounding box center [654, 245] width 46 height 16
type input "50"
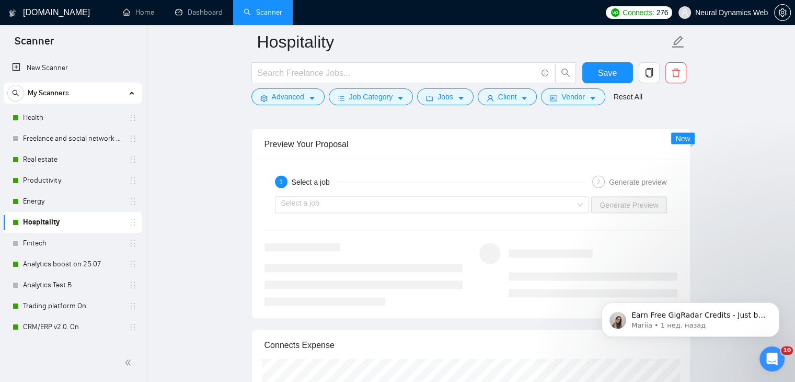
scroll to position [1987, 0]
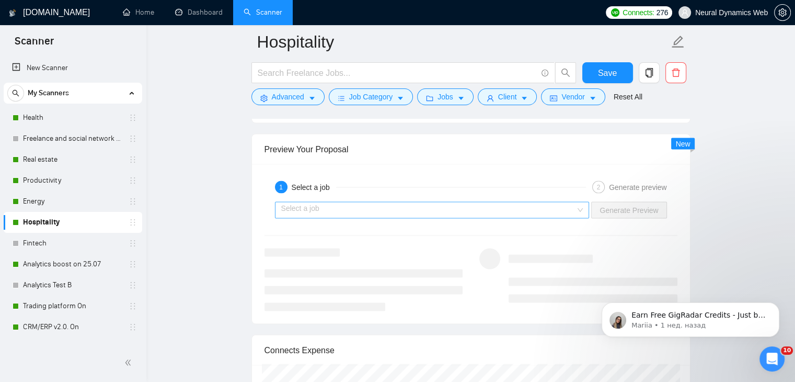
click at [551, 208] on input "search" at bounding box center [428, 210] width 295 height 16
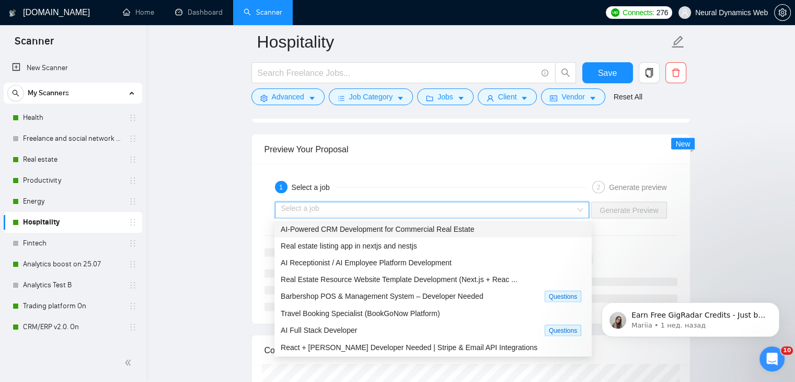
click at [471, 228] on div "AI-Powered CRM Development for Commercial Real Estate" at bounding box center [433, 229] width 305 height 12
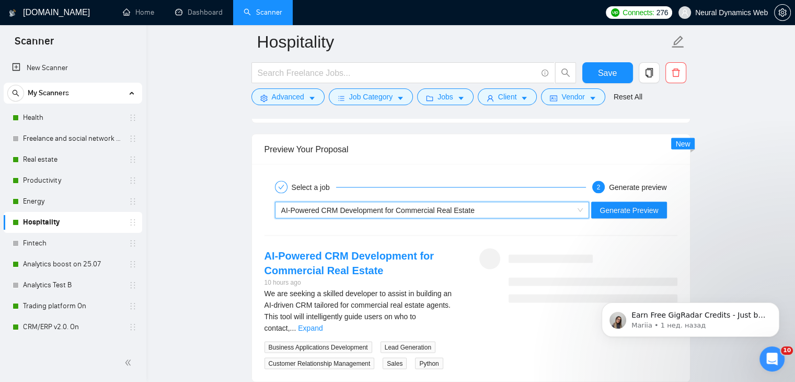
click at [622, 217] on div "~021963770822843859164 AI-Powered CRM Development for Commercial Real Estate Ge…" at bounding box center [471, 209] width 415 height 25
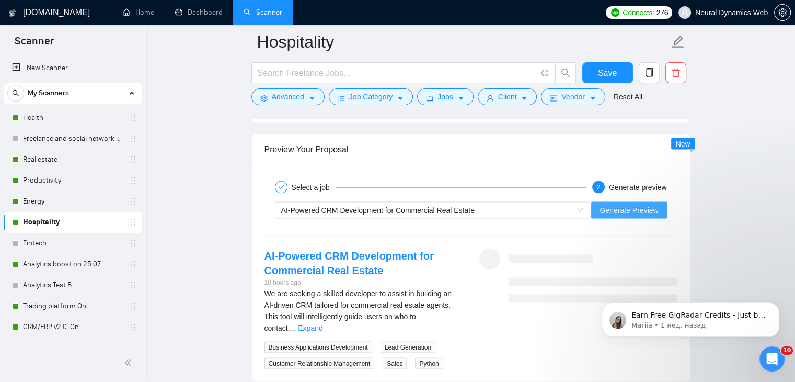
click at [623, 210] on span "Generate Preview" at bounding box center [629, 210] width 59 height 12
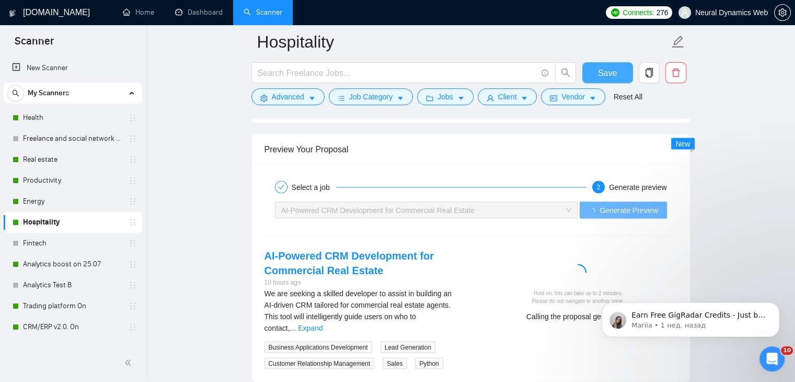
click at [619, 72] on button "Save" at bounding box center [608, 72] width 51 height 21
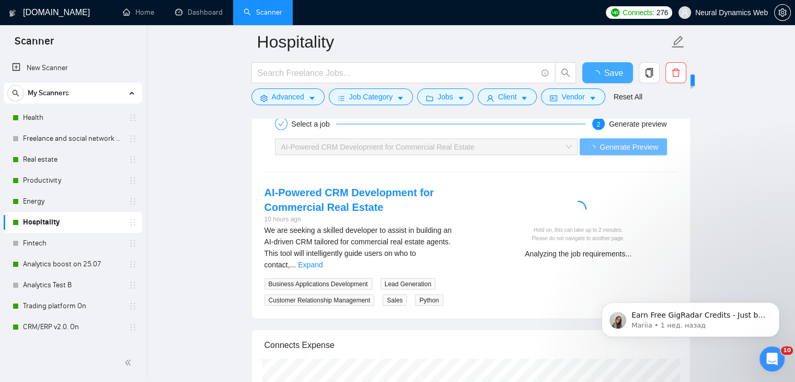
checkbox input "true"
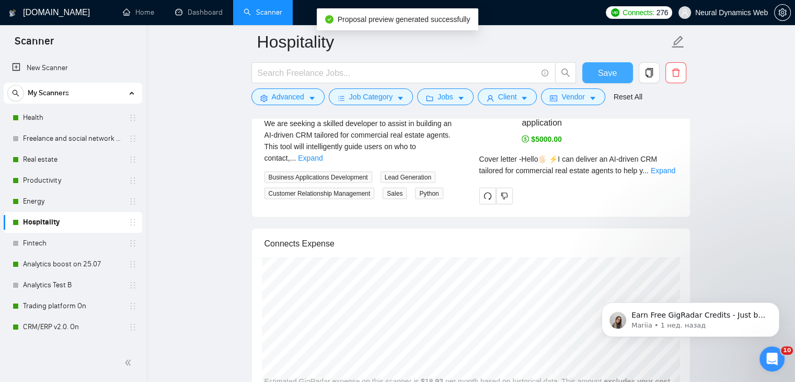
scroll to position [2092, 0]
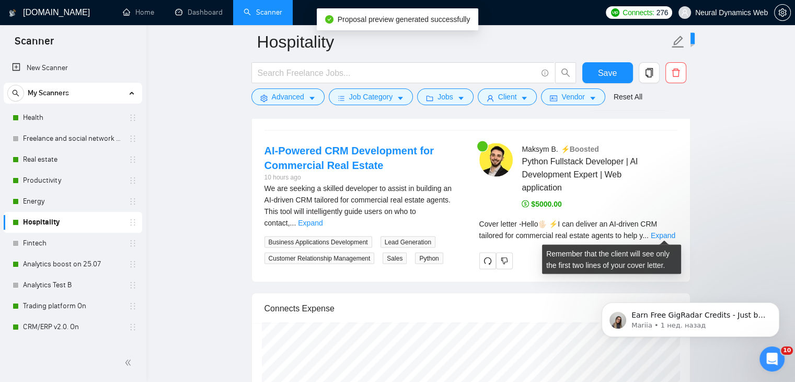
click at [655, 238] on div "Cover letter - Hello🖐🏻 ⚡️I can deliver an AI-driven CRM tailored for commercial…" at bounding box center [579, 229] width 198 height 23
click at [669, 235] on link "Expand" at bounding box center [663, 235] width 25 height 8
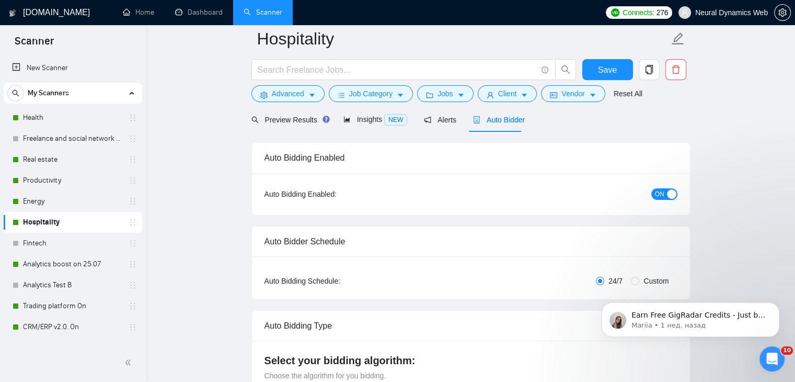
scroll to position [0, 0]
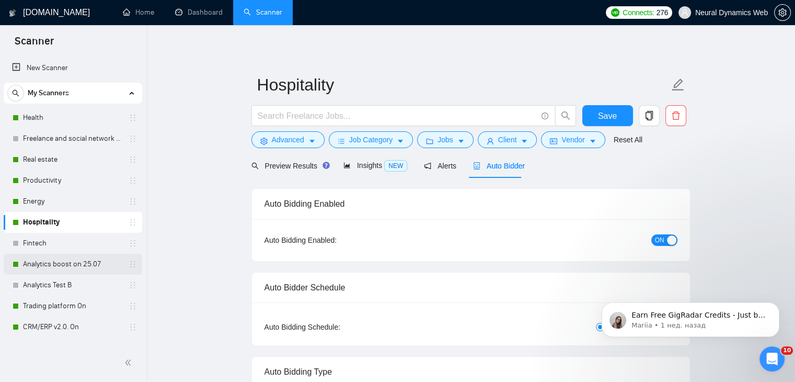
click at [86, 263] on link "Analytics boost on 25.07" at bounding box center [72, 264] width 99 height 21
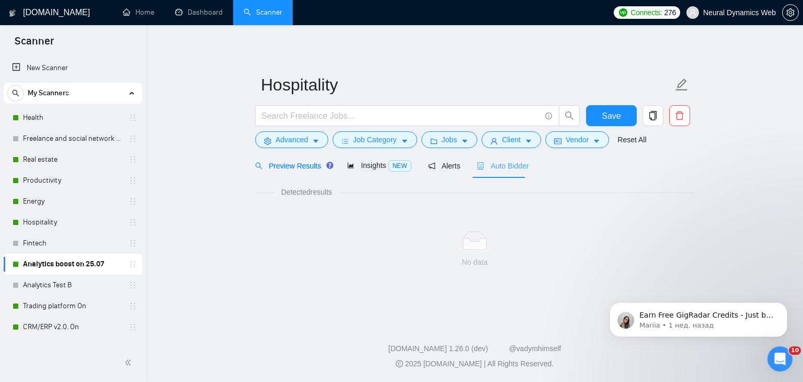
click at [512, 172] on div "Auto Bidder" at bounding box center [503, 165] width 52 height 25
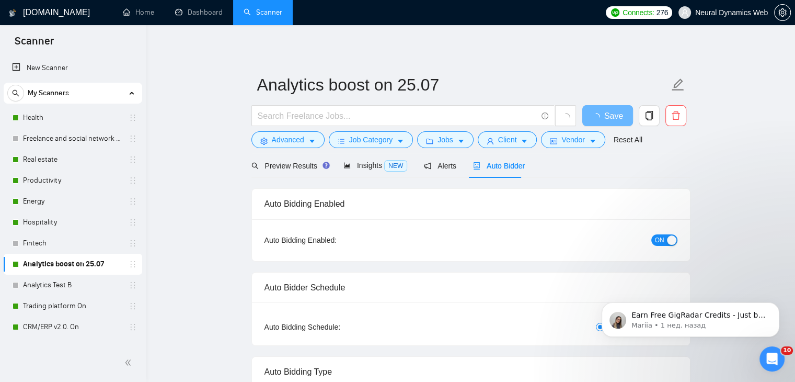
checkbox input "true"
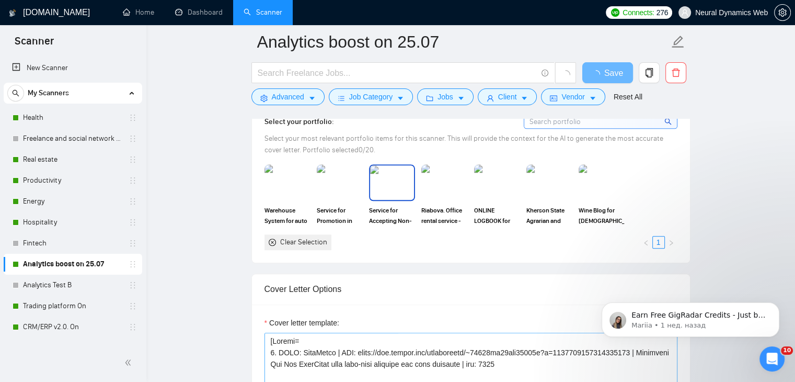
scroll to position [1046, 0]
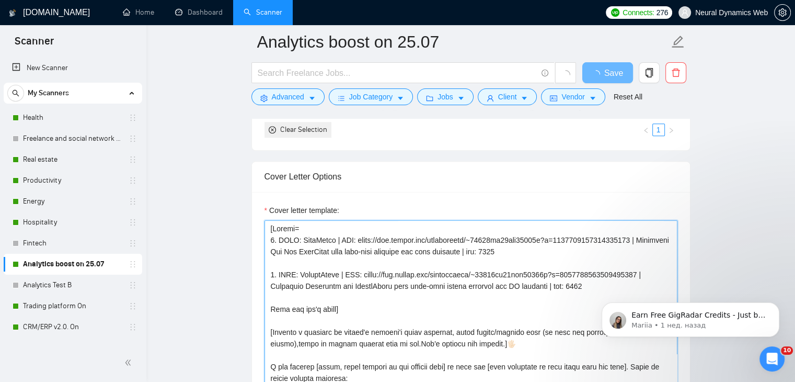
drag, startPoint x: 295, startPoint y: 236, endPoint x: 280, endPoint y: 237, distance: 14.7
click at [280, 237] on textarea "Cover letter template:" at bounding box center [471, 337] width 413 height 235
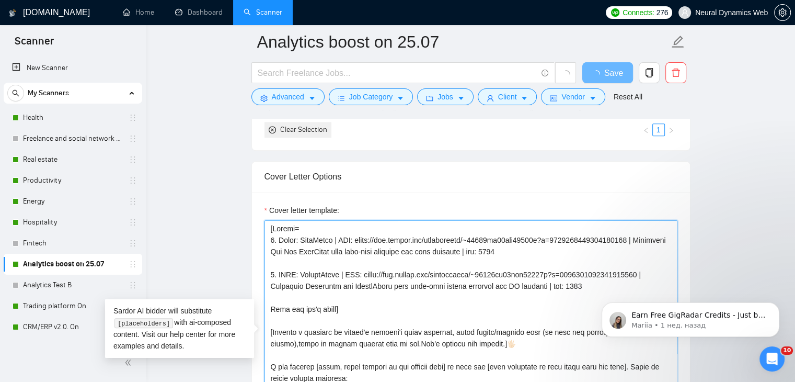
type textarea "[Folder= 1. Client: TubeTamer | URL: https://www.upwork.com/freelancers/~01233f…"
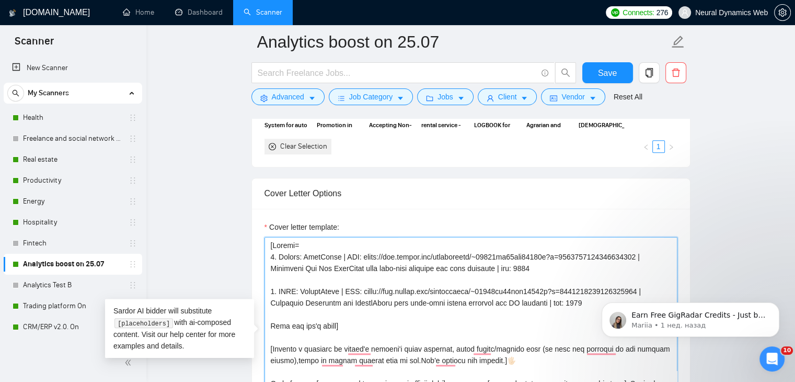
drag, startPoint x: 354, startPoint y: 252, endPoint x: 343, endPoint y: 252, distance: 10.5
click at [343, 252] on textarea "Cover letter template:" at bounding box center [471, 354] width 413 height 235
drag, startPoint x: 294, startPoint y: 287, endPoint x: 283, endPoint y: 287, distance: 11.5
click at [283, 287] on textarea "Cover letter template:" at bounding box center [471, 354] width 413 height 235
drag, startPoint x: 360, startPoint y: 288, endPoint x: 347, endPoint y: 286, distance: 12.7
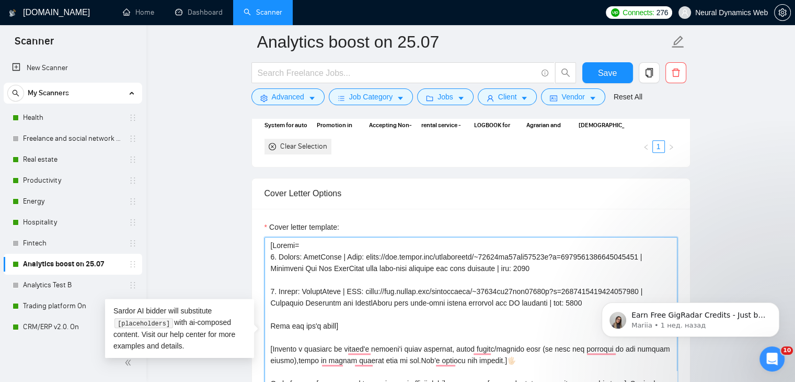
click at [347, 286] on textarea "Cover letter template:" at bounding box center [471, 354] width 413 height 235
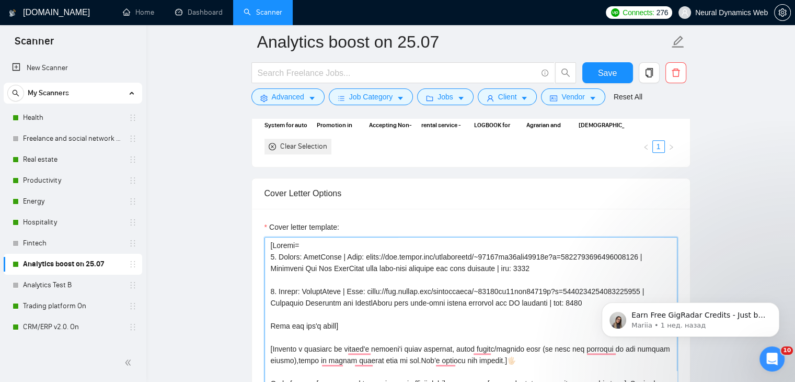
scroll to position [1151, 0]
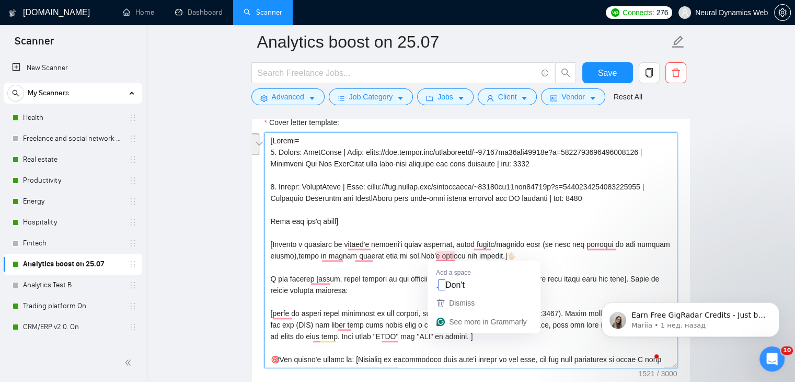
drag, startPoint x: 450, startPoint y: 243, endPoint x: 437, endPoint y: 254, distance: 16.3
click at [437, 254] on textarea "Cover letter template:" at bounding box center [471, 249] width 413 height 235
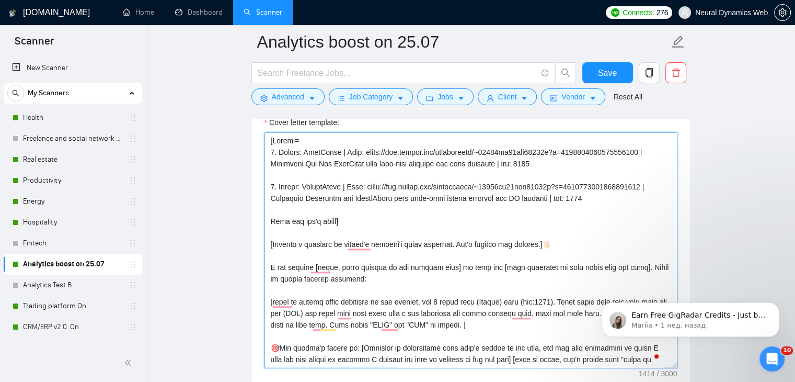
scroll to position [52, 0]
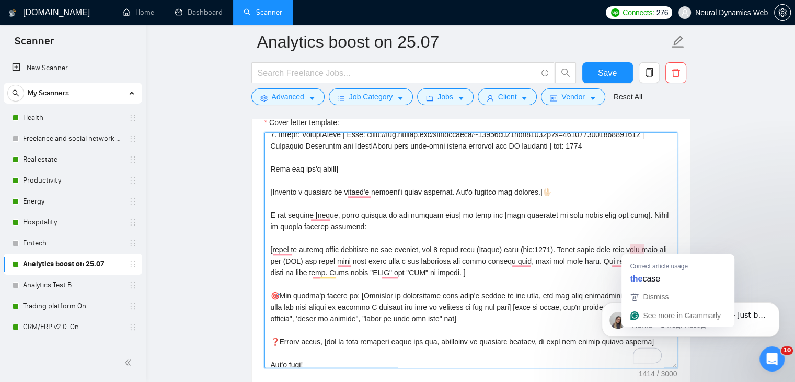
drag, startPoint x: 646, startPoint y: 249, endPoint x: 630, endPoint y: 248, distance: 15.7
click at [630, 248] on textarea "Cover letter template:" at bounding box center [471, 249] width 413 height 235
click at [636, 247] on textarea "Cover letter template:" at bounding box center [471, 249] width 413 height 235
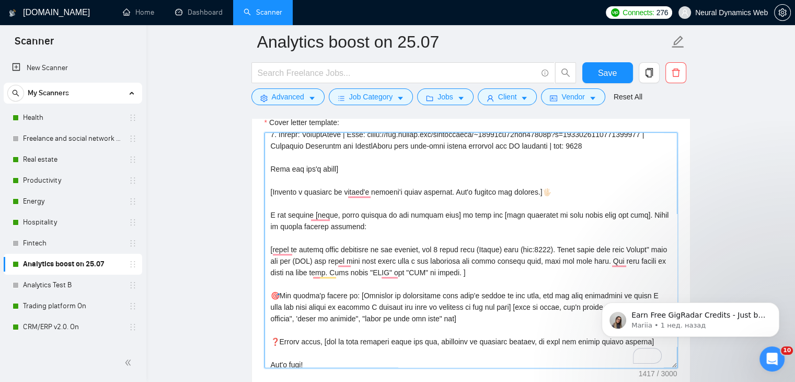
click at [632, 251] on textarea "Cover letter template:" at bounding box center [471, 249] width 413 height 235
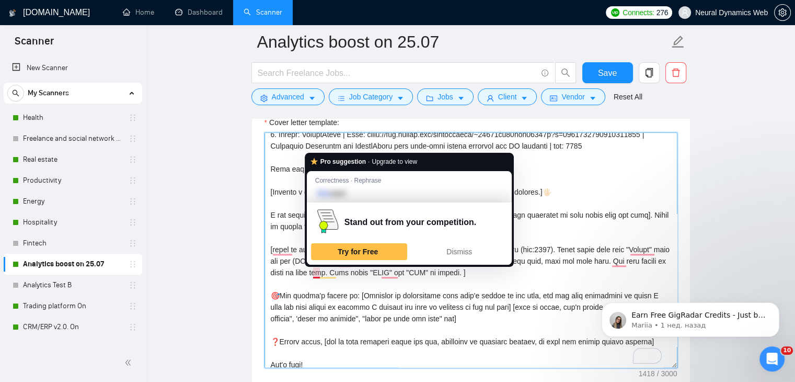
click at [292, 258] on textarea "Cover letter template:" at bounding box center [471, 249] width 413 height 235
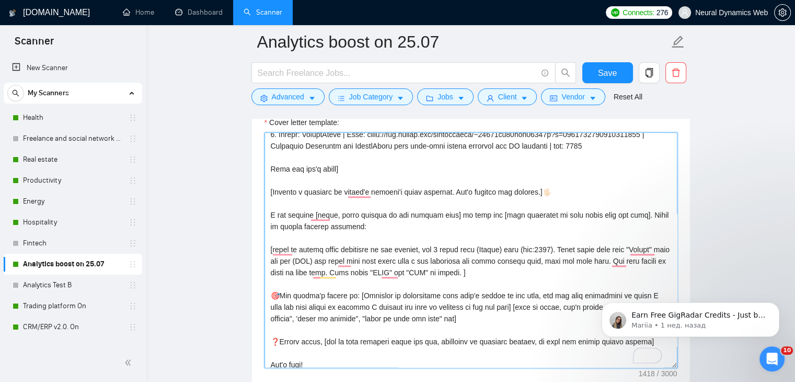
drag, startPoint x: 333, startPoint y: 259, endPoint x: 323, endPoint y: 259, distance: 10.0
click at [323, 259] on textarea "Cover letter template:" at bounding box center [471, 249] width 413 height 235
drag, startPoint x: 282, startPoint y: 296, endPoint x: 355, endPoint y: 300, distance: 72.8
click at [355, 300] on textarea "Cover letter template:" at bounding box center [471, 249] width 413 height 235
type textarea "[Folder= 1. Client: TubeTamer | Link: https://www.upwork.com/freelancers/~01233…"
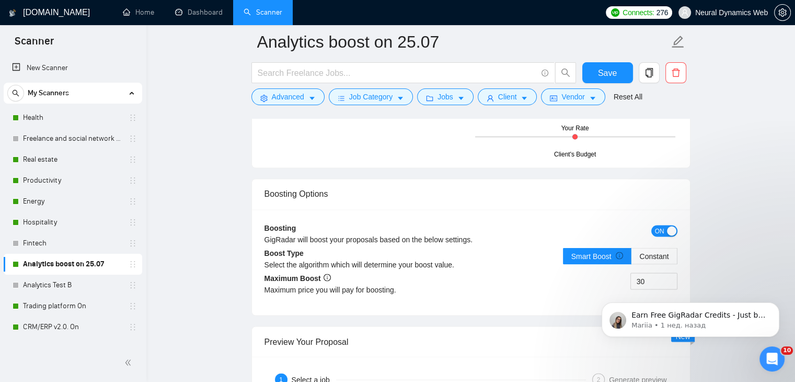
scroll to position [1831, 0]
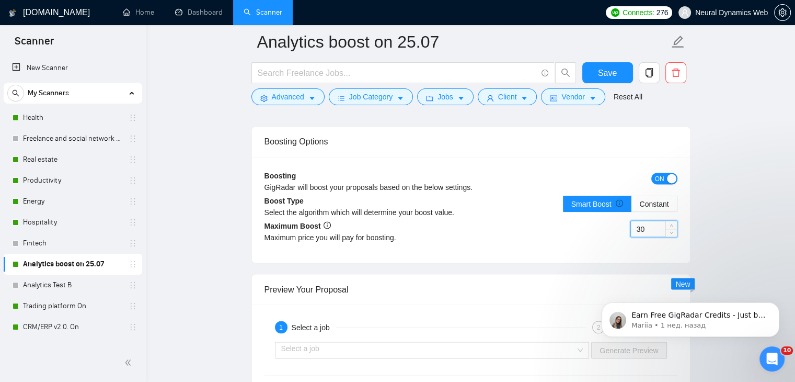
drag, startPoint x: 640, startPoint y: 225, endPoint x: 632, endPoint y: 226, distance: 7.4
click at [632, 226] on input "30" at bounding box center [654, 229] width 46 height 16
type input "50"
click at [607, 69] on span "Save" at bounding box center [607, 72] width 19 height 13
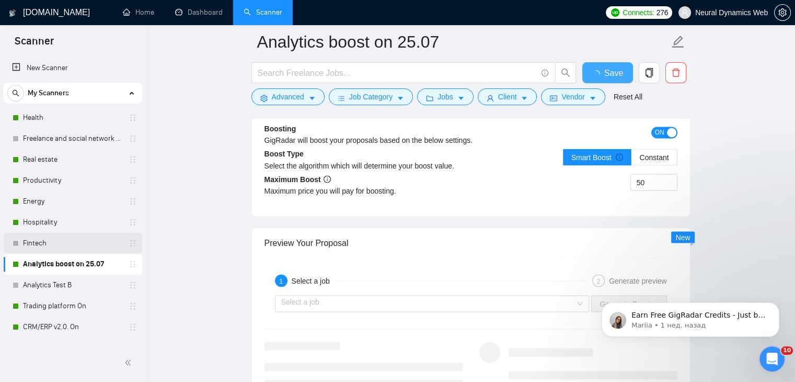
checkbox input "true"
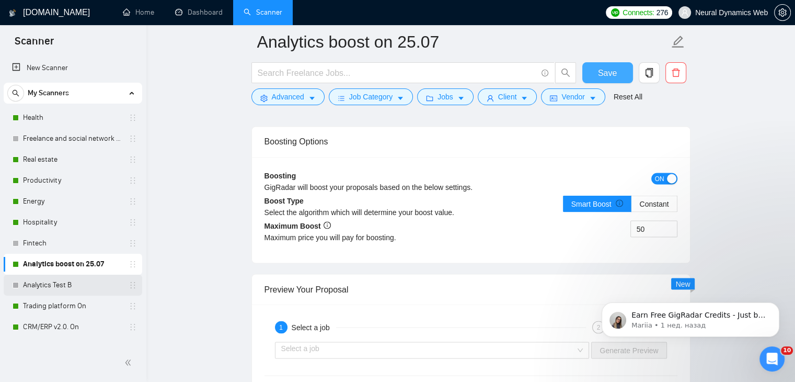
scroll to position [52, 0]
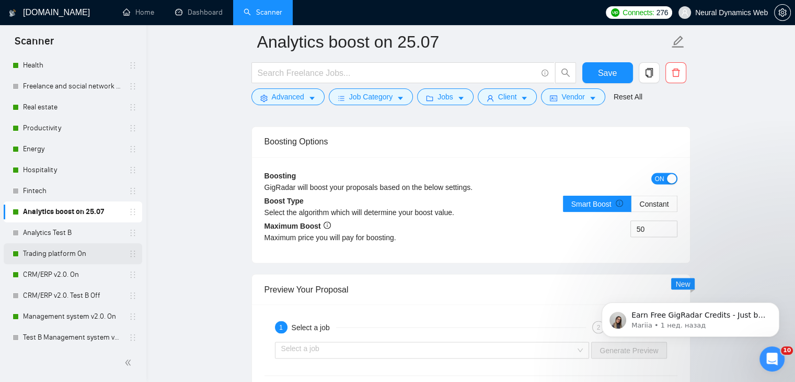
click at [52, 247] on link "Trading platform On" at bounding box center [72, 253] width 99 height 21
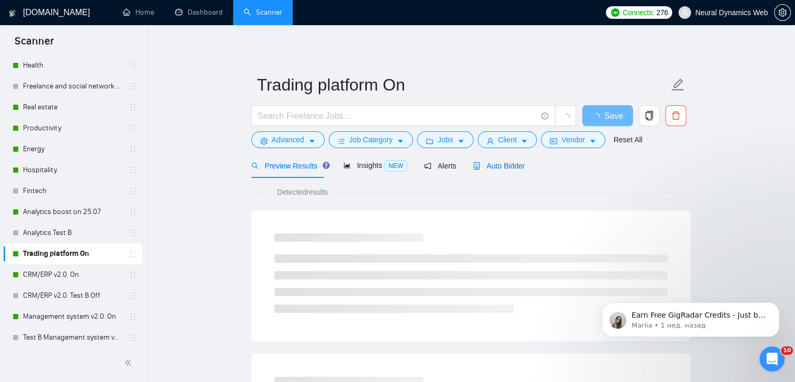
click at [480, 162] on span "Auto Bidder" at bounding box center [499, 166] width 52 height 8
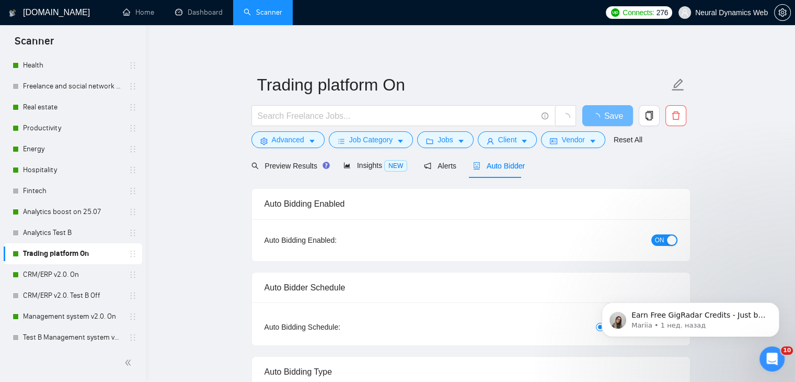
checkbox input "true"
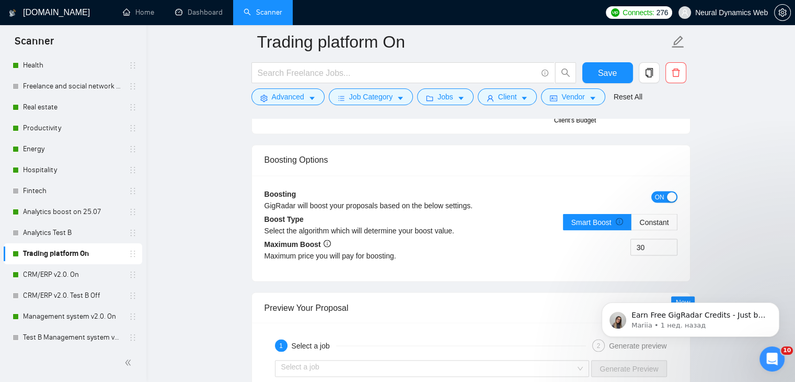
scroll to position [1831, 0]
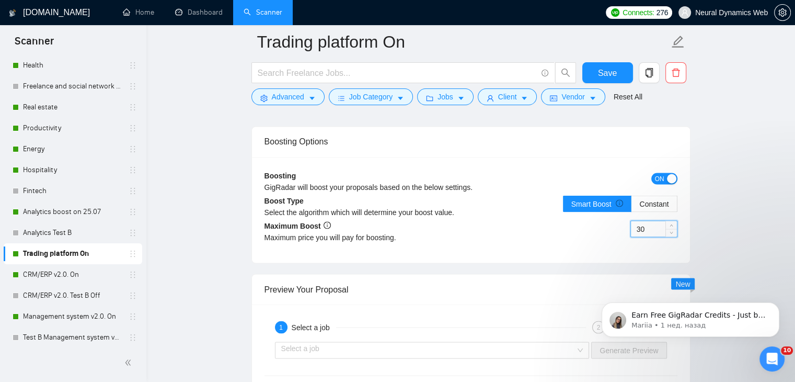
click at [638, 226] on input "30" at bounding box center [654, 229] width 46 height 16
click at [622, 74] on button "Save" at bounding box center [608, 72] width 51 height 21
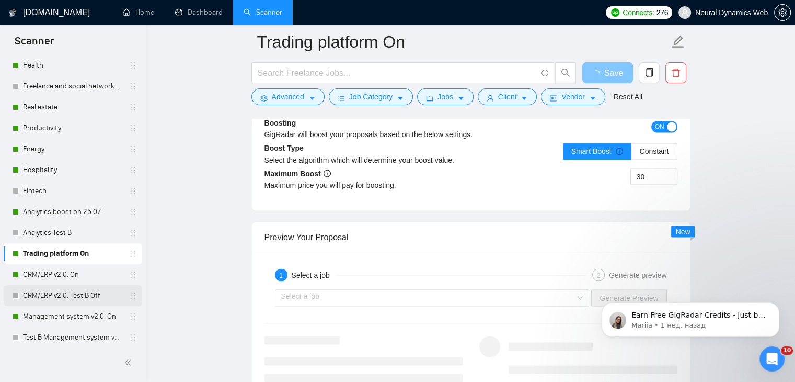
scroll to position [105, 0]
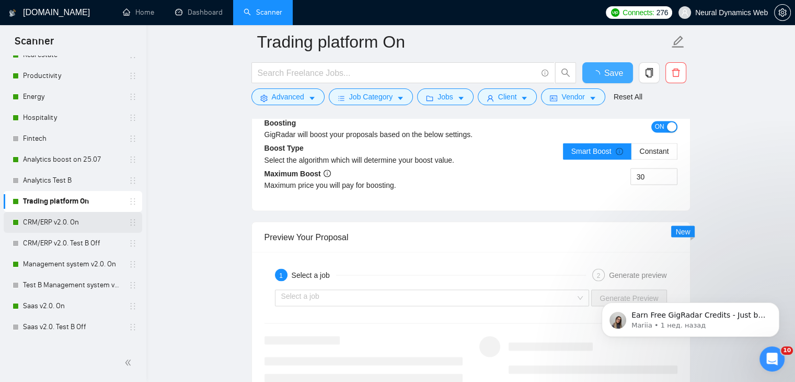
checkbox input "true"
click at [32, 220] on link "CRM/ERP v2.0. On" at bounding box center [72, 222] width 99 height 21
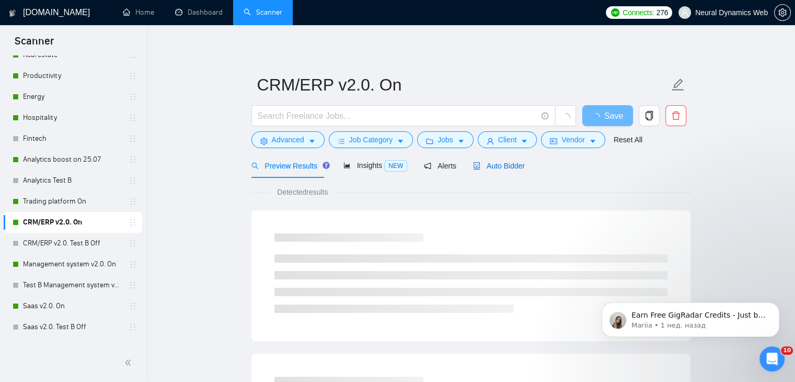
click at [490, 165] on span "Auto Bidder" at bounding box center [499, 166] width 52 height 8
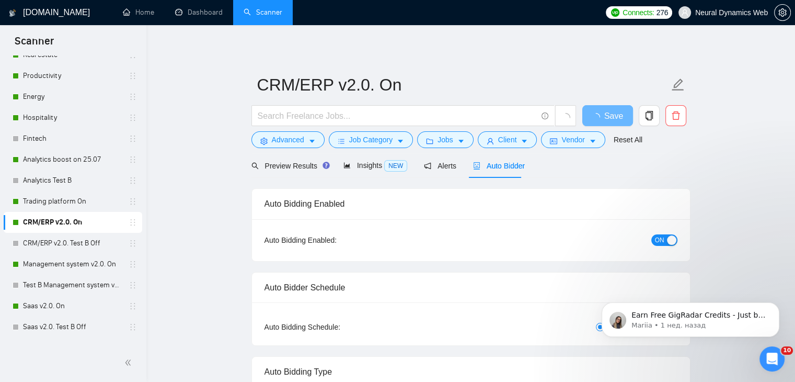
checkbox input "true"
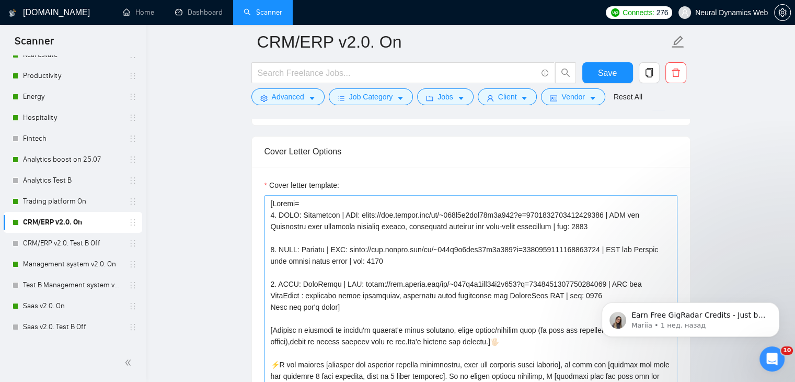
scroll to position [1099, 0]
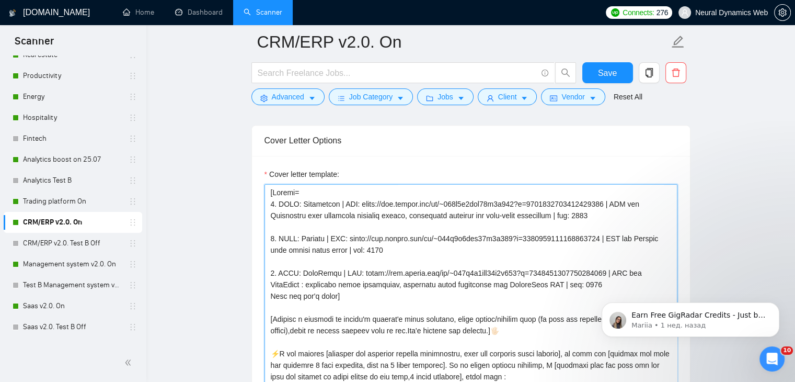
click at [293, 201] on textarea "Cover letter template:" at bounding box center [471, 301] width 413 height 235
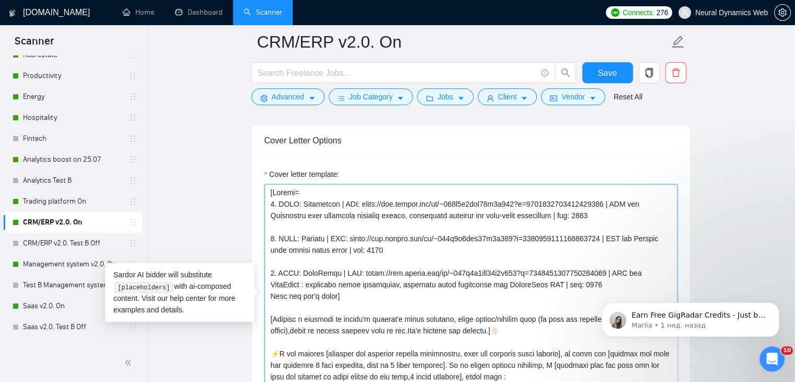
drag, startPoint x: 295, startPoint y: 201, endPoint x: 283, endPoint y: 201, distance: 11.5
click at [283, 201] on textarea "Cover letter template:" at bounding box center [471, 301] width 413 height 235
drag, startPoint x: 281, startPoint y: 201, endPoint x: 297, endPoint y: 200, distance: 15.2
click at [297, 200] on textarea "Cover letter template:" at bounding box center [471, 301] width 413 height 235
drag, startPoint x: 294, startPoint y: 238, endPoint x: 283, endPoint y: 238, distance: 11.5
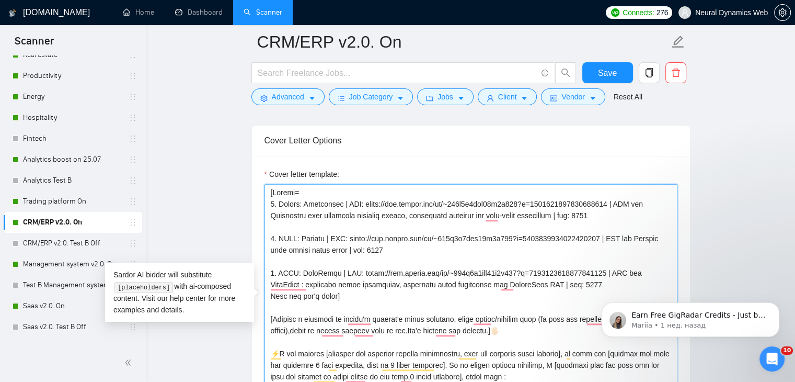
click at [283, 238] on textarea "Cover letter template:" at bounding box center [471, 301] width 413 height 235
paste textarea "lient"
type textarea "[Folder= 1. Client: Woudbourne | URL: https://www.upwork.com/fl/~014c1e4fcd57b8…"
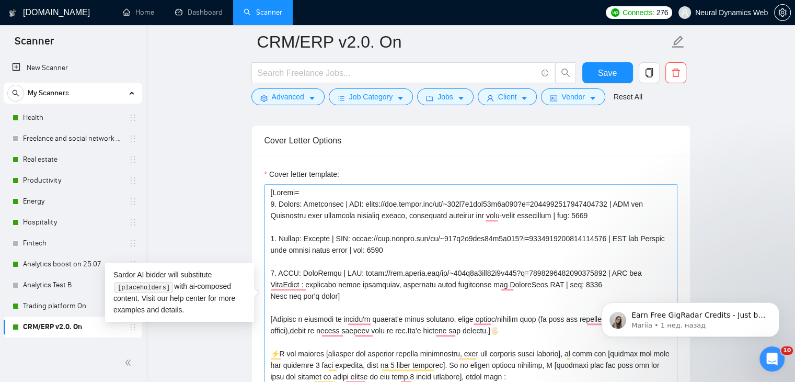
scroll to position [105, 0]
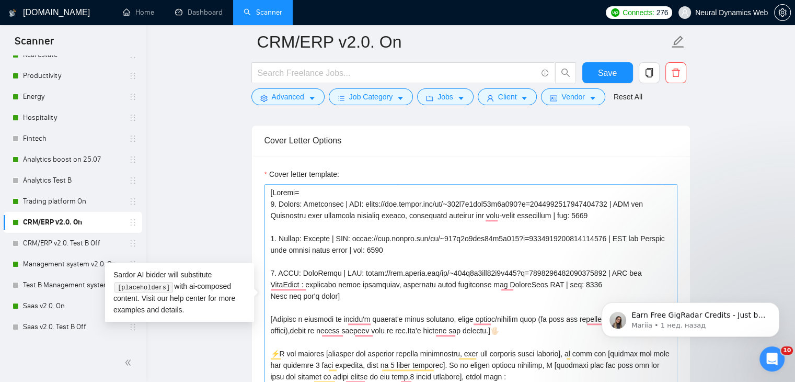
drag, startPoint x: 281, startPoint y: 271, endPoint x: 294, endPoint y: 269, distance: 13.2
click at [294, 270] on textarea "Cover letter template:" at bounding box center [471, 301] width 413 height 235
drag, startPoint x: 361, startPoint y: 202, endPoint x: 350, endPoint y: 201, distance: 10.5
click at [350, 201] on textarea "Cover letter template:" at bounding box center [471, 301] width 413 height 235
drag, startPoint x: 347, startPoint y: 202, endPoint x: 359, endPoint y: 200, distance: 11.7
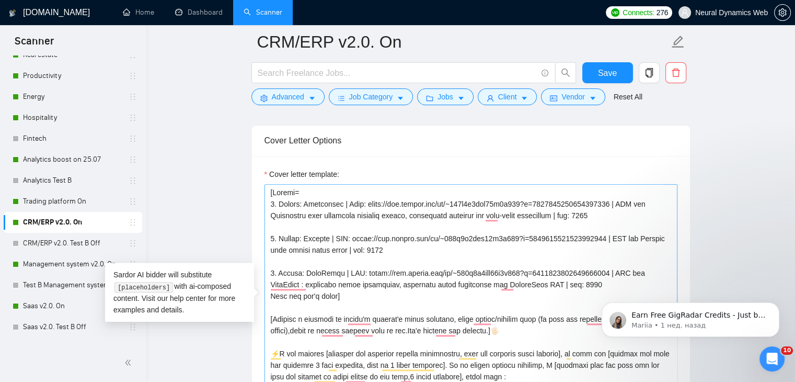
click at [359, 200] on textarea "Cover letter template:" at bounding box center [471, 301] width 413 height 235
click at [350, 201] on textarea "Cover letter template:" at bounding box center [471, 301] width 413 height 235
drag, startPoint x: 348, startPoint y: 201, endPoint x: 361, endPoint y: 201, distance: 13.1
click at [361, 201] on textarea "Cover letter template:" at bounding box center [471, 301] width 413 height 235
drag, startPoint x: 334, startPoint y: 235, endPoint x: 345, endPoint y: 236, distance: 11.6
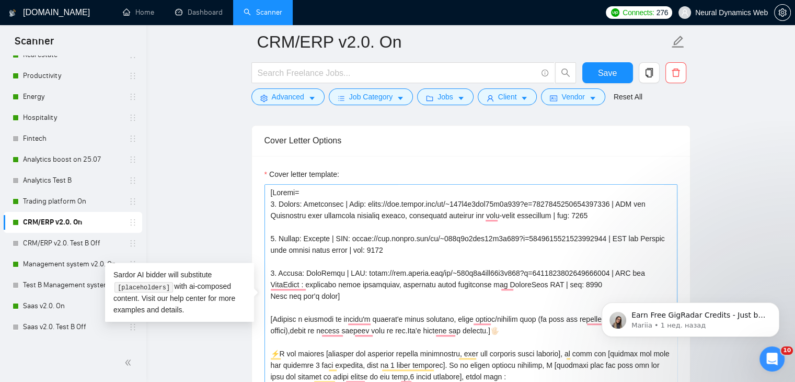
click at [345, 236] on textarea "Cover letter template:" at bounding box center [471, 301] width 413 height 235
drag, startPoint x: 337, startPoint y: 270, endPoint x: 349, endPoint y: 268, distance: 11.8
click at [349, 268] on textarea "Cover letter template:" at bounding box center [471, 301] width 413 height 235
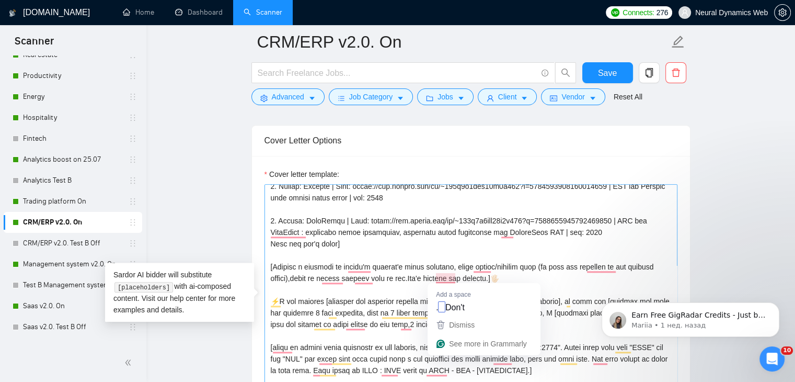
drag, startPoint x: 450, startPoint y: 266, endPoint x: 437, endPoint y: 279, distance: 17.8
click at [437, 279] on textarea "Cover letter template:" at bounding box center [471, 301] width 413 height 235
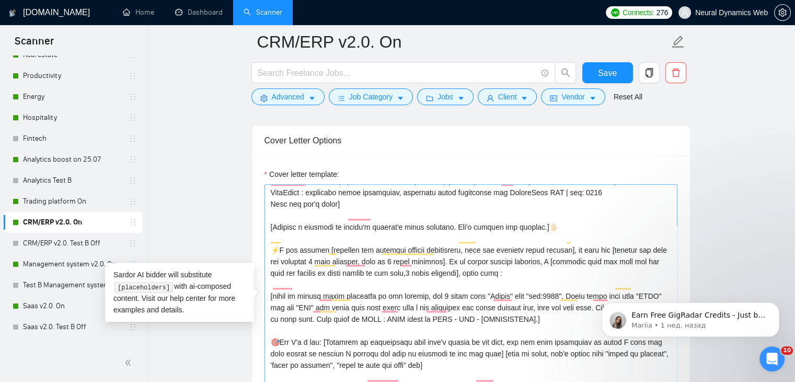
scroll to position [115, 0]
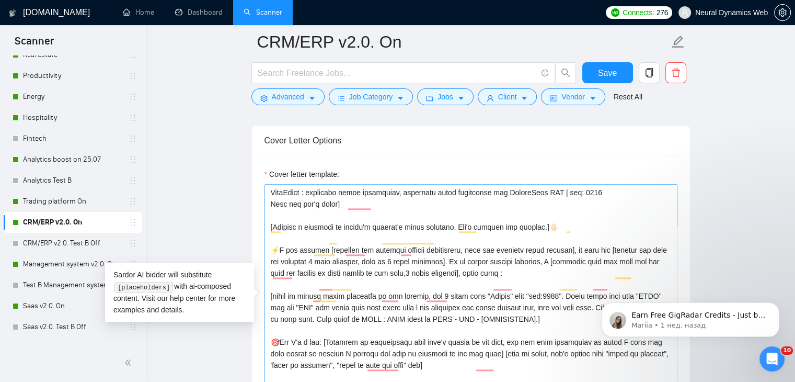
drag, startPoint x: 652, startPoint y: 270, endPoint x: 641, endPoint y: 271, distance: 11.0
click at [641, 271] on textarea "Cover letter template:" at bounding box center [471, 301] width 413 height 235
drag, startPoint x: 314, startPoint y: 282, endPoint x: 303, endPoint y: 280, distance: 11.2
click at [303, 280] on textarea "Cover letter template:" at bounding box center [471, 301] width 413 height 235
drag, startPoint x: 969, startPoint y: 574, endPoint x: 588, endPoint y: 294, distance: 472.2
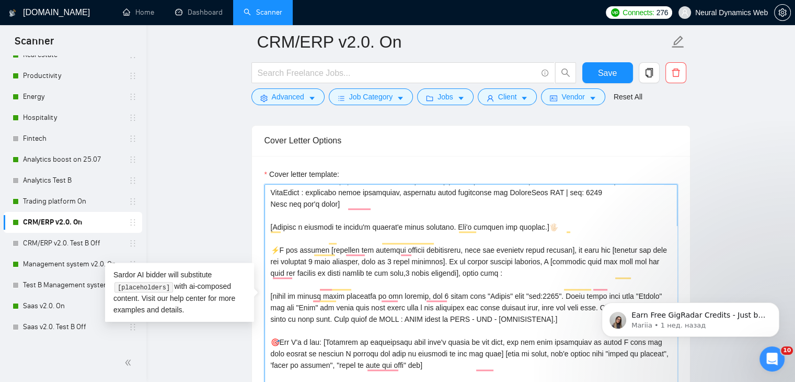
paste textarea "words "Client" and "Link"."
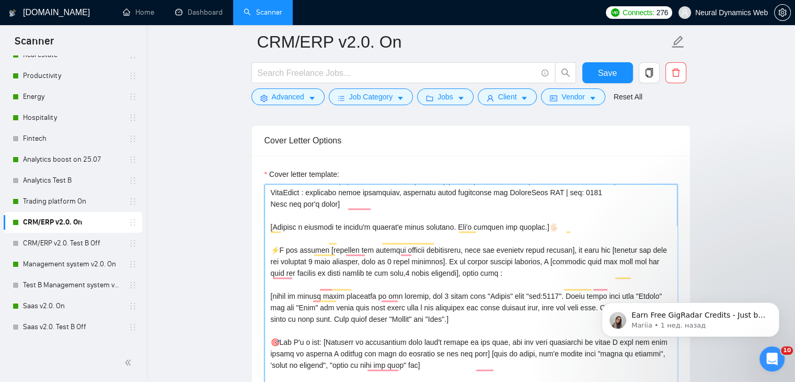
scroll to position [1151, 0]
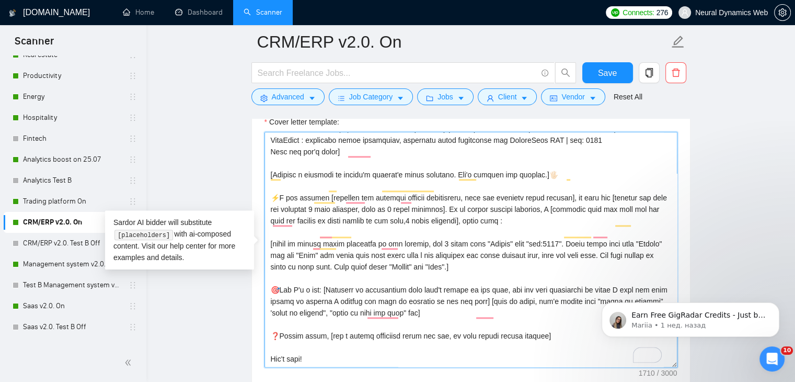
drag, startPoint x: 280, startPoint y: 263, endPoint x: 322, endPoint y: 260, distance: 42.4
click at [322, 260] on textarea "Cover letter template:" at bounding box center [471, 249] width 413 height 235
paste textarea "client's choose me"
click at [299, 266] on textarea "Cover letter template:" at bounding box center [471, 249] width 413 height 235
drag, startPoint x: 297, startPoint y: 266, endPoint x: 357, endPoint y: 266, distance: 59.6
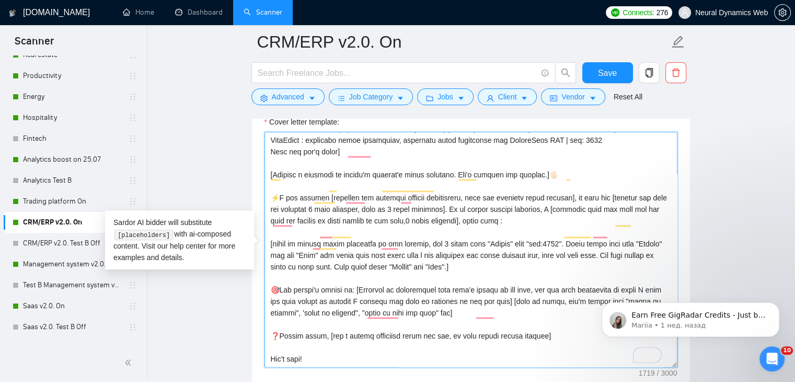
click at [357, 266] on textarea "Cover letter template:" at bounding box center [471, 249] width 413 height 235
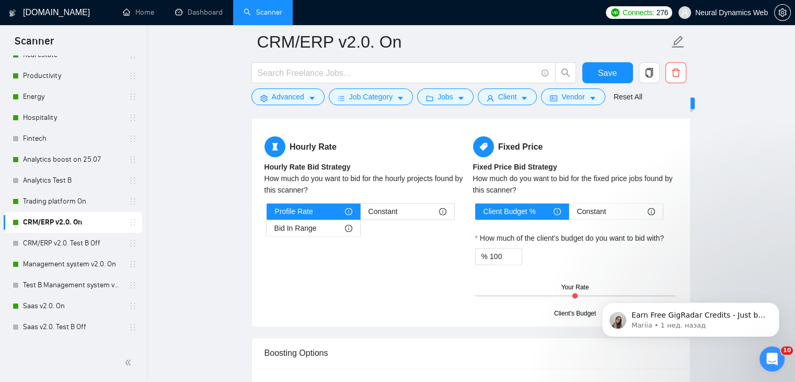
scroll to position [1831, 0]
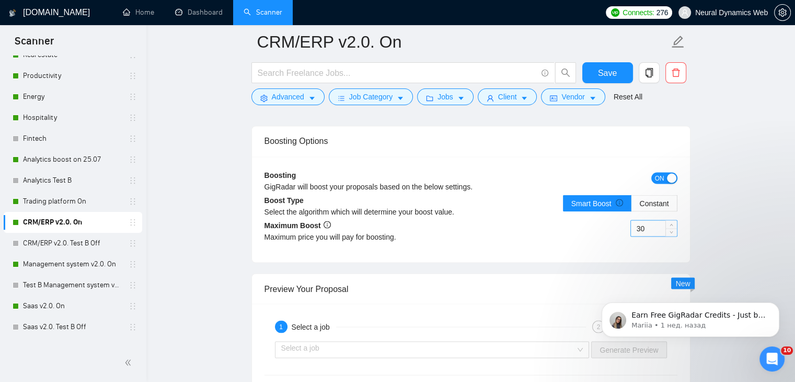
type textarea "[Loremi= 7. Dolors: Ametconsec | Adip: elits://doe.tempor.inc/ut/~275l2e5dol03m…"
click at [639, 224] on input "30" at bounding box center [654, 228] width 46 height 16
type input "50"
click at [604, 66] on span "Save" at bounding box center [607, 72] width 19 height 13
click at [57, 260] on link "Management system v2.0. On" at bounding box center [72, 264] width 99 height 21
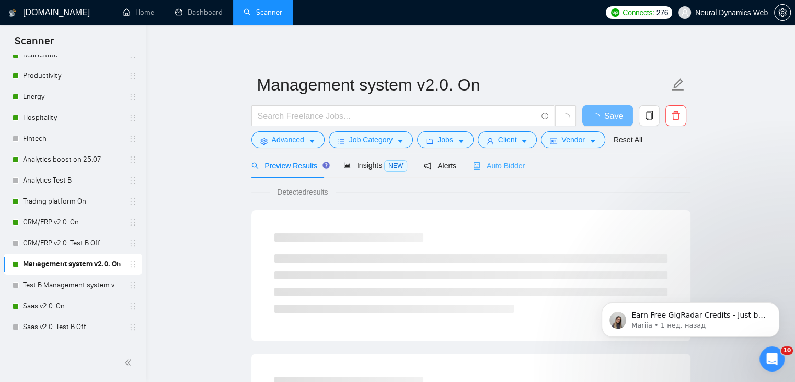
click at [498, 173] on div "Auto Bidder" at bounding box center [499, 165] width 52 height 25
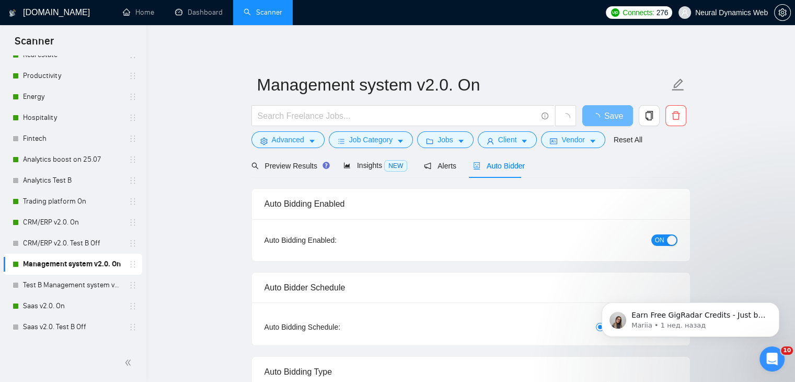
checkbox input "true"
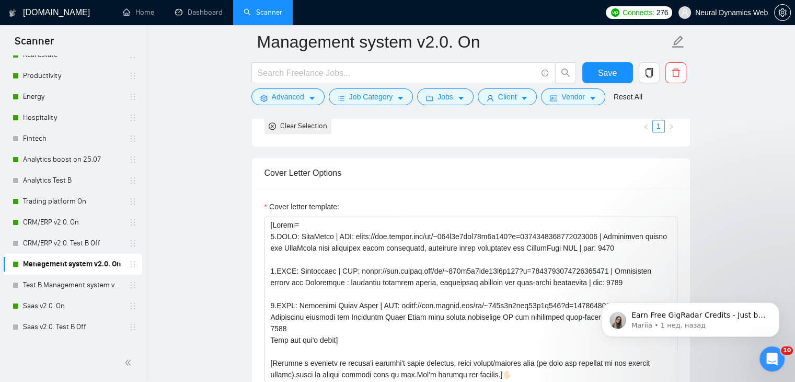
scroll to position [1098, 0]
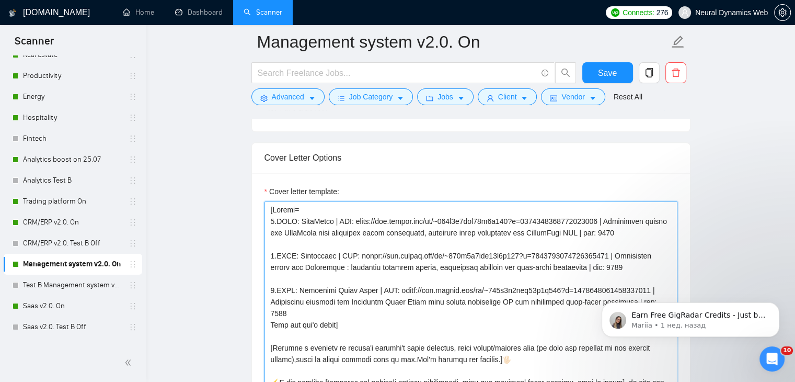
drag, startPoint x: 292, startPoint y: 215, endPoint x: 281, endPoint y: 217, distance: 11.7
click at [281, 217] on textarea "Cover letter template:" at bounding box center [471, 318] width 413 height 235
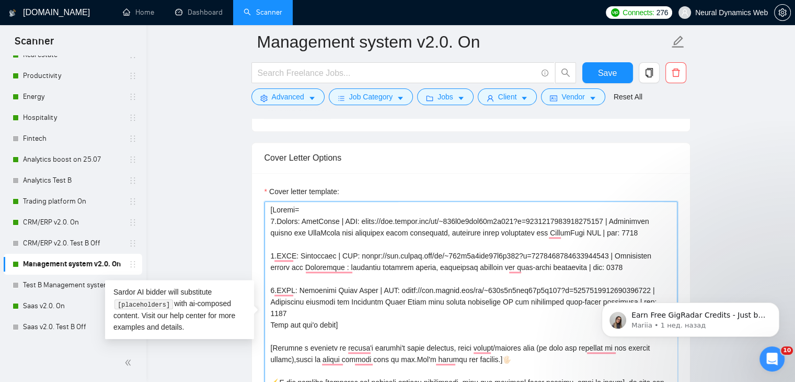
drag, startPoint x: 277, startPoint y: 217, endPoint x: 294, endPoint y: 217, distance: 17.8
click at [294, 217] on textarea "Cover letter template:" at bounding box center [471, 318] width 413 height 235
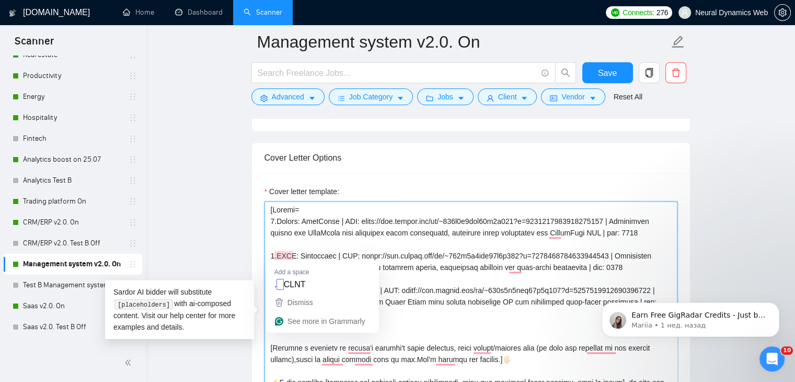
drag, startPoint x: 277, startPoint y: 253, endPoint x: 293, endPoint y: 252, distance: 15.7
click at [293, 252] on textarea "Cover letter template:" at bounding box center [471, 318] width 413 height 235
paste textarea "lient"
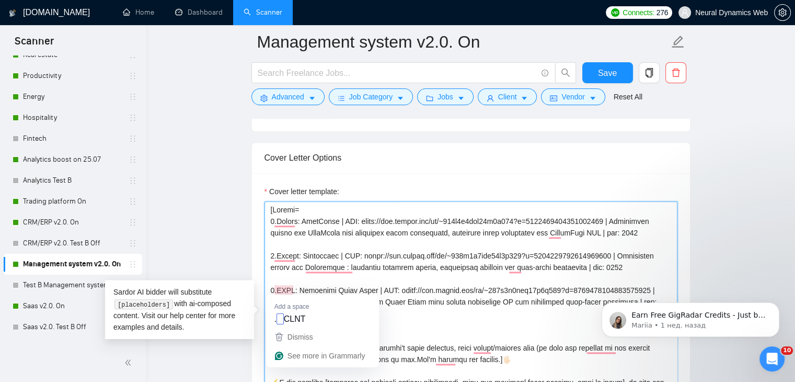
drag, startPoint x: 277, startPoint y: 288, endPoint x: 292, endPoint y: 287, distance: 14.7
click at [292, 287] on textarea "Cover letter template:" at bounding box center [471, 318] width 413 height 235
paste textarea "lient"
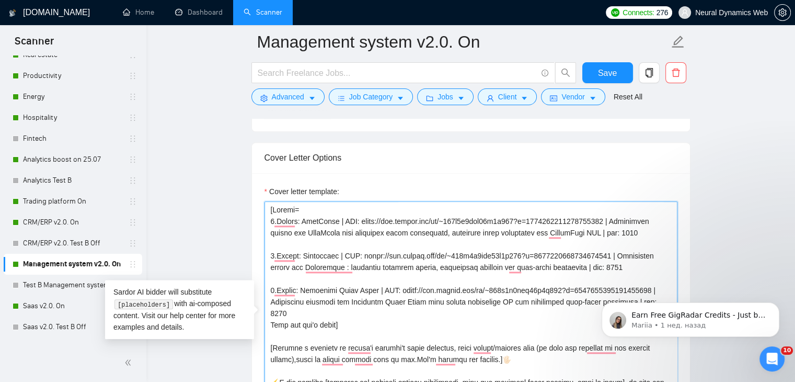
drag, startPoint x: 348, startPoint y: 218, endPoint x: 336, endPoint y: 219, distance: 12.6
click at [336, 219] on textarea "Cover letter template:" at bounding box center [471, 318] width 413 height 235
click at [337, 218] on textarea "Cover letter template:" at bounding box center [471, 318] width 413 height 235
drag, startPoint x: 337, startPoint y: 216, endPoint x: 348, endPoint y: 217, distance: 11.5
click at [348, 217] on textarea "Cover letter template:" at bounding box center [471, 318] width 413 height 235
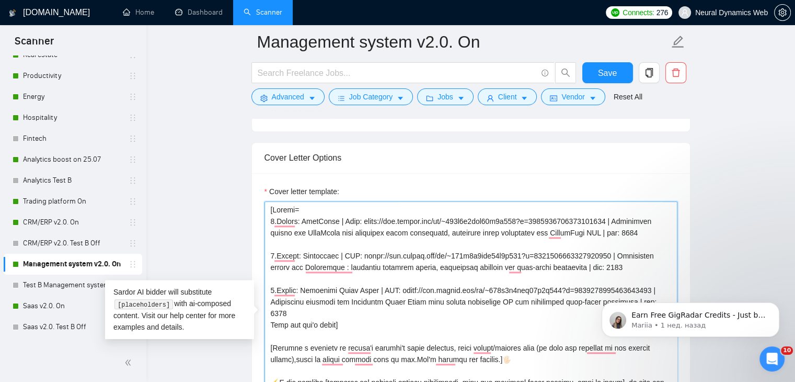
drag, startPoint x: 348, startPoint y: 253, endPoint x: 358, endPoint y: 252, distance: 10.1
click at [358, 252] on textarea "Cover letter template:" at bounding box center [471, 318] width 413 height 235
paste textarea "Link"
drag, startPoint x: 377, startPoint y: 285, endPoint x: 386, endPoint y: 285, distance: 9.4
click at [386, 285] on textarea "Cover letter template:" at bounding box center [471, 318] width 413 height 235
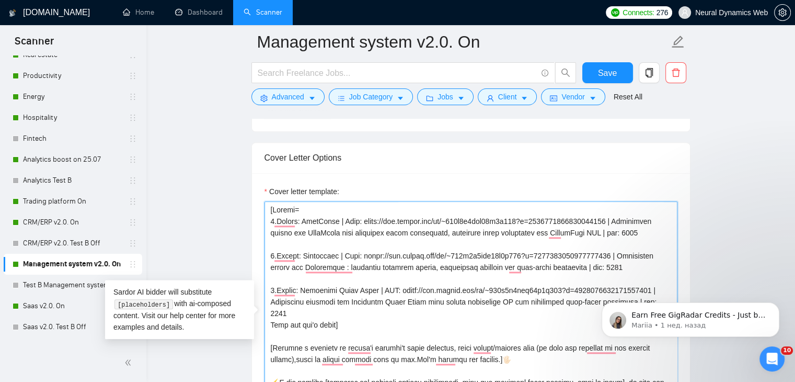
paste textarea "Link"
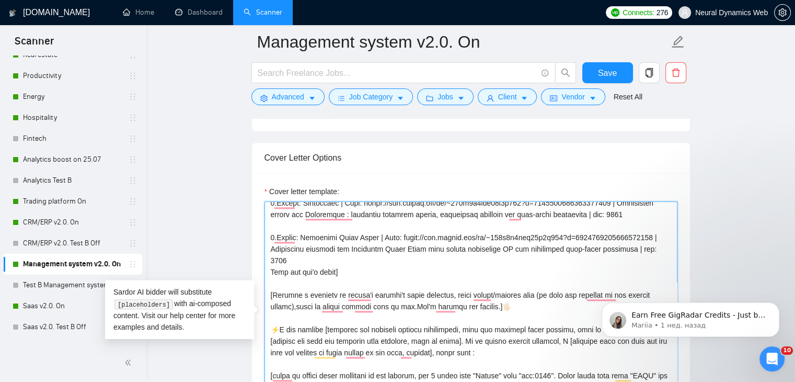
scroll to position [105, 0]
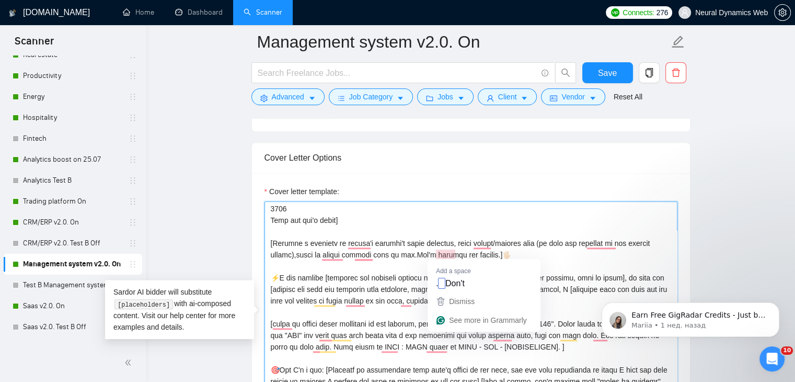
drag, startPoint x: 452, startPoint y: 239, endPoint x: 438, endPoint y: 255, distance: 21.1
click at [438, 255] on textarea "Cover letter template:" at bounding box center [471, 318] width 413 height 235
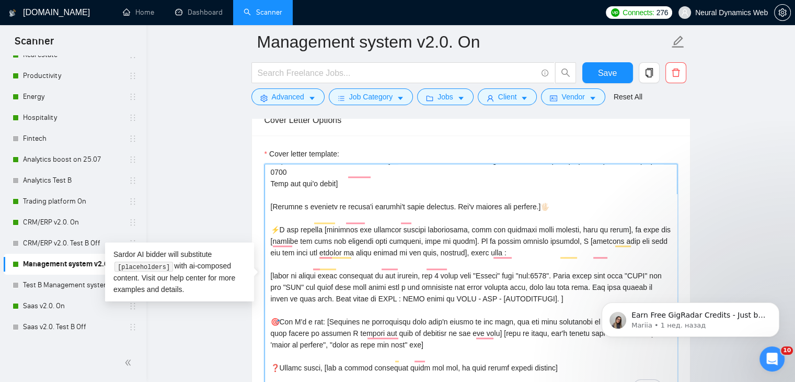
scroll to position [1151, 0]
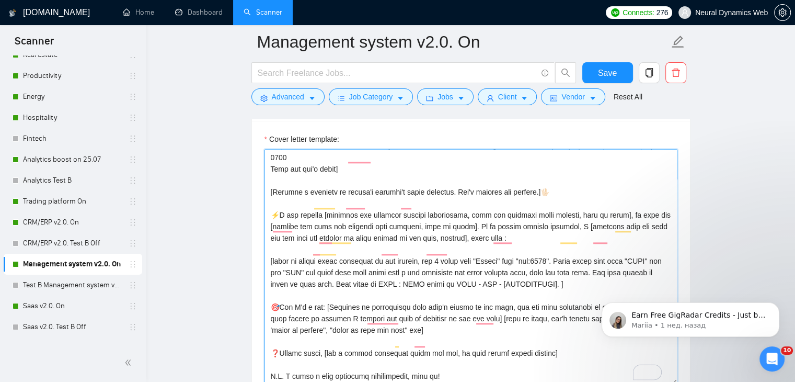
drag, startPoint x: 653, startPoint y: 224, endPoint x: 641, endPoint y: 223, distance: 11.6
click at [641, 223] on textarea "Cover letter template:" at bounding box center [471, 266] width 413 height 235
drag, startPoint x: 313, startPoint y: 234, endPoint x: 304, endPoint y: 234, distance: 9.4
click at [304, 234] on textarea "Cover letter template:" at bounding box center [471, 266] width 413 height 235
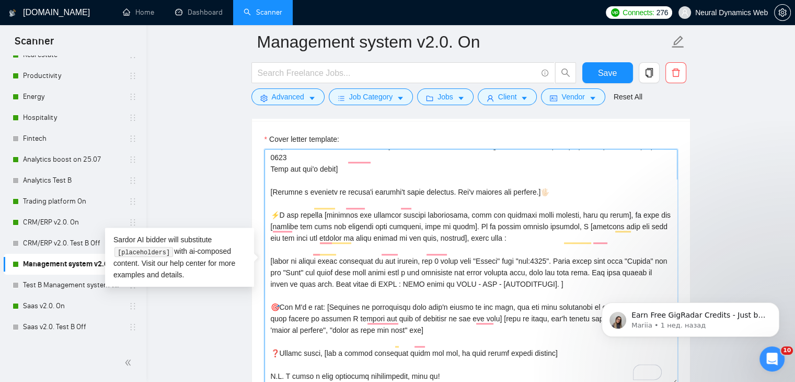
drag, startPoint x: 384, startPoint y: 246, endPoint x: 594, endPoint y: 243, distance: 210.3
click at [594, 243] on textarea "Cover letter template:" at bounding box center [471, 266] width 413 height 235
paste textarea "Dont write words "Client" and "Link". D"
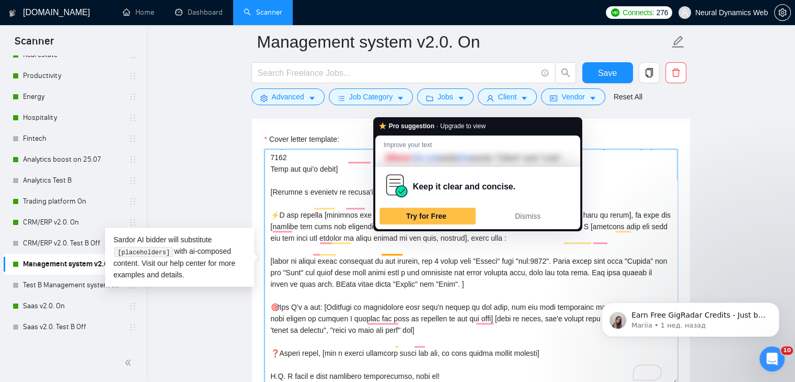
click at [389, 247] on textarea "Cover letter template:" at bounding box center [471, 266] width 413 height 235
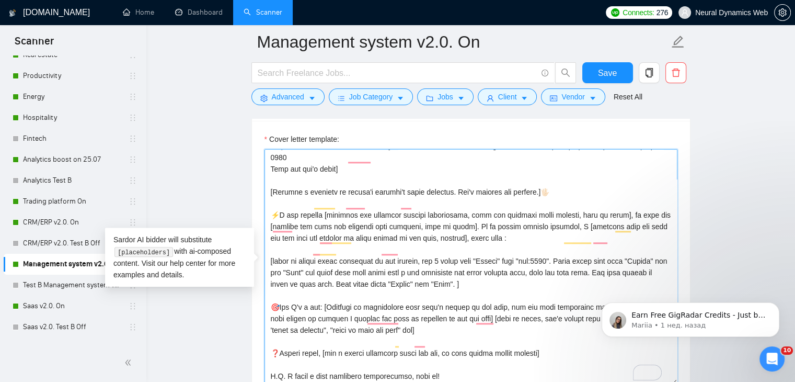
drag, startPoint x: 322, startPoint y: 272, endPoint x: 297, endPoint y: 272, distance: 25.1
click at [297, 272] on textarea "Cover letter template:" at bounding box center [471, 266] width 413 height 235
drag, startPoint x: 279, startPoint y: 269, endPoint x: 327, endPoint y: 268, distance: 48.1
click at [360, 266] on textarea "Cover letter template:" at bounding box center [471, 266] width 413 height 235
click at [331, 267] on textarea "Cover letter template:" at bounding box center [471, 266] width 413 height 235
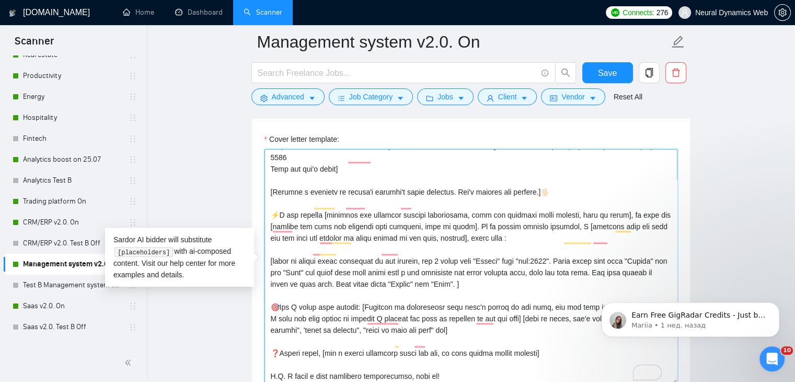
click at [329, 267] on textarea "Cover letter template:" at bounding box center [471, 266] width 413 height 235
drag, startPoint x: 360, startPoint y: 270, endPoint x: 283, endPoint y: 267, distance: 76.4
click at [283, 267] on textarea "Cover letter template:" at bounding box center [471, 266] width 413 height 235
type textarea "[Folder= 1.Client: OnlyDrive | Link: https://www.upwork.com/fl/~014c1e4fcd57b8f…"
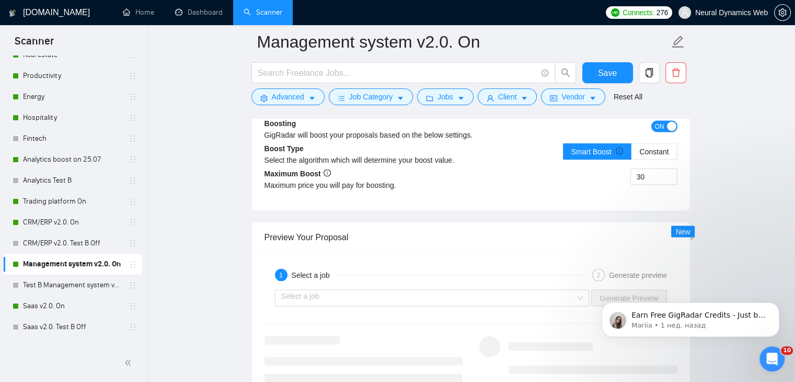
scroll to position [1883, 0]
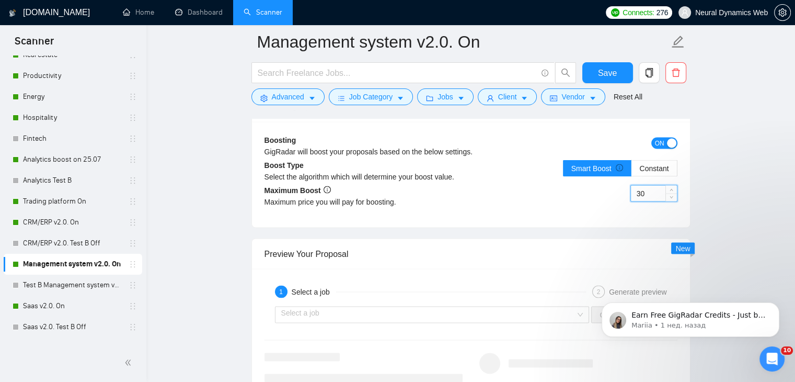
click at [634, 192] on input "30" at bounding box center [654, 193] width 46 height 16
type input "50"
click at [601, 68] on span "Save" at bounding box center [607, 72] width 19 height 13
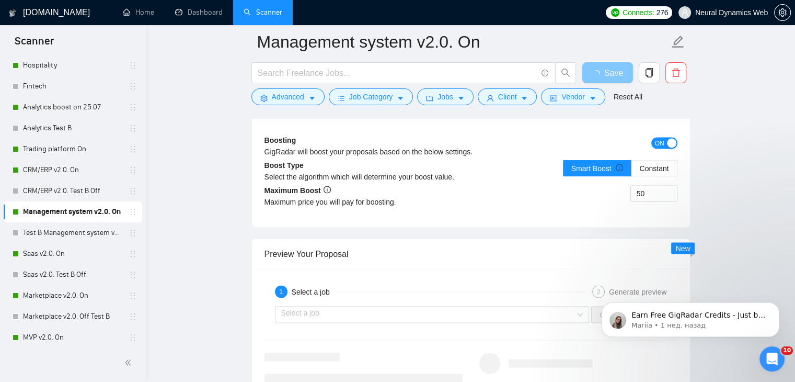
scroll to position [262, 0]
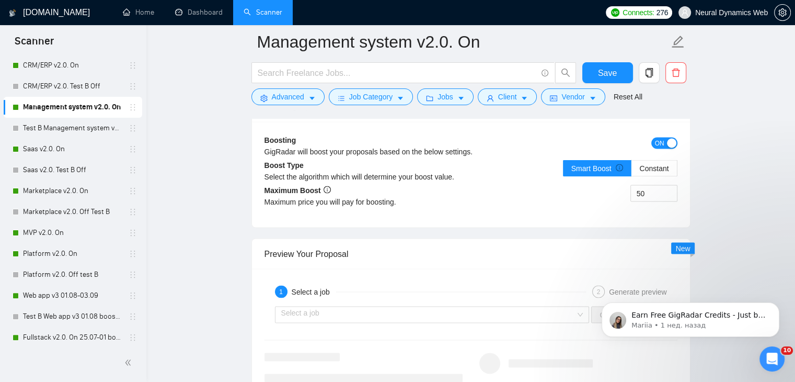
drag, startPoint x: 32, startPoint y: 145, endPoint x: 348, endPoint y: 174, distance: 316.7
click at [32, 145] on link "Saas v2.0. On" at bounding box center [72, 149] width 99 height 21
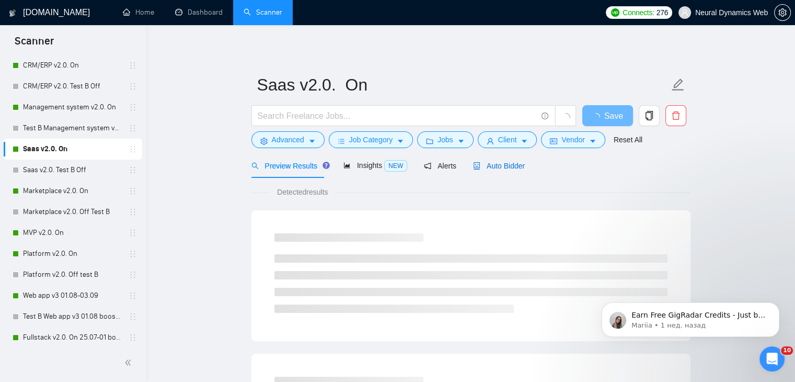
click at [498, 163] on span "Auto Bidder" at bounding box center [499, 166] width 52 height 8
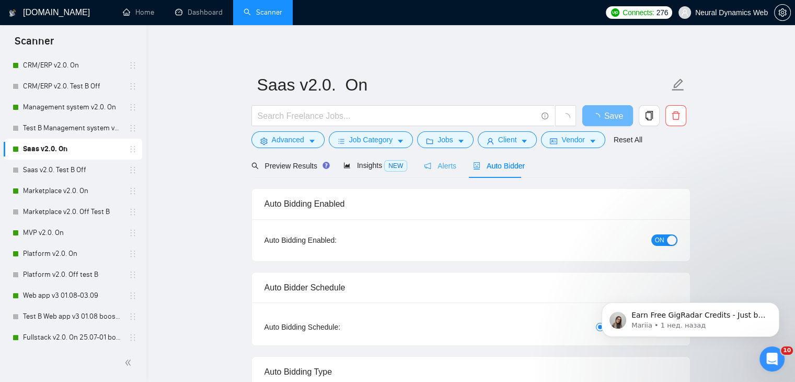
checkbox input "true"
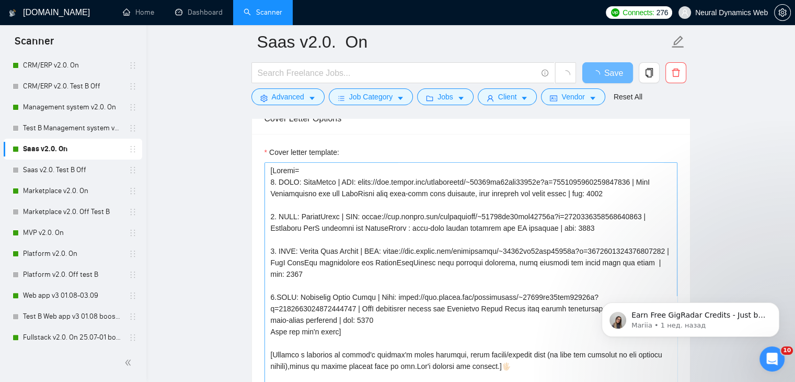
scroll to position [1151, 0]
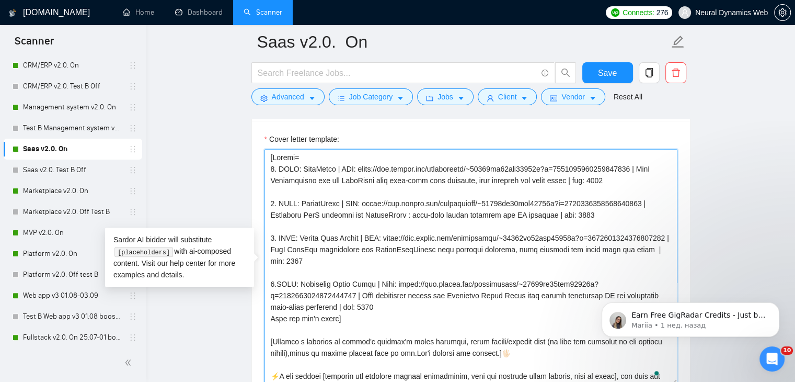
drag, startPoint x: 296, startPoint y: 166, endPoint x: 278, endPoint y: 167, distance: 17.3
click at [278, 167] on textarea "Cover letter template:" at bounding box center [471, 266] width 413 height 235
click at [285, 166] on textarea "Cover letter template:" at bounding box center [471, 266] width 413 height 235
drag, startPoint x: 278, startPoint y: 167, endPoint x: 296, endPoint y: 164, distance: 17.5
click at [296, 164] on textarea "Cover letter template:" at bounding box center [471, 266] width 413 height 235
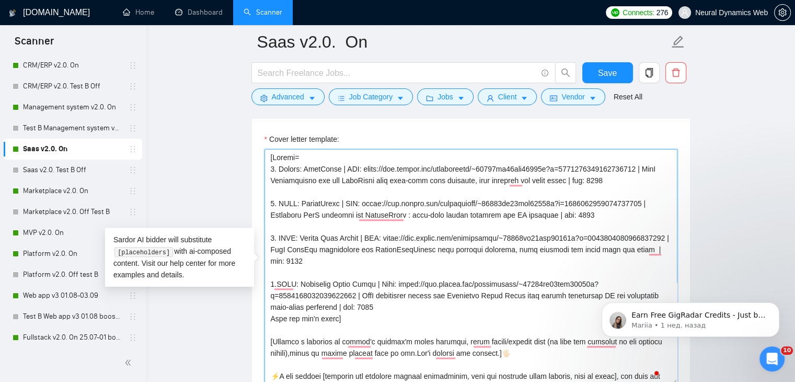
drag, startPoint x: 279, startPoint y: 201, endPoint x: 293, endPoint y: 201, distance: 14.7
click at [293, 201] on textarea "Cover letter template:" at bounding box center [471, 266] width 413 height 235
paste textarea "lient"
drag, startPoint x: 280, startPoint y: 236, endPoint x: 293, endPoint y: 235, distance: 12.6
click at [293, 235] on textarea "Cover letter template:" at bounding box center [471, 266] width 413 height 235
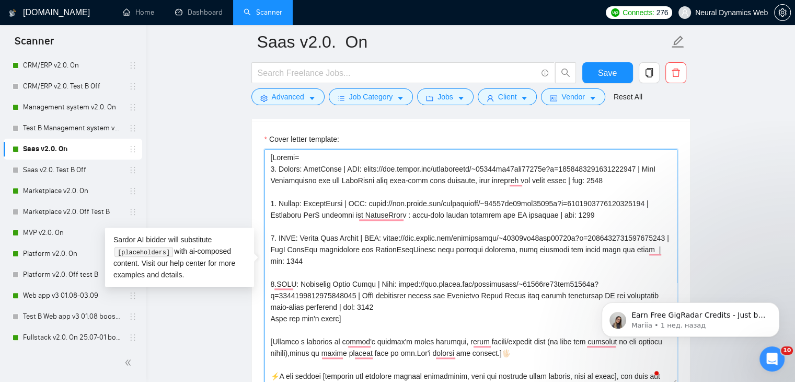
drag, startPoint x: 278, startPoint y: 235, endPoint x: 289, endPoint y: 236, distance: 10.5
click at [293, 233] on textarea "Cover letter template:" at bounding box center [471, 266] width 413 height 235
paste textarea "lient"
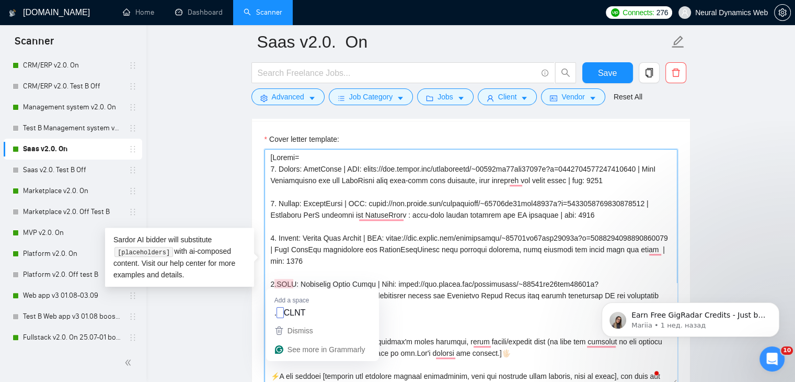
drag, startPoint x: 278, startPoint y: 280, endPoint x: 292, endPoint y: 278, distance: 13.7
click at [292, 278] on textarea "Cover letter template:" at bounding box center [471, 266] width 413 height 235
paste textarea "lient"
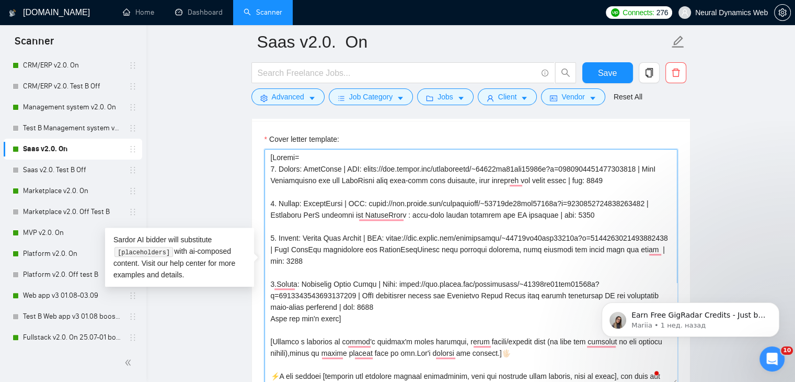
drag, startPoint x: 354, startPoint y: 171, endPoint x: 343, endPoint y: 168, distance: 10.9
click at [343, 168] on textarea "Cover letter template:" at bounding box center [471, 266] width 413 height 235
click at [343, 167] on textarea "Cover letter template:" at bounding box center [471, 266] width 413 height 235
drag, startPoint x: 341, startPoint y: 167, endPoint x: 355, endPoint y: 166, distance: 13.6
click at [355, 166] on textarea "Cover letter template:" at bounding box center [471, 266] width 413 height 235
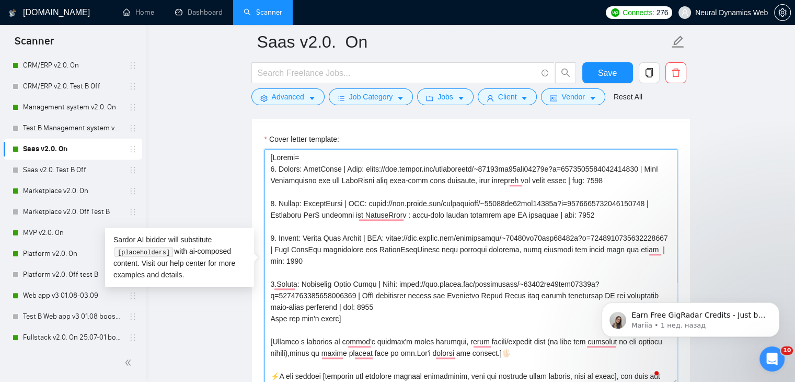
drag, startPoint x: 347, startPoint y: 201, endPoint x: 357, endPoint y: 200, distance: 10.0
click at [357, 200] on textarea "Cover letter template:" at bounding box center [471, 266] width 413 height 235
drag, startPoint x: 359, startPoint y: 200, endPoint x: 347, endPoint y: 199, distance: 12.0
click at [347, 199] on textarea "Cover letter template:" at bounding box center [471, 266] width 413 height 235
paste textarea "Link"
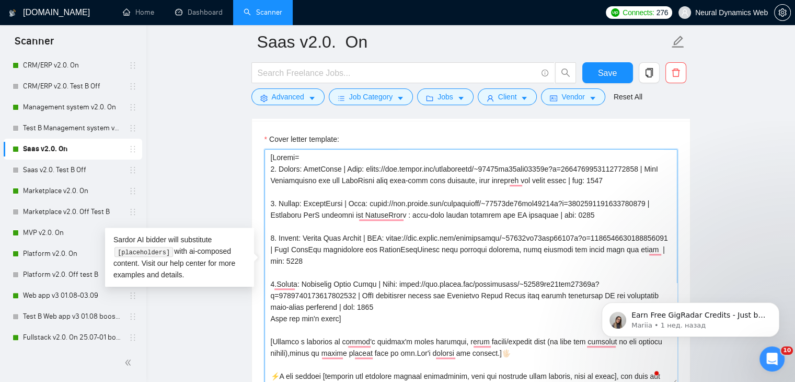
drag, startPoint x: 376, startPoint y: 235, endPoint x: 389, endPoint y: 233, distance: 13.2
click at [389, 233] on textarea "Cover letter template:" at bounding box center [471, 266] width 413 height 235
paste textarea "Link"
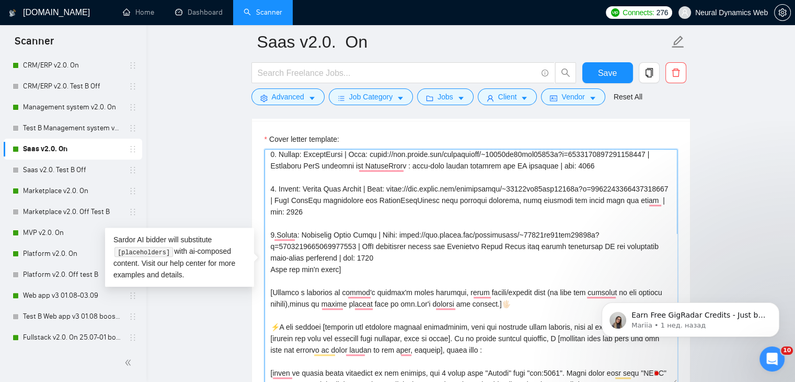
scroll to position [105, 0]
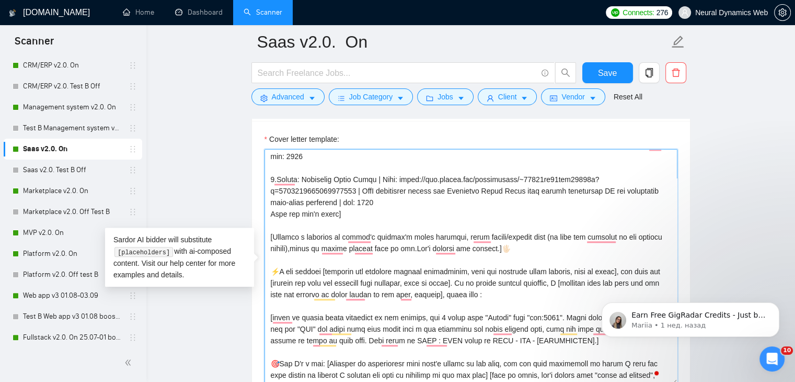
click at [453, 235] on textarea "Cover letter template:" at bounding box center [471, 266] width 413 height 235
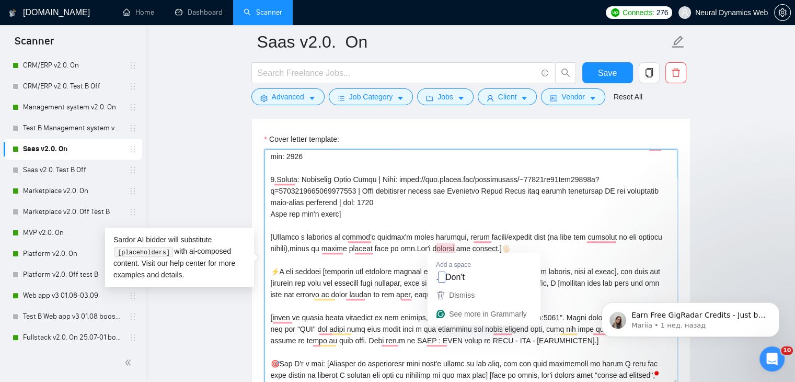
drag, startPoint x: 451, startPoint y: 234, endPoint x: 437, endPoint y: 246, distance: 17.8
click at [437, 246] on textarea "Cover letter template:" at bounding box center [471, 266] width 413 height 235
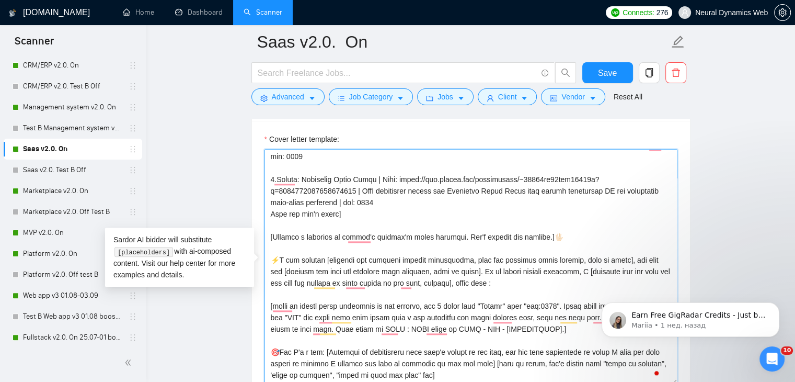
scroll to position [157, 0]
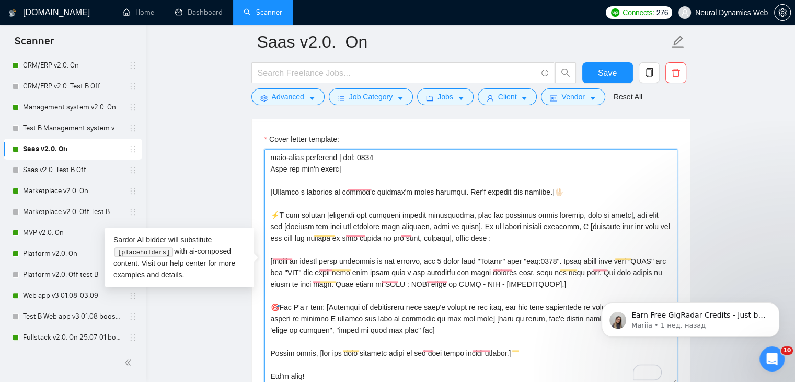
drag, startPoint x: 654, startPoint y: 249, endPoint x: 639, endPoint y: 252, distance: 15.3
click at [639, 252] on textarea "Cover letter template:" at bounding box center [471, 266] width 413 height 235
drag, startPoint x: 314, startPoint y: 262, endPoint x: 303, endPoint y: 262, distance: 10.5
click at [303, 262] on textarea "Cover letter template:" at bounding box center [471, 266] width 413 height 235
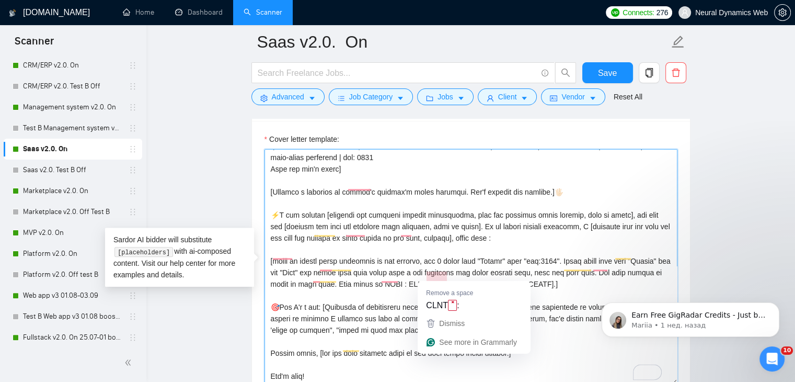
drag, startPoint x: 443, startPoint y: 272, endPoint x: 431, endPoint y: 275, distance: 12.2
click at [431, 275] on textarea "Cover letter template:" at bounding box center [471, 266] width 413 height 235
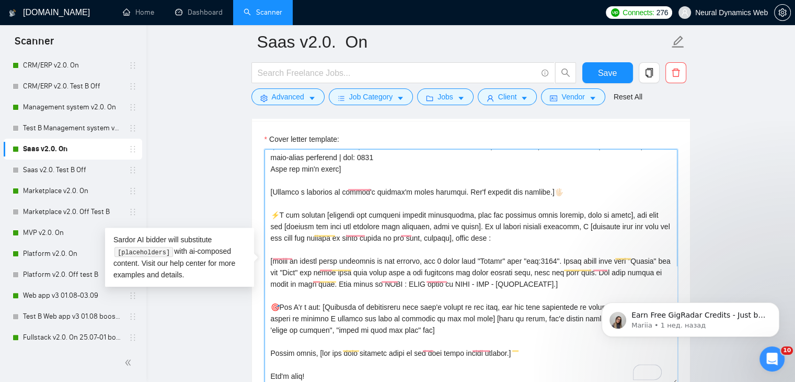
drag, startPoint x: 381, startPoint y: 273, endPoint x: 594, endPoint y: 272, distance: 213.4
click at [594, 272] on textarea "Cover letter template:" at bounding box center [471, 266] width 413 height 235
paste textarea "words "Client" and "Link""
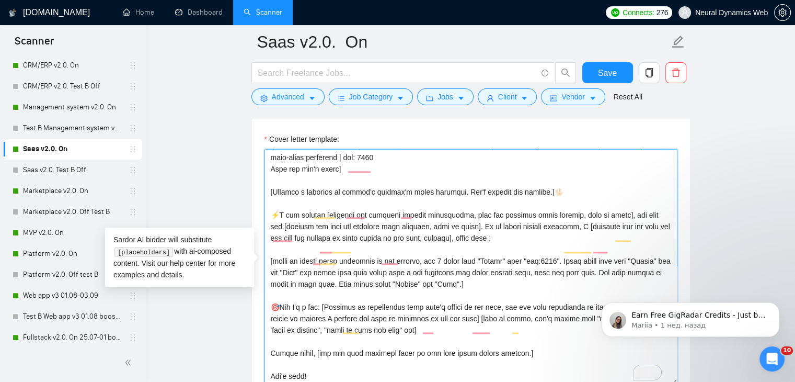
scroll to position [184, 0]
drag, startPoint x: 281, startPoint y: 274, endPoint x: 322, endPoint y: 272, distance: 41.3
click at [322, 272] on textarea "Cover letter template:" at bounding box center [471, 266] width 413 height 235
paste textarea "match the projec"
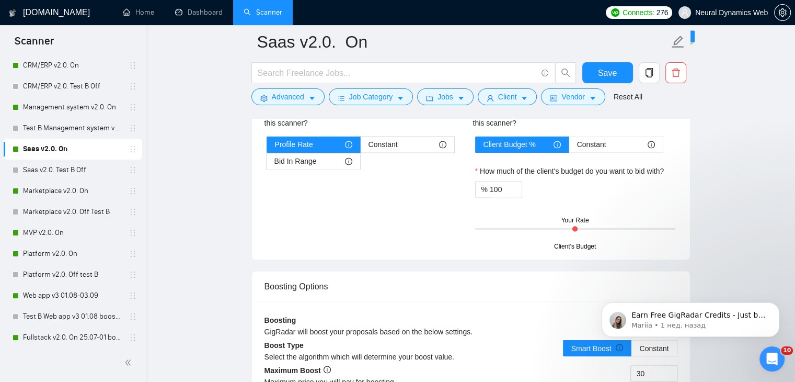
scroll to position [1883, 0]
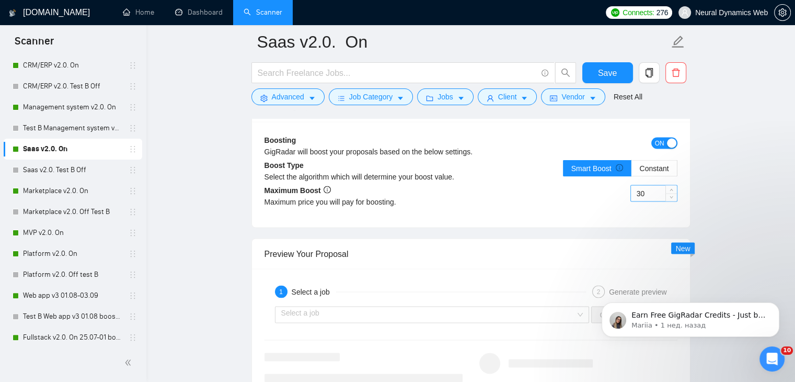
type textarea "[Folder= 1. Client: TubeTamer | Link: https://www.upwork.com/freelancers/~01233…"
click at [639, 193] on input "30" at bounding box center [654, 193] width 46 height 16
type input "50"
click at [599, 67] on span "Save" at bounding box center [607, 72] width 19 height 13
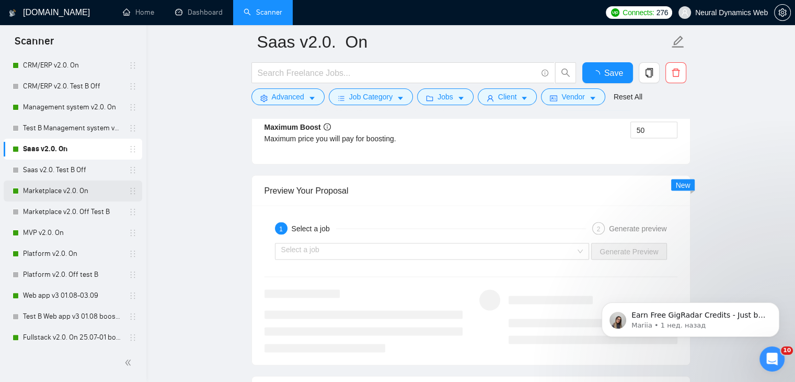
click at [67, 195] on link "Marketplace v2.0. On" at bounding box center [72, 190] width 99 height 21
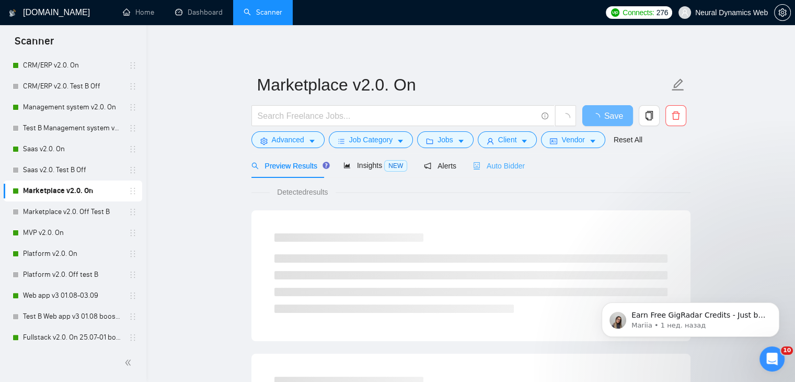
click at [506, 172] on div "Auto Bidder" at bounding box center [499, 165] width 52 height 25
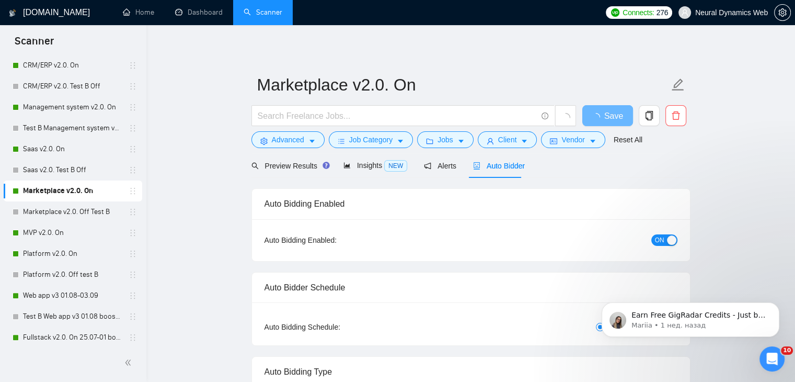
checkbox input "true"
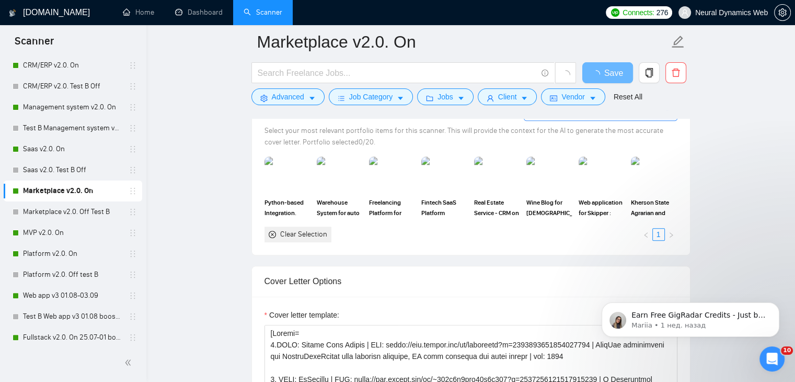
scroll to position [1098, 0]
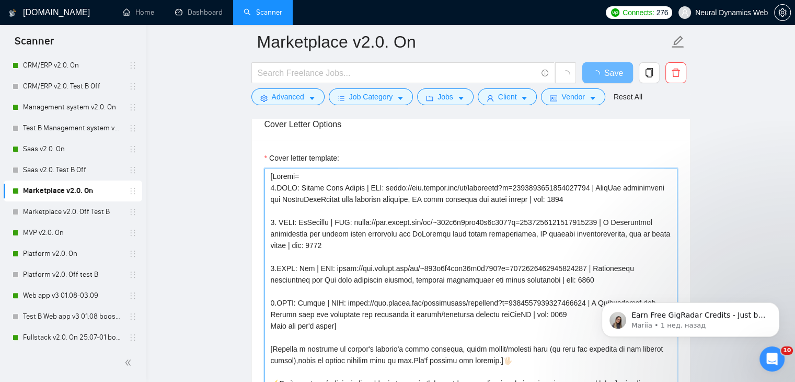
drag, startPoint x: 293, startPoint y: 188, endPoint x: 281, endPoint y: 187, distance: 12.6
click at [280, 187] on div "Cover letter template:" at bounding box center [471, 277] width 413 height 251
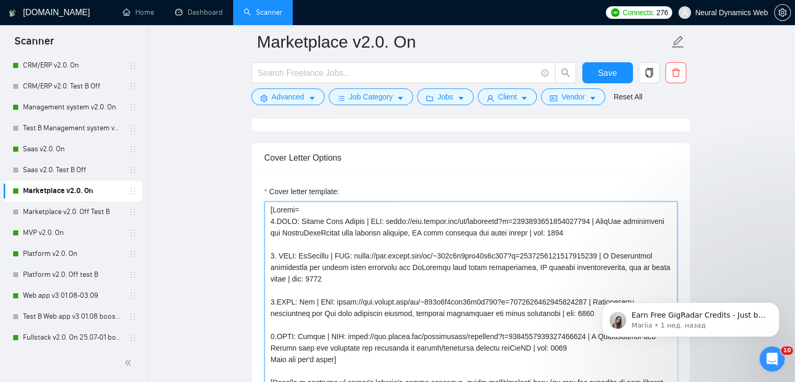
click at [287, 217] on textarea "Cover letter template:" at bounding box center [471, 318] width 413 height 235
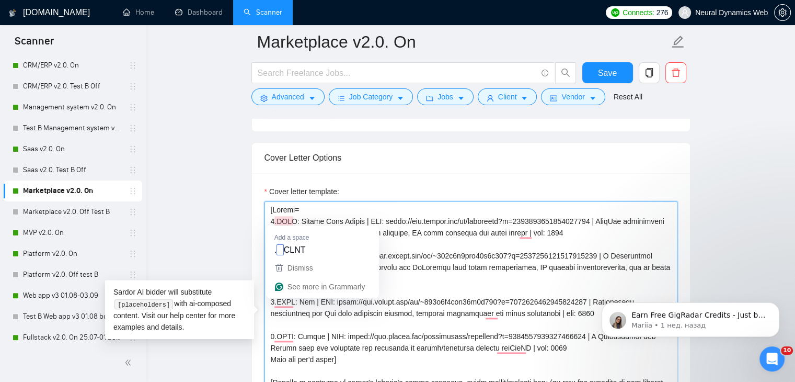
drag, startPoint x: 293, startPoint y: 219, endPoint x: 279, endPoint y: 218, distance: 13.6
click at [279, 218] on textarea "Cover letter template:" at bounding box center [471, 318] width 413 height 235
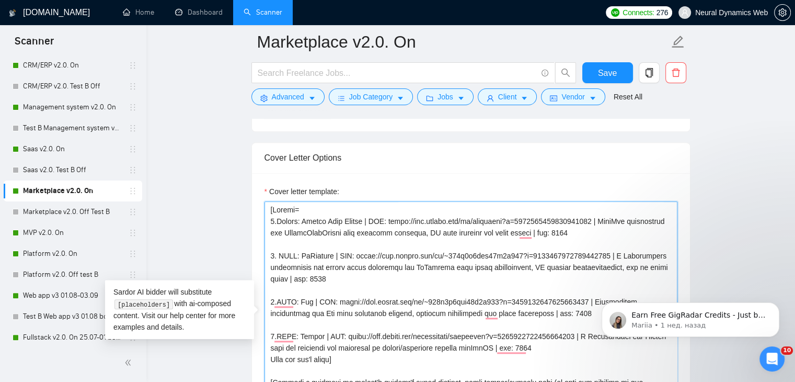
drag, startPoint x: 294, startPoint y: 254, endPoint x: 282, endPoint y: 254, distance: 11.5
click at [282, 254] on textarea "Cover letter template:" at bounding box center [471, 318] width 413 height 235
drag, startPoint x: 282, startPoint y: 256, endPoint x: 296, endPoint y: 255, distance: 13.6
click at [296, 255] on textarea "Cover letter template:" at bounding box center [471, 318] width 413 height 235
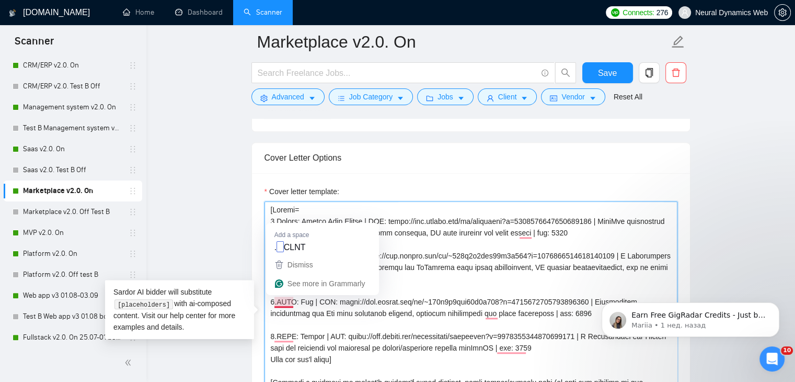
drag, startPoint x: 280, startPoint y: 299, endPoint x: 291, endPoint y: 300, distance: 11.0
click at [291, 300] on textarea "Cover letter template:" at bounding box center [471, 318] width 413 height 235
paste textarea "lient"
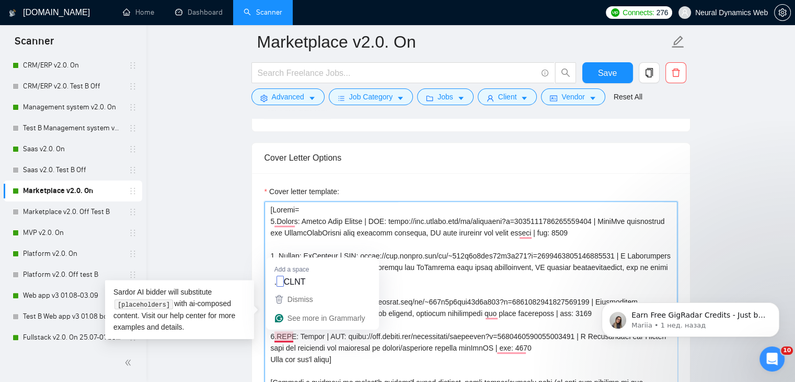
drag, startPoint x: 280, startPoint y: 334, endPoint x: 291, endPoint y: 332, distance: 11.2
click at [292, 333] on textarea "Cover letter template:" at bounding box center [471, 318] width 413 height 235
paste textarea "lient"
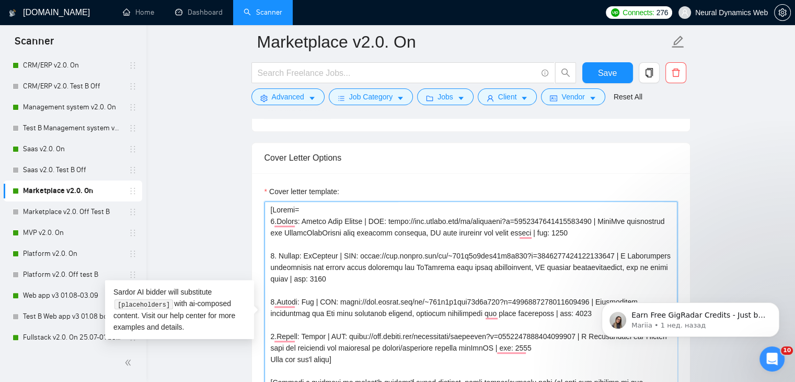
drag, startPoint x: 386, startPoint y: 220, endPoint x: 376, endPoint y: 218, distance: 10.6
click at [376, 218] on textarea "Cover letter template:" at bounding box center [471, 318] width 413 height 235
drag, startPoint x: 375, startPoint y: 218, endPoint x: 387, endPoint y: 218, distance: 12.0
click at [387, 218] on textarea "Cover letter template:" at bounding box center [471, 318] width 413 height 235
drag, startPoint x: 346, startPoint y: 252, endPoint x: 358, endPoint y: 252, distance: 11.5
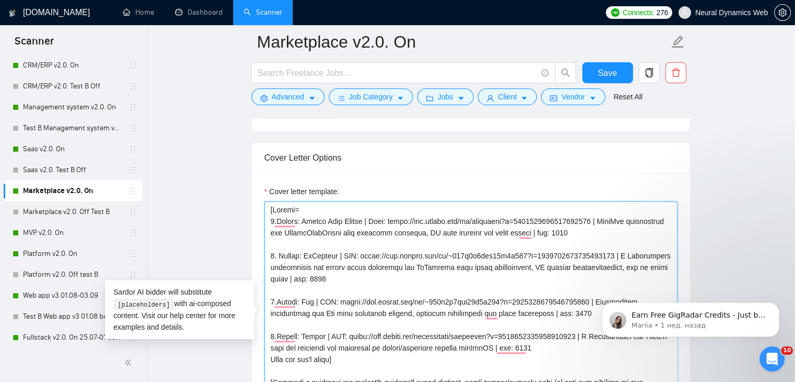
click at [358, 252] on textarea "Cover letter template:" at bounding box center [471, 318] width 413 height 235
paste textarea "Link"
drag, startPoint x: 320, startPoint y: 297, endPoint x: 332, endPoint y: 298, distance: 12.0
click at [332, 298] on textarea "Cover letter template:" at bounding box center [471, 318] width 413 height 235
paste textarea "Link"
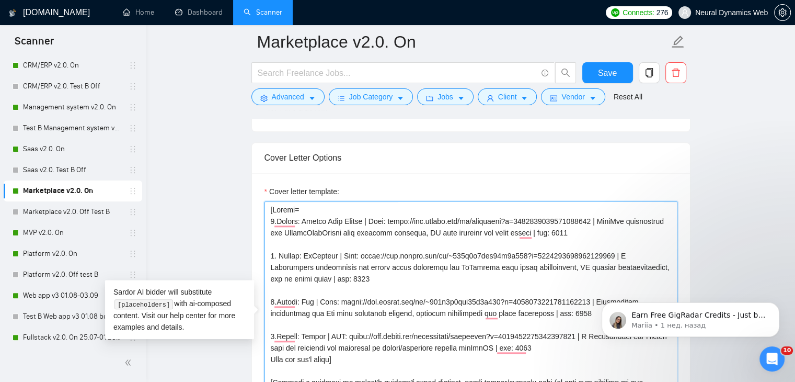
drag, startPoint x: 327, startPoint y: 332, endPoint x: 338, endPoint y: 332, distance: 11.0
click at [338, 332] on textarea "Cover letter template:" at bounding box center [471, 318] width 413 height 235
paste textarea "Link"
type textarea "[Folder= 1.Client: Mobile Home Movers | Link: https://www.upwork.com/fl/bilmaks…"
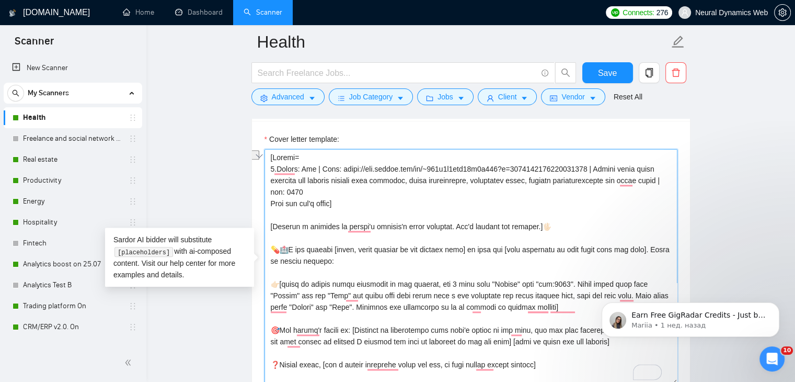
scroll to position [52, 0]
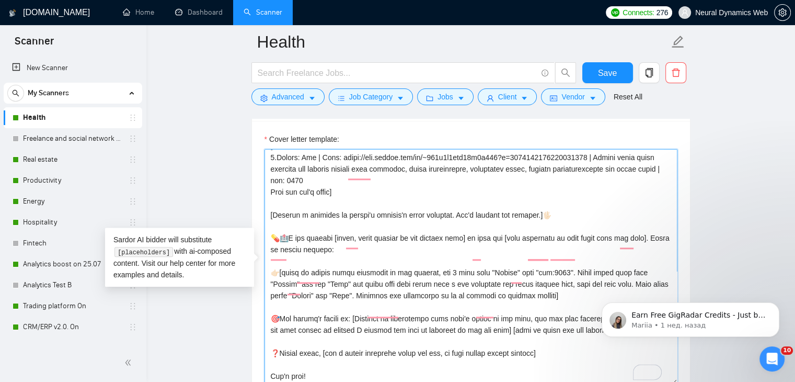
drag, startPoint x: 280, startPoint y: 274, endPoint x: 358, endPoint y: 272, distance: 77.9
click at [358, 272] on textarea "Cover letter template:" at bounding box center [471, 266] width 413 height 235
drag, startPoint x: 393, startPoint y: 253, endPoint x: 263, endPoint y: 253, distance: 130.2
click at [263, 253] on div "Cover Letter Options Cover letter template:" at bounding box center [471, 250] width 439 height 320
drag, startPoint x: 281, startPoint y: 275, endPoint x: 356, endPoint y: 273, distance: 74.8
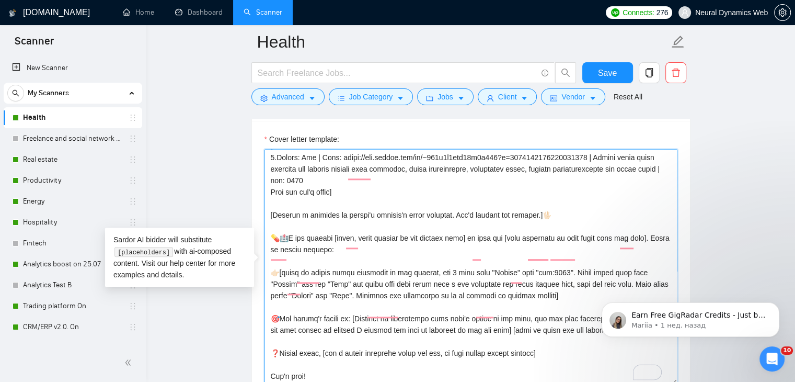
click at [356, 273] on textarea "Cover letter template:" at bounding box center [471, 266] width 413 height 235
paste textarea "I match the project:"
type textarea "[Loremi= 0.Dolors: Ame | Cons: adipi://eli.seddoe.tem/in/~689u2l2etd42m4a193?e=…"
click at [606, 71] on span "Save" at bounding box center [607, 72] width 19 height 13
drag, startPoint x: 271, startPoint y: 253, endPoint x: 389, endPoint y: 253, distance: 117.2
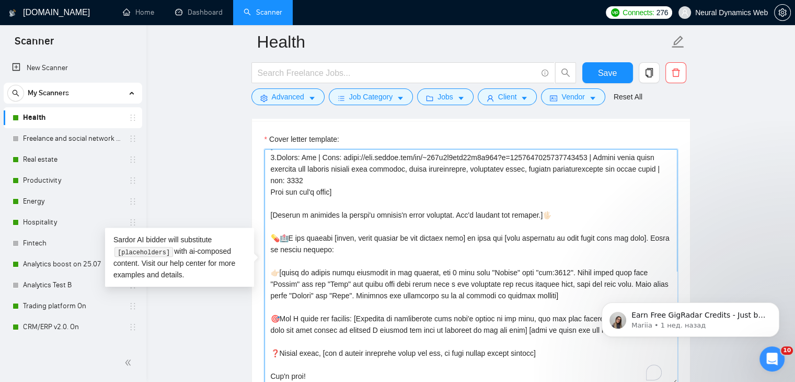
click at [389, 253] on textarea "Cover letter template:" at bounding box center [471, 266] width 413 height 235
drag, startPoint x: 281, startPoint y: 277, endPoint x: 359, endPoint y: 274, distance: 78.5
click at [359, 274] on textarea "Cover letter template:" at bounding box center [471, 266] width 413 height 235
click at [425, 278] on textarea "Cover letter template:" at bounding box center [471, 266] width 413 height 235
drag, startPoint x: 269, startPoint y: 253, endPoint x: 387, endPoint y: 250, distance: 117.2
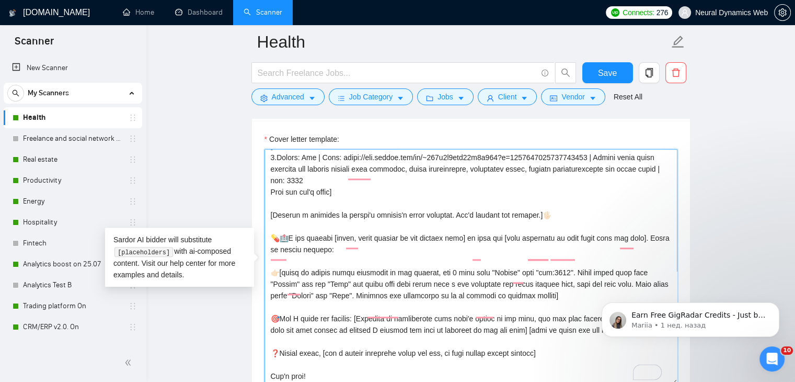
click at [387, 250] on textarea "Cover letter template:" at bounding box center [471, 266] width 413 height 235
drag, startPoint x: 282, startPoint y: 276, endPoint x: 360, endPoint y: 277, distance: 77.9
click at [360, 277] on textarea "Cover letter template:" at bounding box center [471, 266] width 413 height 235
drag, startPoint x: 272, startPoint y: 252, endPoint x: 389, endPoint y: 252, distance: 117.2
click at [389, 252] on textarea "Cover letter template:" at bounding box center [471, 266] width 413 height 235
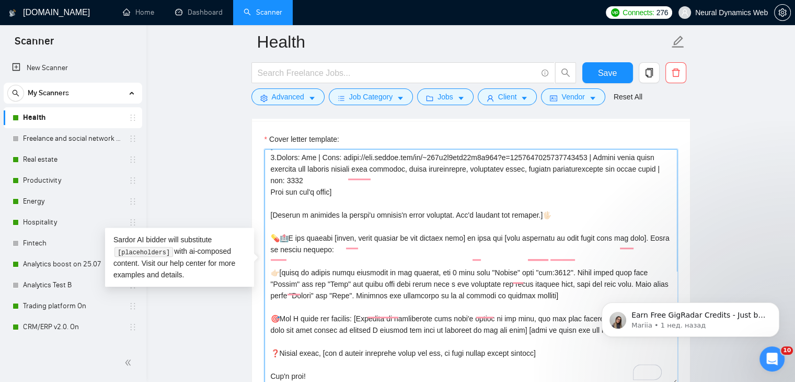
drag, startPoint x: 280, startPoint y: 275, endPoint x: 359, endPoint y: 272, distance: 79.0
click at [359, 272] on textarea "Cover letter template:" at bounding box center [471, 266] width 413 height 235
drag, startPoint x: 297, startPoint y: 252, endPoint x: 373, endPoint y: 30, distance: 234.4
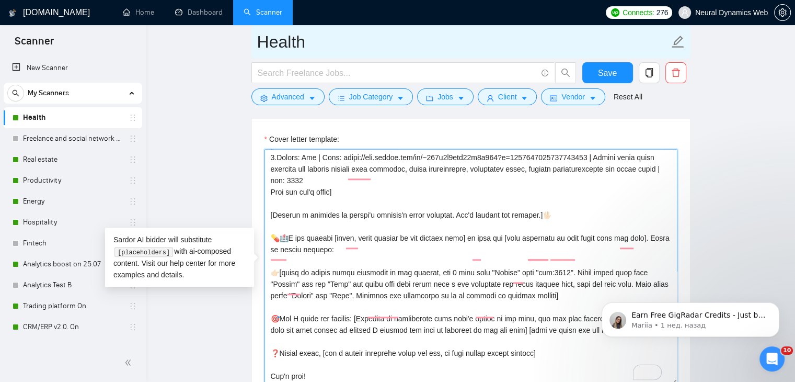
click at [391, 254] on textarea "Cover letter template:" at bounding box center [471, 266] width 413 height 235
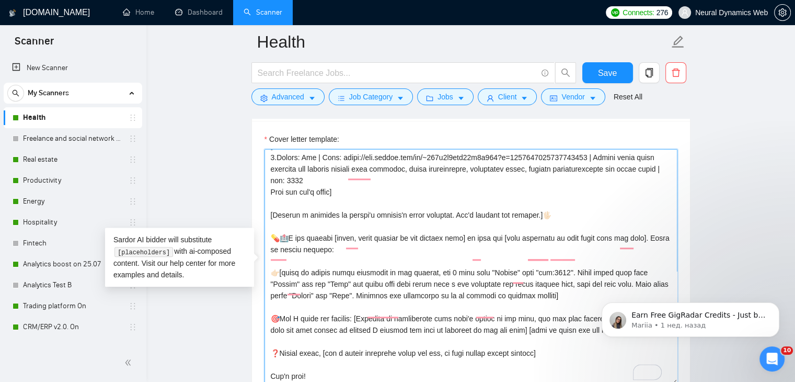
drag, startPoint x: 282, startPoint y: 276, endPoint x: 337, endPoint y: 145, distance: 141.3
click at [358, 272] on textarea "Cover letter template:" at bounding box center [471, 266] width 413 height 235
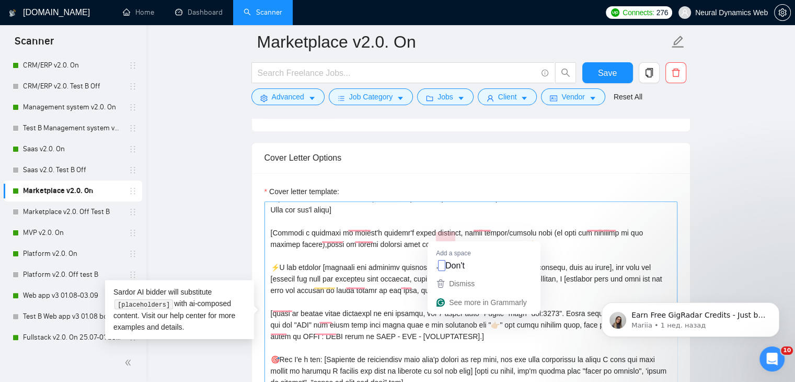
drag, startPoint x: 451, startPoint y: 221, endPoint x: 439, endPoint y: 239, distance: 21.6
click at [439, 239] on textarea "Cover letter template:" at bounding box center [471, 318] width 413 height 235
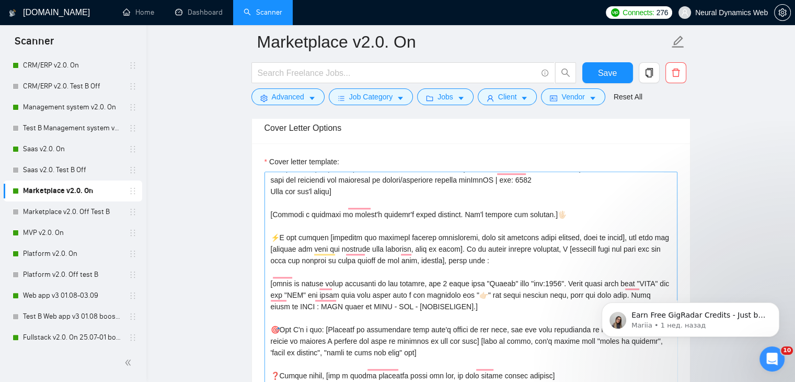
scroll to position [1151, 0]
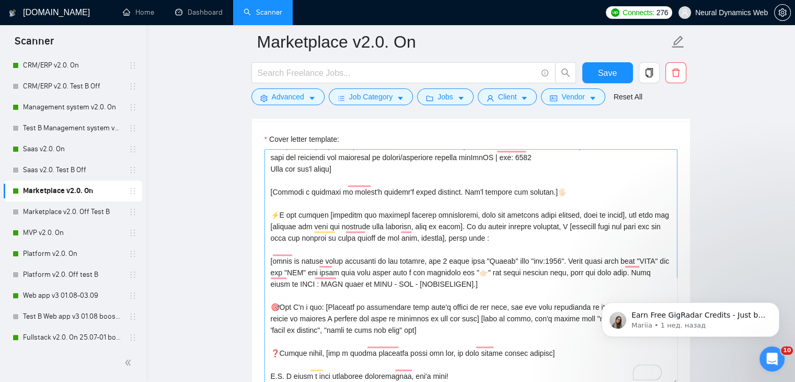
drag, startPoint x: 652, startPoint y: 246, endPoint x: 639, endPoint y: 246, distance: 13.1
click at [639, 246] on textarea "Cover letter template:" at bounding box center [471, 266] width 413 height 235
drag, startPoint x: 315, startPoint y: 258, endPoint x: 304, endPoint y: 258, distance: 11.0
click at [304, 258] on textarea "Cover letter template:" at bounding box center [471, 266] width 413 height 235
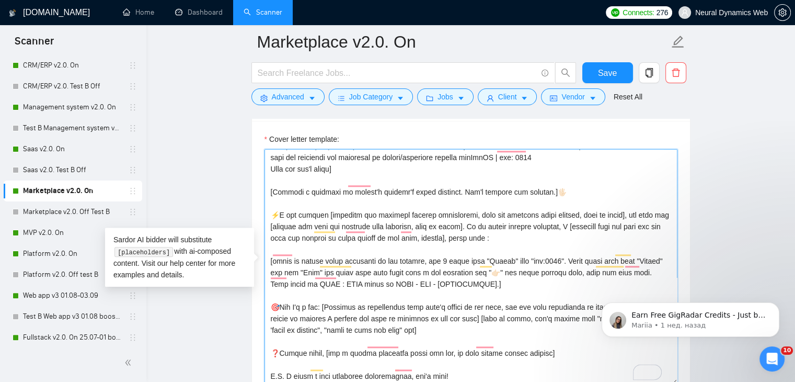
paste textarea "words "Client" and "Link""
drag, startPoint x: 267, startPoint y: 269, endPoint x: 482, endPoint y: 269, distance: 215.5
drag, startPoint x: 283, startPoint y: 294, endPoint x: 323, endPoint y: 292, distance: 39.3
click at [323, 292] on textarea "Cover letter template:" at bounding box center [471, 266] width 413 height 235
paste textarea "match the project:"
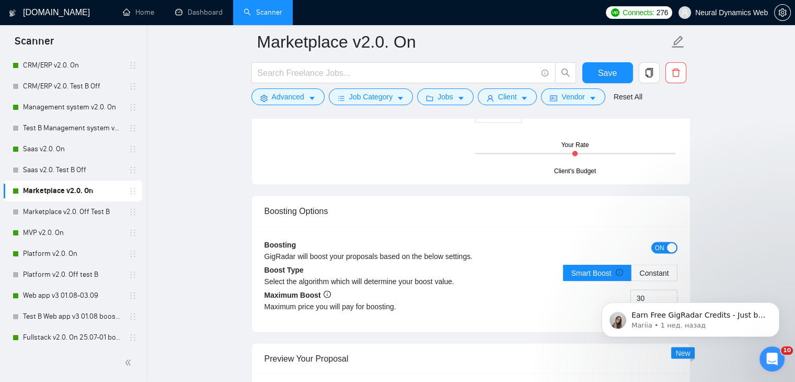
scroll to position [1883, 0]
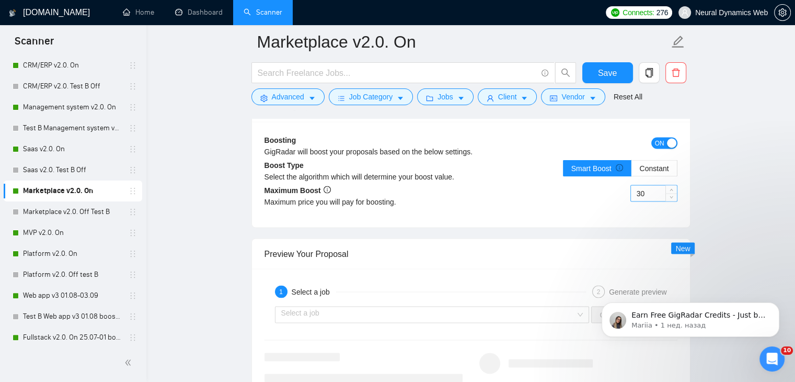
type textarea "[Loremi= 7.Dolors: Ametco Adip Elitse | Doei: tempo://inc.utlabo.etd/ma/aliquae…"
drag, startPoint x: 640, startPoint y: 192, endPoint x: 627, endPoint y: 191, distance: 12.6
click at [627, 191] on div "30" at bounding box center [574, 199] width 207 height 29
type input "50"
click at [614, 64] on button "Save" at bounding box center [608, 72] width 51 height 21
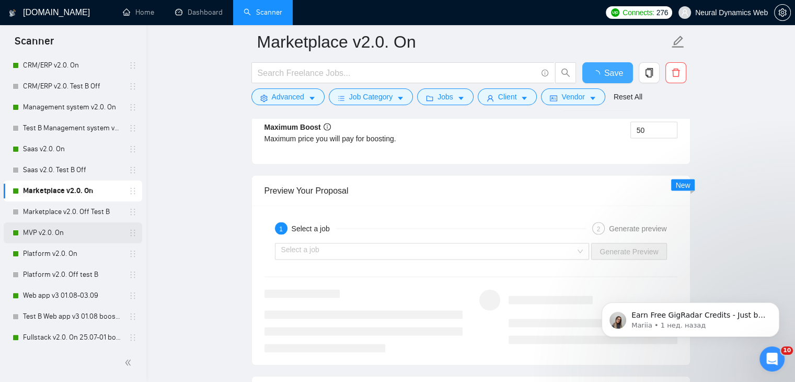
checkbox input "true"
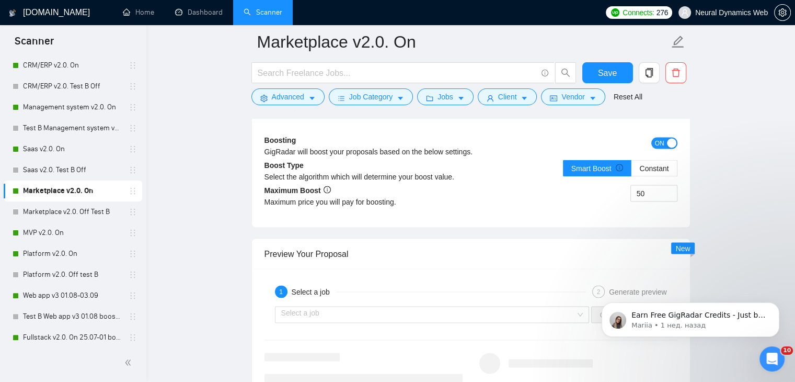
drag, startPoint x: 59, startPoint y: 230, endPoint x: 236, endPoint y: 218, distance: 177.7
click at [59, 230] on link "MVP v2.0. On" at bounding box center [72, 232] width 99 height 21
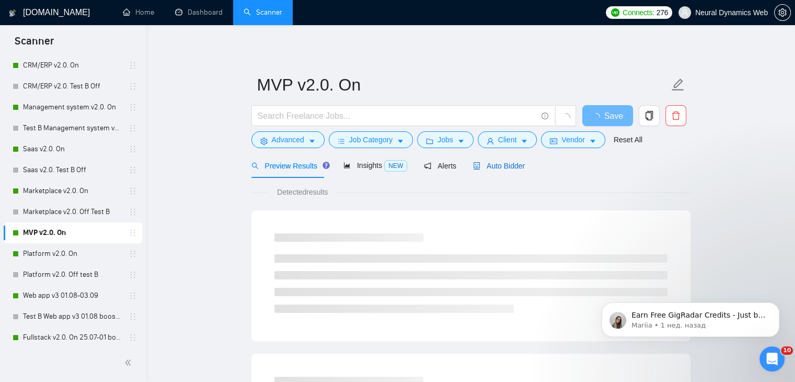
click at [504, 169] on span "Auto Bidder" at bounding box center [499, 166] width 52 height 8
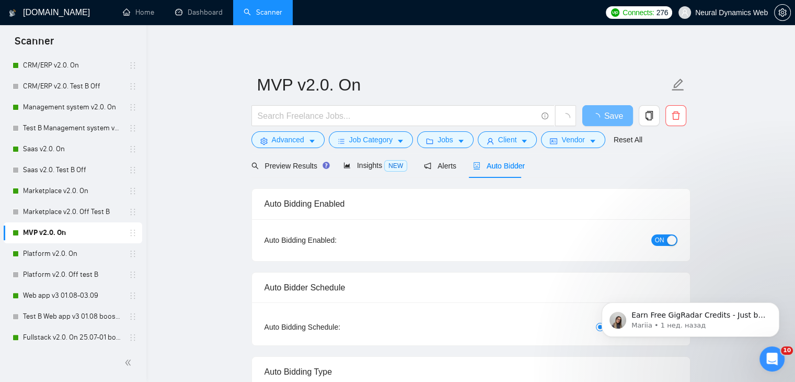
checkbox input "true"
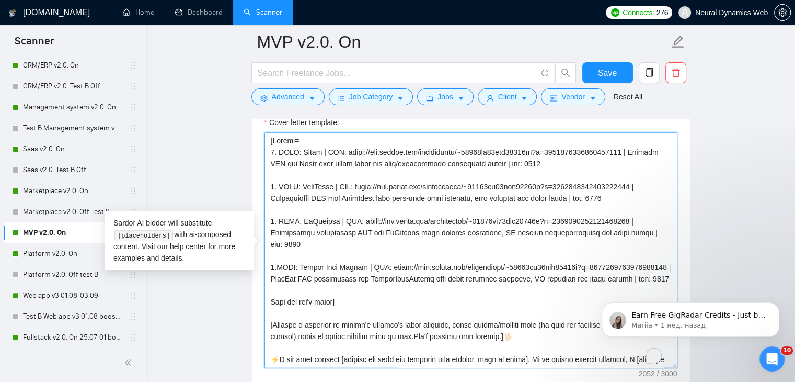
drag, startPoint x: 294, startPoint y: 147, endPoint x: 282, endPoint y: 146, distance: 12.1
click at [282, 146] on textarea "Cover letter template:" at bounding box center [471, 249] width 413 height 235
drag, startPoint x: 281, startPoint y: 149, endPoint x: 296, endPoint y: 145, distance: 15.0
click at [296, 145] on textarea "Cover letter template:" at bounding box center [471, 249] width 413 height 235
drag, startPoint x: 282, startPoint y: 180, endPoint x: 295, endPoint y: 180, distance: 12.6
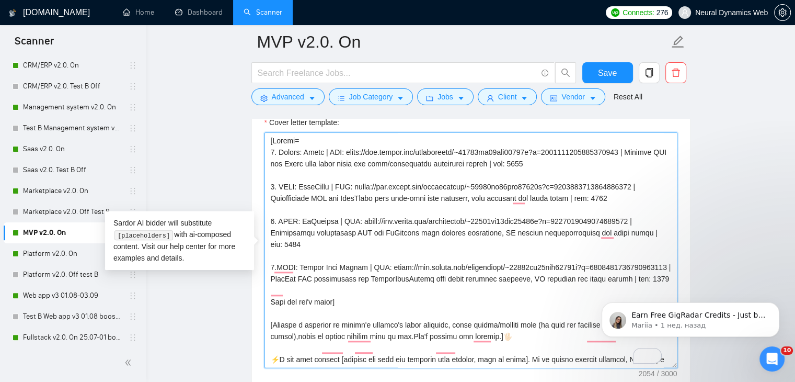
click at [295, 180] on textarea "Cover letter template:" at bounding box center [471, 249] width 413 height 235
paste textarea "lient"
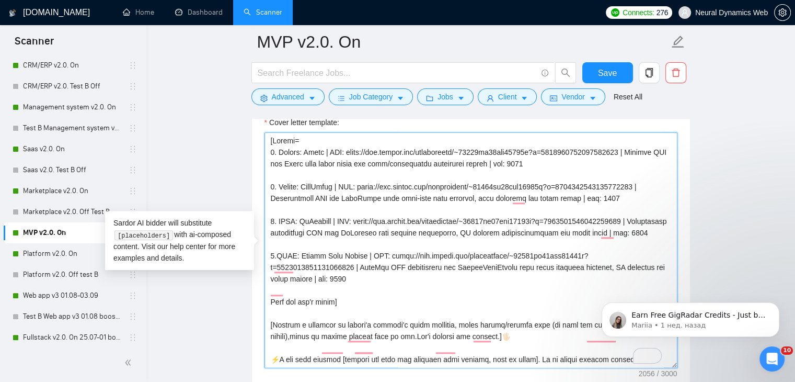
drag, startPoint x: 282, startPoint y: 214, endPoint x: 294, endPoint y: 215, distance: 12.1
click at [294, 215] on textarea "Cover letter template:" at bounding box center [471, 249] width 413 height 235
paste textarea "lient"
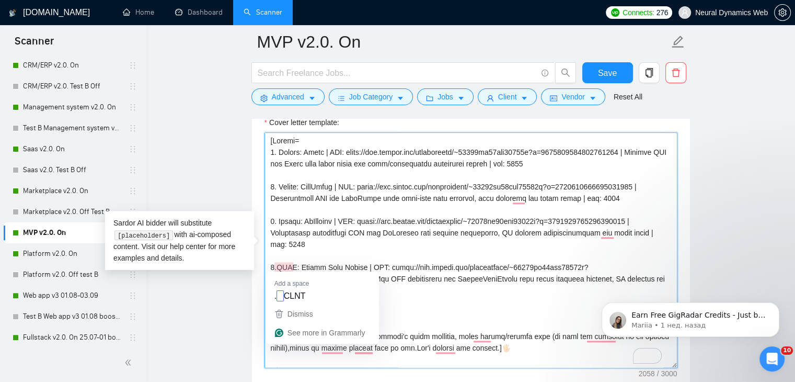
drag, startPoint x: 278, startPoint y: 265, endPoint x: 293, endPoint y: 263, distance: 14.8
click at [293, 264] on textarea "Cover letter template:" at bounding box center [471, 249] width 413 height 235
paste textarea "lient"
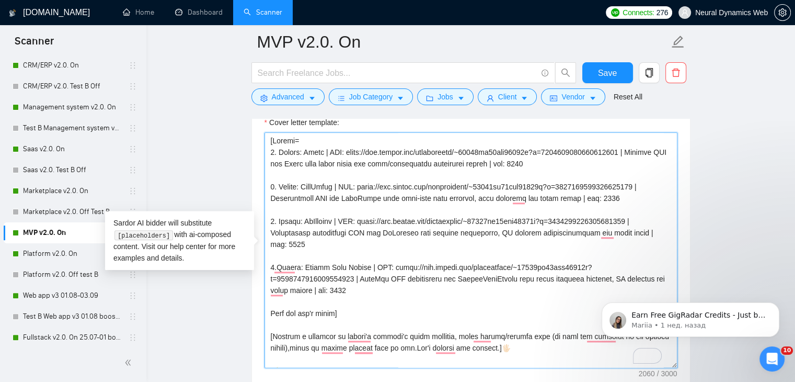
drag, startPoint x: 336, startPoint y: 148, endPoint x: 325, endPoint y: 147, distance: 10.5
click at [325, 147] on textarea "Cover letter template:" at bounding box center [471, 249] width 413 height 235
drag, startPoint x: 324, startPoint y: 150, endPoint x: 337, endPoint y: 148, distance: 12.7
click at [337, 148] on textarea "Cover letter template:" at bounding box center [471, 249] width 413 height 235
drag, startPoint x: 344, startPoint y: 183, endPoint x: 349, endPoint y: 181, distance: 5.8
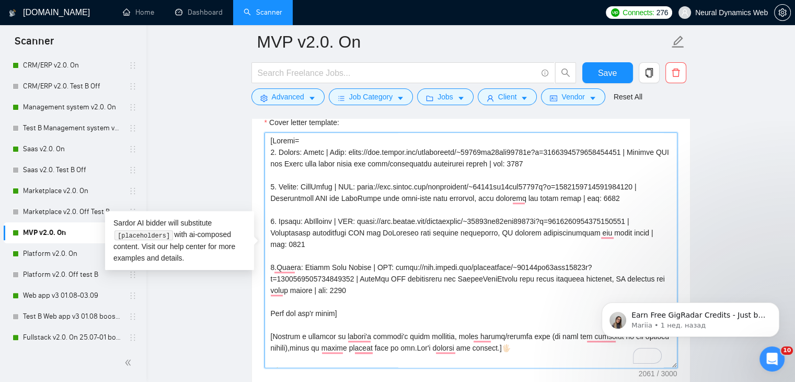
click at [349, 181] on textarea "Cover letter template:" at bounding box center [471, 249] width 413 height 235
drag, startPoint x: 343, startPoint y: 183, endPoint x: 353, endPoint y: 180, distance: 10.2
click at [353, 180] on textarea "Cover letter template:" at bounding box center [471, 249] width 413 height 235
paste textarea "Link"
drag, startPoint x: 347, startPoint y: 217, endPoint x: 359, endPoint y: 216, distance: 12.1
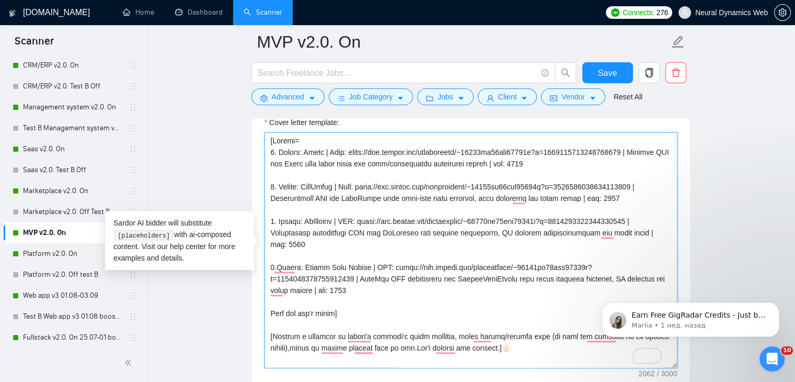
click at [359, 216] on textarea "Cover letter template:" at bounding box center [471, 249] width 413 height 235
paste textarea "Link"
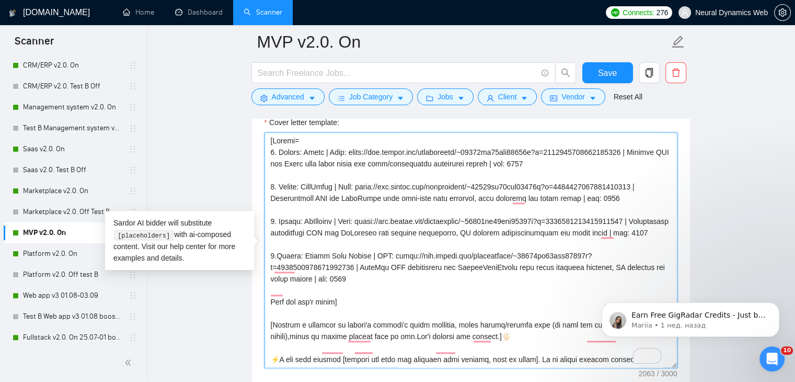
drag, startPoint x: 375, startPoint y: 264, endPoint x: 385, endPoint y: 263, distance: 10.1
click at [385, 263] on textarea "Cover letter template:" at bounding box center [471, 249] width 413 height 235
paste textarea "Link"
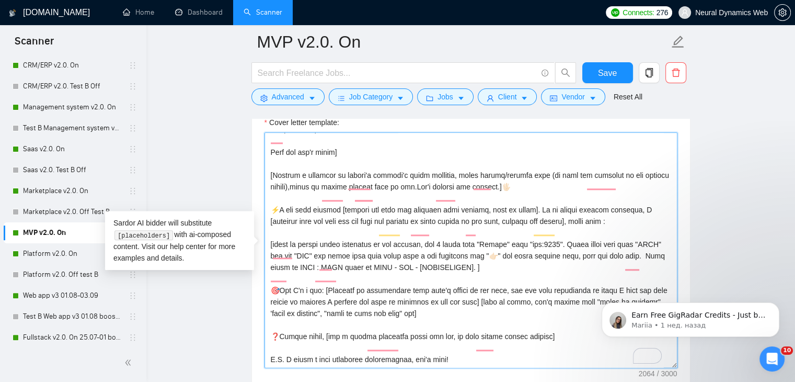
scroll to position [157, 0]
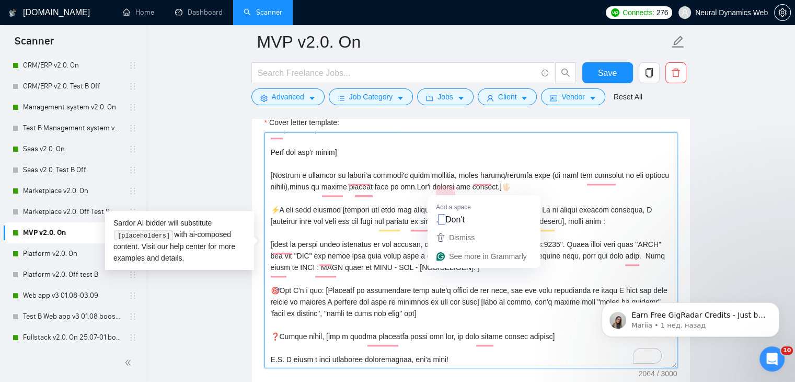
drag, startPoint x: 451, startPoint y: 175, endPoint x: 439, endPoint y: 192, distance: 20.7
click at [439, 192] on textarea "Cover letter template:" at bounding box center [471, 249] width 413 height 235
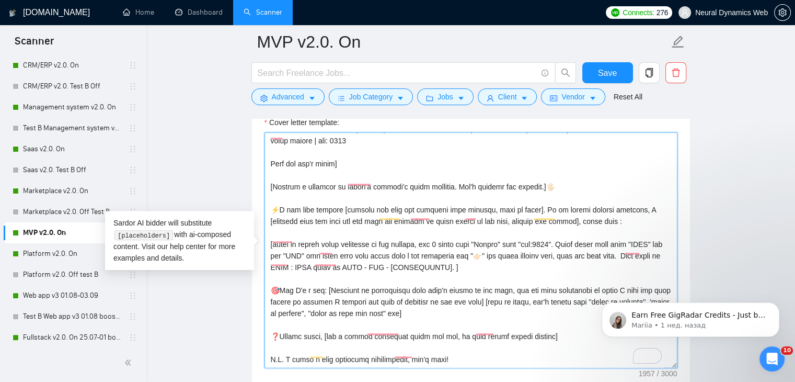
scroll to position [161, 0]
drag, startPoint x: 653, startPoint y: 229, endPoint x: 640, endPoint y: 230, distance: 12.6
click at [640, 230] on textarea "Cover letter template:" at bounding box center [471, 249] width 413 height 235
drag, startPoint x: 314, startPoint y: 242, endPoint x: 302, endPoint y: 242, distance: 12.0
click at [302, 242] on textarea "Cover letter template:" at bounding box center [471, 249] width 413 height 235
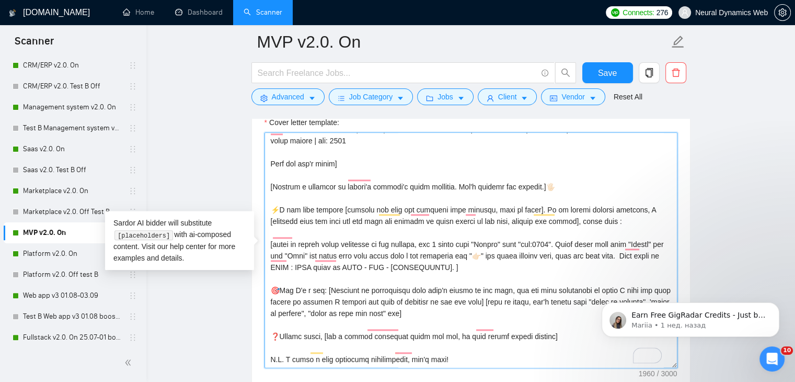
drag, startPoint x: 271, startPoint y: 255, endPoint x: 484, endPoint y: 258, distance: 212.9
click at [484, 258] on textarea "Cover letter template:" at bounding box center [471, 249] width 413 height 235
paste textarea "words "Client" and "Link"."
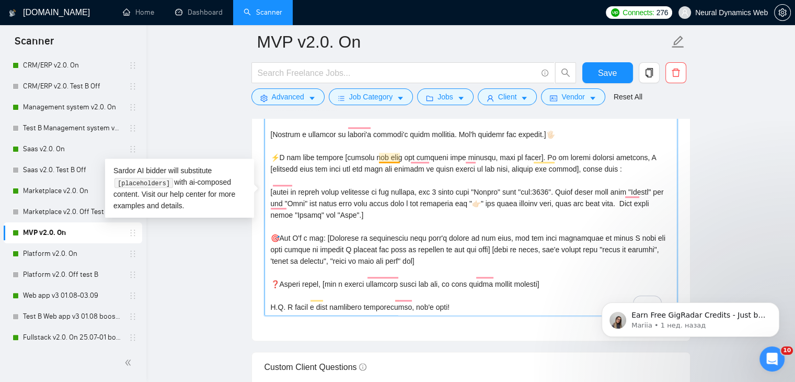
scroll to position [1203, 0]
drag, startPoint x: 294, startPoint y: 224, endPoint x: 322, endPoint y: 224, distance: 27.7
click at [322, 224] on textarea "Cover letter template:" at bounding box center [471, 197] width 413 height 235
paste textarea "match the projec"
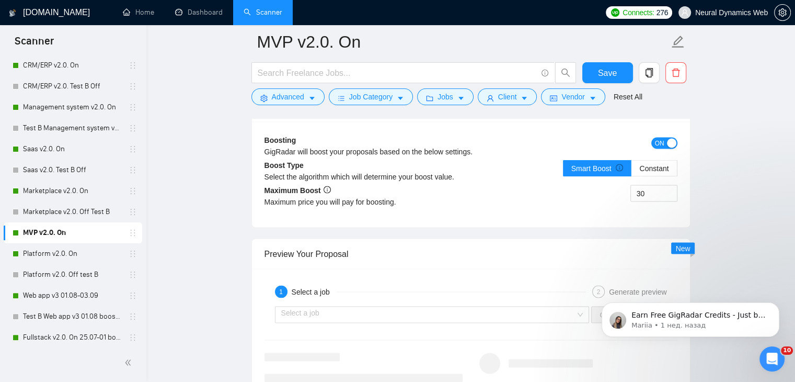
scroll to position [1883, 0]
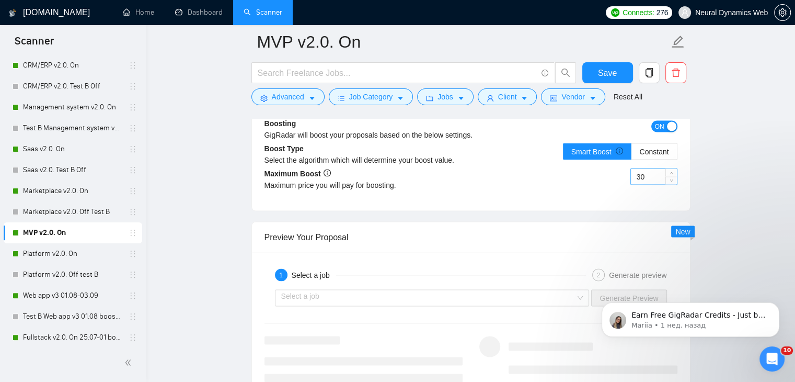
type textarea "[Loremi= 6. Dolors: Ametc | Adip: elits://doe.tempor.inc/utlaboreetd/~55036ma05…"
click at [640, 177] on input "30" at bounding box center [654, 176] width 46 height 16
type input "50"
click at [617, 70] on button "Save" at bounding box center [608, 72] width 51 height 21
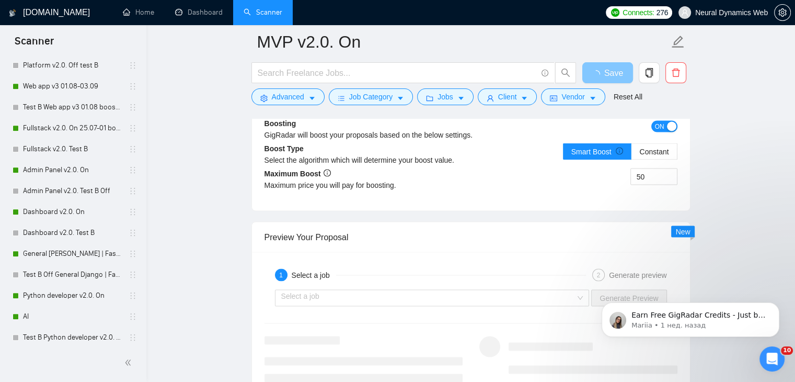
scroll to position [418, 0]
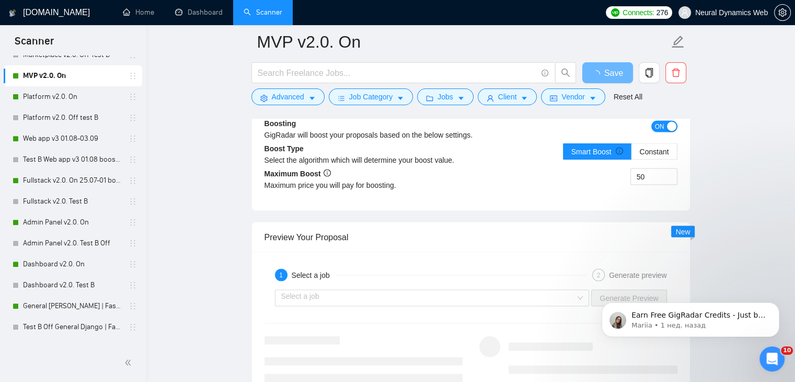
click at [51, 44] on link "Marketplace v2.0. On" at bounding box center [72, 34] width 99 height 21
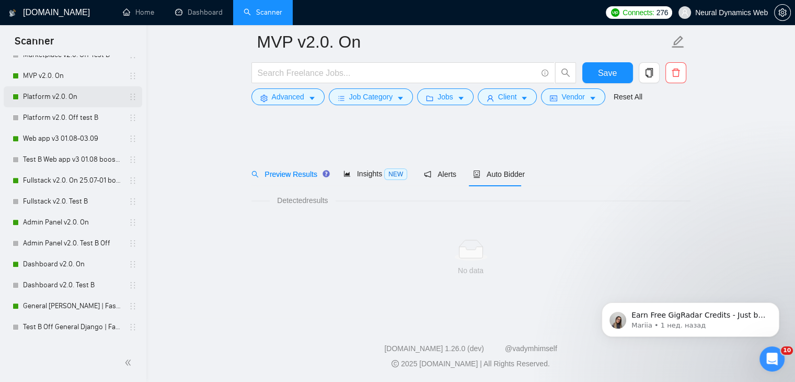
click at [30, 107] on link "Platform v2.0. On" at bounding box center [72, 96] width 99 height 21
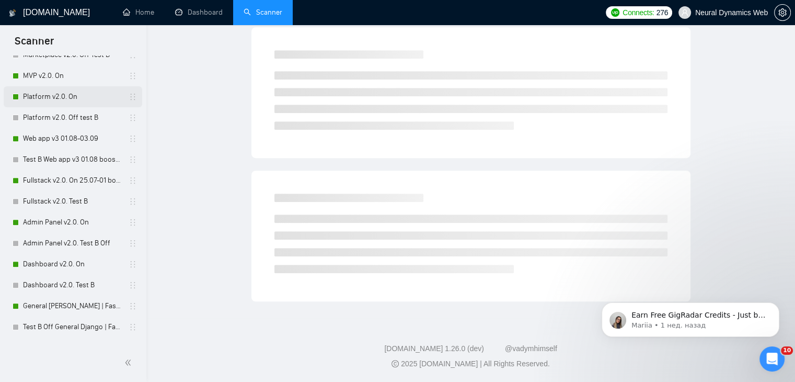
scroll to position [366, 0]
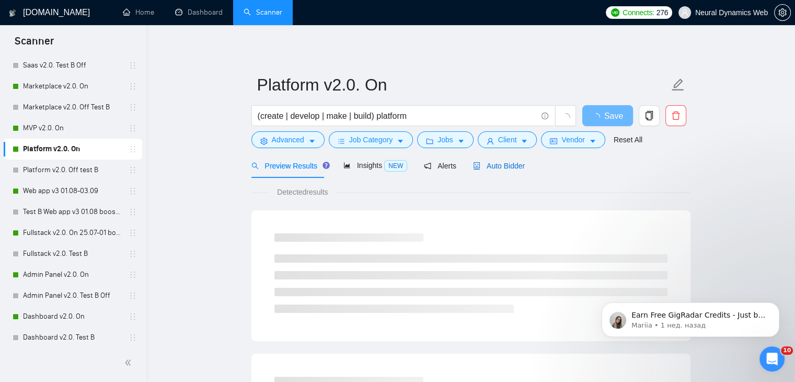
click at [491, 164] on span "Auto Bidder" at bounding box center [499, 166] width 52 height 8
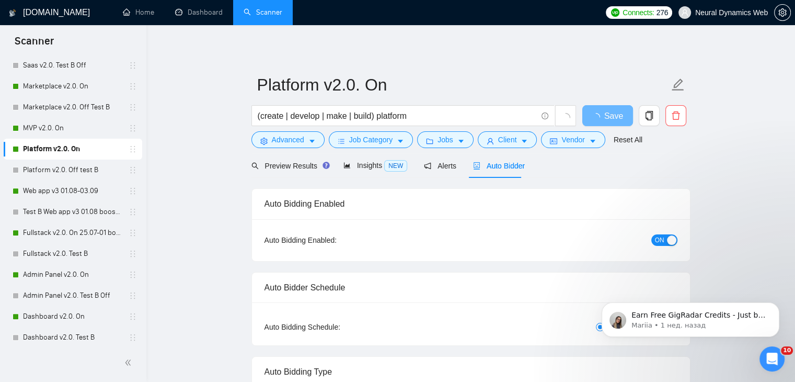
checkbox input "true"
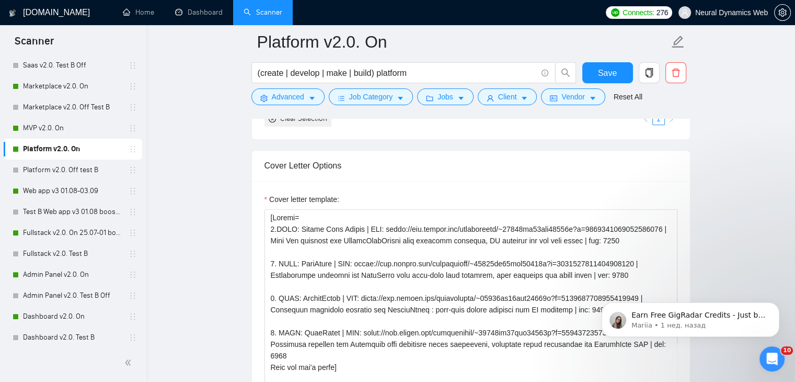
scroll to position [1098, 0]
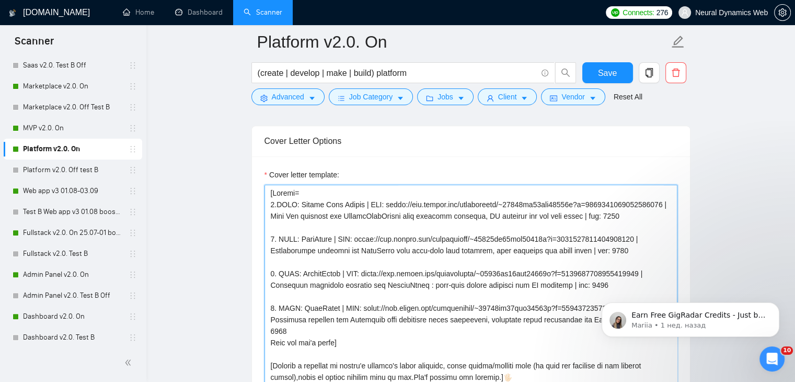
drag, startPoint x: 293, startPoint y: 200, endPoint x: 279, endPoint y: 203, distance: 15.0
click at [279, 203] on textarea "Cover letter template:" at bounding box center [471, 302] width 413 height 235
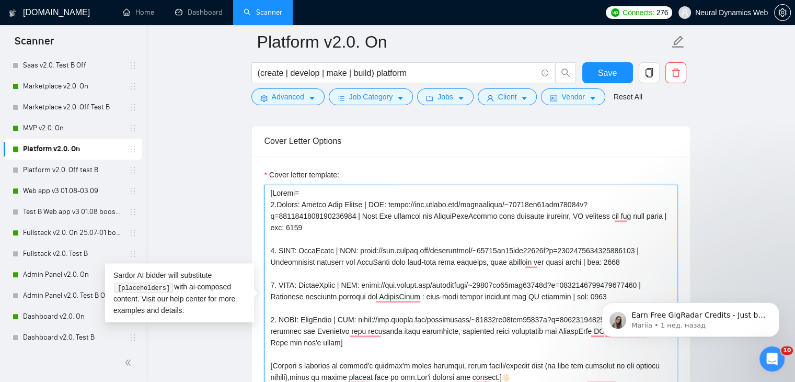
drag, startPoint x: 294, startPoint y: 201, endPoint x: 281, endPoint y: 201, distance: 13.6
click at [281, 201] on textarea "Cover letter template:" at bounding box center [471, 302] width 413 height 235
drag, startPoint x: 294, startPoint y: 247, endPoint x: 280, endPoint y: 247, distance: 14.1
click at [280, 247] on textarea "Cover letter template:" at bounding box center [471, 302] width 413 height 235
paste textarea "lient"
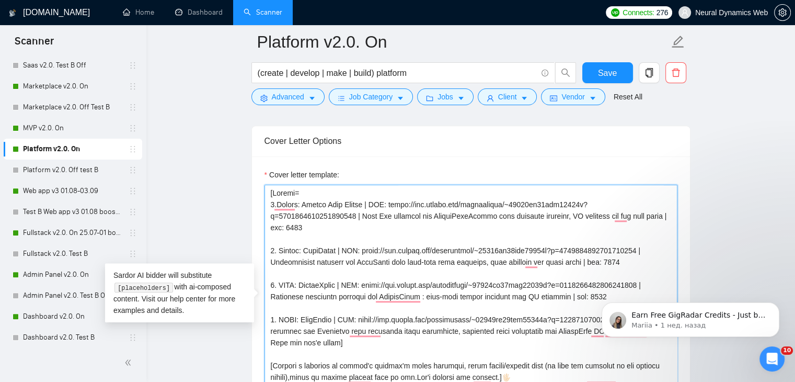
drag, startPoint x: 294, startPoint y: 281, endPoint x: 281, endPoint y: 282, distance: 13.1
click at [281, 282] on textarea "Cover letter template:" at bounding box center [471, 302] width 413 height 235
paste textarea "lient"
drag, startPoint x: 295, startPoint y: 317, endPoint x: 283, endPoint y: 317, distance: 11.5
click at [283, 317] on textarea "Cover letter template:" at bounding box center [471, 302] width 413 height 235
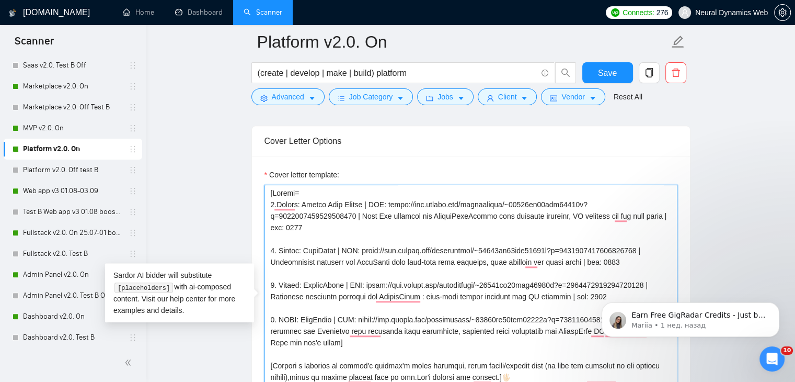
paste textarea "lient"
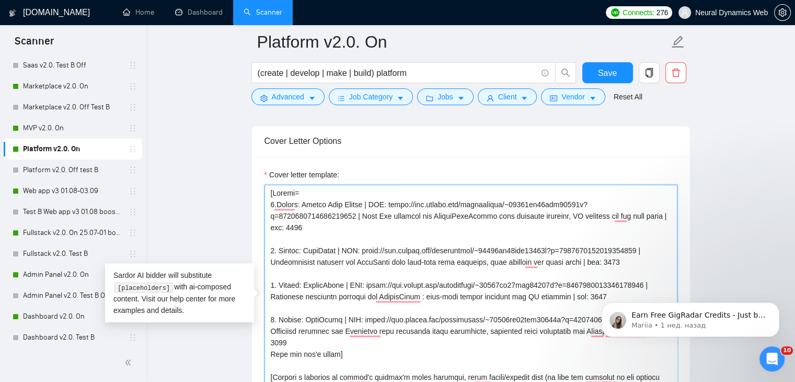
drag, startPoint x: 374, startPoint y: 201, endPoint x: 385, endPoint y: 203, distance: 11.1
click at [385, 203] on textarea "Cover letter template:" at bounding box center [471, 302] width 413 height 235
drag, startPoint x: 374, startPoint y: 202, endPoint x: 388, endPoint y: 201, distance: 13.1
click at [388, 201] on textarea "Cover letter template:" at bounding box center [471, 302] width 413 height 235
click at [378, 200] on textarea "Cover letter template:" at bounding box center [471, 302] width 413 height 235
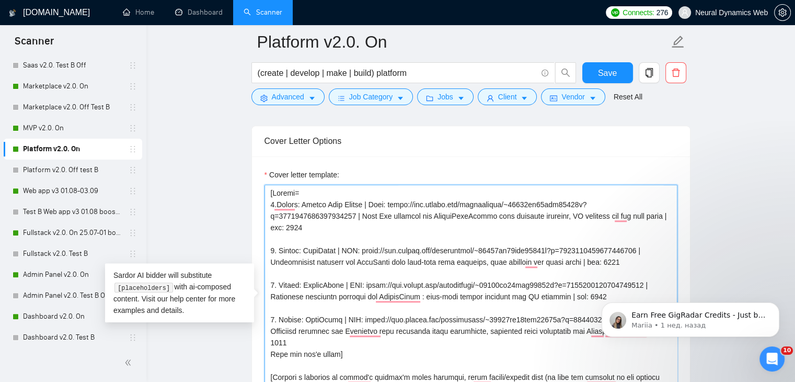
drag, startPoint x: 375, startPoint y: 201, endPoint x: 387, endPoint y: 200, distance: 12.1
click at [387, 200] on textarea "Cover letter template:" at bounding box center [471, 302] width 413 height 235
drag, startPoint x: 343, startPoint y: 247, endPoint x: 354, endPoint y: 246, distance: 10.6
click at [354, 246] on textarea "Cover letter template:" at bounding box center [471, 302] width 413 height 235
paste textarea "To enrich screen reader interactions, please activate Accessibility in Grammarl…"
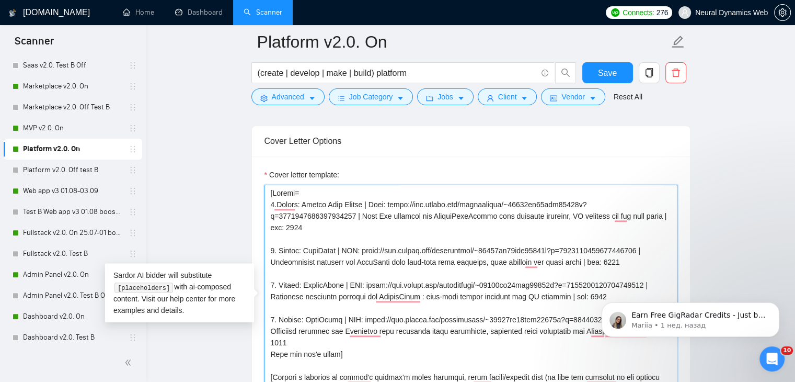
drag, startPoint x: 354, startPoint y: 245, endPoint x: 343, endPoint y: 247, distance: 10.7
click at [343, 247] on textarea "Cover letter template:" at bounding box center [471, 302] width 413 height 235
drag, startPoint x: 343, startPoint y: 247, endPoint x: 348, endPoint y: 247, distance: 5.3
click at [353, 247] on textarea "Cover letter template:" at bounding box center [471, 302] width 413 height 235
drag, startPoint x: 341, startPoint y: 247, endPoint x: 355, endPoint y: 247, distance: 13.6
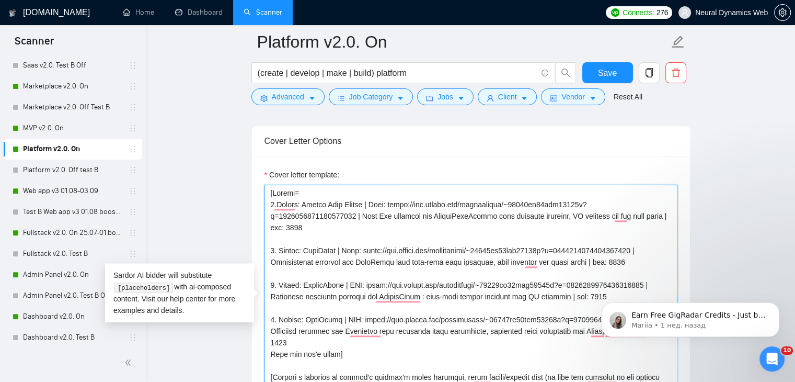
click at [355, 247] on textarea "Cover letter template:" at bounding box center [471, 302] width 413 height 235
drag, startPoint x: 347, startPoint y: 281, endPoint x: 359, endPoint y: 283, distance: 11.7
click at [359, 283] on textarea "Cover letter template:" at bounding box center [471, 302] width 413 height 235
paste textarea "Link"
drag, startPoint x: 339, startPoint y: 316, endPoint x: 350, endPoint y: 316, distance: 10.5
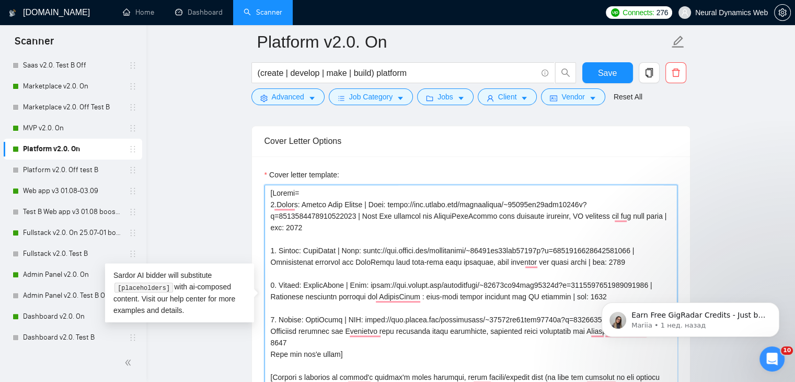
click at [350, 316] on textarea "Cover letter template:" at bounding box center [471, 302] width 413 height 235
paste textarea "Link"
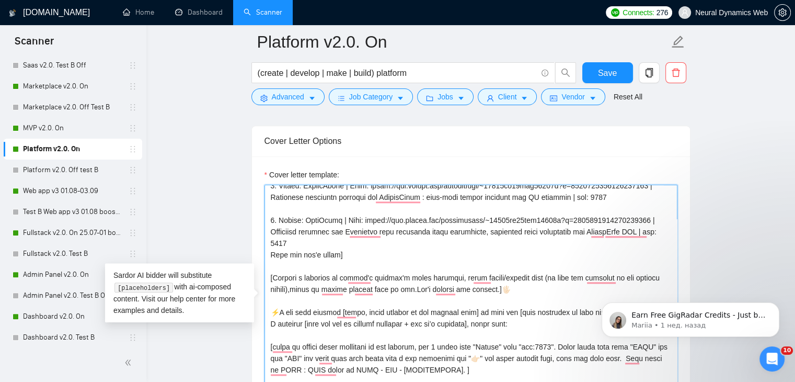
scroll to position [105, 0]
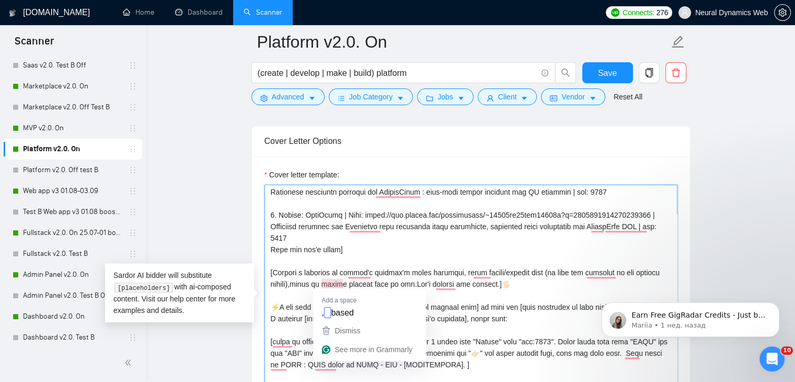
drag, startPoint x: 451, startPoint y: 270, endPoint x: 324, endPoint y: 285, distance: 128.5
click at [324, 285] on textarea "Cover letter template:" at bounding box center [471, 302] width 413 height 235
click at [460, 264] on textarea "Cover letter template:" at bounding box center [471, 302] width 413 height 235
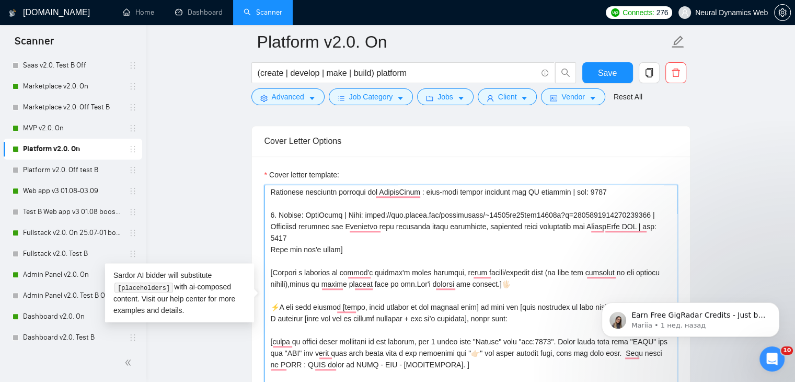
drag, startPoint x: 449, startPoint y: 271, endPoint x: 436, endPoint y: 281, distance: 16.4
click at [436, 281] on textarea "Cover letter template:" at bounding box center [471, 302] width 413 height 235
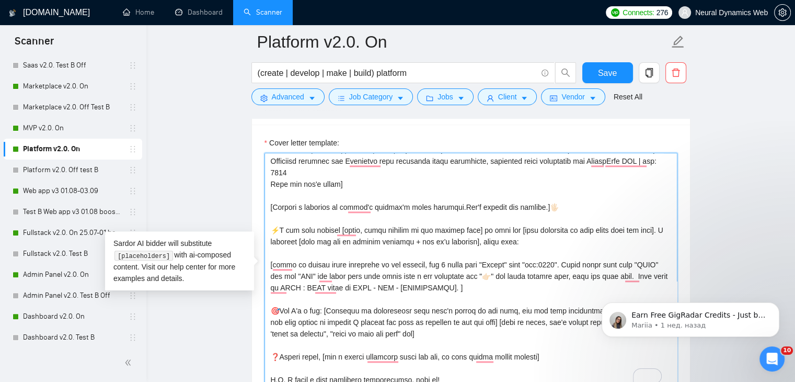
scroll to position [1151, 0]
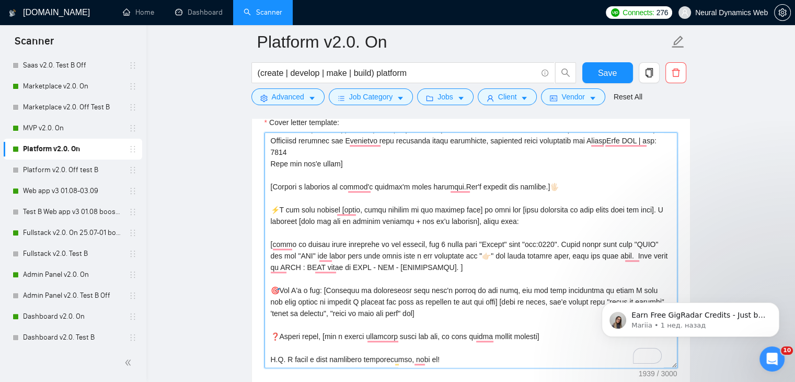
drag, startPoint x: 653, startPoint y: 241, endPoint x: 639, endPoint y: 242, distance: 14.2
click at [639, 242] on textarea "Cover letter template:" at bounding box center [471, 249] width 413 height 235
drag, startPoint x: 313, startPoint y: 252, endPoint x: 304, endPoint y: 254, distance: 9.6
click at [304, 254] on textarea "Cover letter template:" at bounding box center [471, 249] width 413 height 235
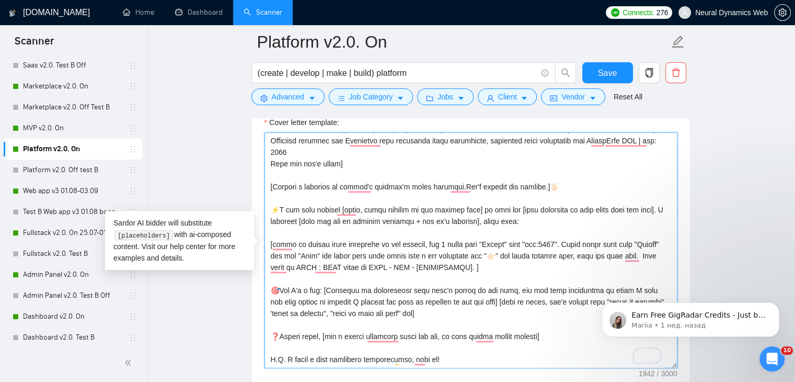
drag, startPoint x: 272, startPoint y: 264, endPoint x: 484, endPoint y: 269, distance: 211.9
click at [484, 269] on textarea "Cover letter template:" at bounding box center [471, 249] width 413 height 235
paste textarea "words "Client" and "Link""
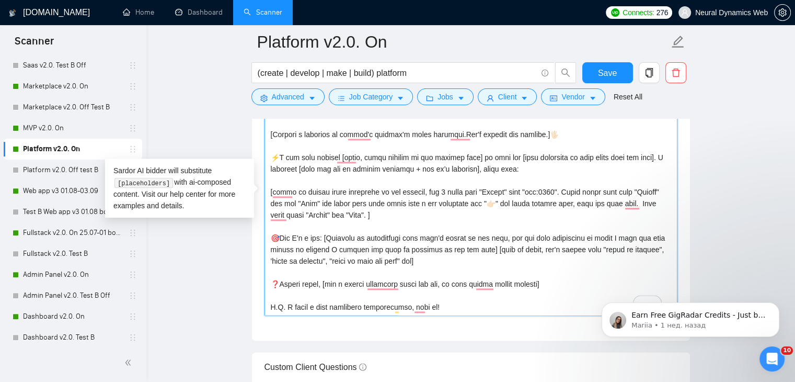
drag, startPoint x: 285, startPoint y: 235, endPoint x: 322, endPoint y: 234, distance: 37.7
click at [323, 234] on textarea "Cover letter template:" at bounding box center [471, 197] width 413 height 235
paste textarea "match the project"
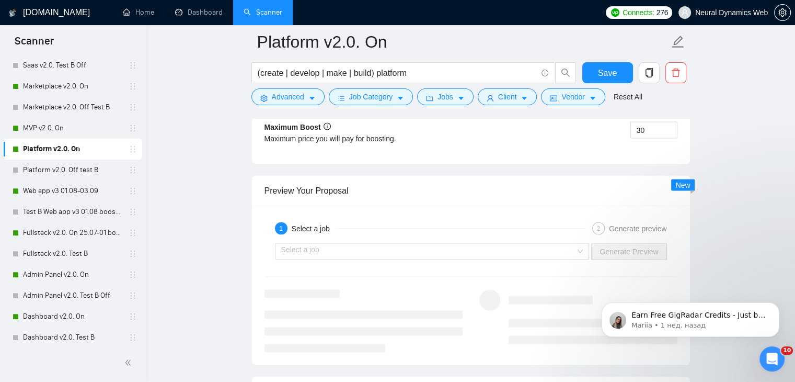
scroll to position [1935, 0]
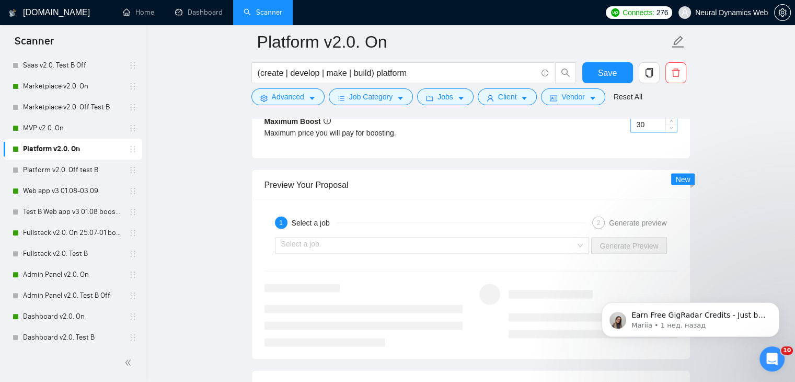
type textarea "[Loremi= 2.Dolors: Ametco Adip Elitse | Doei: tempo://inc.utlabo.etd/magnaaliqu…"
click at [640, 122] on input "30" at bounding box center [654, 124] width 46 height 16
type input "50"
click at [612, 74] on span "Save" at bounding box center [607, 72] width 19 height 13
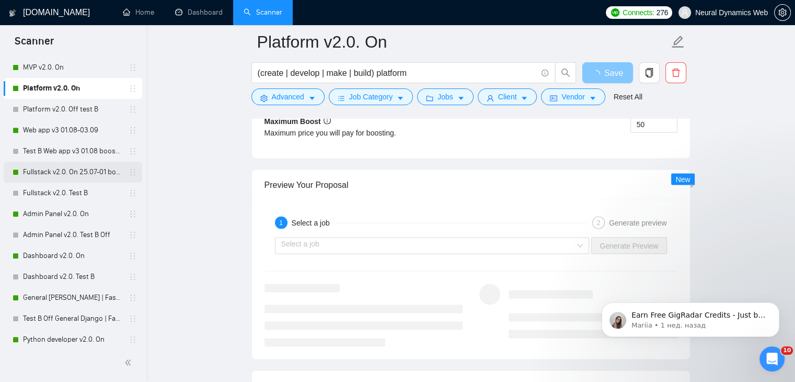
scroll to position [471, 0]
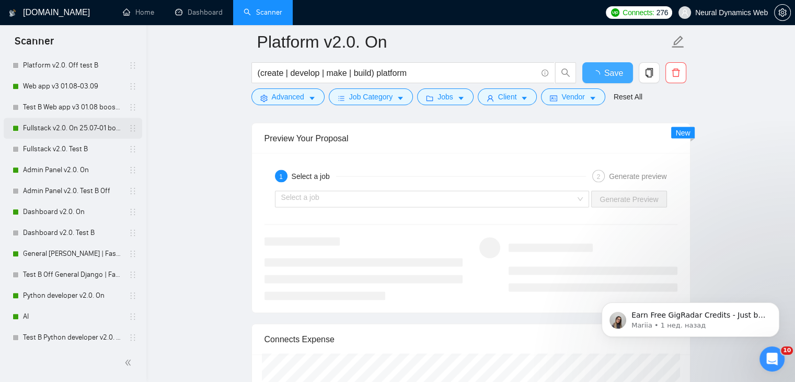
checkbox input "true"
